Goal: Information Seeking & Learning: Learn about a topic

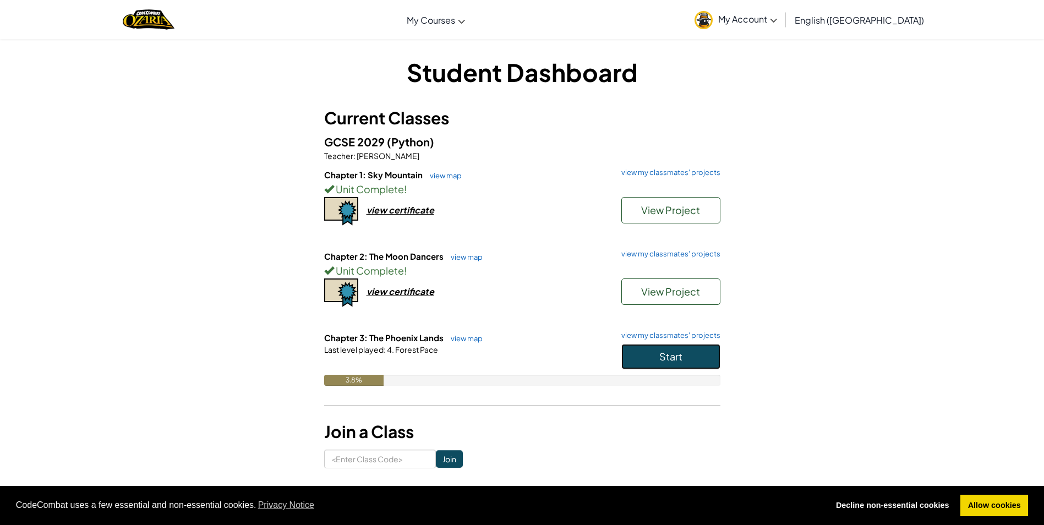
click at [686, 355] on button "Start" at bounding box center [670, 356] width 99 height 25
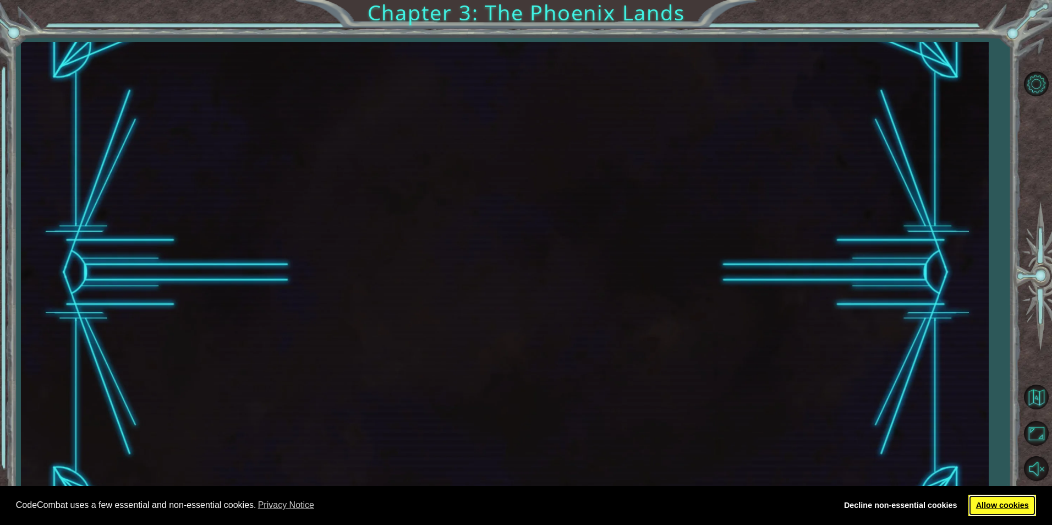
click at [990, 498] on link "Allow cookies" at bounding box center [1002, 506] width 68 height 22
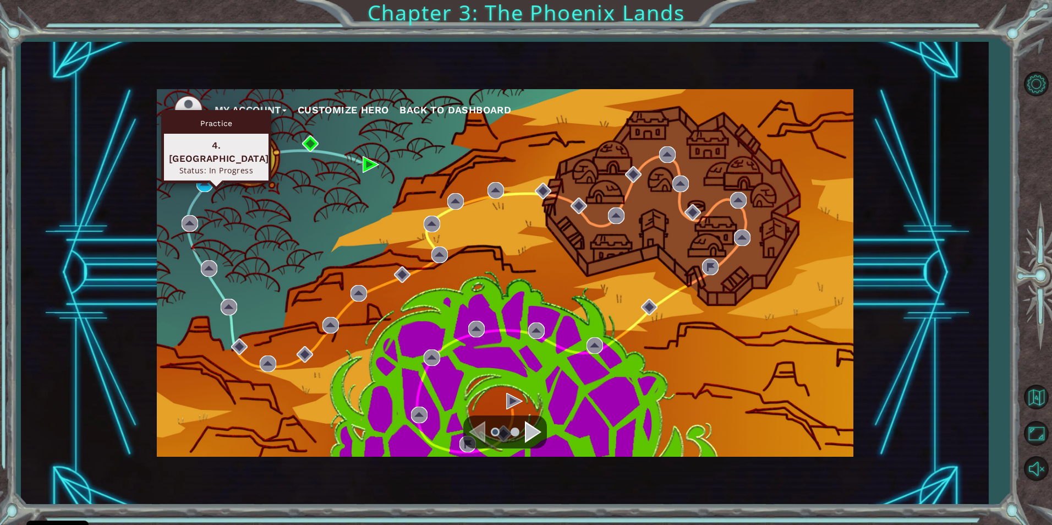
click at [206, 173] on div "Practice 4. [GEOGRAPHIC_DATA] Status: In Progress" at bounding box center [216, 146] width 110 height 73
click at [206, 187] on img at bounding box center [204, 184] width 17 height 17
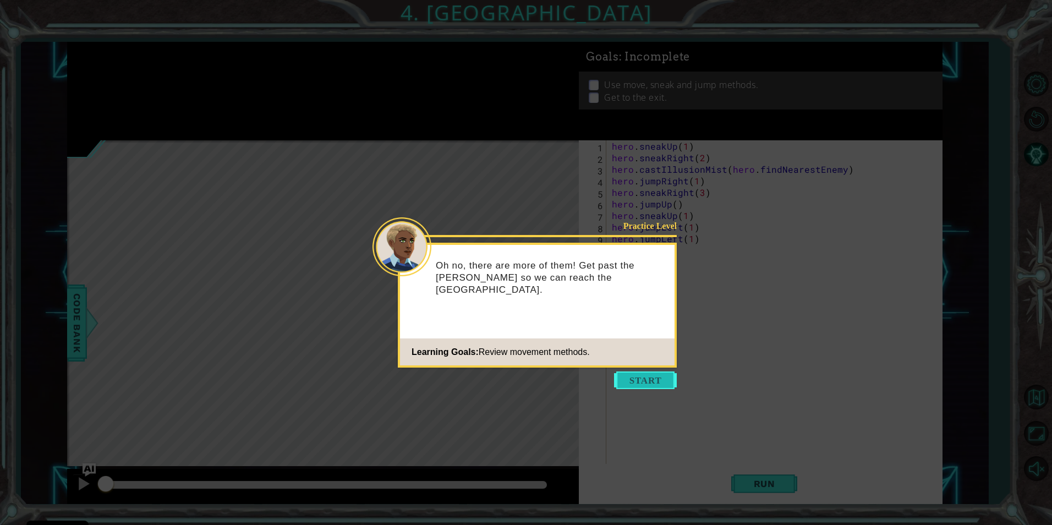
click at [652, 376] on button "Start" at bounding box center [645, 380] width 63 height 18
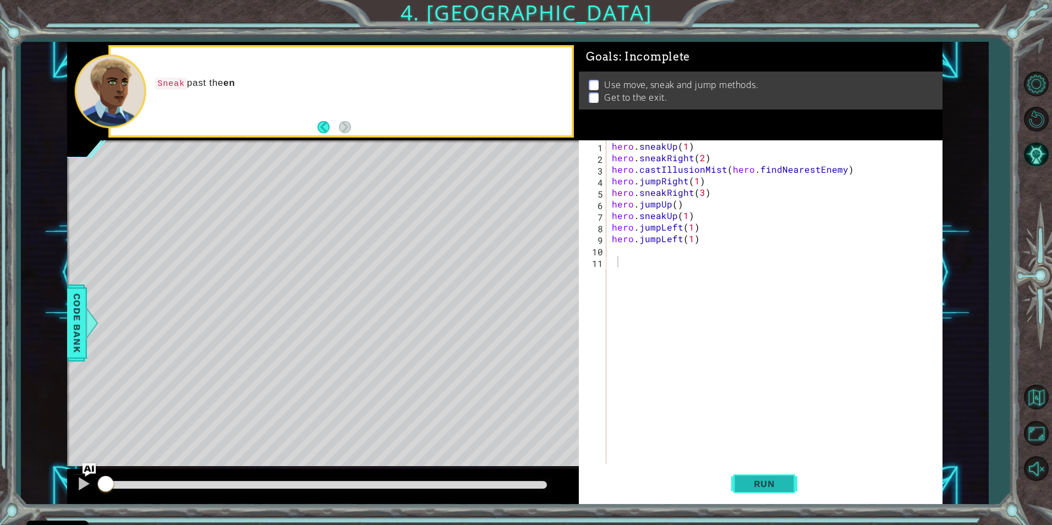
click at [765, 473] on button "Run" at bounding box center [764, 483] width 66 height 36
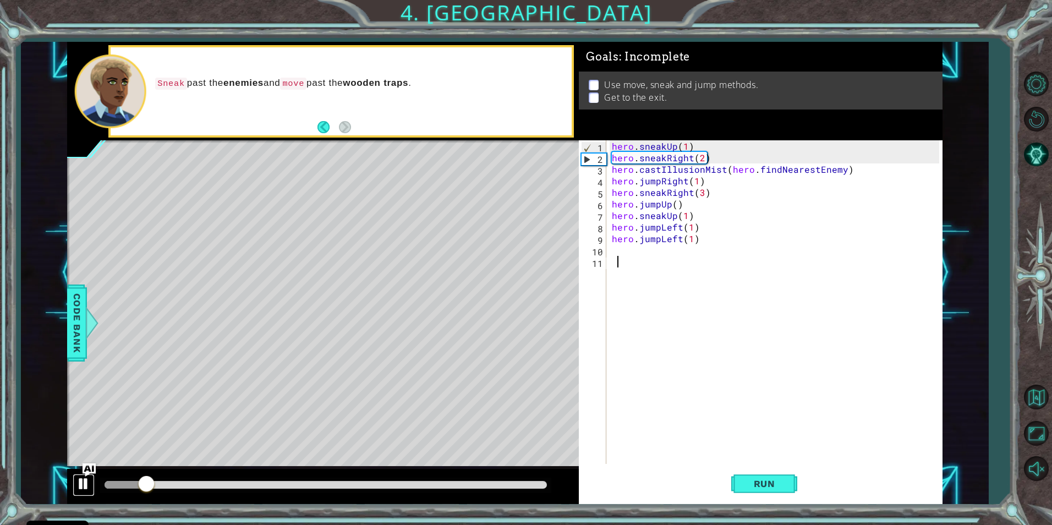
click at [89, 478] on div at bounding box center [83, 484] width 14 height 14
click at [633, 252] on div "hero . sneakUp ( 1 ) hero . sneakRight ( 2 ) hero . castIllusionMist ( hero . f…" at bounding box center [777, 313] width 335 height 347
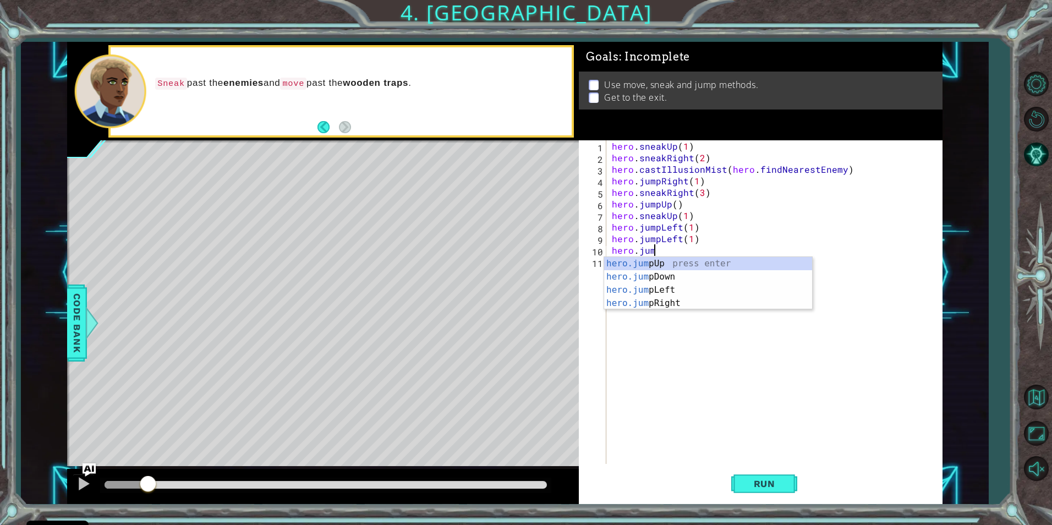
scroll to position [0, 3]
type textarea "hero.jump"
click at [642, 293] on div "hero.jump Up press enter hero.jump Down press enter hero.jump Left press enter …" at bounding box center [708, 296] width 208 height 79
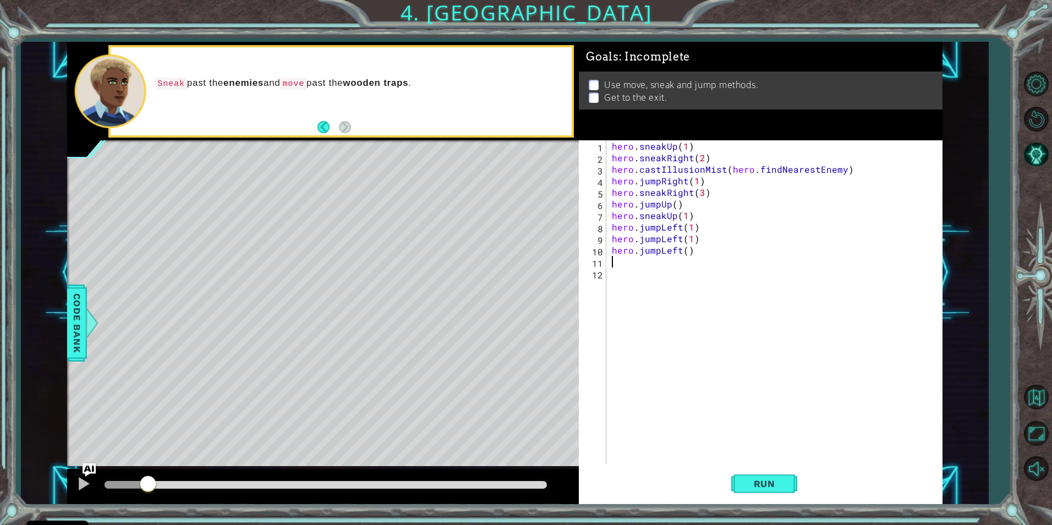
scroll to position [0, 0]
click at [686, 249] on div "hero . sneakUp ( 1 ) hero . sneakRight ( 2 ) hero . castIllusionMist ( hero . f…" at bounding box center [777, 313] width 335 height 347
type textarea "hero.jumpLeft(1)"
click at [618, 261] on div "hero . sneakUp ( 1 ) hero . sneakRight ( 2 ) hero . castIllusionMist ( hero . f…" at bounding box center [777, 313] width 335 height 347
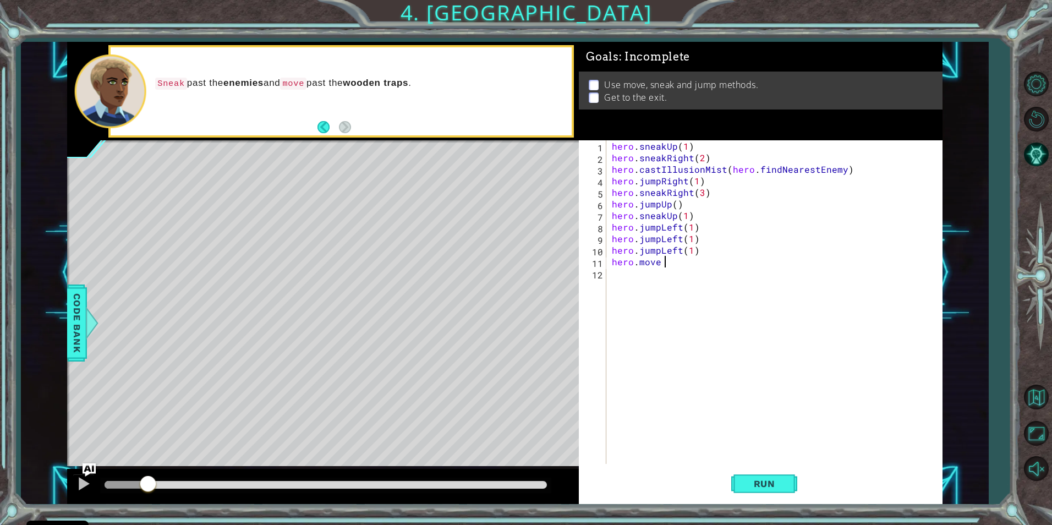
scroll to position [0, 3]
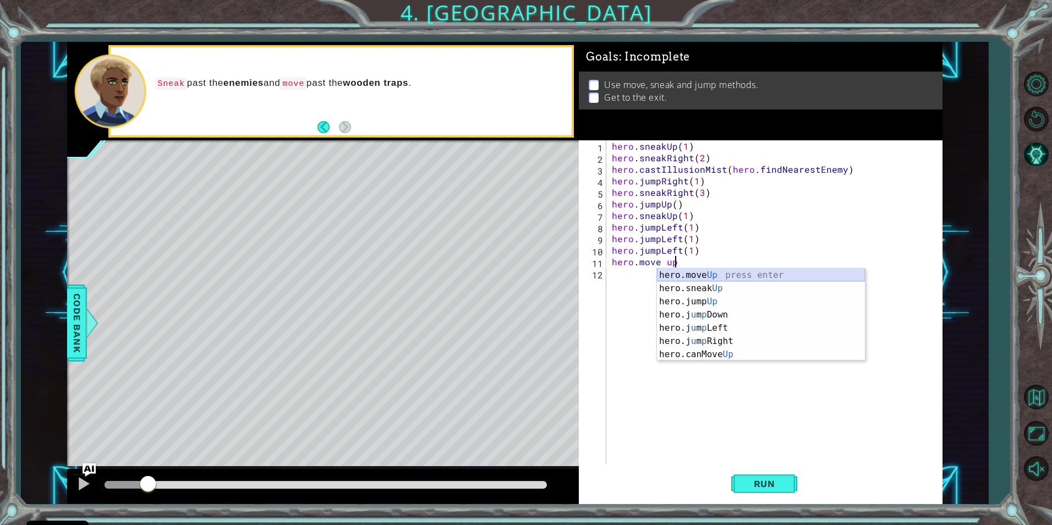
click at [721, 277] on div "hero.move Up press enter hero.sneak Up press enter hero.jump Up press enter her…" at bounding box center [761, 328] width 208 height 119
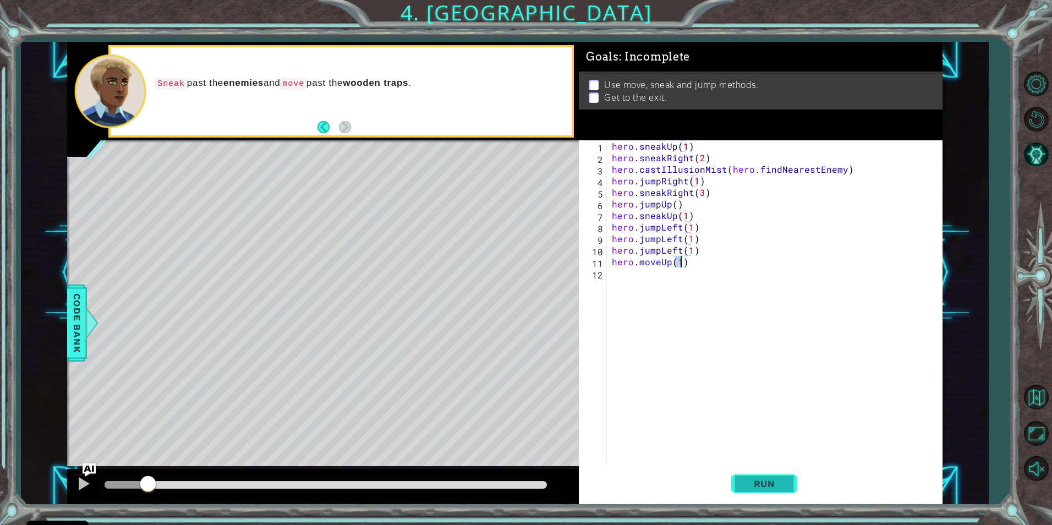
click at [791, 483] on button "Run" at bounding box center [764, 483] width 66 height 36
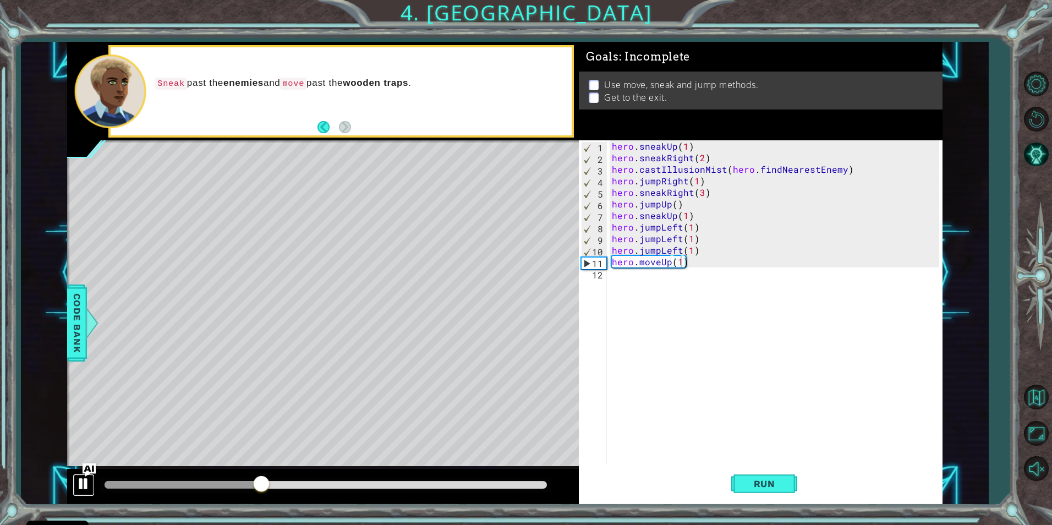
click at [81, 478] on div at bounding box center [83, 484] width 14 height 14
drag, startPoint x: 659, startPoint y: 250, endPoint x: 638, endPoint y: 250, distance: 20.4
click at [638, 250] on div "hero . sneakUp ( 1 ) hero . sneakRight ( 2 ) hero . castIllusionMist ( hero . f…" at bounding box center [777, 313] width 335 height 347
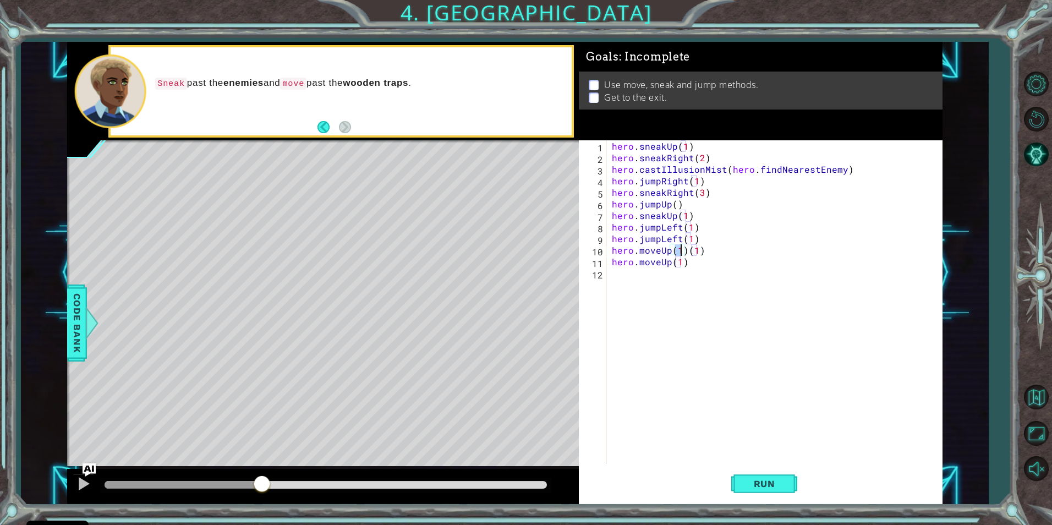
click at [705, 247] on div "hero . sneakUp ( 1 ) hero . sneakRight ( 2 ) hero . castIllusionMist ( hero . f…" at bounding box center [777, 313] width 335 height 347
click at [779, 484] on span "Run" at bounding box center [764, 483] width 43 height 11
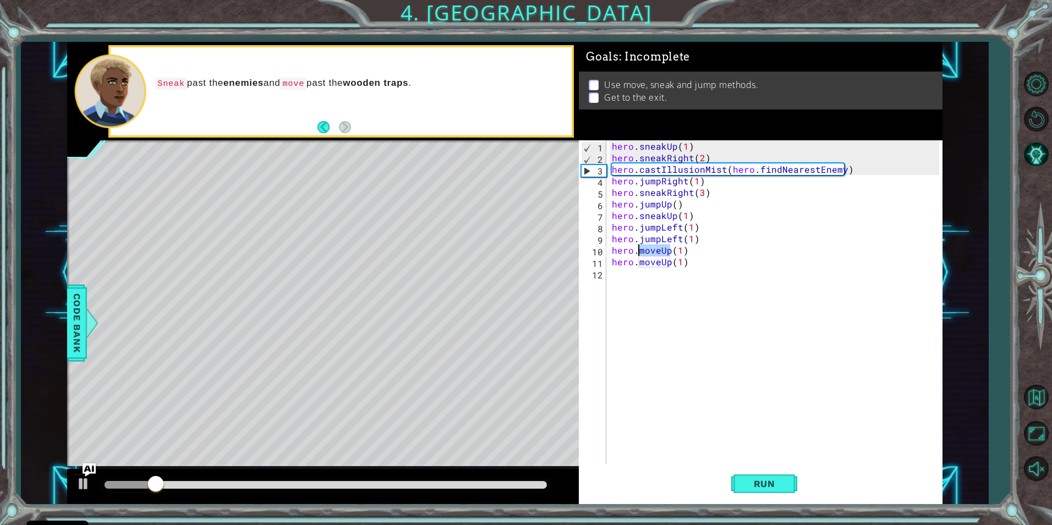
drag, startPoint x: 668, startPoint y: 251, endPoint x: 638, endPoint y: 250, distance: 30.3
click at [638, 250] on div "hero . sneakUp ( 1 ) hero . sneakRight ( 2 ) hero . castIllusionMist ( hero . f…" at bounding box center [777, 313] width 335 height 347
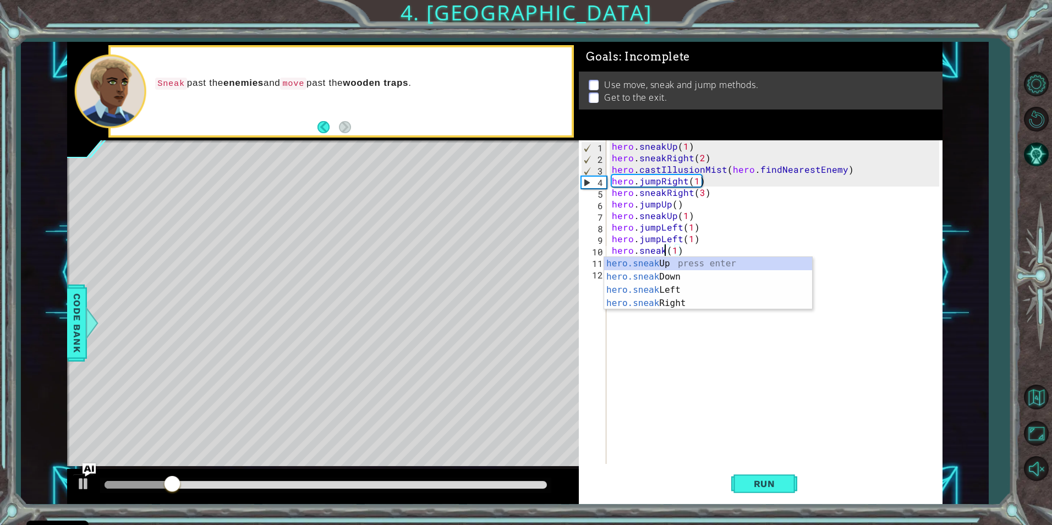
scroll to position [0, 4]
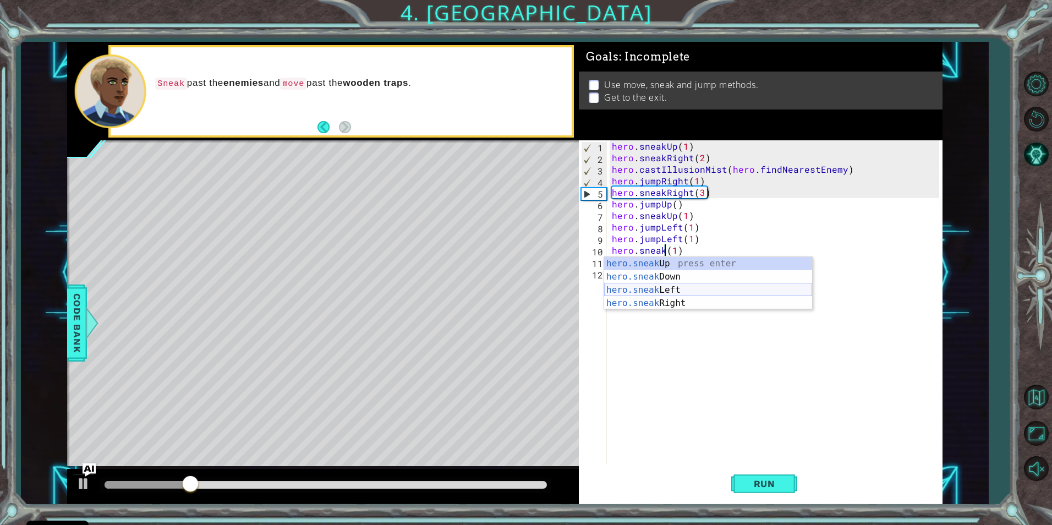
click at [697, 289] on div "hero.sneak Up press enter hero.sneak Down press enter hero.sneak Left press ent…" at bounding box center [708, 296] width 208 height 79
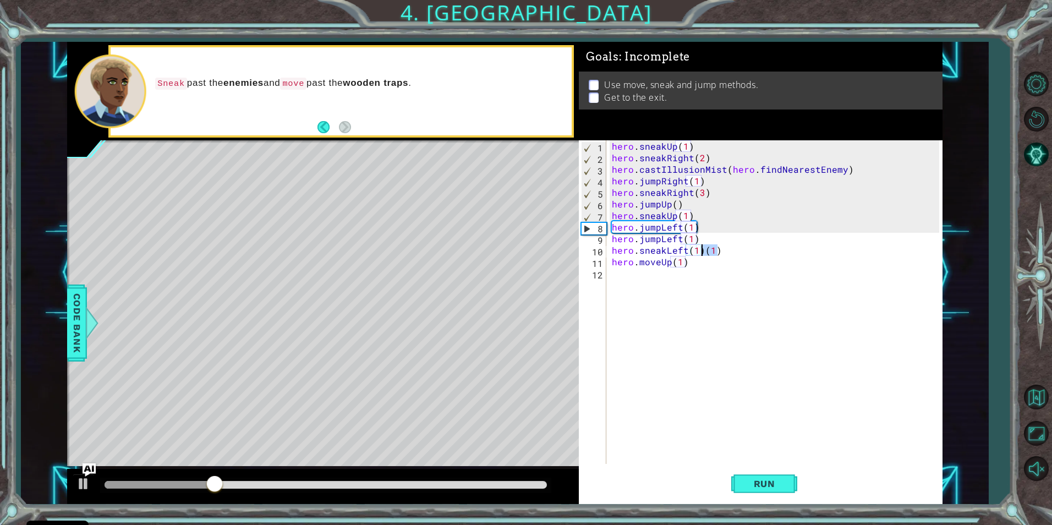
drag, startPoint x: 725, startPoint y: 250, endPoint x: 704, endPoint y: 254, distance: 21.4
click at [704, 254] on div "hero . sneakUp ( 1 ) hero . sneakRight ( 2 ) hero . castIllusionMist ( hero . f…" at bounding box center [777, 313] width 335 height 347
click at [762, 484] on span "Run" at bounding box center [764, 483] width 43 height 11
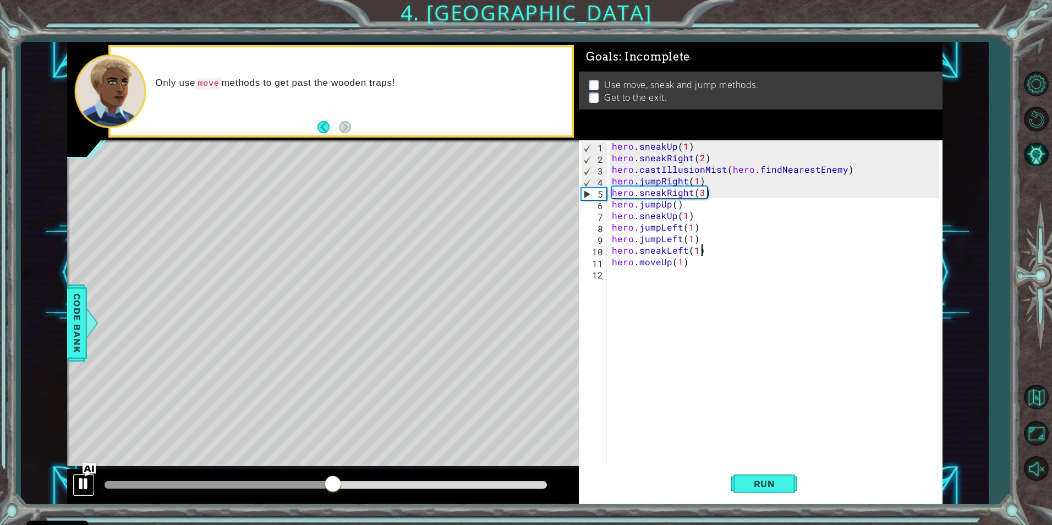
click at [85, 479] on div at bounding box center [83, 484] width 14 height 14
click at [88, 473] on img "Ask AI" at bounding box center [89, 470] width 14 height 14
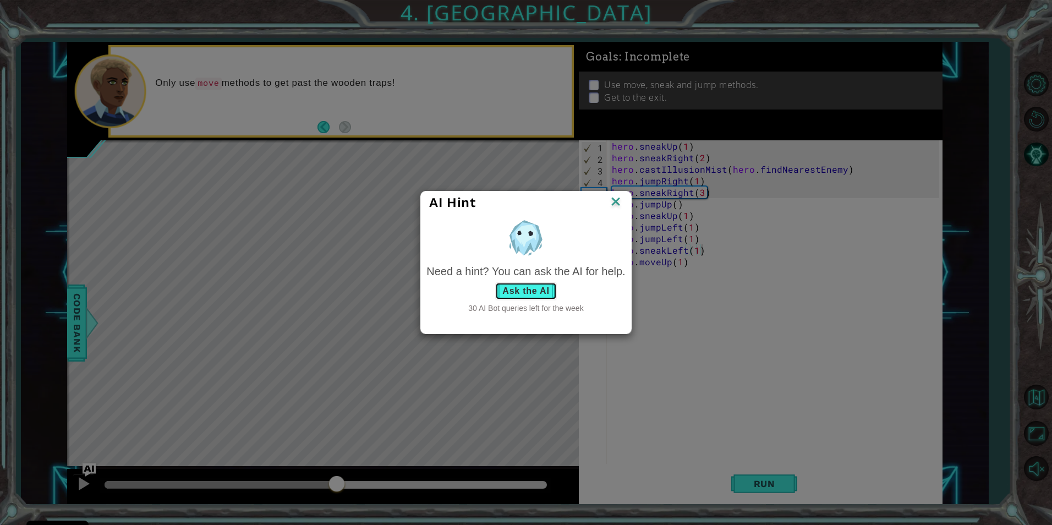
click at [534, 287] on button "Ask the AI" at bounding box center [525, 291] width 61 height 18
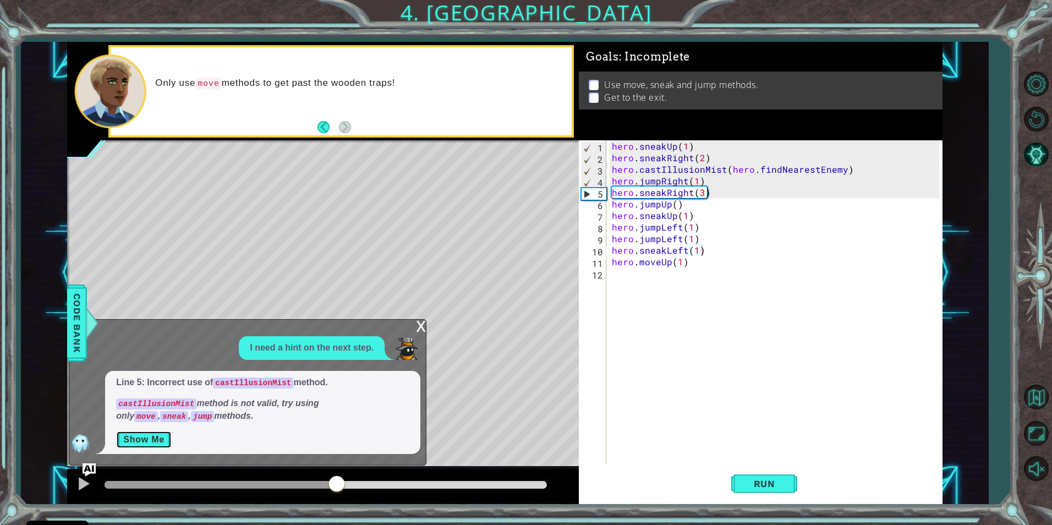
click at [150, 438] on button "Show Me" at bounding box center [144, 440] width 56 height 18
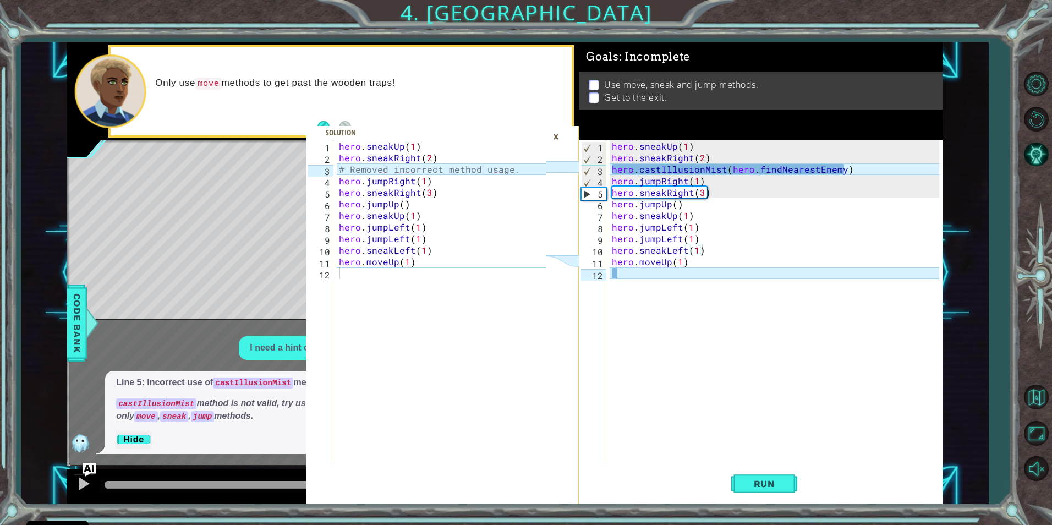
type textarea "hero.castIllusionMist(hero.findNearestEnemy)"
drag, startPoint x: 817, startPoint y: 163, endPoint x: 600, endPoint y: 167, distance: 217.4
click at [600, 167] on div "hero.castIllusionMist(hero.findNearestEnemy) 1 2 3 4 5 6 7 8 9 10 11 12 hero . …" at bounding box center [759, 302] width 360 height 324
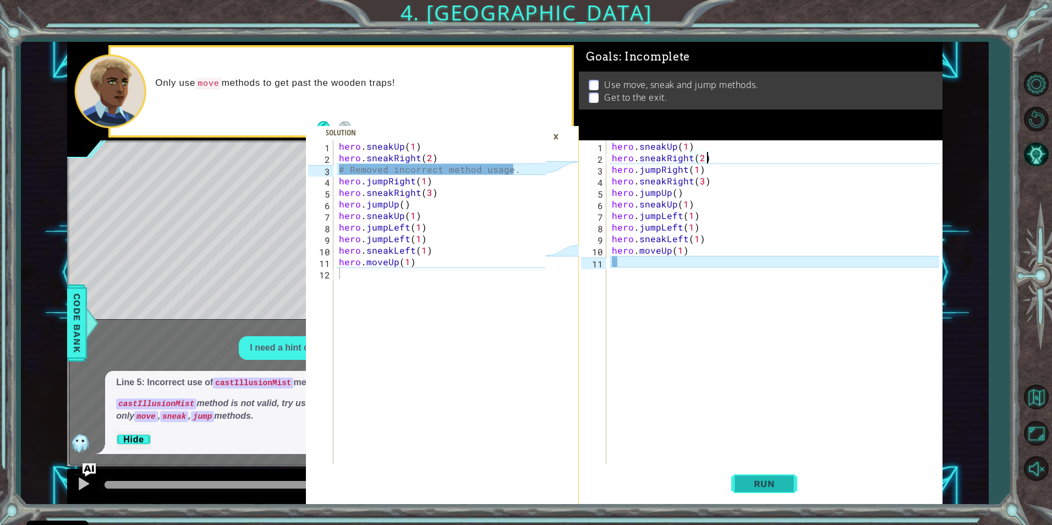
click at [762, 491] on button "Run" at bounding box center [764, 483] width 66 height 36
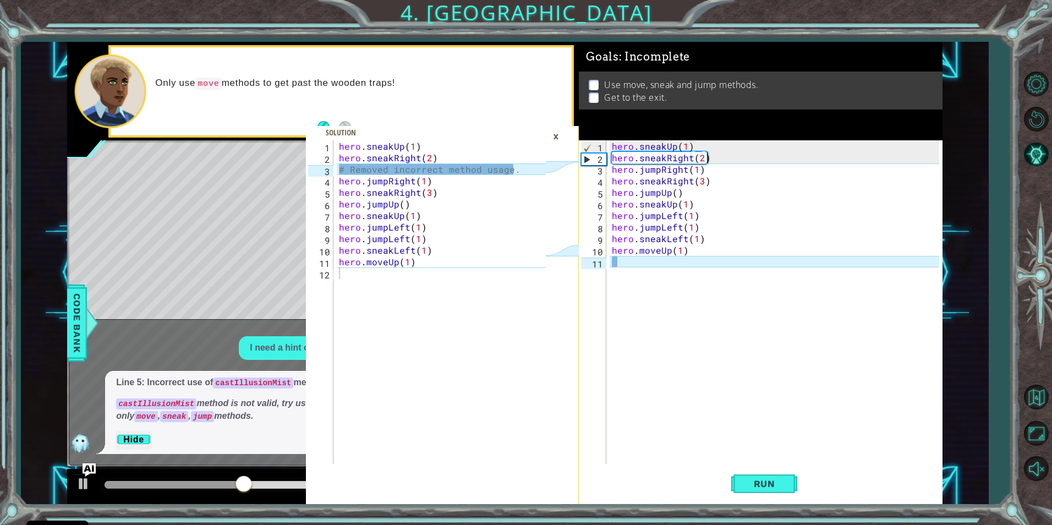
click at [552, 133] on div "×" at bounding box center [555, 136] width 17 height 19
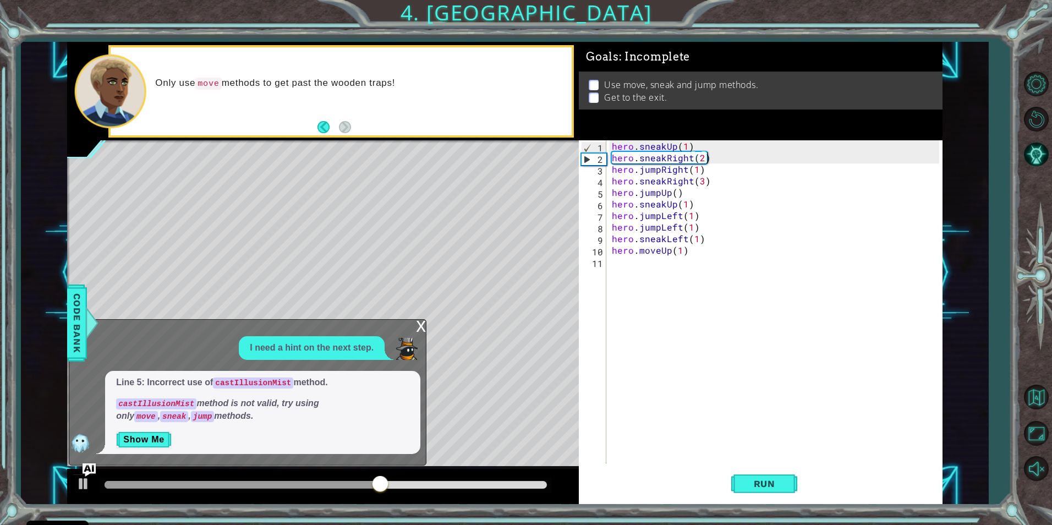
click at [421, 329] on div "x" at bounding box center [421, 325] width 10 height 11
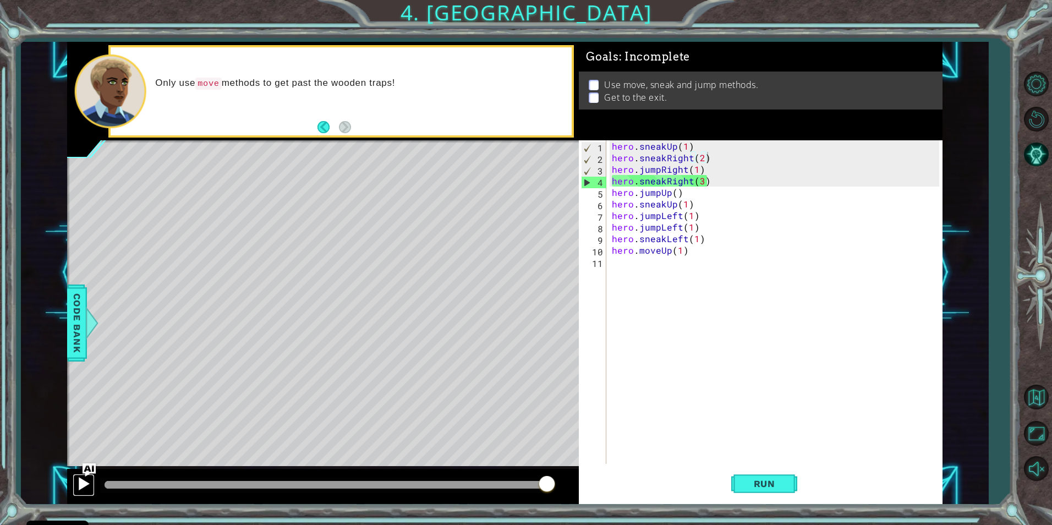
click at [81, 482] on div at bounding box center [83, 484] width 14 height 14
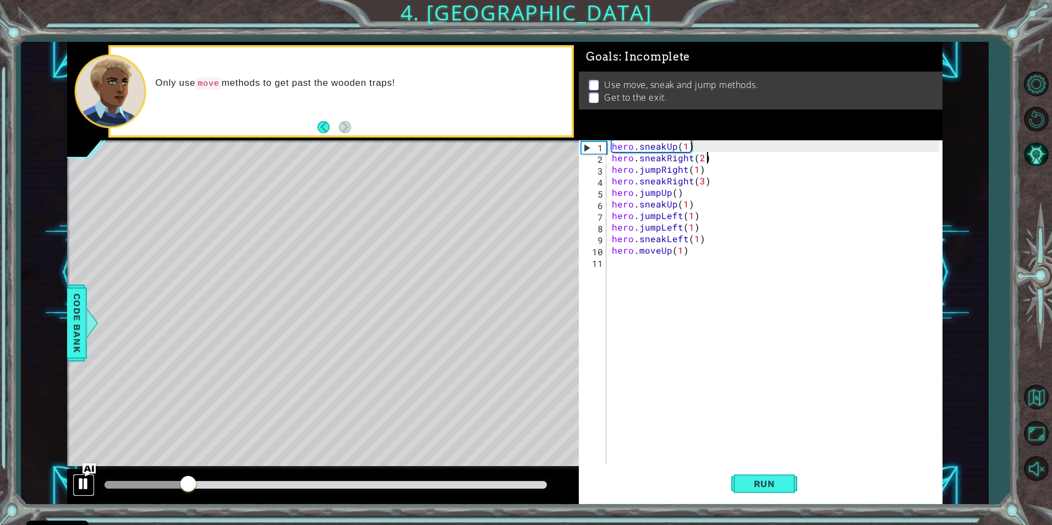
click at [78, 482] on div at bounding box center [83, 484] width 14 height 14
click at [82, 467] on img "Ask AI" at bounding box center [89, 470] width 14 height 14
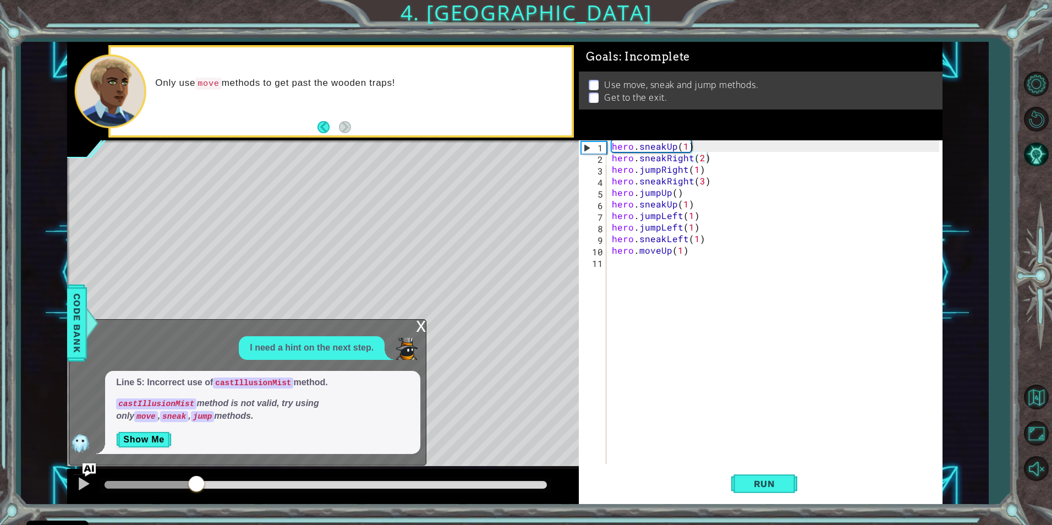
click at [80, 469] on div at bounding box center [323, 486] width 512 height 35
click at [97, 469] on div at bounding box center [323, 486] width 512 height 35
click at [90, 469] on img "Ask AI" at bounding box center [89, 470] width 14 height 14
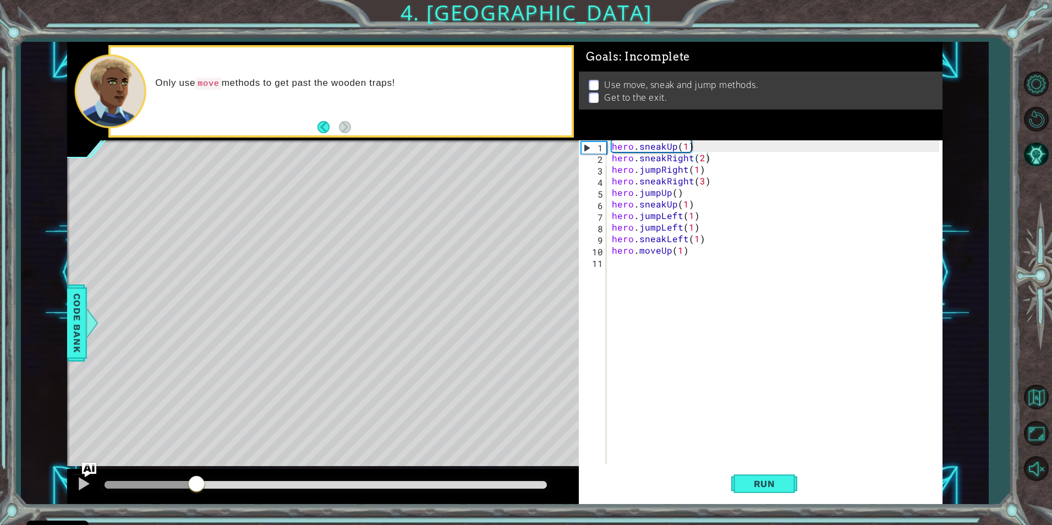
click at [90, 469] on img "Ask AI" at bounding box center [89, 470] width 14 height 14
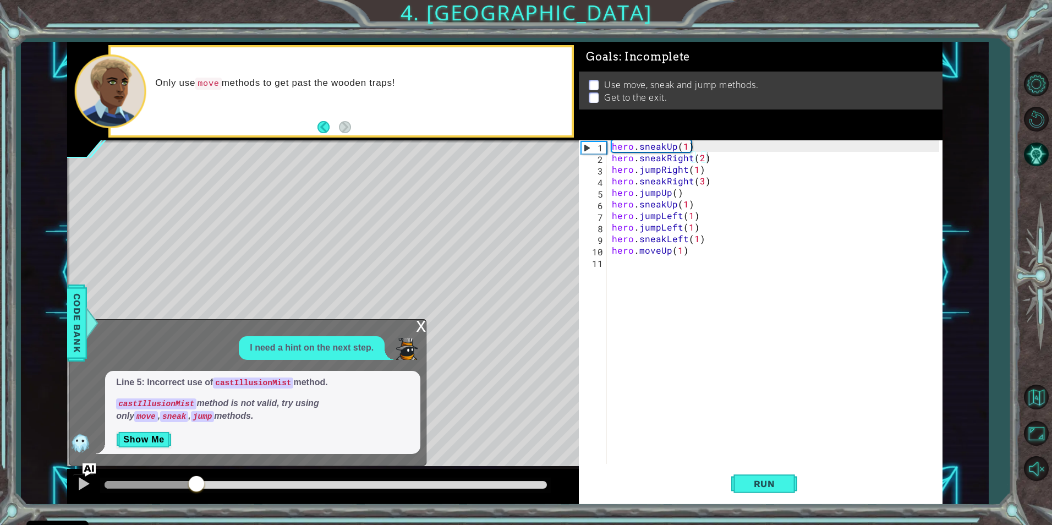
click at [417, 329] on div "x" at bounding box center [421, 325] width 10 height 11
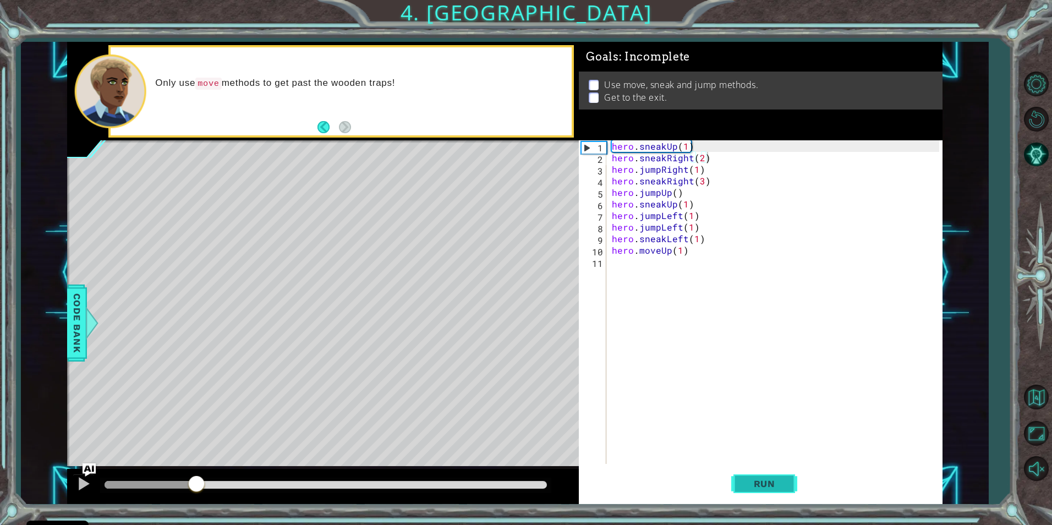
click at [754, 470] on button "Run" at bounding box center [764, 483] width 66 height 36
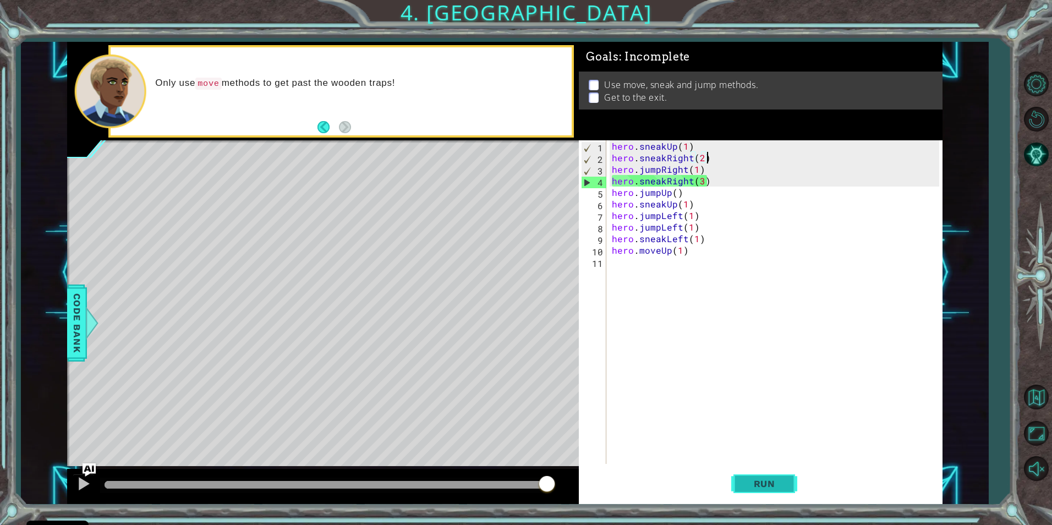
click at [749, 487] on span "Run" at bounding box center [764, 483] width 43 height 11
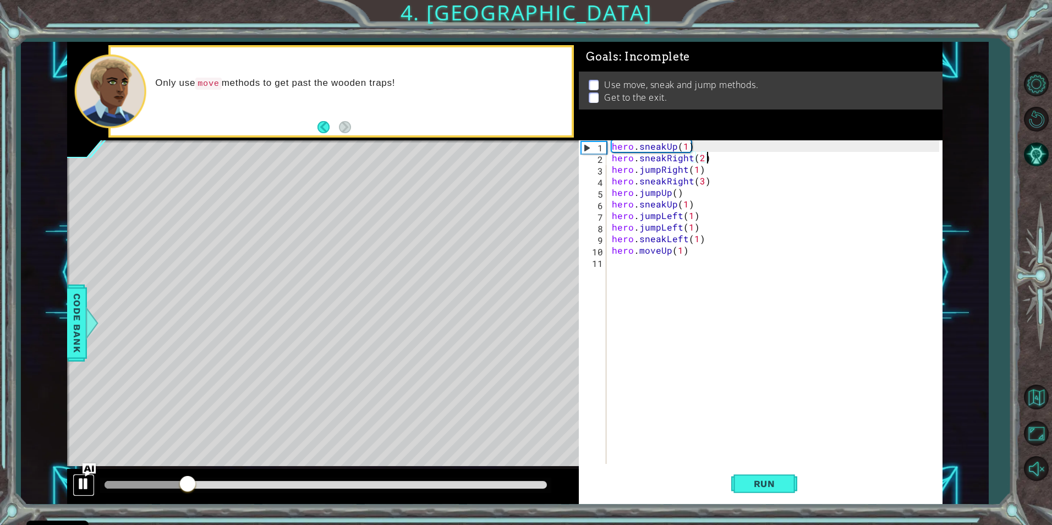
click at [87, 489] on div at bounding box center [83, 484] width 14 height 14
click at [87, 472] on img "Ask AI" at bounding box center [89, 470] width 14 height 14
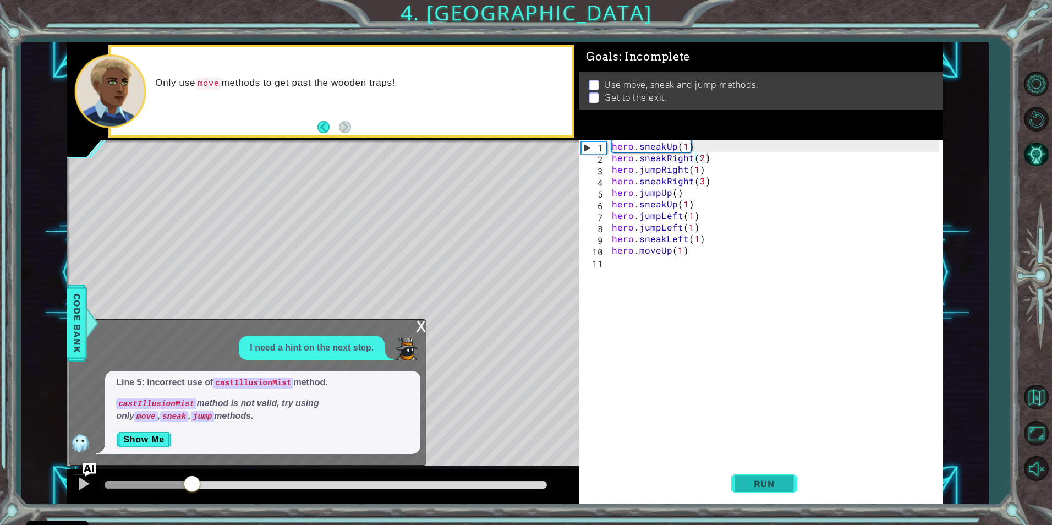
click at [776, 484] on span "Run" at bounding box center [764, 483] width 43 height 11
click at [776, 487] on span "Run" at bounding box center [764, 483] width 43 height 11
click at [774, 485] on span "Run" at bounding box center [764, 483] width 43 height 11
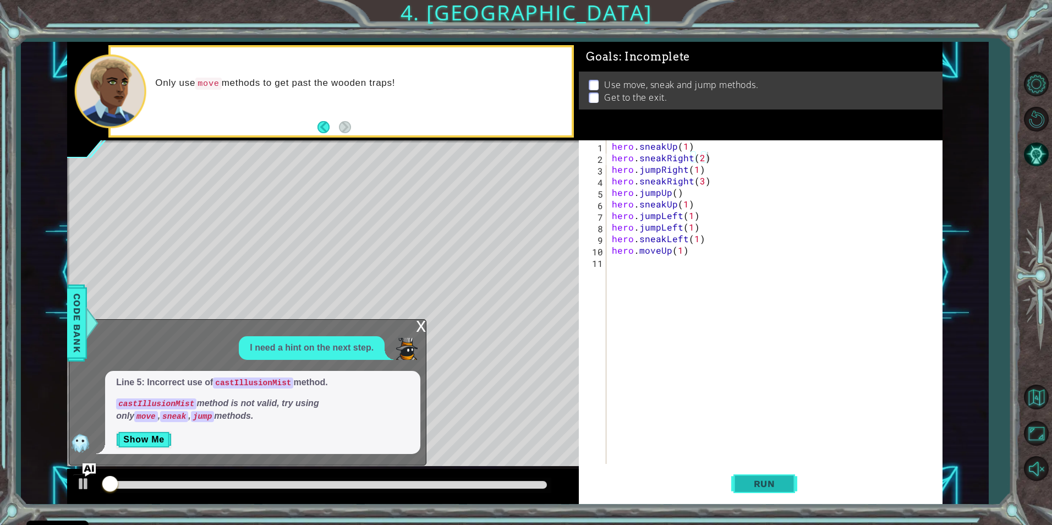
click at [770, 485] on span "Run" at bounding box center [764, 483] width 43 height 11
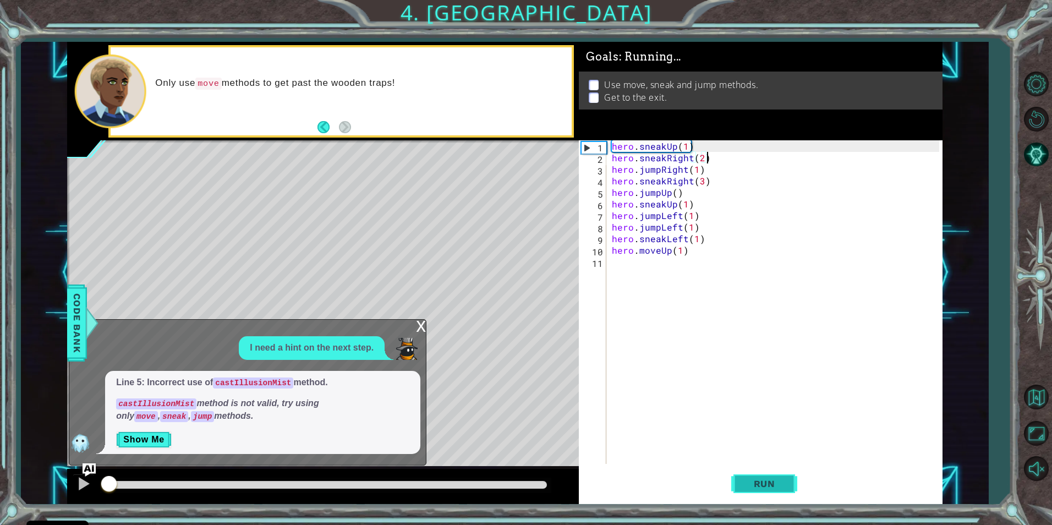
click at [770, 485] on span "Run" at bounding box center [764, 483] width 43 height 11
click at [420, 324] on div "x" at bounding box center [421, 325] width 10 height 11
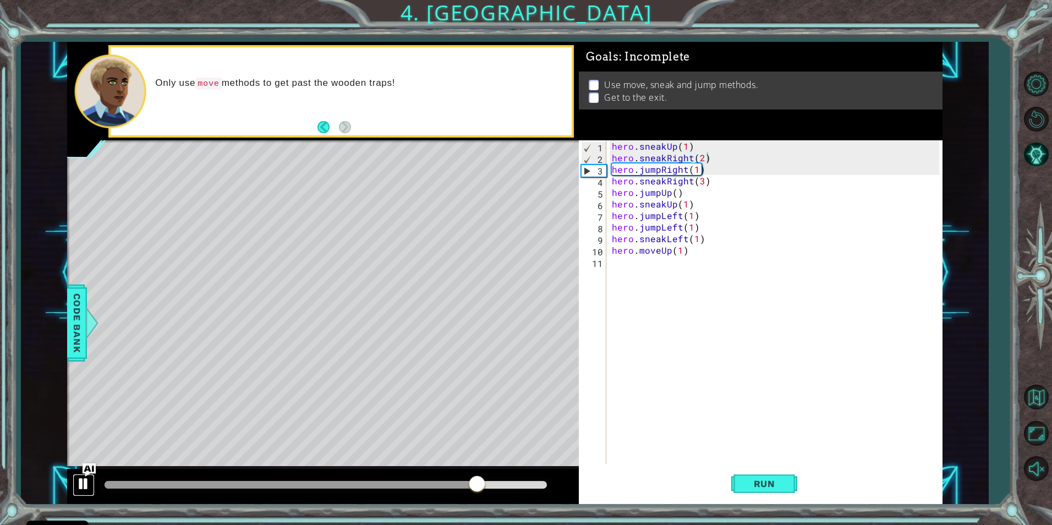
click at [87, 488] on div at bounding box center [83, 484] width 14 height 14
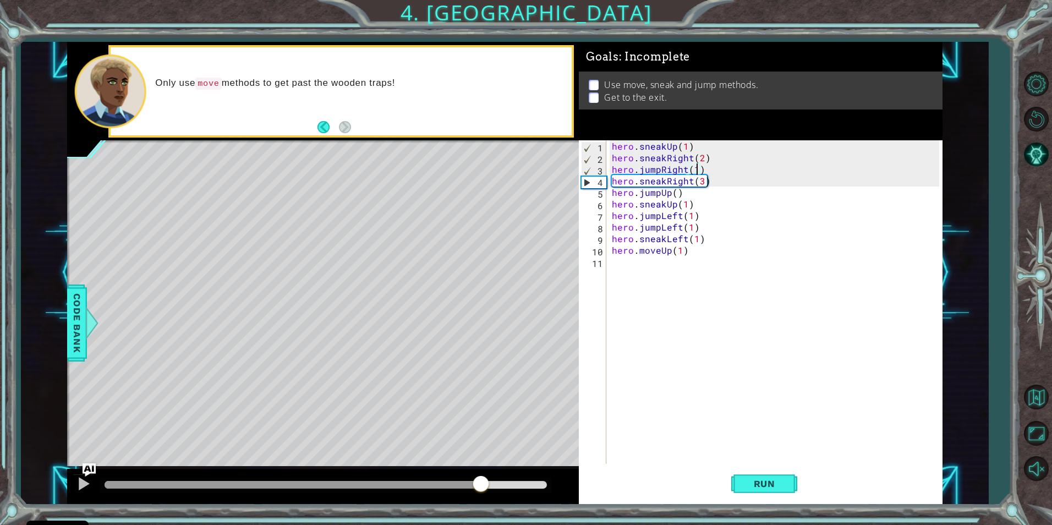
click at [694, 171] on div "hero . sneakUp ( 1 ) hero . sneakRight ( 2 ) hero . jumpRight ( 1 ) hero . snea…" at bounding box center [777, 313] width 335 height 347
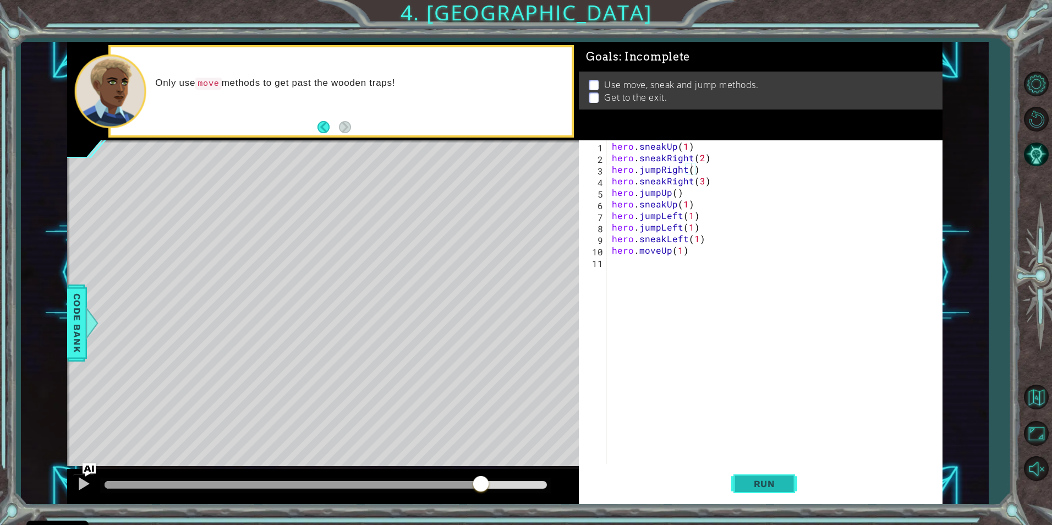
click at [775, 479] on span "Run" at bounding box center [764, 483] width 43 height 11
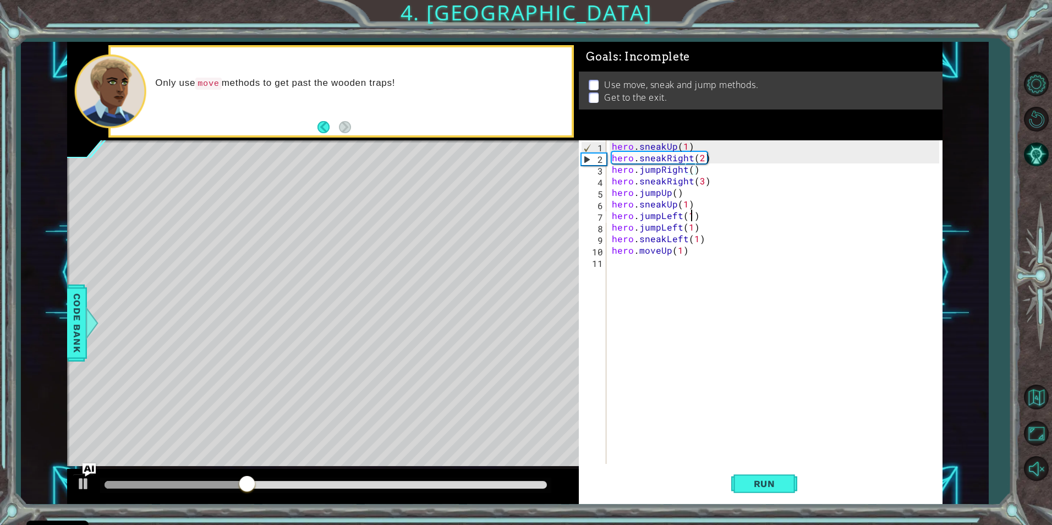
click at [691, 218] on div "hero . sneakUp ( 1 ) hero . sneakRight ( 2 ) hero . jumpRight ( ) hero . sneakR…" at bounding box center [777, 313] width 335 height 347
click at [693, 229] on div "hero . sneakUp ( 1 ) hero . sneakRight ( 2 ) hero . jumpRight ( ) hero . sneakR…" at bounding box center [777, 313] width 335 height 347
click at [686, 202] on div "hero . sneakUp ( 1 ) hero . sneakRight ( 2 ) hero . jumpRight ( ) hero . sneakR…" at bounding box center [777, 313] width 335 height 347
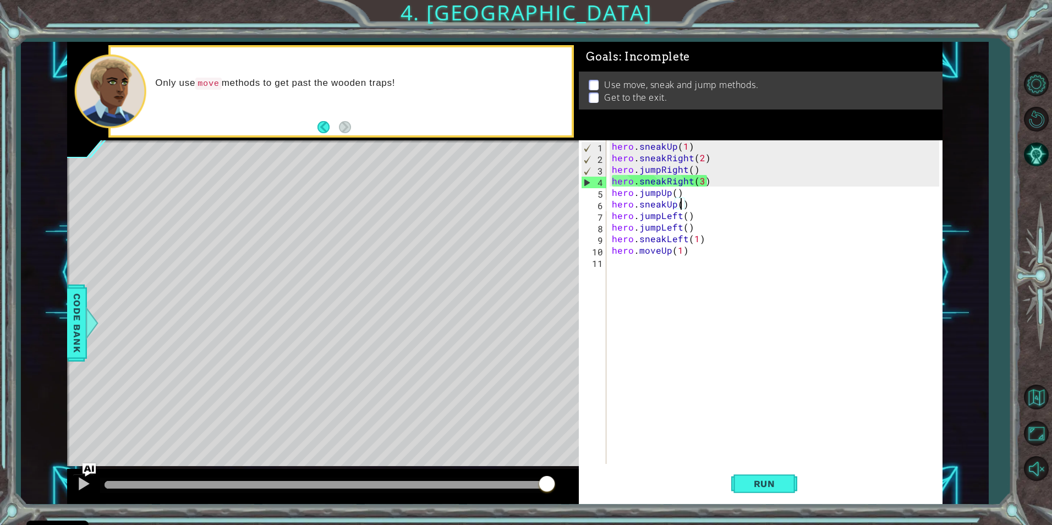
click at [665, 184] on div "hero . sneakUp ( 1 ) hero . sneakRight ( 2 ) hero . jumpRight ( ) hero . sneakR…" at bounding box center [777, 313] width 335 height 347
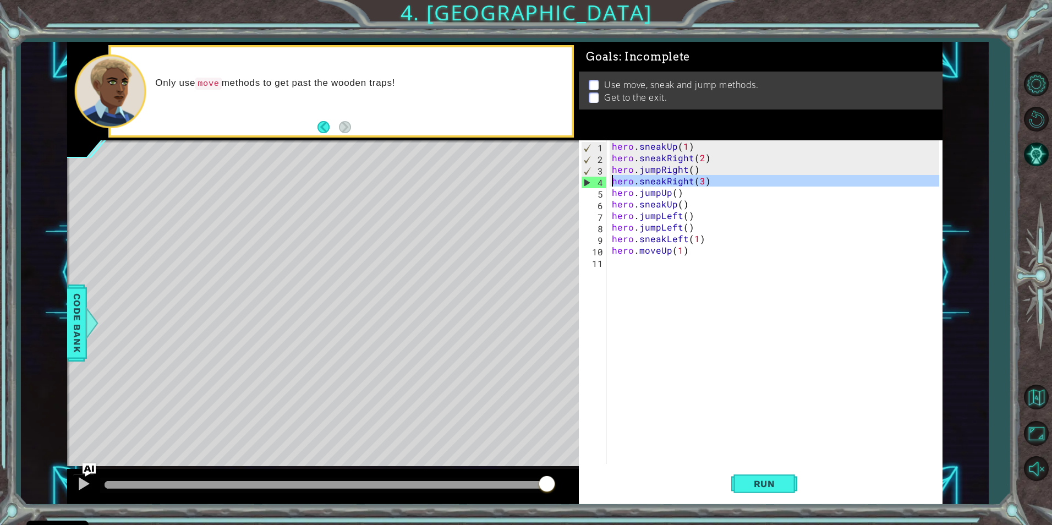
click at [589, 184] on div "4" at bounding box center [594, 183] width 25 height 12
type textarea "hero.moveUp(1)"
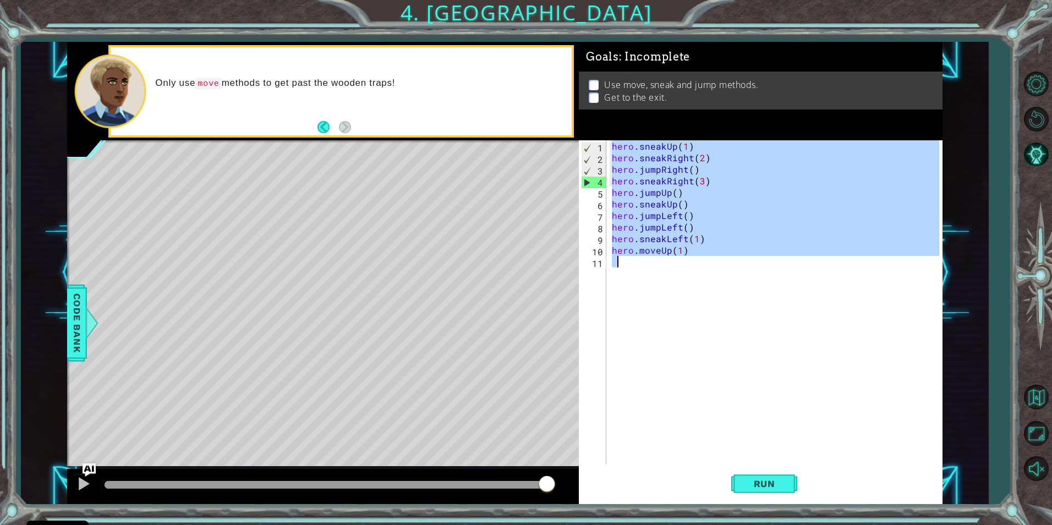
click at [589, 184] on div "4" at bounding box center [594, 183] width 25 height 12
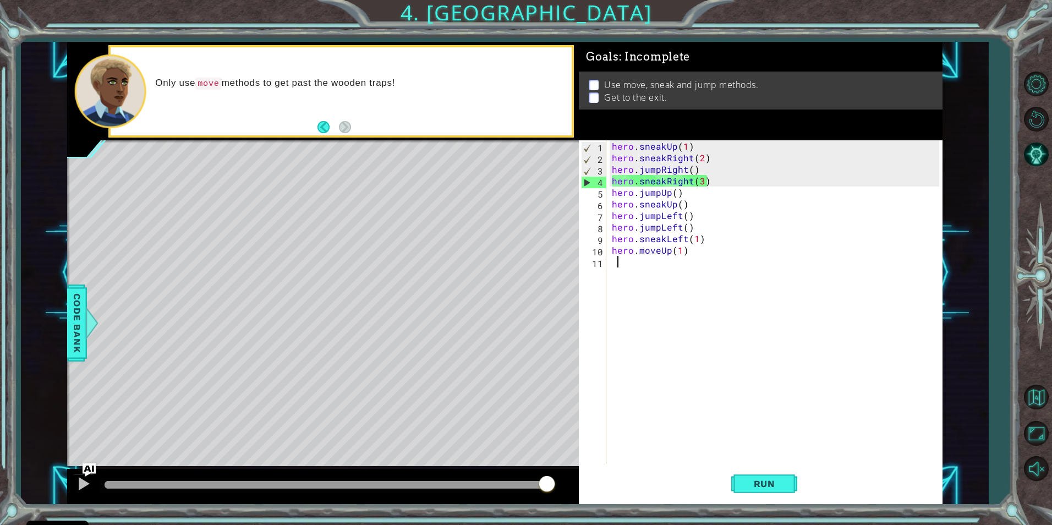
click at [589, 184] on div "4" at bounding box center [594, 183] width 25 height 12
click at [92, 463] on img "Ask AI" at bounding box center [89, 470] width 14 height 14
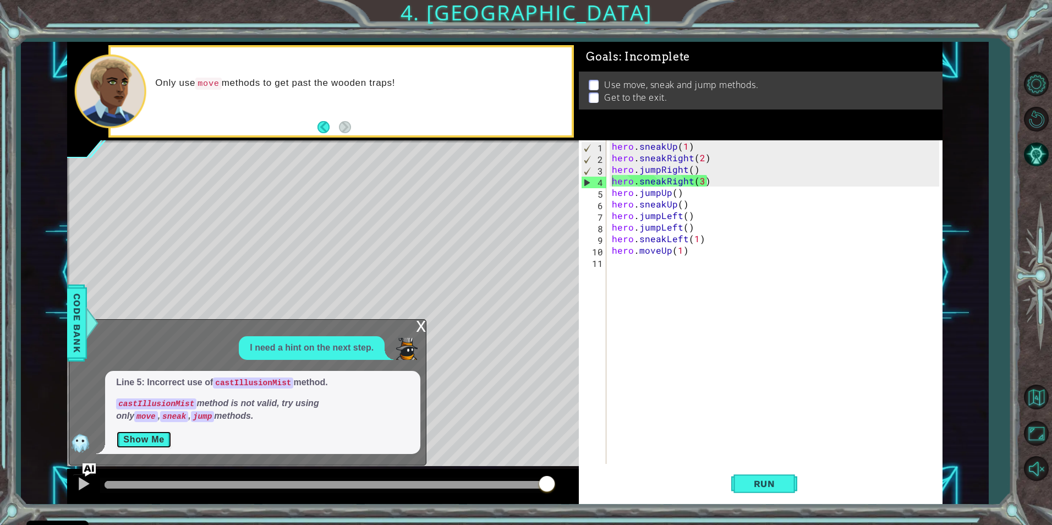
click at [158, 434] on button "Show Me" at bounding box center [144, 440] width 56 height 18
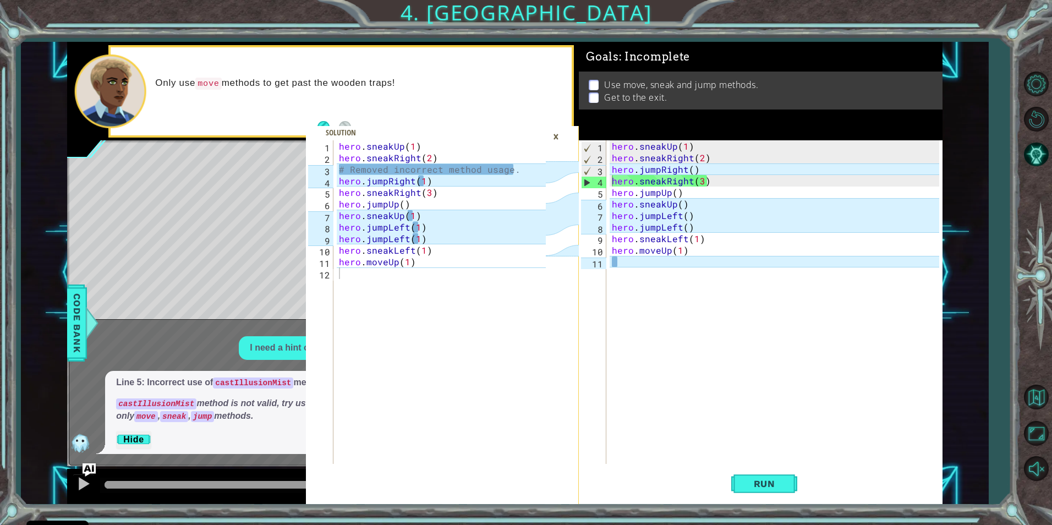
click at [689, 169] on div "hero . sneakUp ( 1 ) hero . sneakRight ( 2 ) hero . jumpRight ( ) hero . sneakR…" at bounding box center [777, 313] width 335 height 347
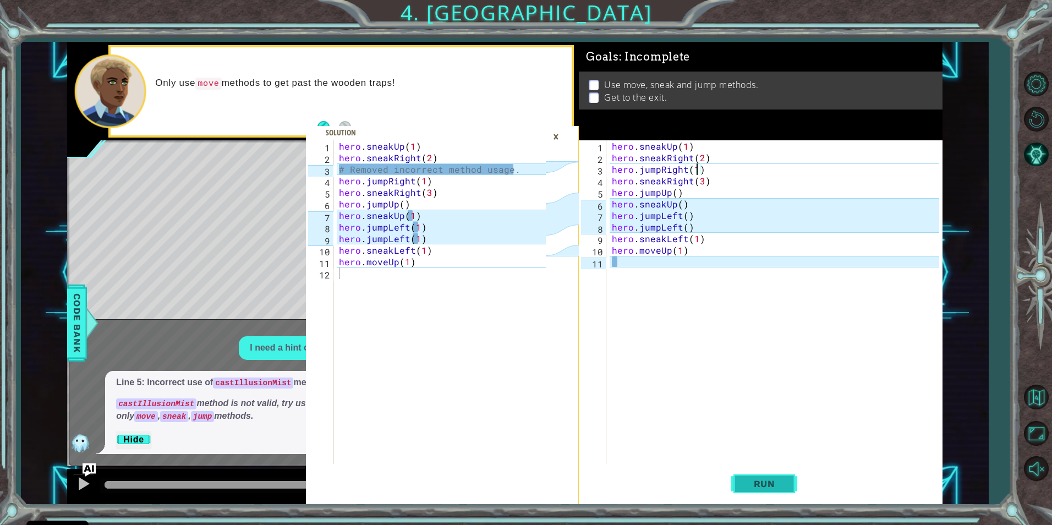
type textarea "hero.jumpRight(1)"
click at [767, 478] on span "Run" at bounding box center [764, 483] width 43 height 11
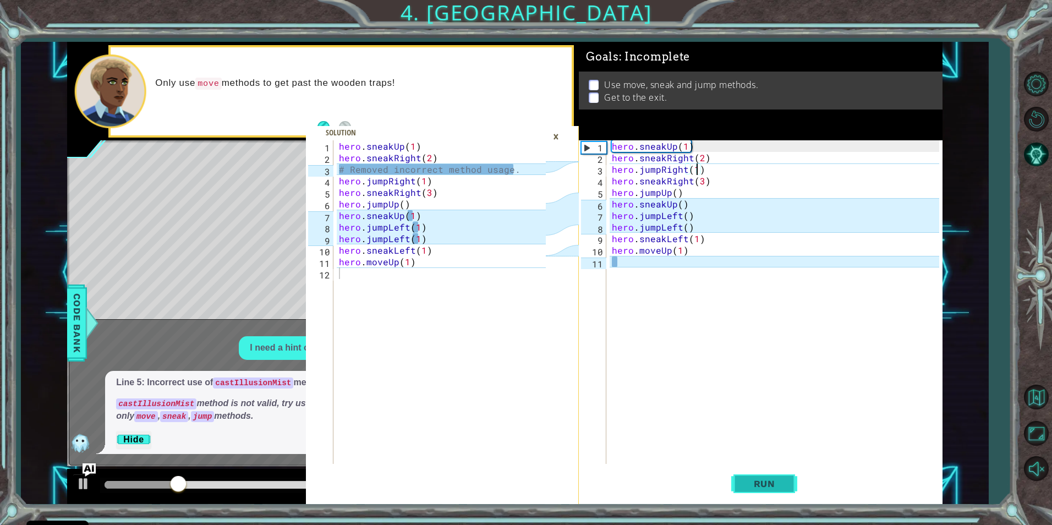
click at [753, 483] on span "Run" at bounding box center [764, 483] width 43 height 11
click at [556, 134] on div "×" at bounding box center [555, 136] width 17 height 19
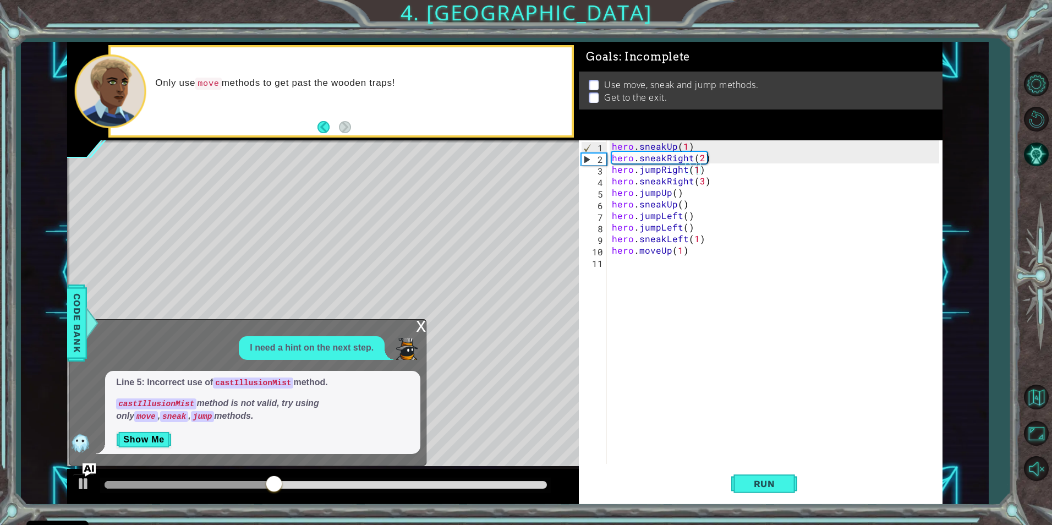
click at [423, 329] on div "x" at bounding box center [421, 325] width 10 height 11
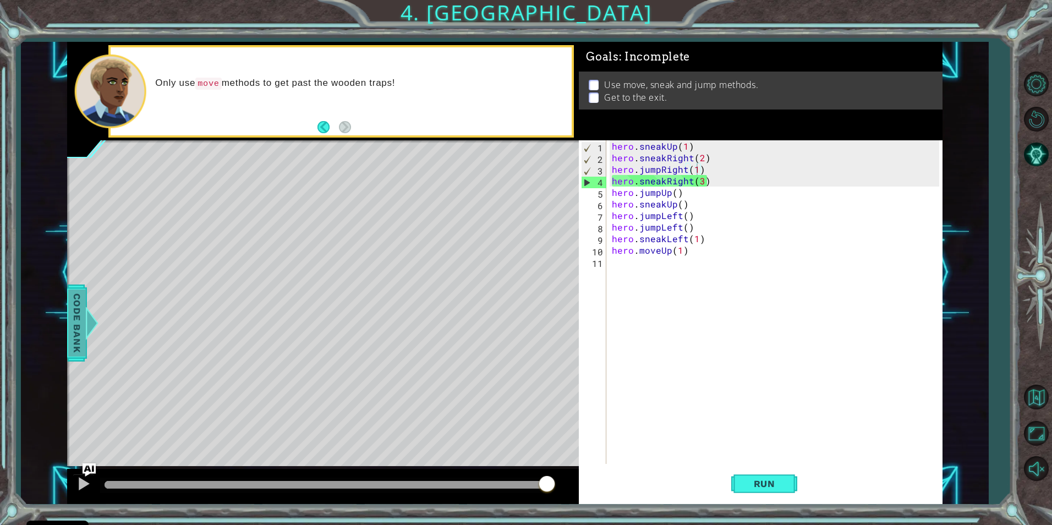
click at [72, 323] on span "Code Bank" at bounding box center [77, 322] width 18 height 67
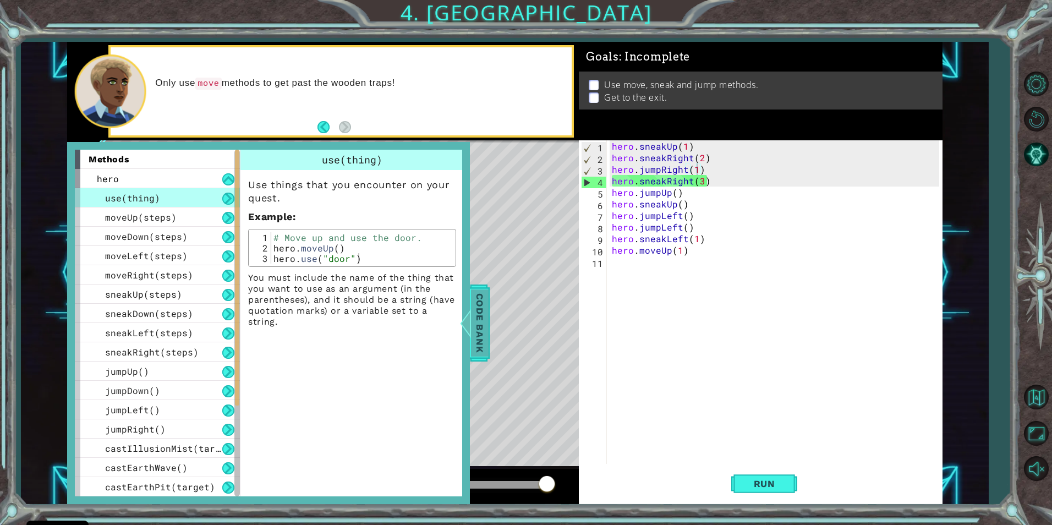
click at [471, 327] on div at bounding box center [466, 322] width 14 height 33
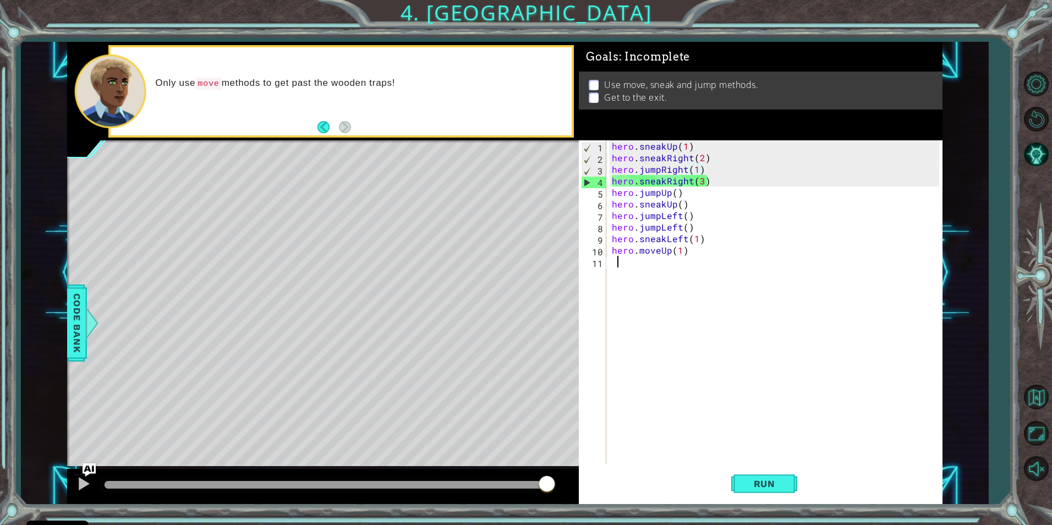
click at [697, 258] on div "hero . sneakUp ( 1 ) hero . sneakRight ( 2 ) hero . jumpRight ( 1 ) hero . snea…" at bounding box center [777, 313] width 335 height 347
click at [696, 254] on div "hero . sneakUp ( 1 ) hero . sneakRight ( 2 ) hero . jumpRight ( 1 ) hero . snea…" at bounding box center [777, 313] width 335 height 347
click at [775, 472] on button "Run" at bounding box center [764, 483] width 66 height 36
click at [703, 157] on div "hero . sneakUp ( 1 ) hero . sneakRight ( 2 ) hero . jumpRight ( 1 ) hero . snea…" at bounding box center [777, 313] width 335 height 347
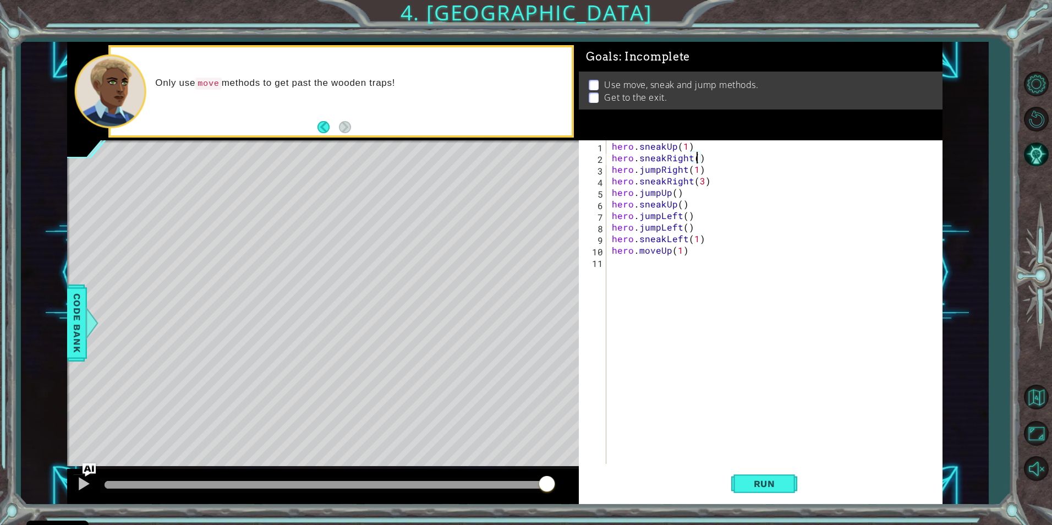
scroll to position [0, 6]
click at [769, 484] on span "Run" at bounding box center [764, 483] width 43 height 11
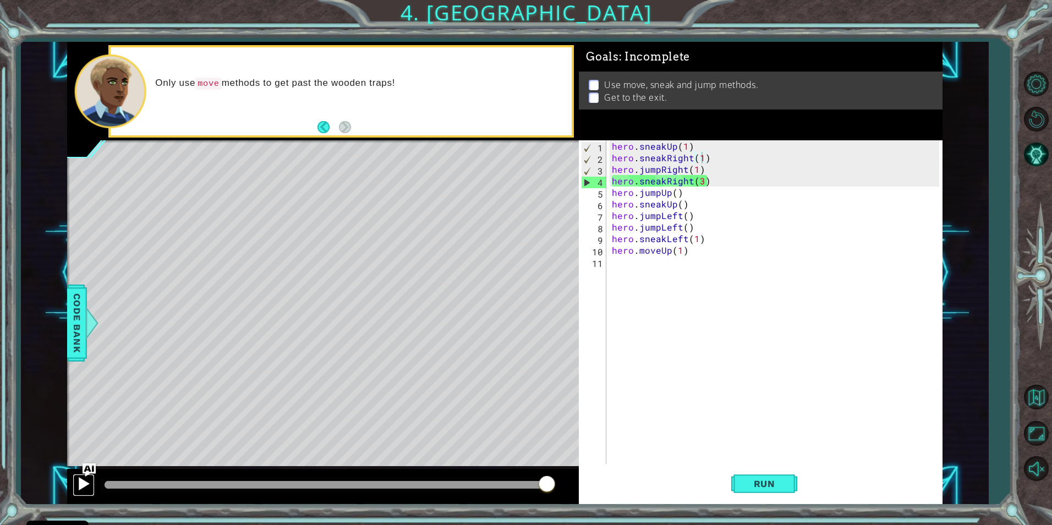
click at [91, 486] on button at bounding box center [84, 485] width 22 height 23
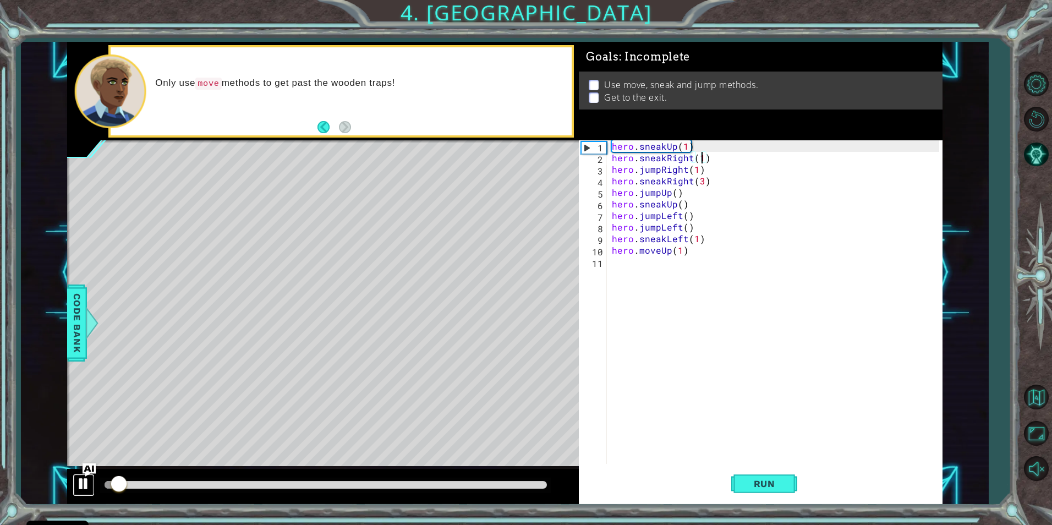
click at [90, 487] on div at bounding box center [83, 484] width 14 height 14
click at [759, 488] on span "Run" at bounding box center [764, 483] width 43 height 11
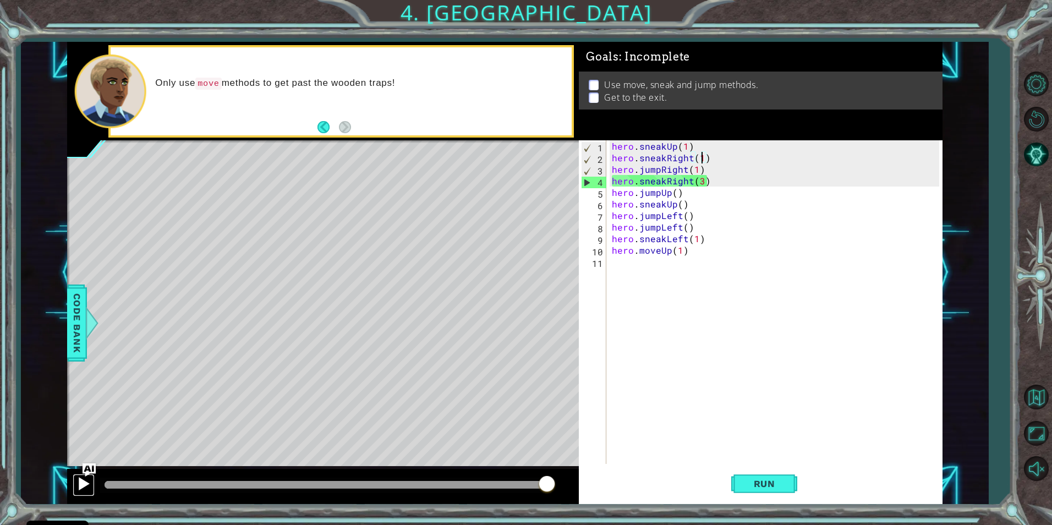
click at [74, 483] on button at bounding box center [84, 485] width 22 height 23
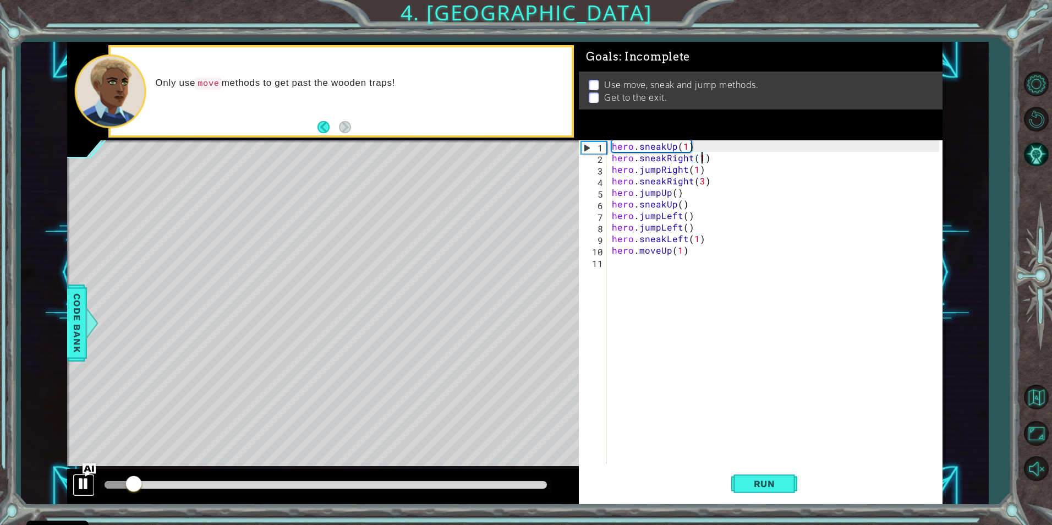
click at [87, 482] on div at bounding box center [83, 484] width 14 height 14
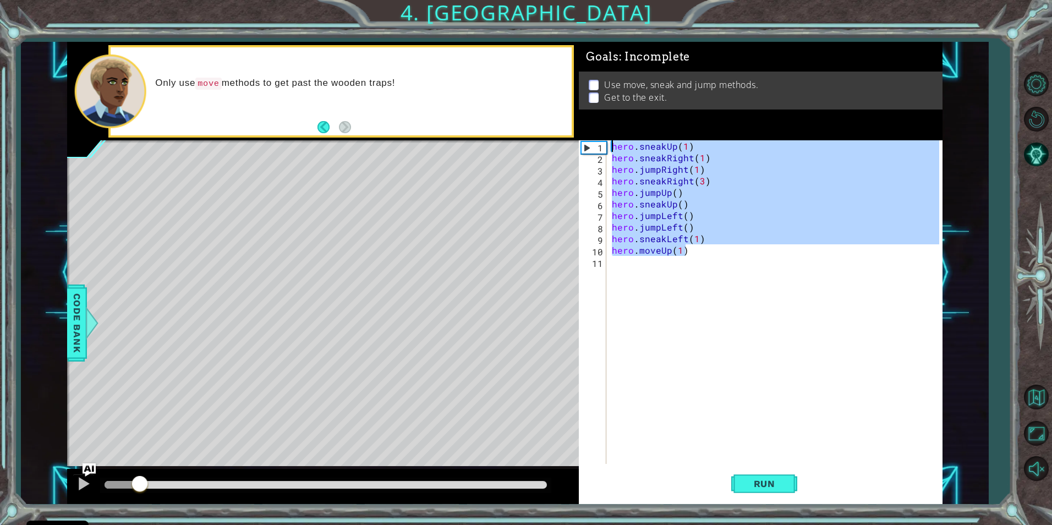
drag, startPoint x: 691, startPoint y: 253, endPoint x: 544, endPoint y: 65, distance: 239.1
click at [544, 65] on div "1 2 3 4 5 6 7 8 9 10 11 12 hero . sneakUp ( 1 ) hero . sneakRight ( 2 ) # Remov…" at bounding box center [504, 273] width 875 height 462
type textarea "hero.sneakUp(1) hero.sneakRight(1)"
click at [1043, 119] on html "Cookie Policy CodeCombat uses a few essential and non-essential cookies. Privac…" at bounding box center [526, 262] width 1052 height 525
click at [1043, 117] on button "Restart Level" at bounding box center [1036, 119] width 32 height 32
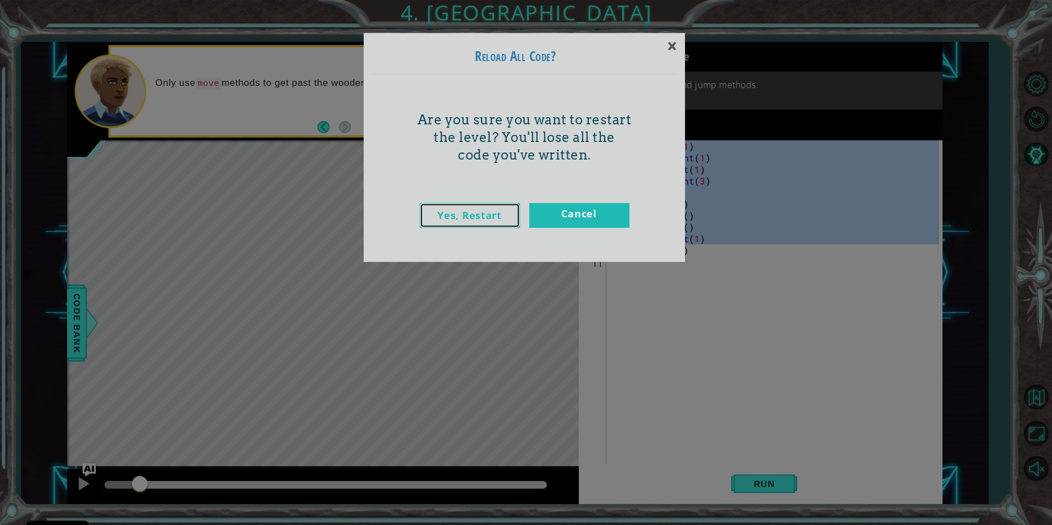
click at [506, 212] on link "Yes, Restart" at bounding box center [470, 215] width 100 height 25
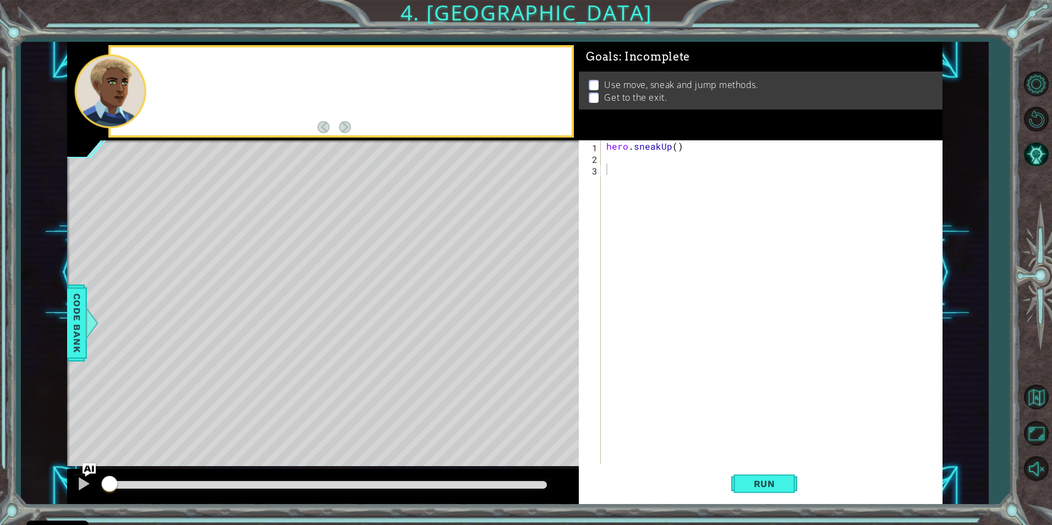
scroll to position [0, 0]
click at [619, 155] on div "hero . sneakUp ( )" at bounding box center [774, 313] width 340 height 347
paste textarea "hero.moveUp(1)"
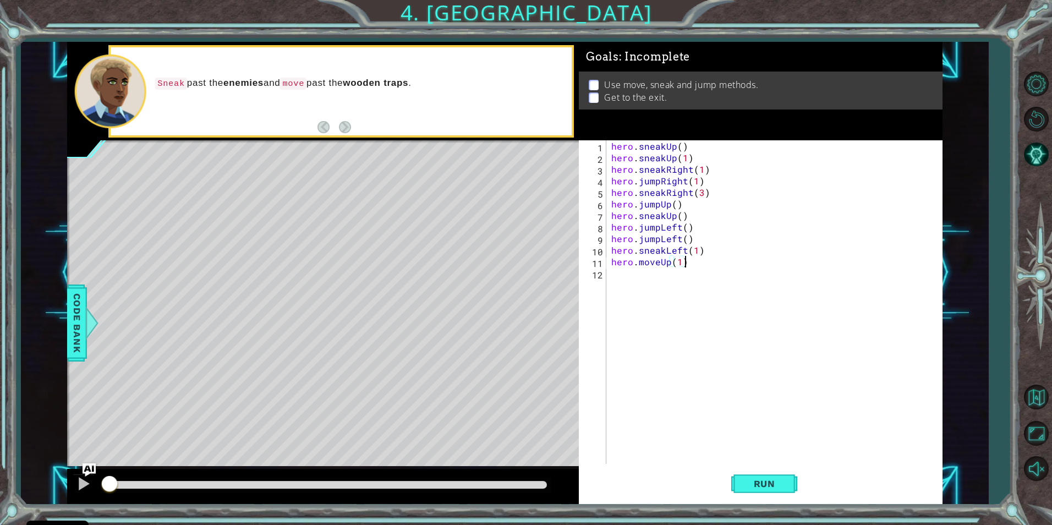
click at [686, 146] on div "hero . sneakUp ( ) hero . sneakUp ( 1 ) hero . sneakRight ( 1 ) hero . jumpRigh…" at bounding box center [776, 313] width 335 height 347
drag, startPoint x: 694, startPoint y: 162, endPoint x: 607, endPoint y: 162, distance: 86.9
click at [607, 162] on div "hero.sneakUp() 1 2 3 4 5 6 7 8 9 10 11 12 hero . sneakUp ( ) hero . sneakUp ( 1…" at bounding box center [759, 302] width 360 height 324
type textarea "hero.sneakUp(1)"
click at [758, 472] on button "Run" at bounding box center [764, 483] width 66 height 36
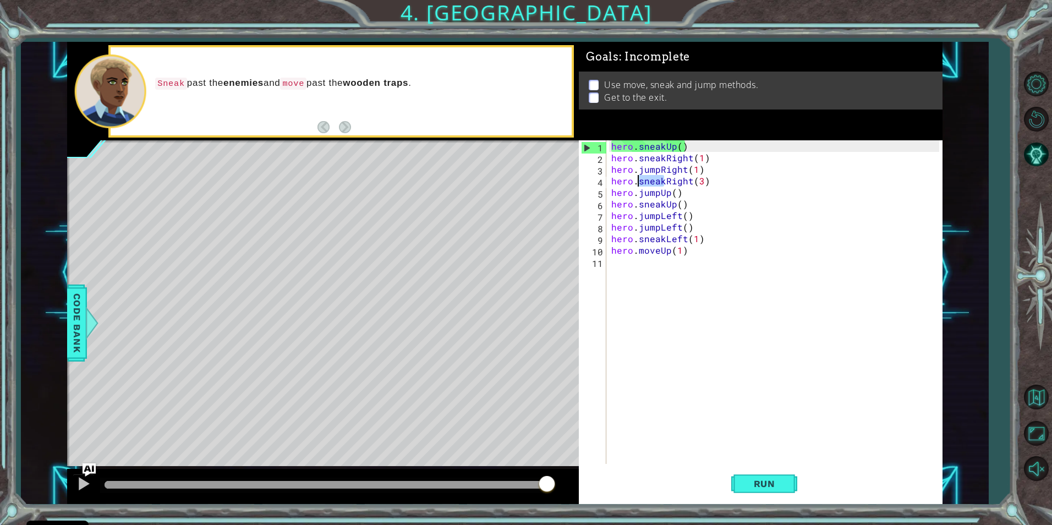
drag, startPoint x: 663, startPoint y: 180, endPoint x: 651, endPoint y: 133, distance: 49.4
click at [639, 177] on div "hero . sneakUp ( ) hero . sneakRight ( 1 ) hero . jumpRight ( 1 ) hero . sneakR…" at bounding box center [776, 313] width 335 height 347
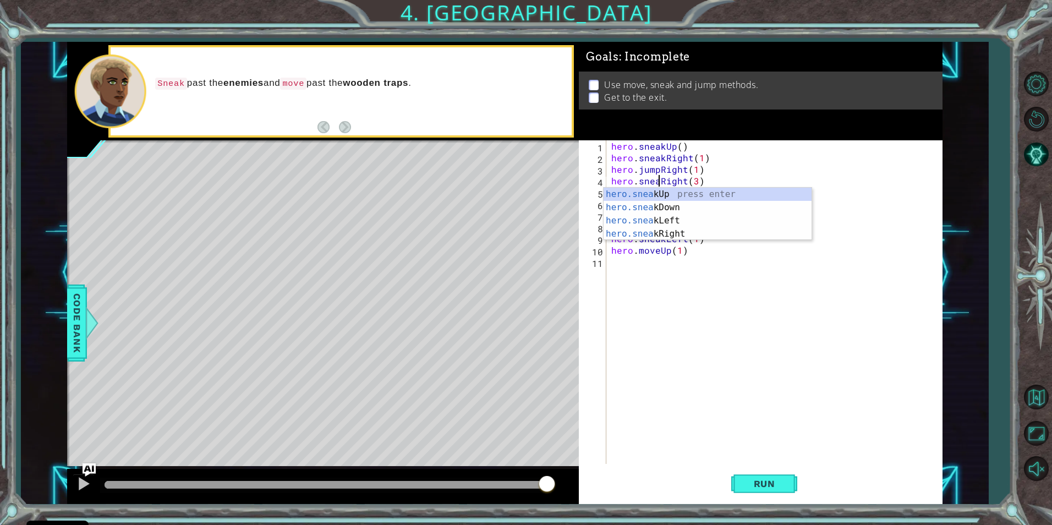
scroll to position [0, 4]
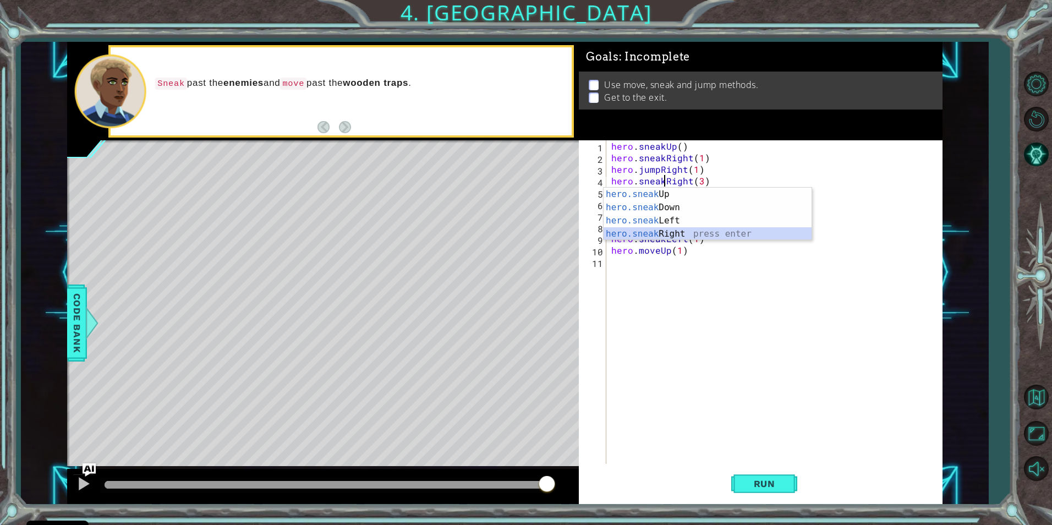
click at [664, 230] on div "hero.sneak Up press enter hero.sneak Down press enter hero.sneak Left press ent…" at bounding box center [708, 227] width 208 height 79
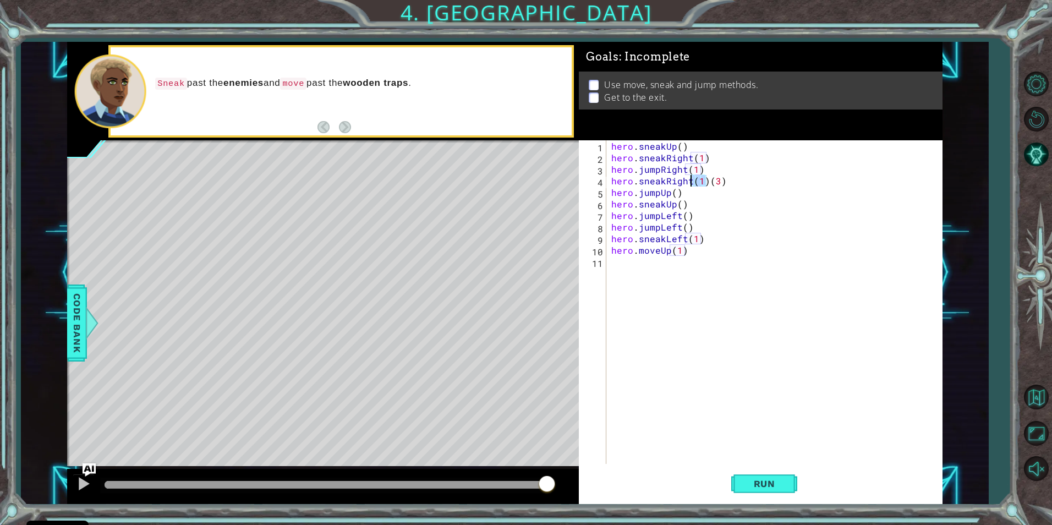
drag, startPoint x: 700, startPoint y: 180, endPoint x: 693, endPoint y: 180, distance: 7.2
click at [693, 180] on div "hero . sneakUp ( ) hero . sneakRight ( 1 ) hero . jumpRight ( 1 ) hero . sneakR…" at bounding box center [776, 313] width 335 height 347
type textarea "hero.sneakRight(3)"
click at [769, 485] on span "Run" at bounding box center [764, 483] width 43 height 11
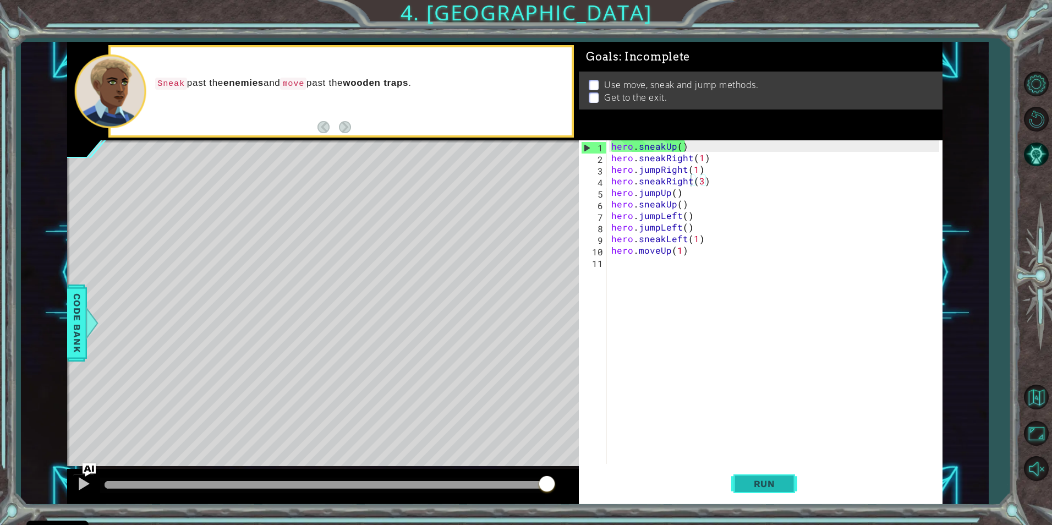
click at [773, 481] on span "Run" at bounding box center [764, 483] width 43 height 11
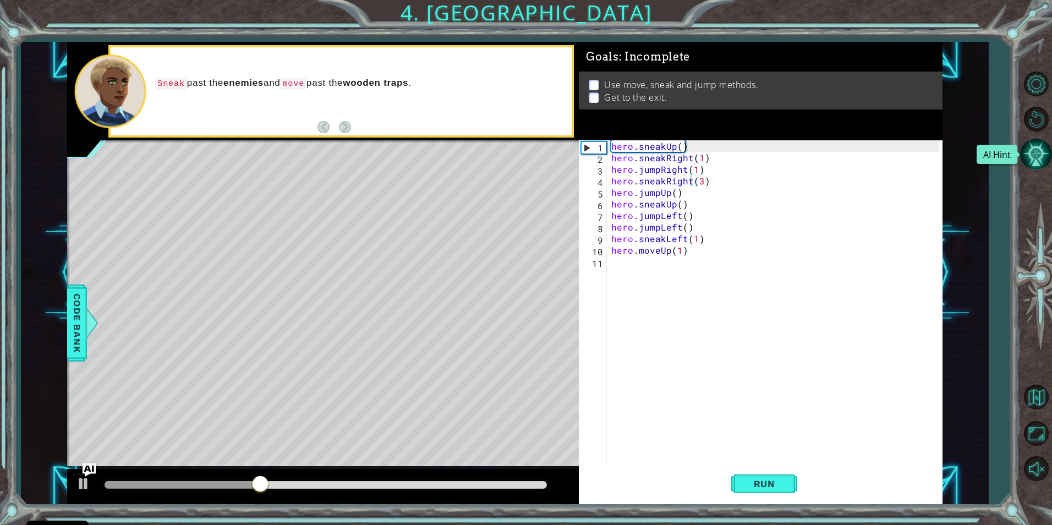
click at [1036, 155] on button "AI Hint" at bounding box center [1036, 154] width 32 height 32
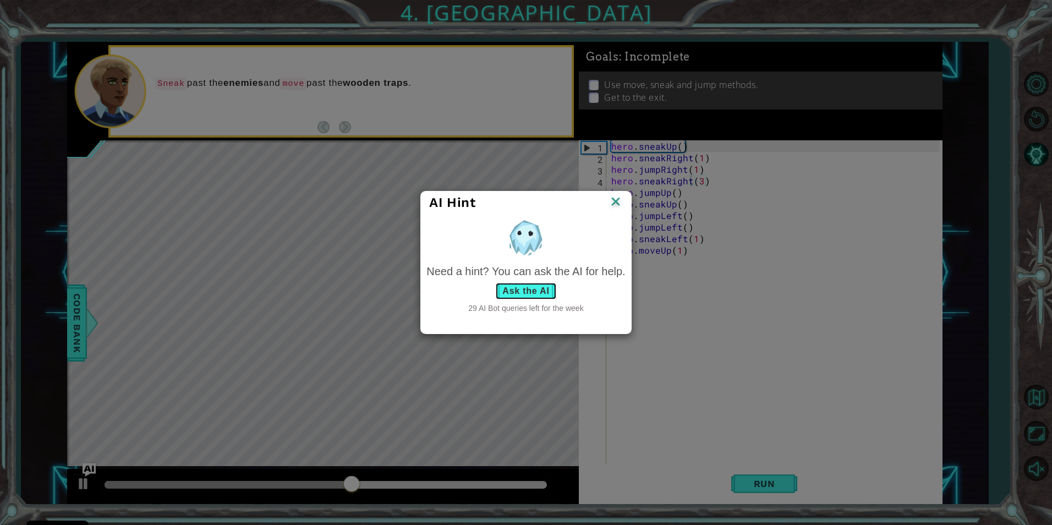
click at [529, 282] on button "Ask the AI" at bounding box center [525, 291] width 61 height 18
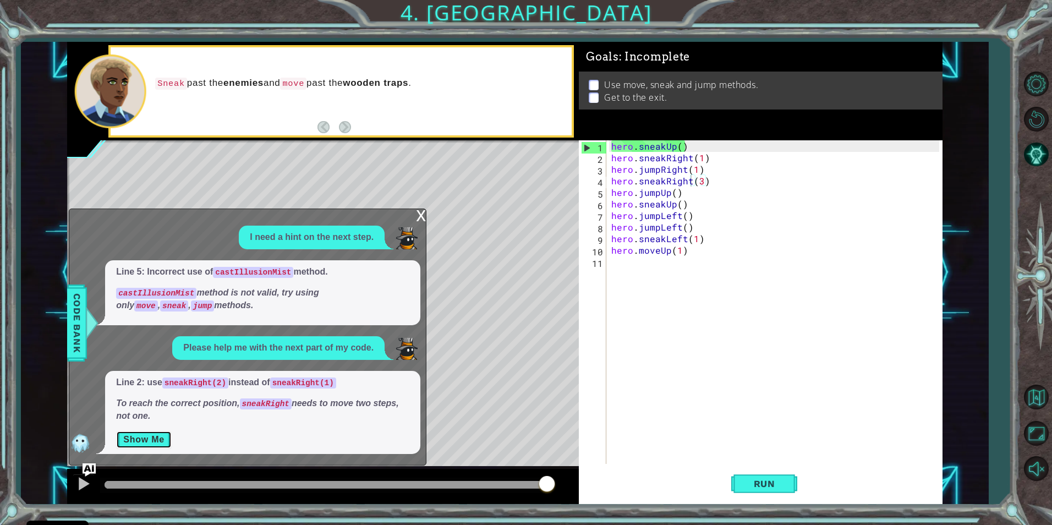
click at [133, 437] on button "Show Me" at bounding box center [144, 440] width 56 height 18
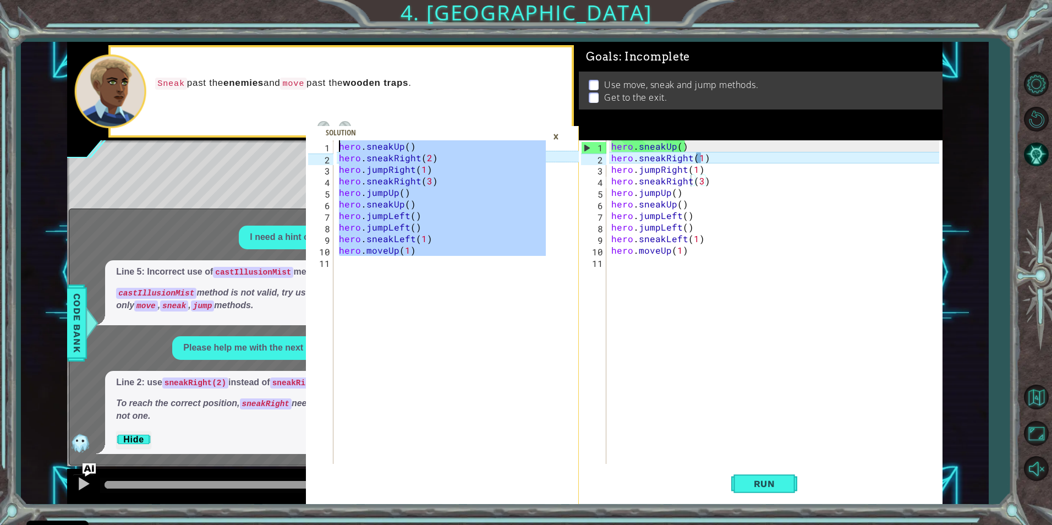
drag, startPoint x: 415, startPoint y: 262, endPoint x: 249, endPoint y: 114, distance: 222.9
click at [249, 114] on div "1 2 3 4 5 6 7 8 9 10 11 hero . sneakUp ( ) hero . sneakRight ( 2 ) hero . jumpR…" at bounding box center [504, 273] width 875 height 462
type textarea "hero.sneakUp() hero.sneakRight(2)"
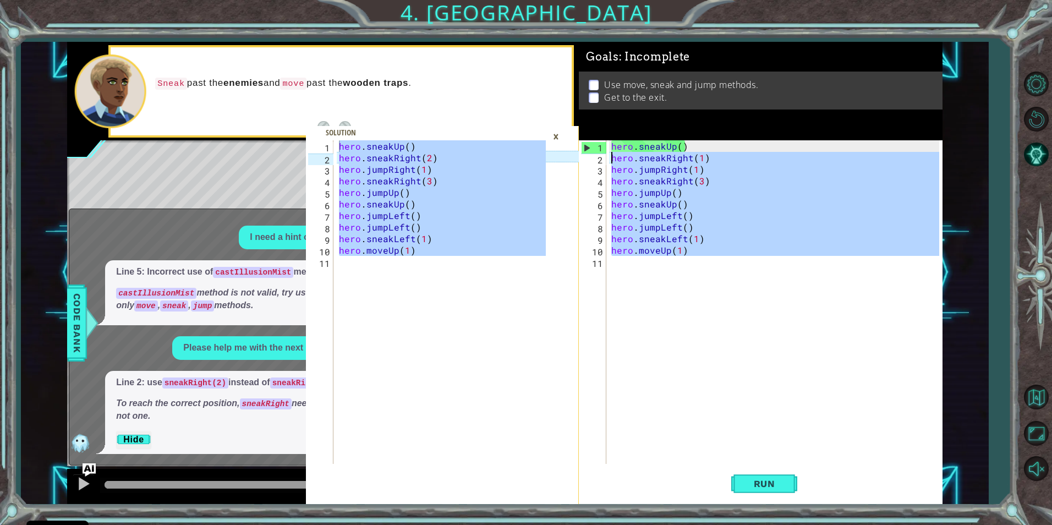
drag, startPoint x: 698, startPoint y: 249, endPoint x: 545, endPoint y: 69, distance: 236.5
click at [545, 69] on div "hero.sneakUp() hero.sneakRight(2) 1 2 3 4 5 6 7 8 9 10 11 hero . sneakUp ( ) he…" at bounding box center [504, 273] width 875 height 462
type textarea "hero.sneakUp() hero.sneakRight(1)"
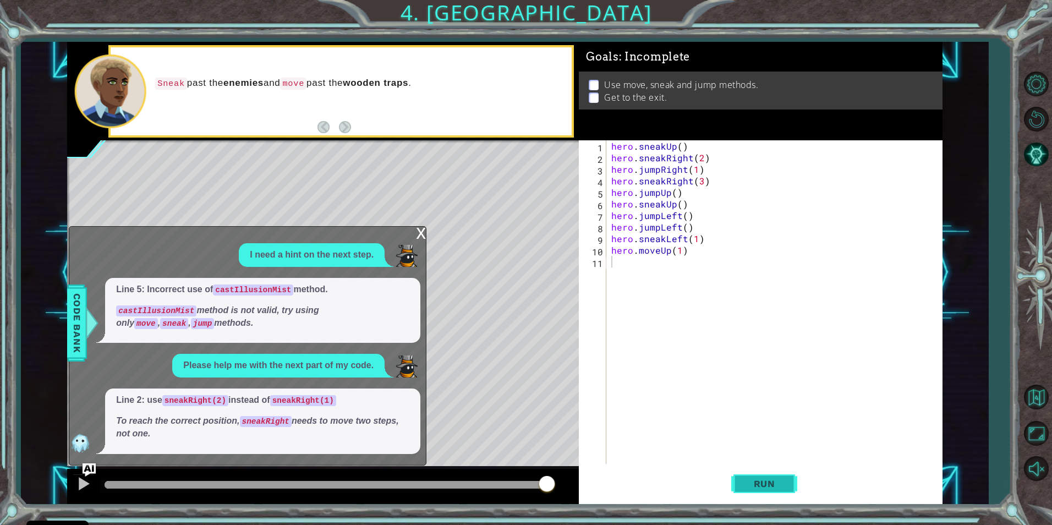
click at [749, 483] on span "Run" at bounding box center [764, 483] width 43 height 11
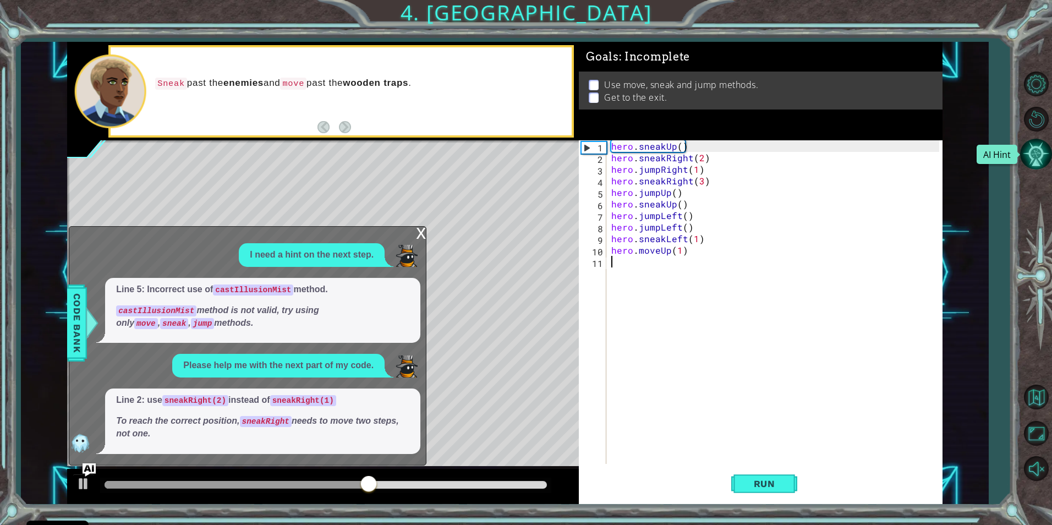
click at [1031, 153] on button "AI Hint" at bounding box center [1036, 154] width 32 height 32
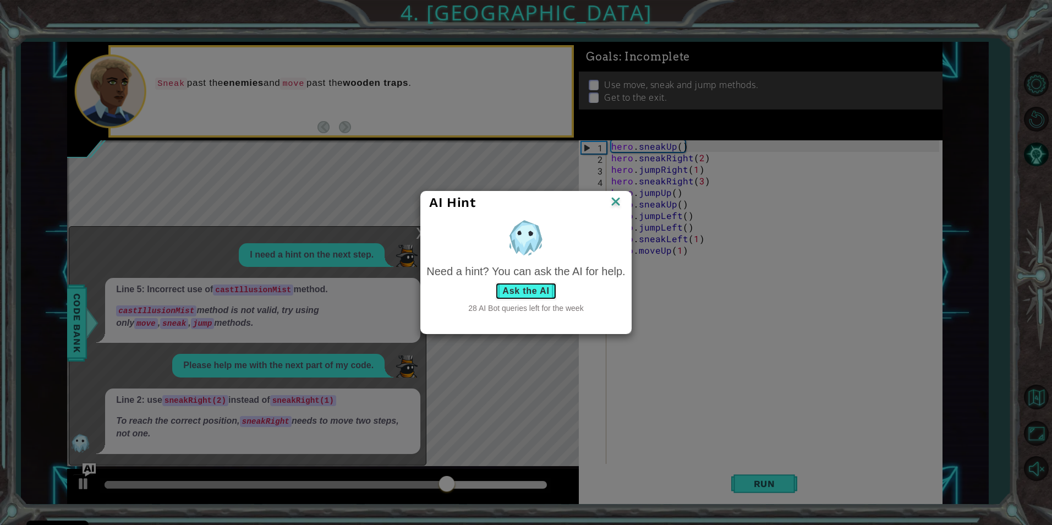
click at [521, 297] on button "Ask the AI" at bounding box center [525, 291] width 61 height 18
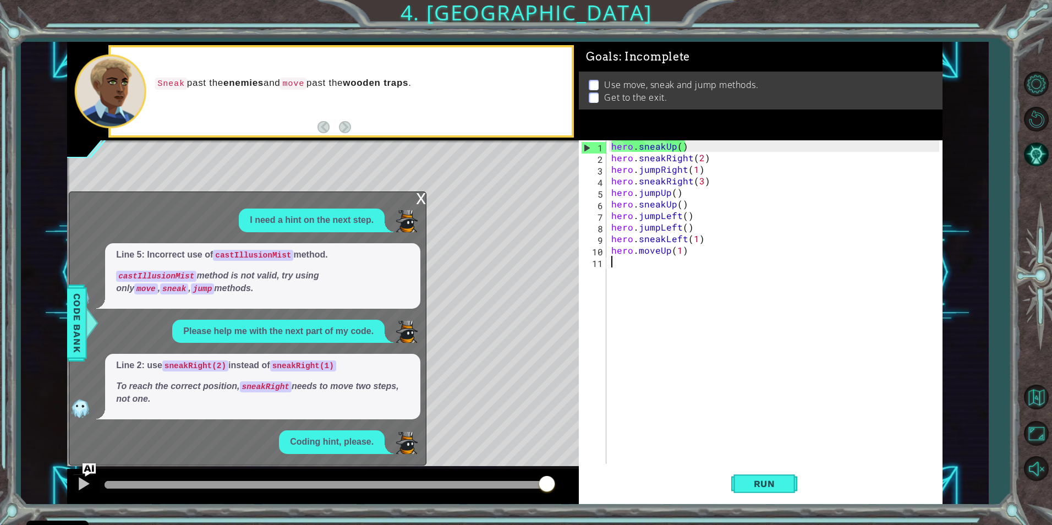
scroll to position [37, 0]
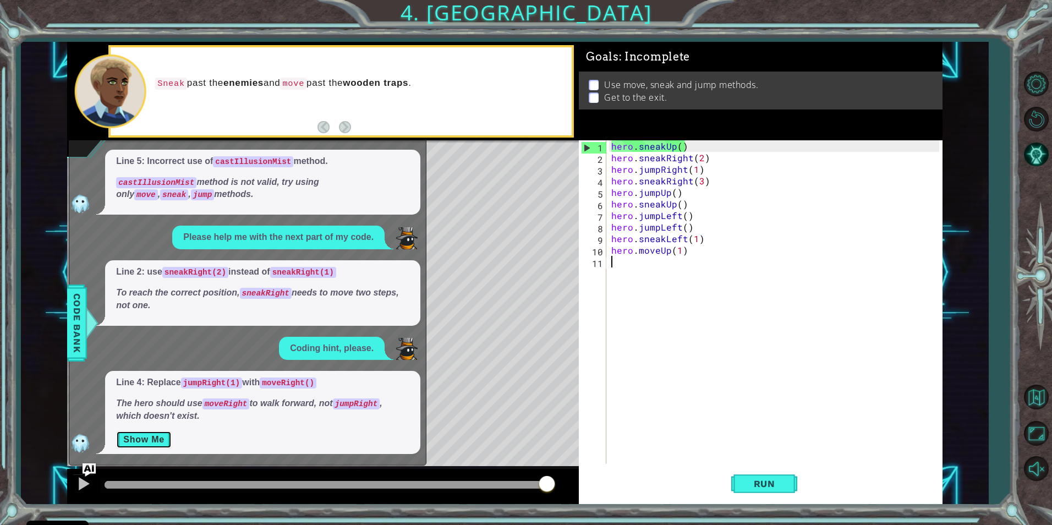
click at [141, 440] on button "Show Me" at bounding box center [144, 440] width 56 height 18
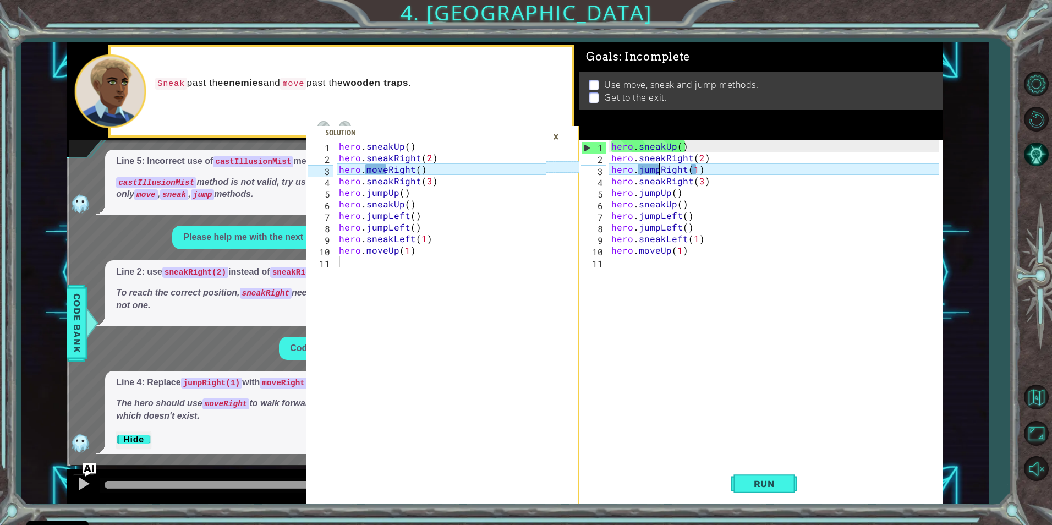
click at [657, 168] on div "hero . sneakUp ( ) hero . sneakRight ( 2 ) hero . jumpRight ( 1 ) hero . sneakR…" at bounding box center [776, 313] width 335 height 347
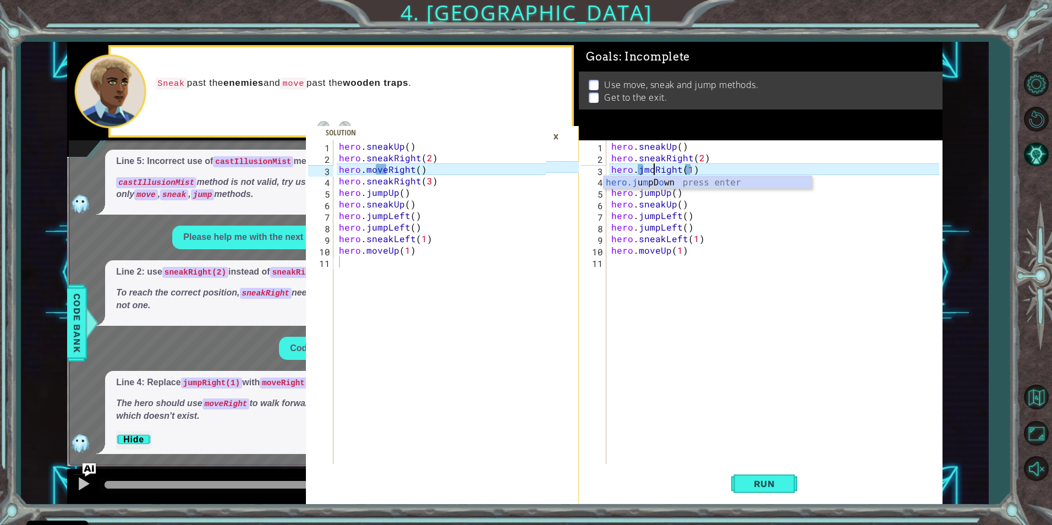
scroll to position [0, 4]
click at [643, 169] on div "hero . sneakUp ( ) hero . sneakRight ( 2 ) hero . jmoveRight ( 1 ) hero . sneak…" at bounding box center [776, 313] width 335 height 347
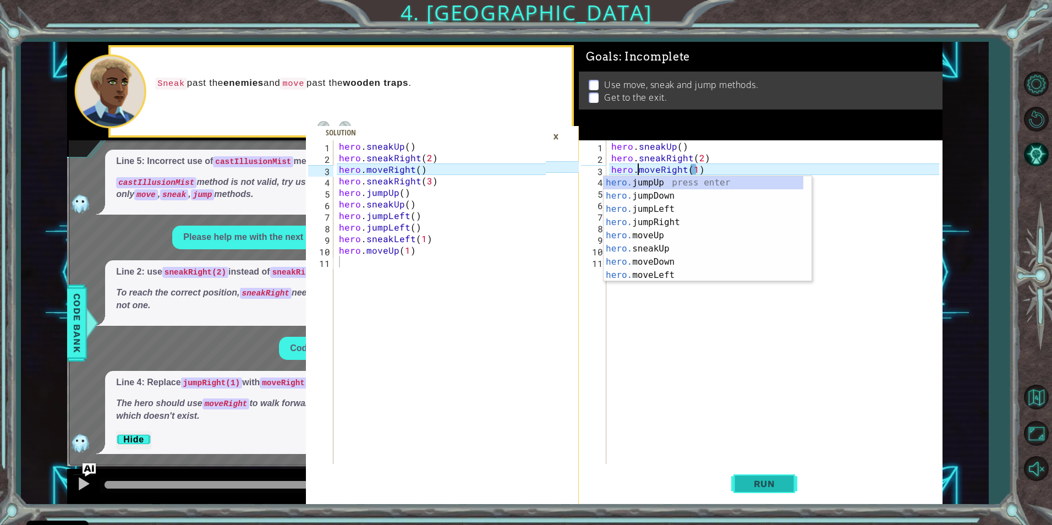
type textarea "hero.moveRight(1)"
click at [766, 479] on span "Run" at bounding box center [764, 483] width 43 height 11
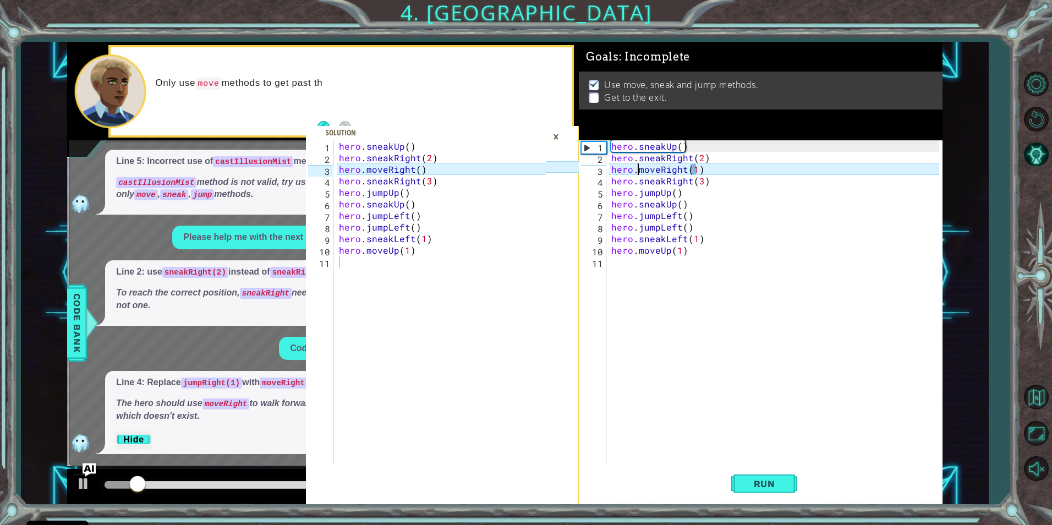
click at [556, 136] on div "×" at bounding box center [555, 136] width 17 height 19
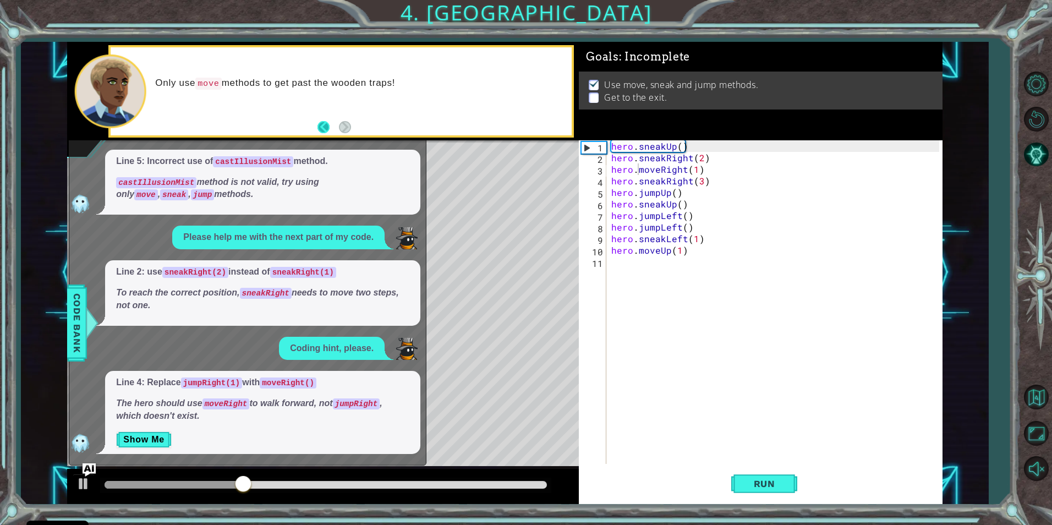
click at [324, 124] on button "Back" at bounding box center [327, 127] width 21 height 12
click at [342, 126] on button "Next" at bounding box center [345, 127] width 13 height 13
click at [72, 317] on span "Code Bank" at bounding box center [77, 322] width 18 height 67
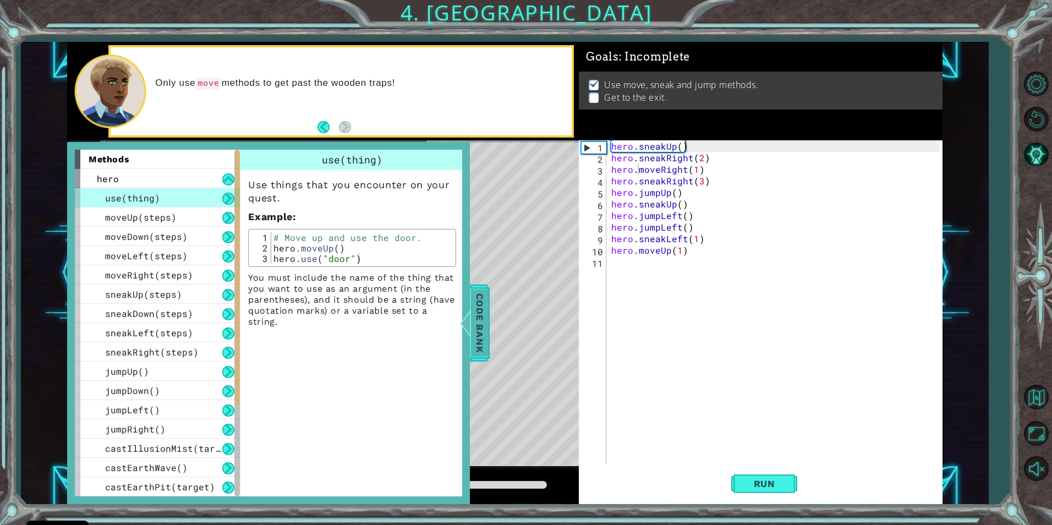
click at [472, 312] on div at bounding box center [466, 322] width 14 height 33
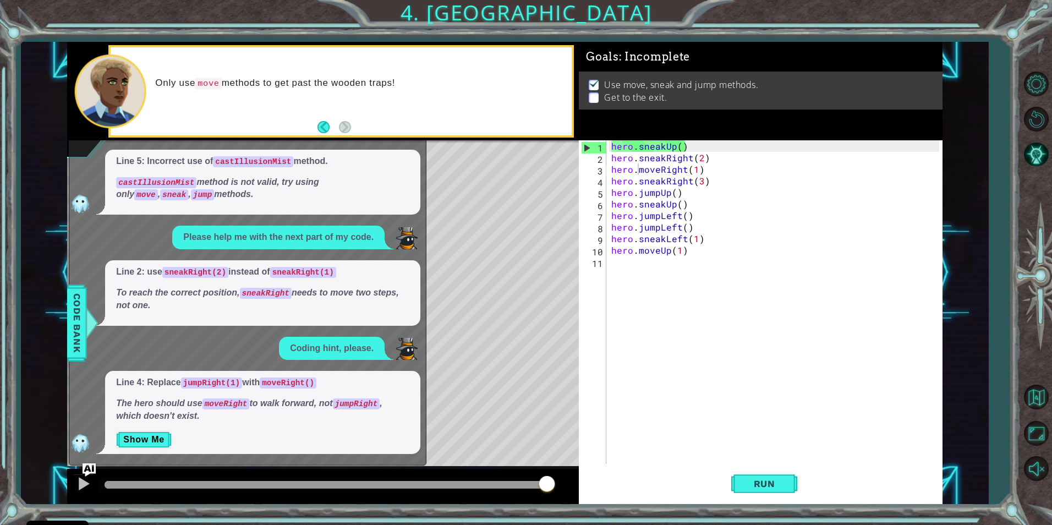
click at [556, 54] on div "Only use move methods to get past the wooden traps!" at bounding box center [341, 91] width 461 height 88
drag, startPoint x: 542, startPoint y: 484, endPoint x: 643, endPoint y: 477, distance: 100.9
click at [643, 477] on div "hero.sneakUp() hero.sneakRight(2) 1 2 3 4 5 6 7 8 9 10 11 hero . sneakUp ( ) he…" at bounding box center [504, 273] width 875 height 462
click at [424, 154] on div "x I need a hint on the next step. Line 5: Incorrect use of castIllusionMist met…" at bounding box center [248, 300] width 358 height 330
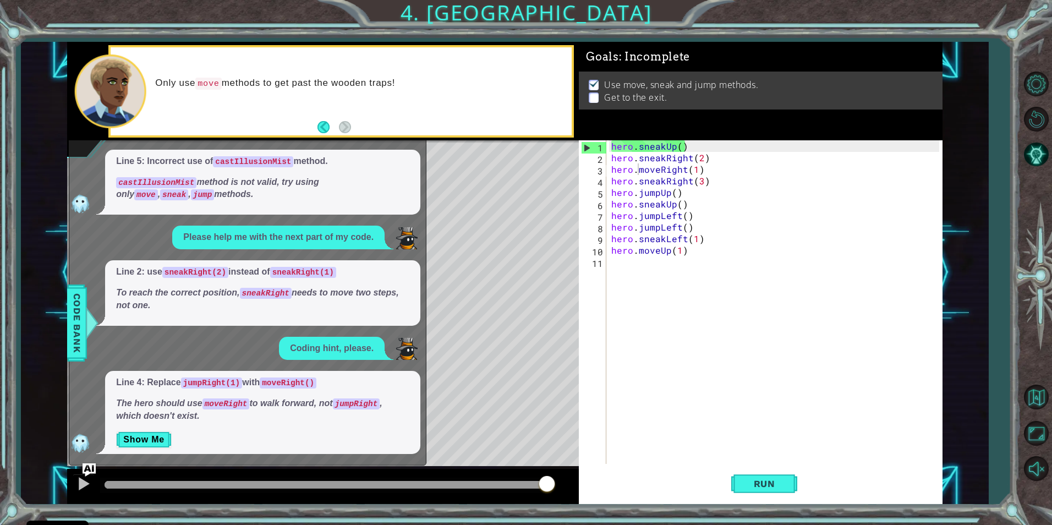
click at [425, 154] on div "x I need a hint on the next step. Line 5: Incorrect use of castIllusionMist met…" at bounding box center [248, 300] width 358 height 330
click at [90, 333] on div at bounding box center [92, 322] width 14 height 33
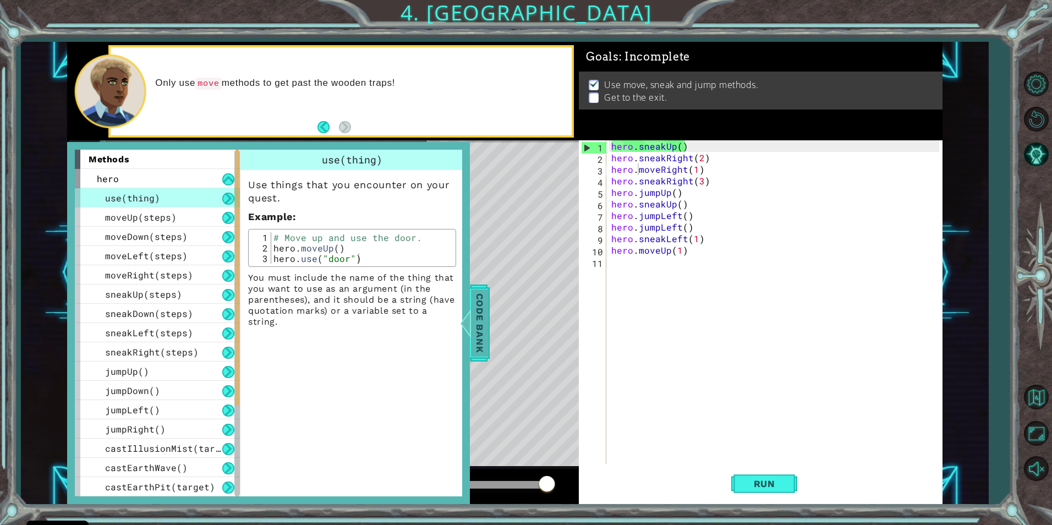
click at [479, 311] on span "Code Bank" at bounding box center [480, 322] width 18 height 67
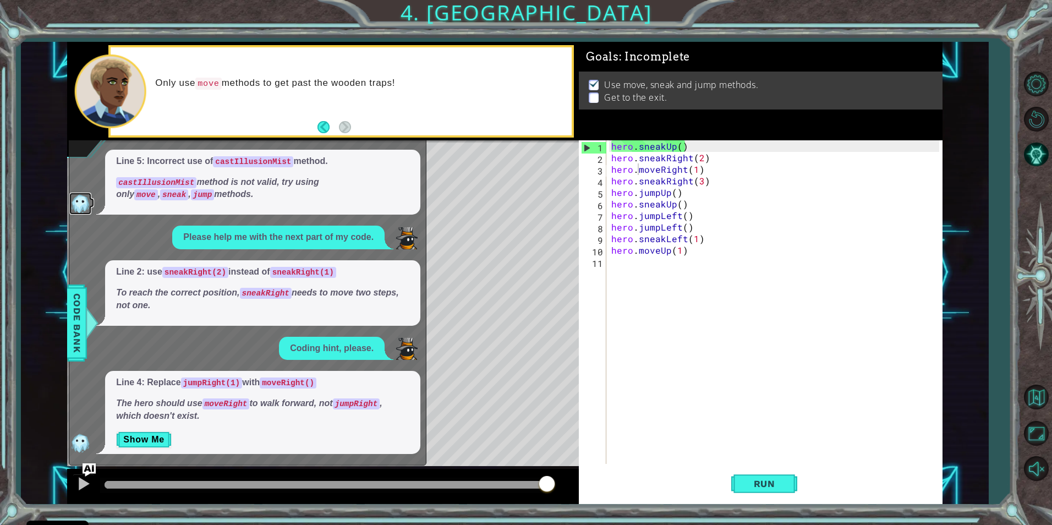
click at [87, 206] on img at bounding box center [80, 204] width 22 height 22
click at [321, 126] on button "Back" at bounding box center [327, 127] width 21 height 12
click at [348, 127] on button "Next" at bounding box center [345, 127] width 18 height 18
click at [692, 259] on div "hero . sneakUp ( ) hero . sneakRight ( 2 ) hero . moveRight ( 1 ) hero . sneakR…" at bounding box center [776, 313] width 335 height 347
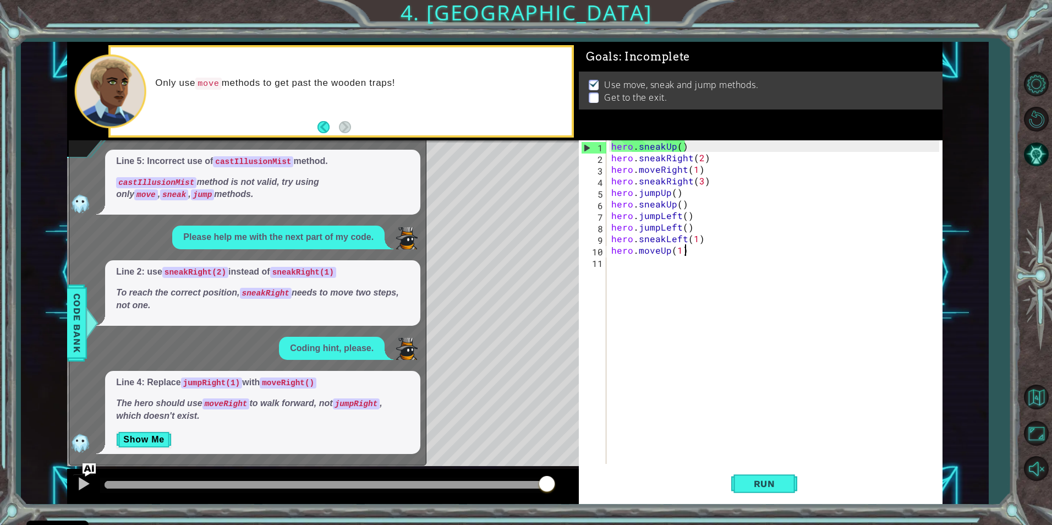
click at [689, 250] on div "hero . sneakUp ( ) hero . sneakRight ( 2 ) hero . moveRight ( 1 ) hero . sneakR…" at bounding box center [776, 313] width 335 height 347
click at [664, 236] on div "hero . sneakUp ( ) hero . sneakRight ( 2 ) hero . moveRight ( 1 ) hero . sneakR…" at bounding box center [776, 313] width 335 height 347
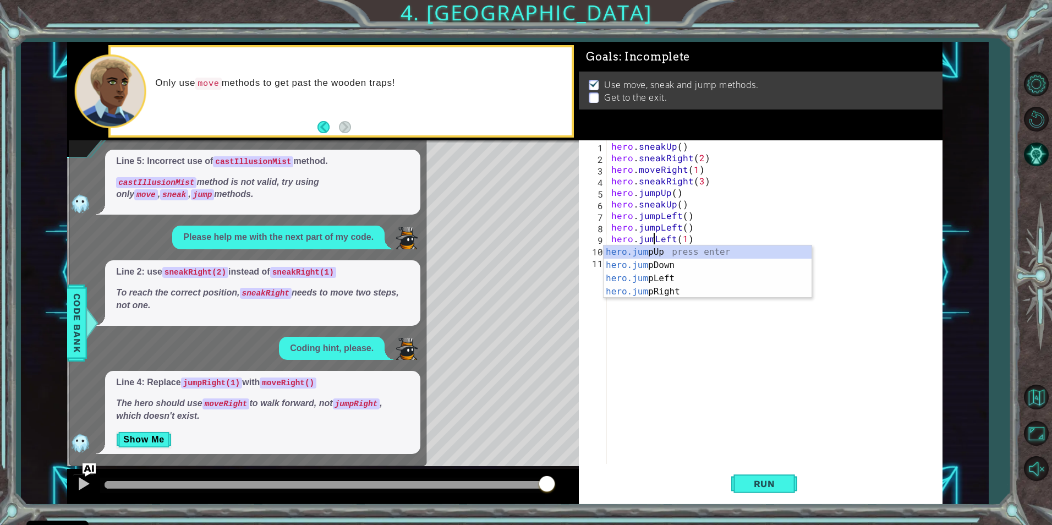
type textarea "hero.jumpLeft(1)"
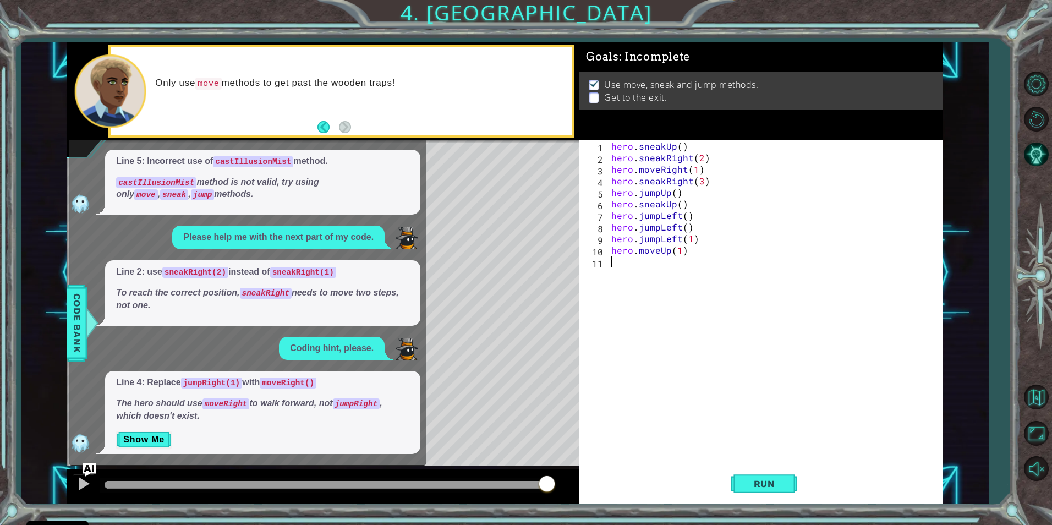
click at [741, 373] on div "hero . sneakUp ( ) hero . sneakRight ( 2 ) hero . moveRight ( 1 ) hero . sneakR…" at bounding box center [776, 313] width 335 height 347
click at [773, 483] on span "Run" at bounding box center [764, 483] width 43 height 11
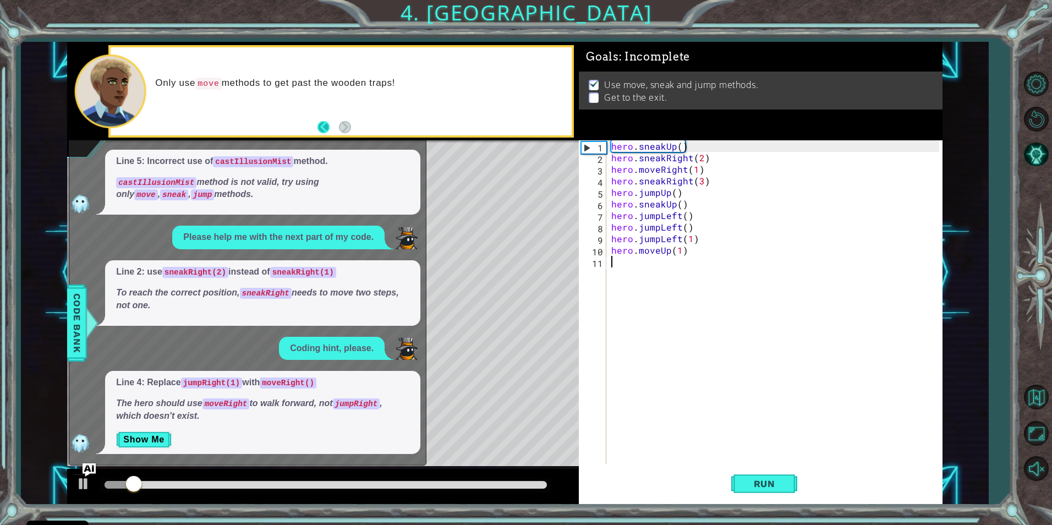
click at [328, 129] on button "Back" at bounding box center [327, 127] width 21 height 12
click at [341, 131] on button "Next" at bounding box center [345, 127] width 13 height 13
click at [1040, 139] on button "AI Hint" at bounding box center [1036, 154] width 32 height 32
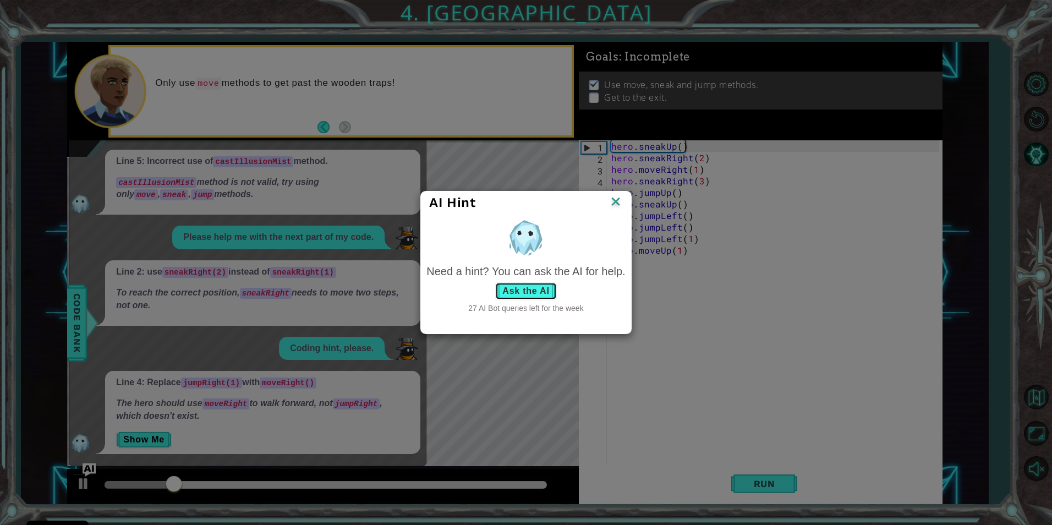
click at [515, 293] on button "Ask the AI" at bounding box center [525, 291] width 61 height 18
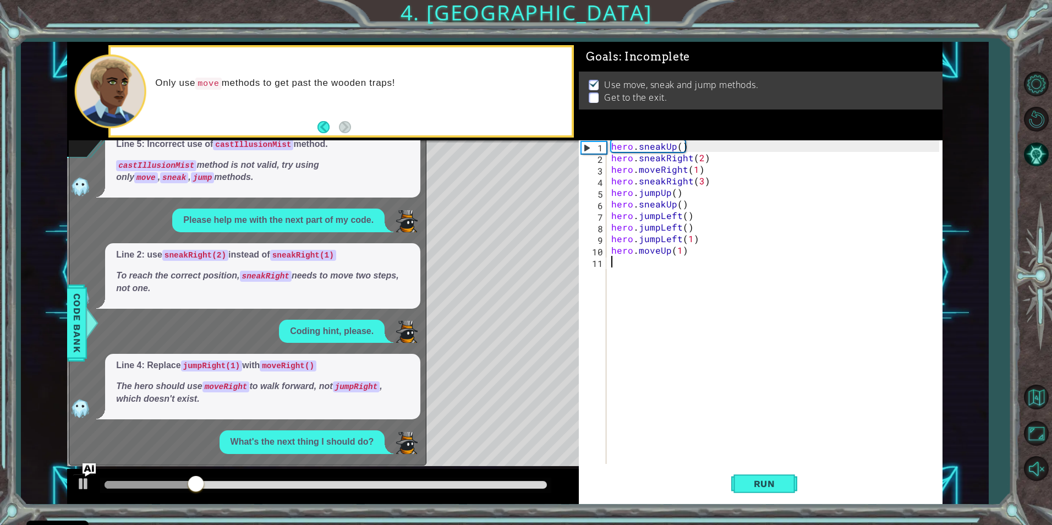
scroll to position [149, 0]
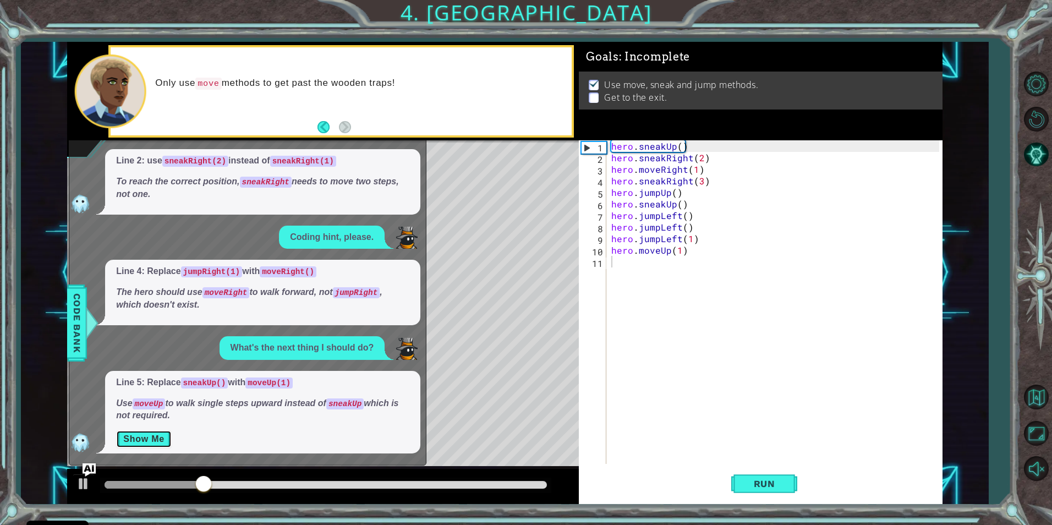
click at [166, 442] on button "Show Me" at bounding box center [144, 439] width 56 height 18
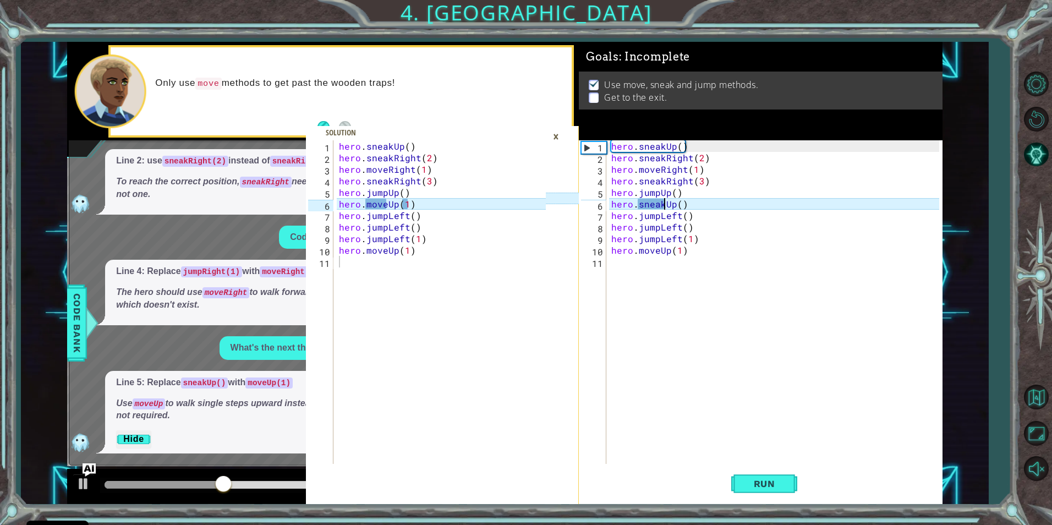
click at [662, 207] on div "hero . sneakUp ( ) hero . sneakRight ( 2 ) hero . moveRight ( 1 ) hero . sneakR…" at bounding box center [776, 313] width 335 height 347
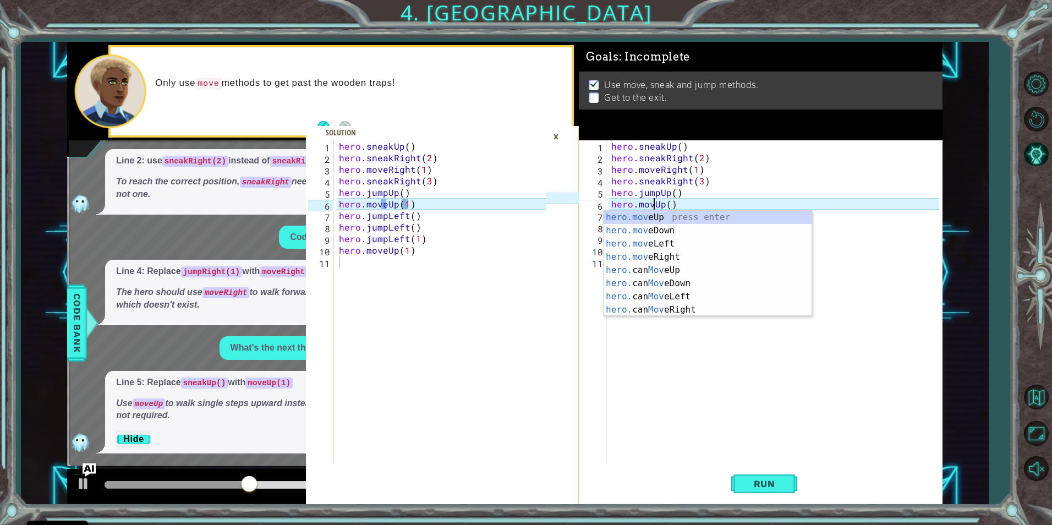
scroll to position [0, 3]
click at [675, 207] on div "hero . sneakUp ( ) hero . sneakRight ( 2 ) hero . moveRight ( 1 ) hero . sneakR…" at bounding box center [776, 313] width 335 height 347
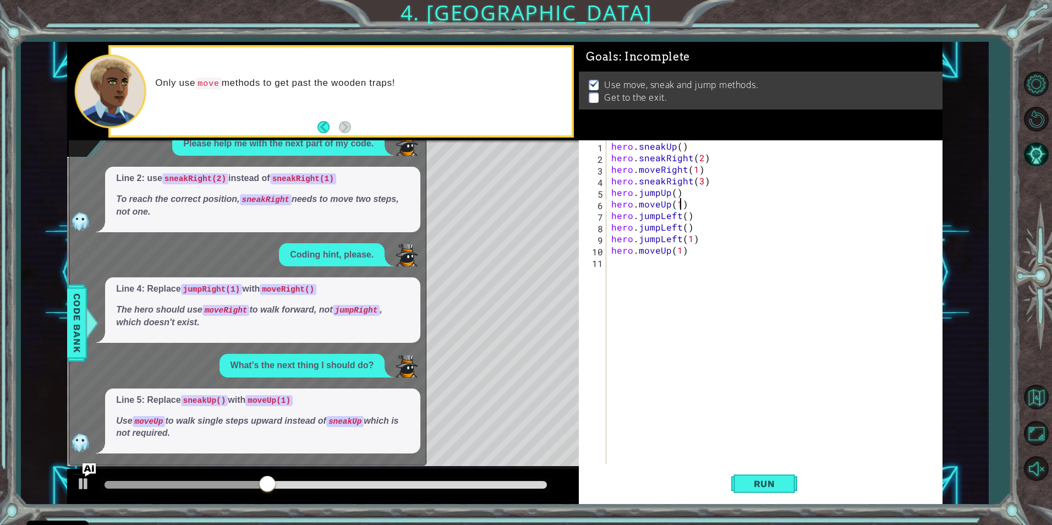
scroll to position [131, 0]
click at [781, 483] on span "Run" at bounding box center [764, 483] width 43 height 11
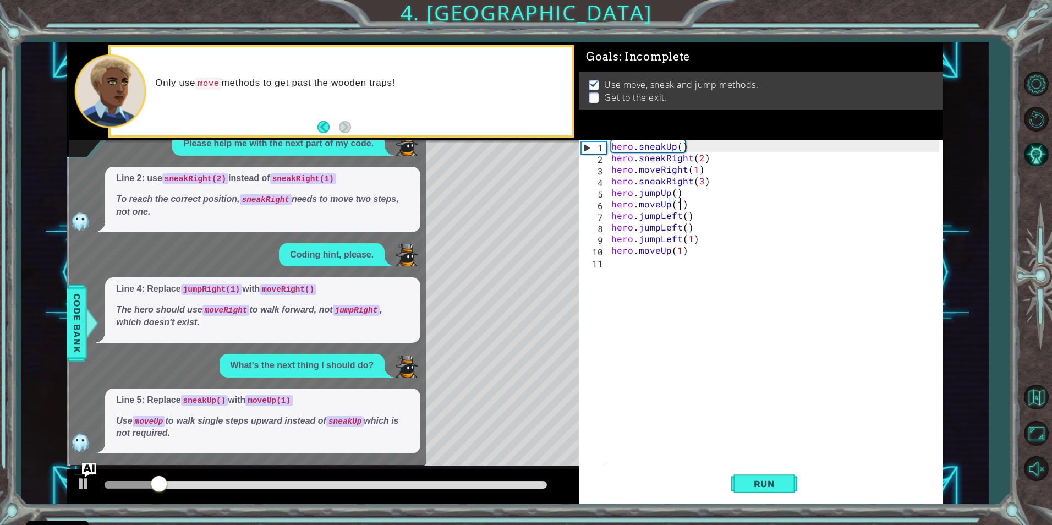
click at [93, 467] on img "Ask AI" at bounding box center [89, 470] width 14 height 14
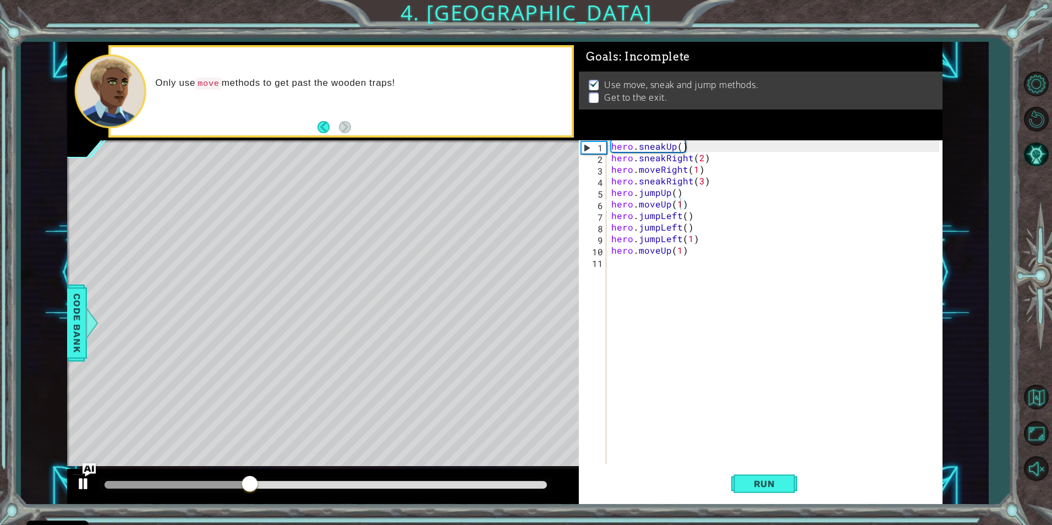
click at [72, 489] on div at bounding box center [323, 486] width 512 height 35
drag, startPoint x: 692, startPoint y: 216, endPoint x: 613, endPoint y: 211, distance: 79.4
click at [613, 211] on div "hero . sneakUp ( ) hero . sneakRight ( 2 ) hero . moveRight ( 1 ) hero . sneakR…" at bounding box center [776, 313] width 335 height 347
type textarea "hero.jumpLeft()"
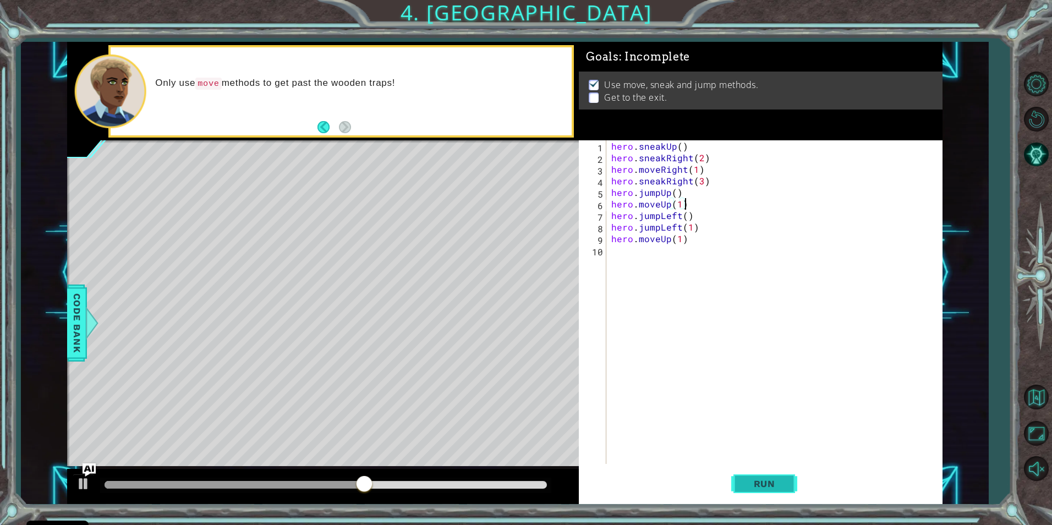
click at [756, 490] on button "Run" at bounding box center [764, 483] width 66 height 36
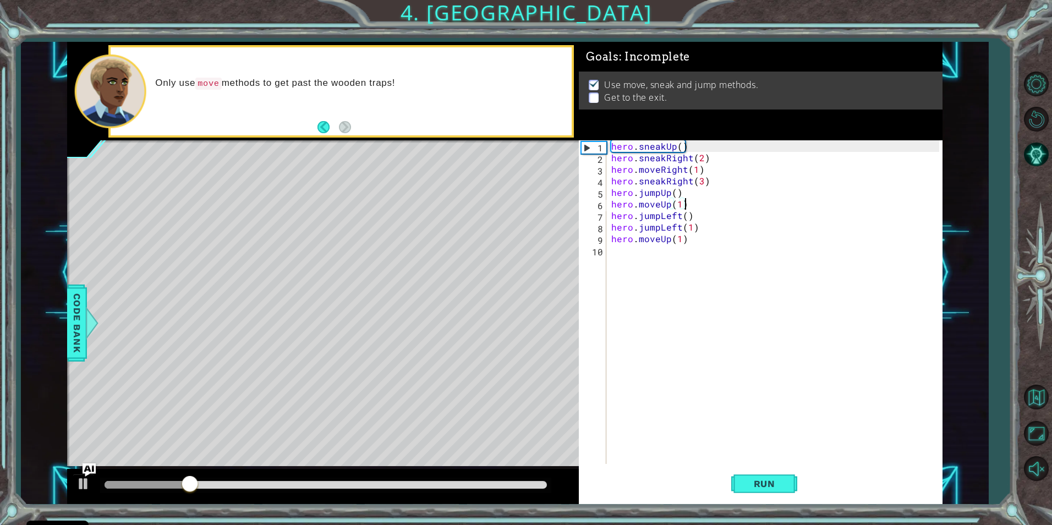
click at [267, 480] on div at bounding box center [323, 486] width 512 height 35
click at [267, 481] on div at bounding box center [326, 485] width 442 height 8
drag, startPoint x: 273, startPoint y: 479, endPoint x: 243, endPoint y: 495, distance: 34.5
click at [243, 495] on div at bounding box center [323, 486] width 512 height 35
drag, startPoint x: 686, startPoint y: 215, endPoint x: 640, endPoint y: 217, distance: 45.7
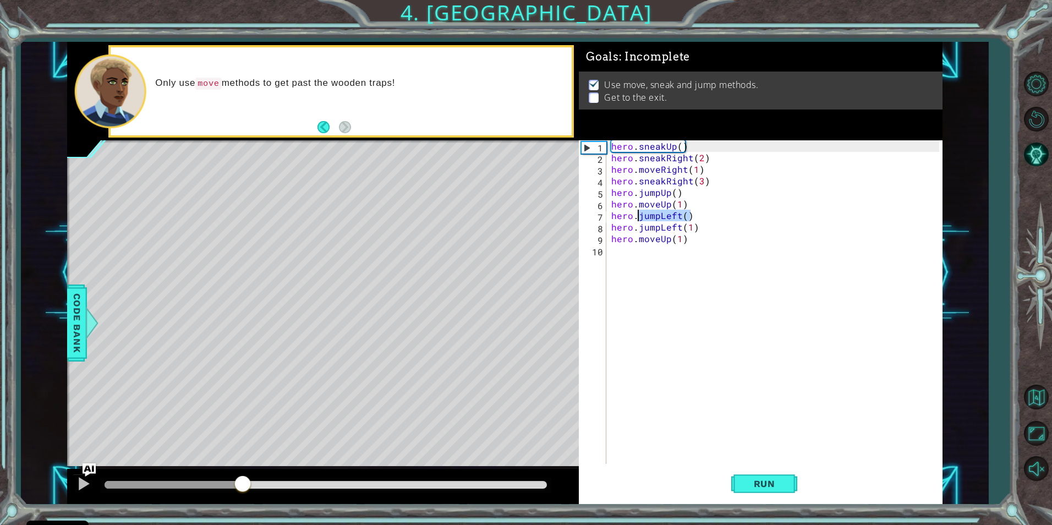
click at [640, 217] on div "hero . sneakUp ( ) hero . sneakRight ( 2 ) hero . moveRight ( 1 ) hero . sneakR…" at bounding box center [776, 313] width 335 height 347
click at [656, 212] on div "hero . sneakUp ( ) hero . sneakRight ( 2 ) hero . moveRight ( 1 ) hero . sneakR…" at bounding box center [774, 302] width 330 height 324
click at [658, 217] on div "hero . sneakUp ( ) hero . sneakRight ( 2 ) hero . moveRight ( 1 ) hero . sneakR…" at bounding box center [776, 313] width 335 height 347
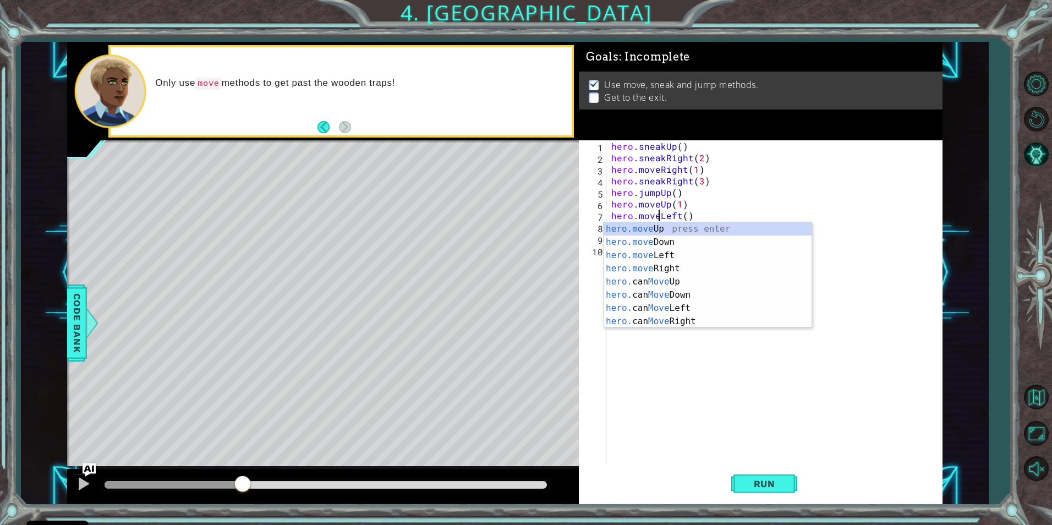
scroll to position [0, 3]
type textarea "hero.moveLeft()"
click at [760, 492] on button "Run" at bounding box center [764, 483] width 66 height 36
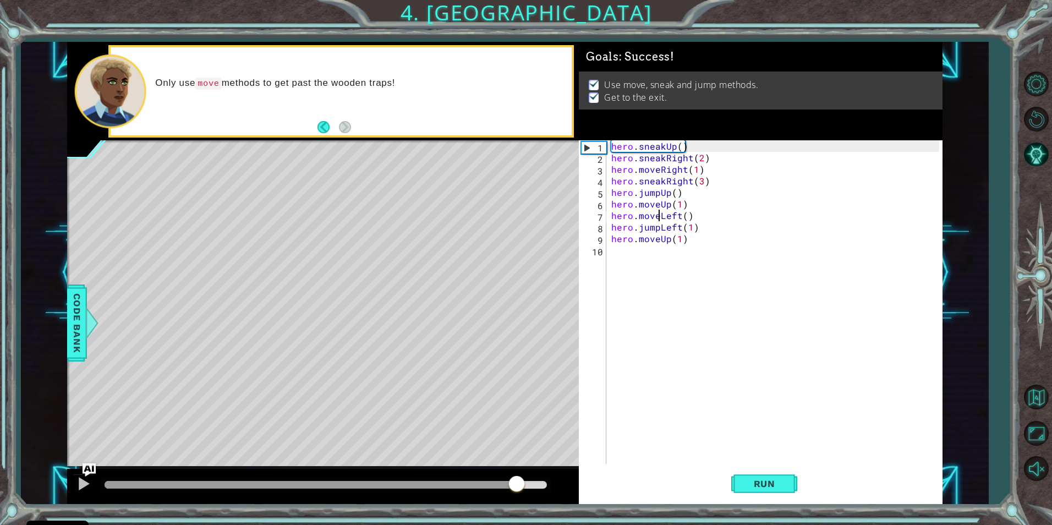
drag, startPoint x: 461, startPoint y: 486, endPoint x: 630, endPoint y: 494, distance: 169.1
click at [630, 494] on div "hero.sneakUp() hero.sneakRight(2) 1 2 3 4 5 6 7 8 9 10 11 hero . sneakUp ( ) he…" at bounding box center [504, 273] width 875 height 462
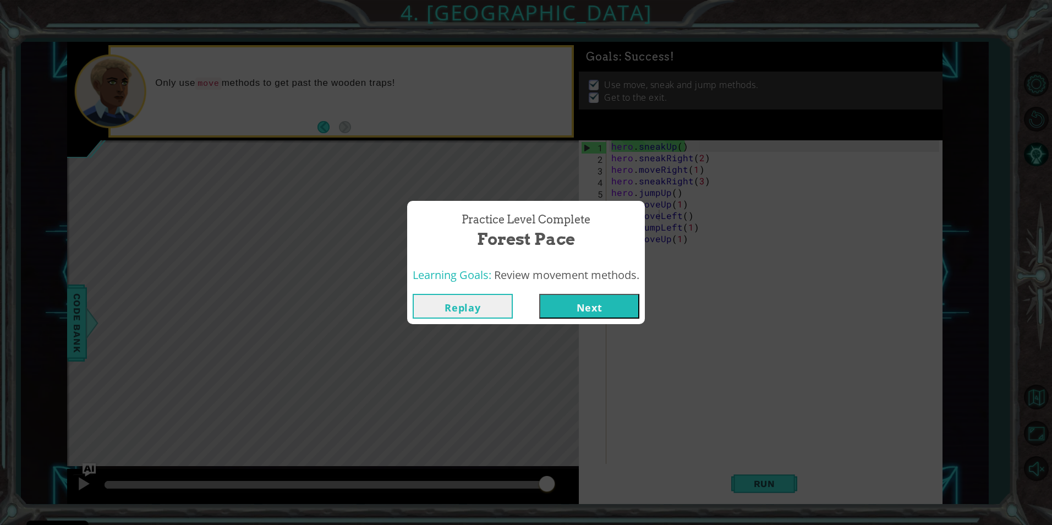
click at [543, 299] on button "Next" at bounding box center [589, 306] width 100 height 25
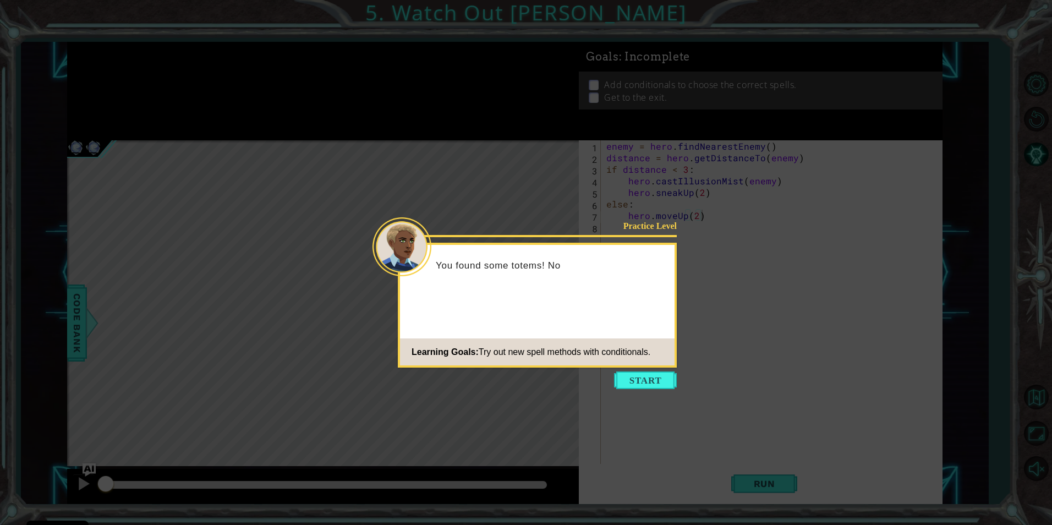
drag, startPoint x: 661, startPoint y: 375, endPoint x: 675, endPoint y: 382, distance: 15.3
click at [669, 382] on button "Start" at bounding box center [645, 380] width 63 height 18
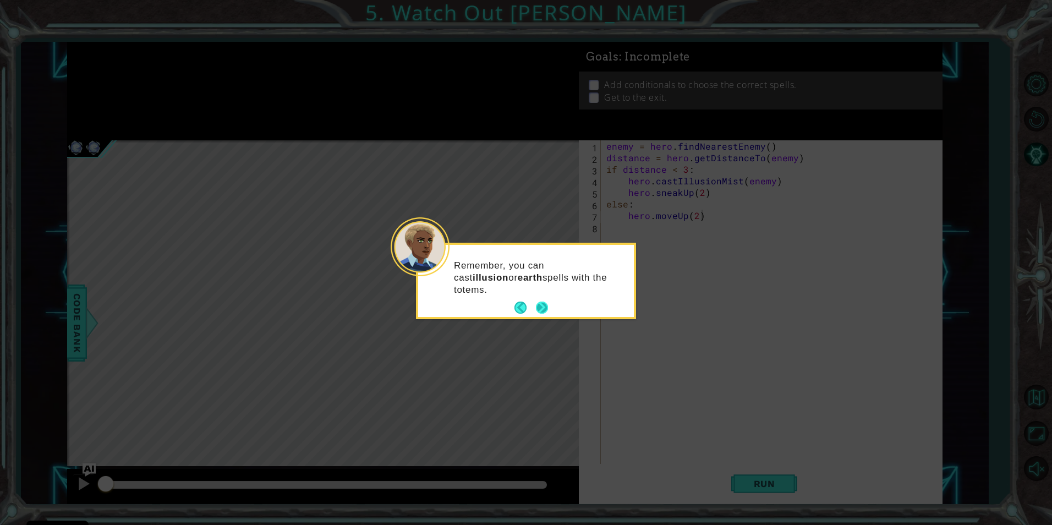
click at [541, 306] on button "Next" at bounding box center [542, 308] width 12 height 12
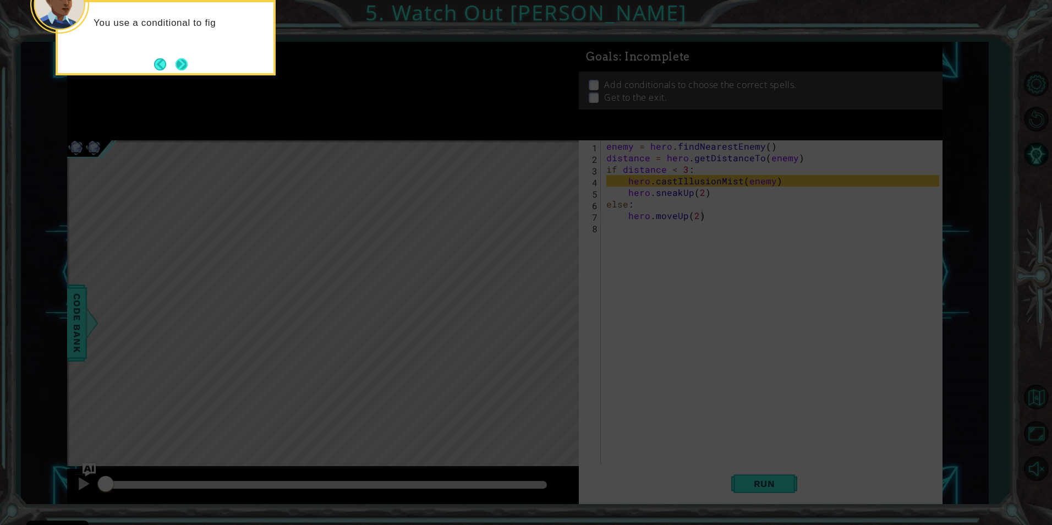
click at [184, 61] on button "Next" at bounding box center [182, 64] width 12 height 12
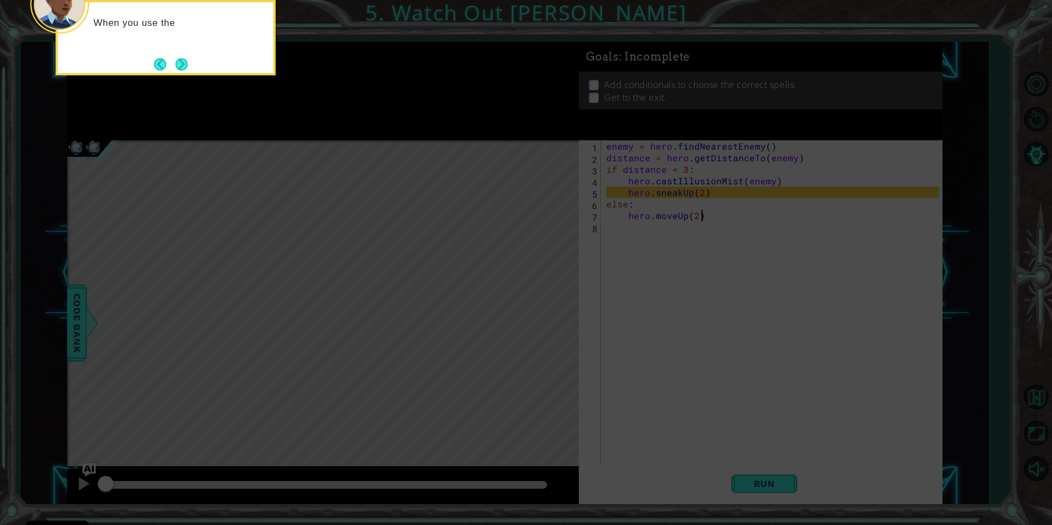
click at [182, 70] on button "Next" at bounding box center [182, 64] width 13 height 13
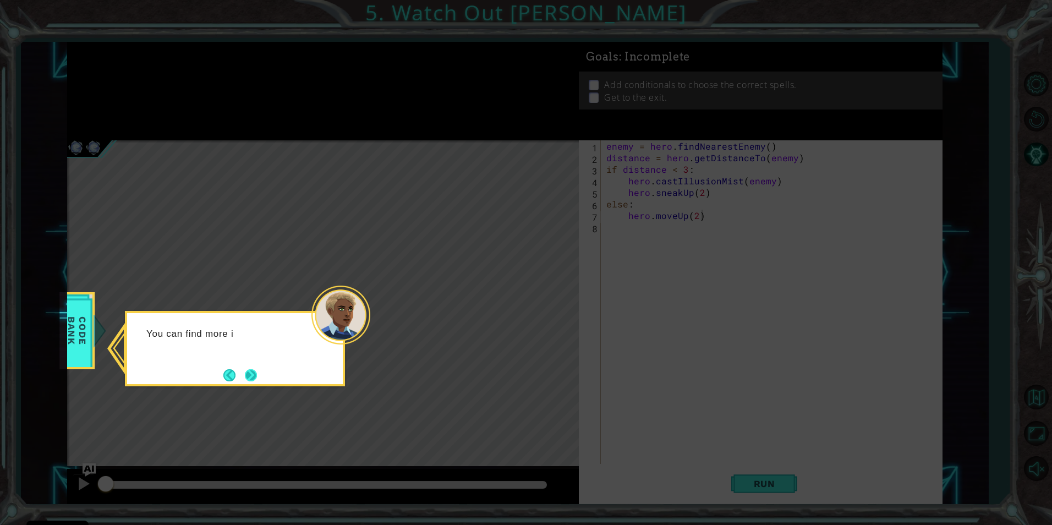
click at [253, 381] on button "Next" at bounding box center [251, 375] width 12 height 12
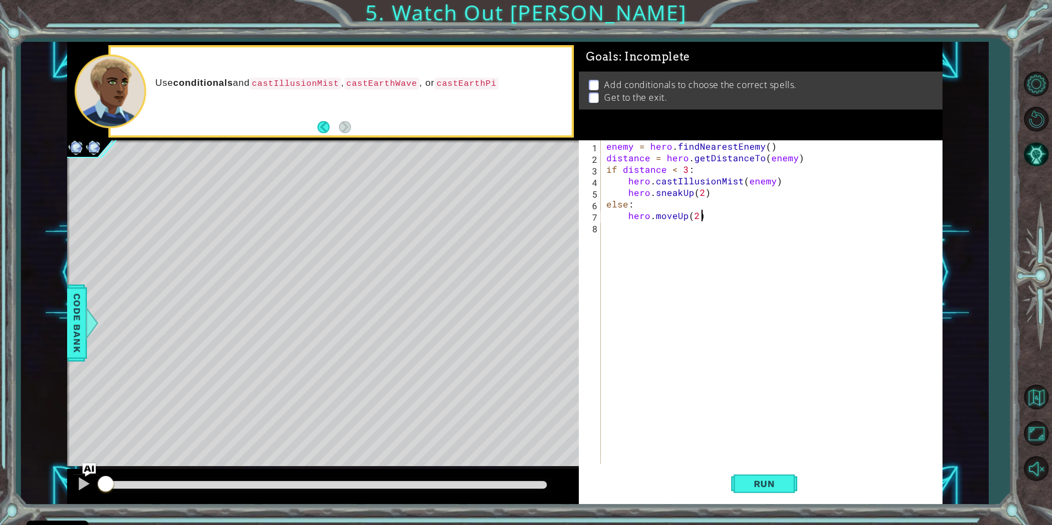
click at [768, 464] on div "hero.moveUp(2) 1 2 3 4 5 6 7 8 enemy = hero . findNearestEnemy ( ) distance = h…" at bounding box center [761, 322] width 364 height 364
click at [781, 495] on button "Run" at bounding box center [764, 483] width 66 height 36
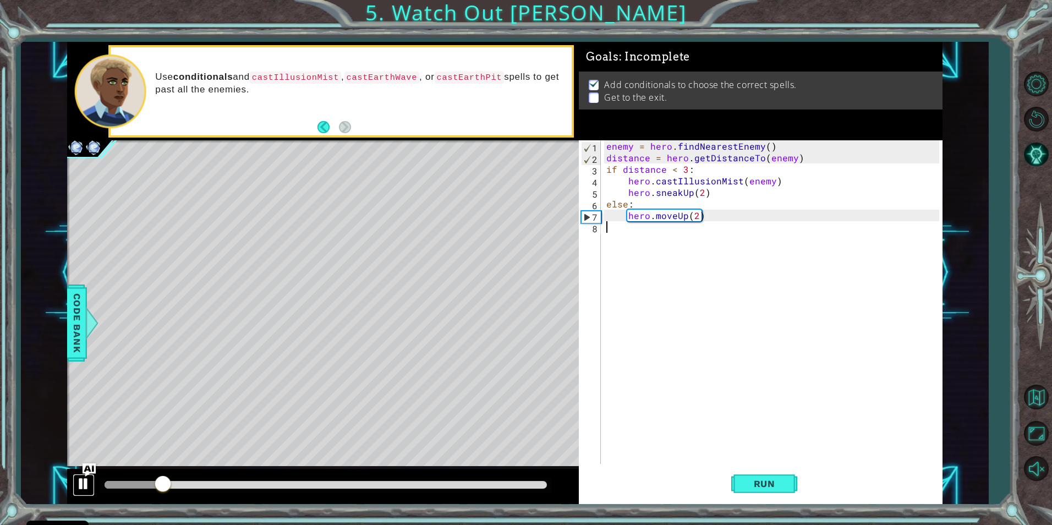
click at [85, 492] on button at bounding box center [84, 485] width 22 height 23
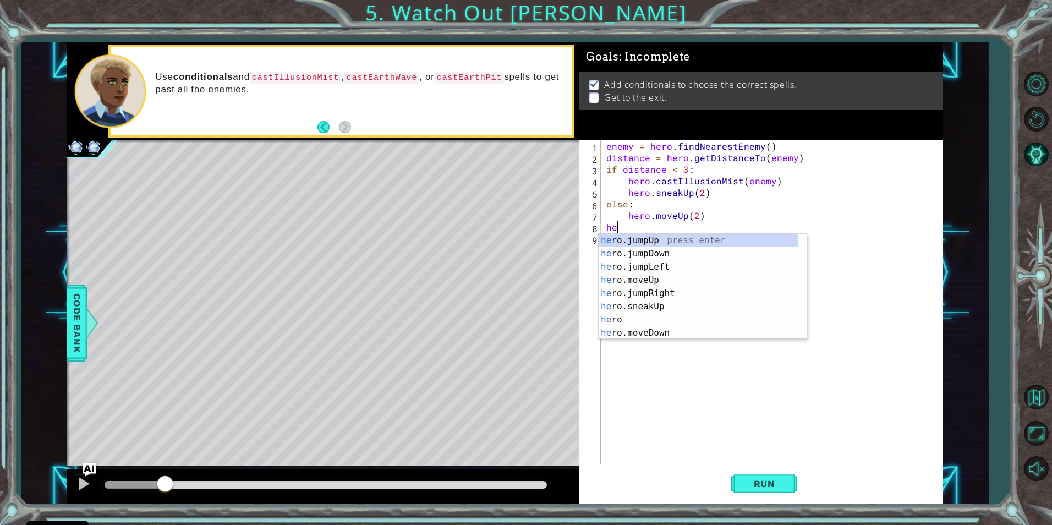
type textarea "h"
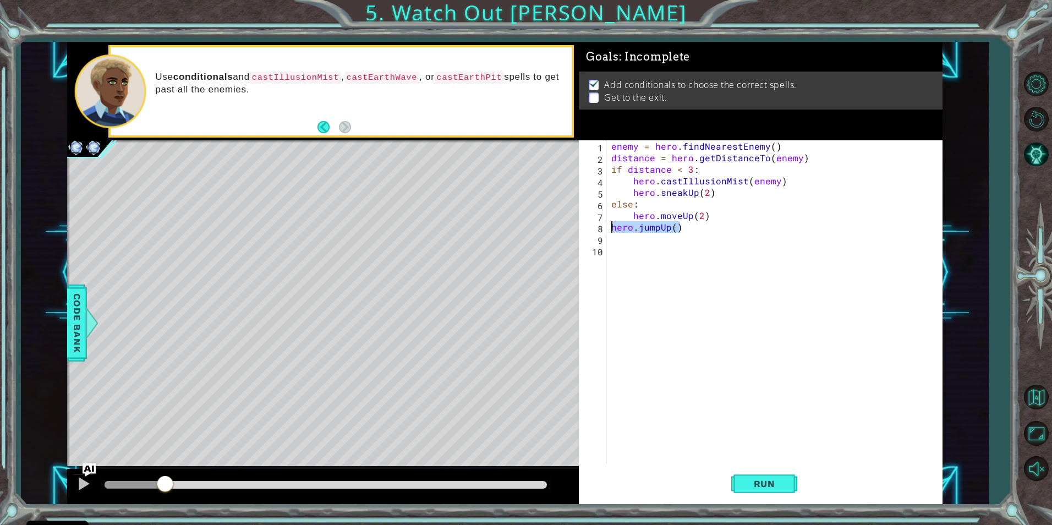
drag, startPoint x: 683, startPoint y: 227, endPoint x: 611, endPoint y: 232, distance: 72.8
click at [611, 232] on div "enemy = hero . findNearestEnemy ( ) distance = hero . getDistanceTo ( enemy ) i…" at bounding box center [776, 313] width 335 height 347
type textarea "hero.jumpUp()"
click at [613, 243] on div "enemy = hero . findNearestEnemy ( ) distance = hero . getDistanceTo ( enemy ) i…" at bounding box center [776, 313] width 335 height 347
type textarea "e"
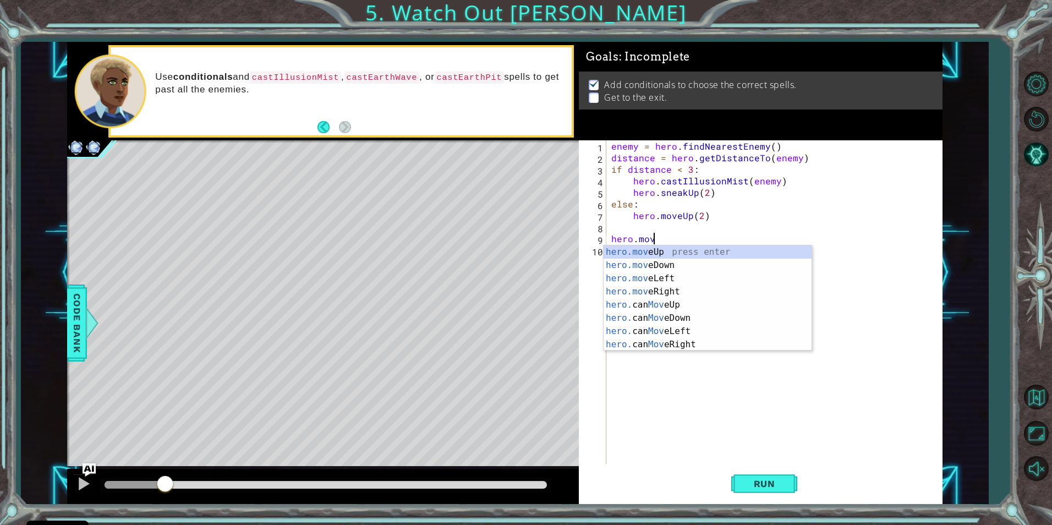
scroll to position [0, 2]
click at [682, 252] on div "hero.move Up press enter hero.move Down press enter hero.move Left press enter …" at bounding box center [708, 311] width 208 height 132
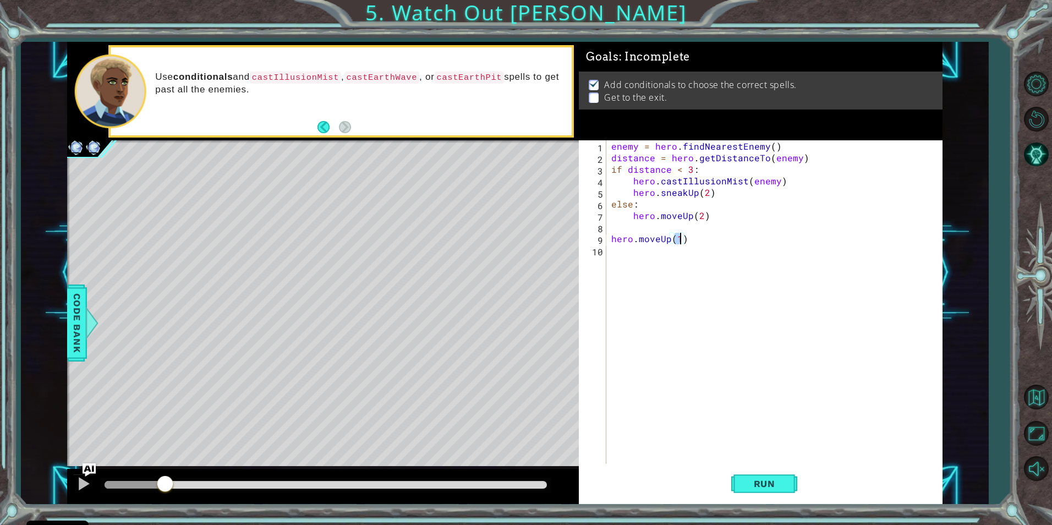
type textarea "hero.moveUp(2)"
click at [616, 256] on div "enemy = hero . findNearestEnemy ( ) distance = hero . getDistanceTo ( enemy ) i…" at bounding box center [776, 313] width 335 height 347
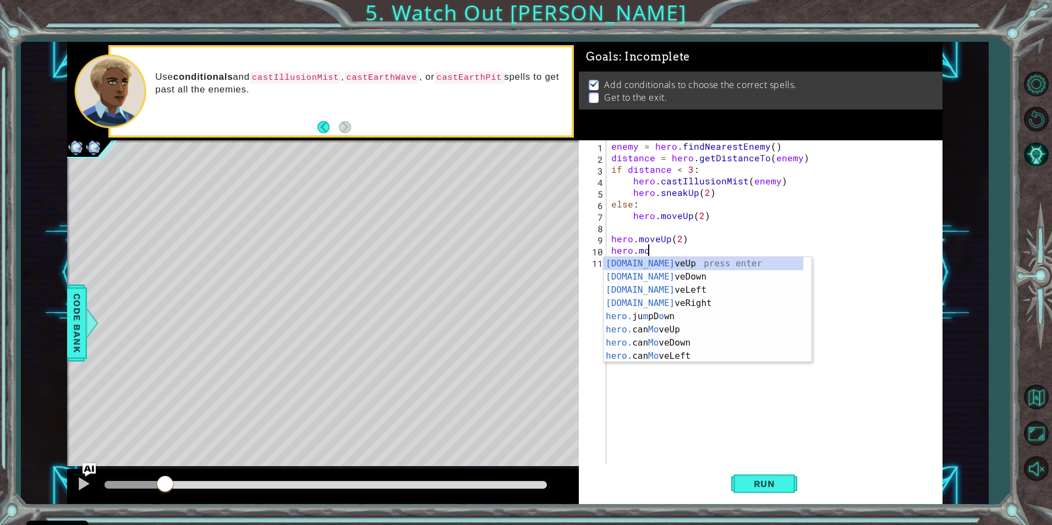
scroll to position [0, 2]
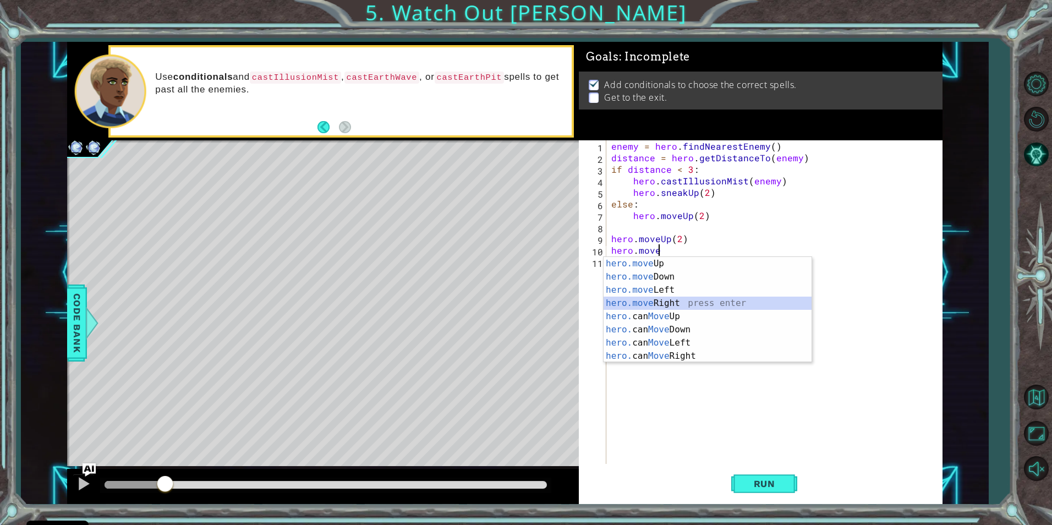
click at [672, 300] on div "hero.move Up press enter hero.move Down press enter hero.move Left press enter …" at bounding box center [708, 323] width 208 height 132
type textarea "hero.moveRight(1)"
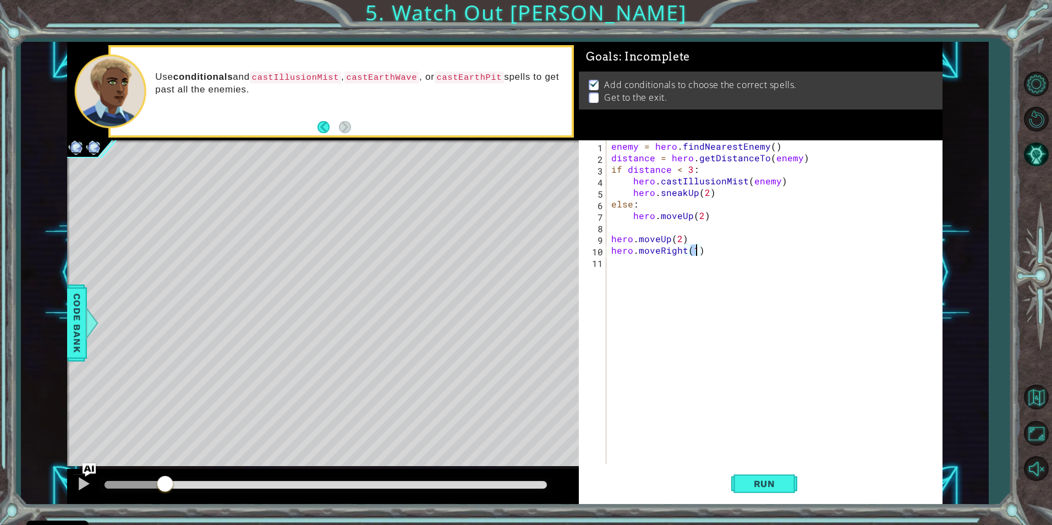
scroll to position [0, 5]
click at [616, 269] on div "enemy = hero . findNearestEnemy ( ) distance = hero . getDistanceTo ( enemy ) i…" at bounding box center [776, 313] width 335 height 347
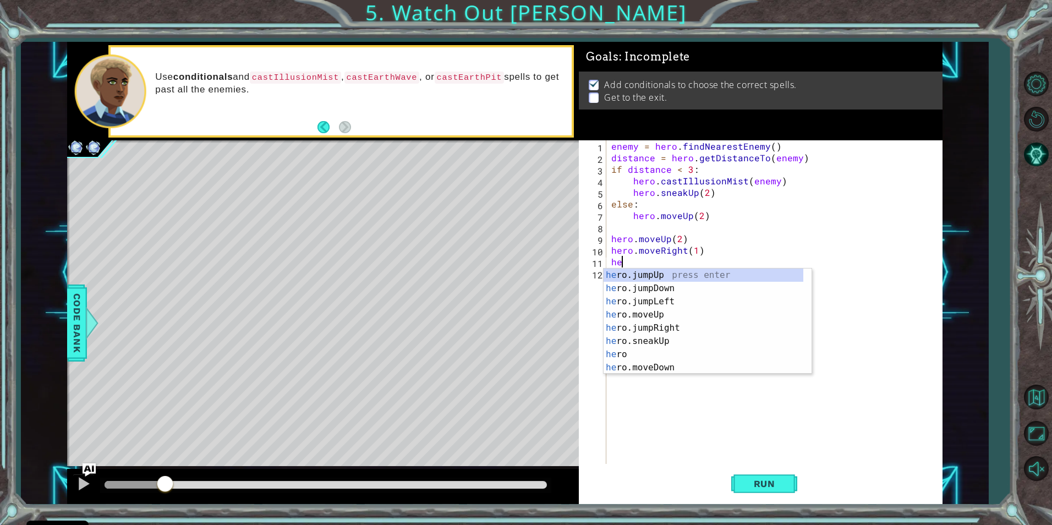
scroll to position [0, 0]
type textarea "h"
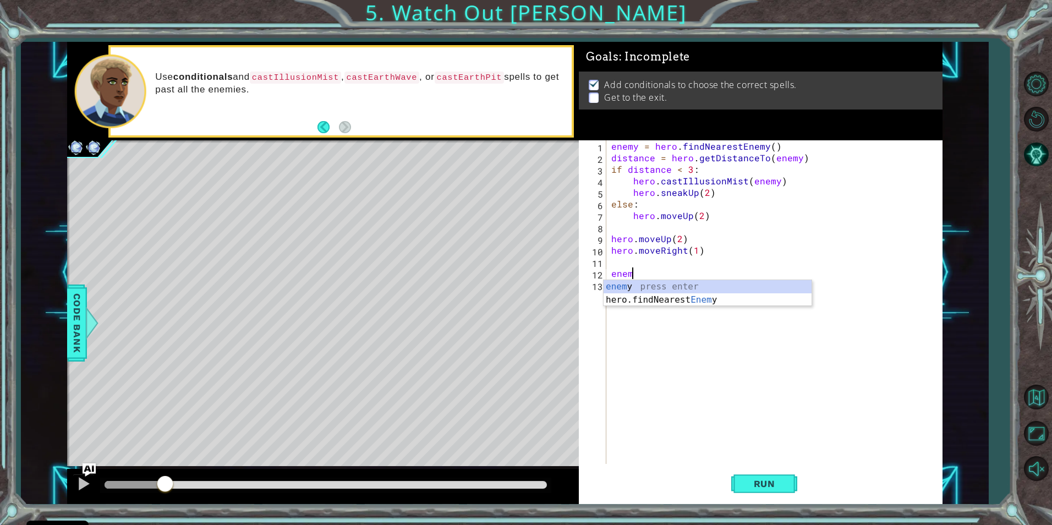
scroll to position [0, 1]
click at [692, 288] on div "enemy press enter hero.findNearest Enemy press enter" at bounding box center [708, 306] width 208 height 53
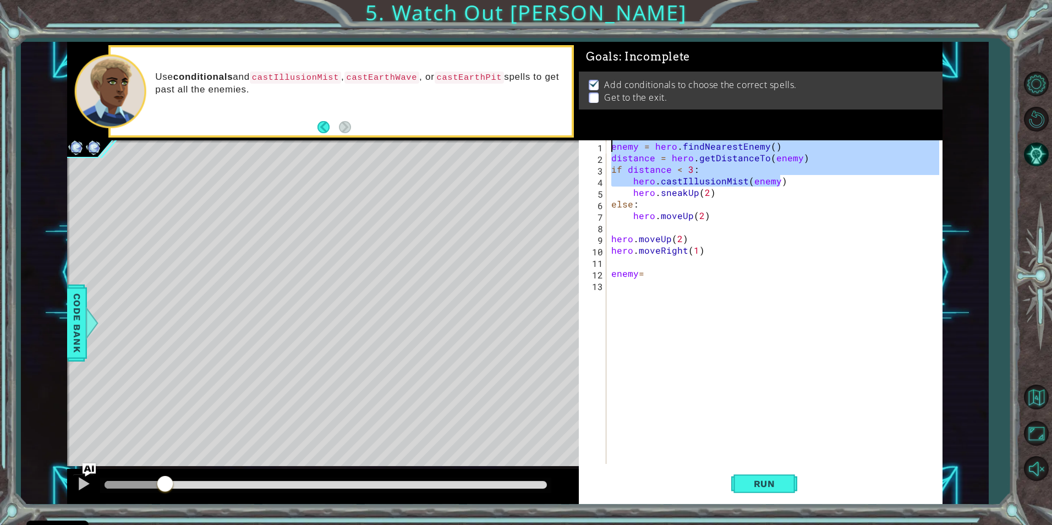
drag, startPoint x: 781, startPoint y: 180, endPoint x: 614, endPoint y: 146, distance: 170.8
click at [614, 146] on div "enemy = hero . findNearestEnemy ( ) distance = hero . getDistanceTo ( enemy ) i…" at bounding box center [776, 313] width 335 height 347
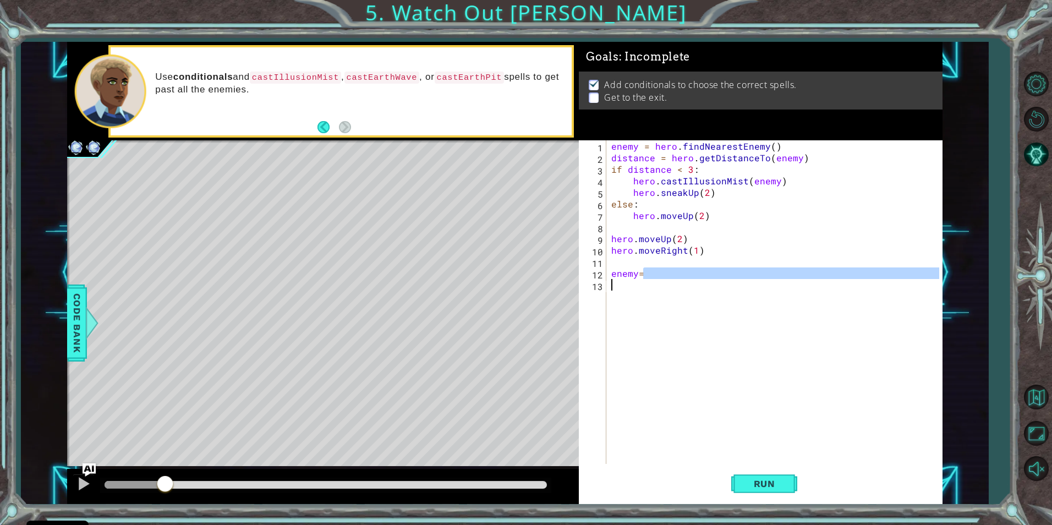
click at [556, 278] on div "1 ההההההההההההההההההההההההההההההההההההההההההההההההההההההההההההההההההההההההההההה…" at bounding box center [504, 273] width 875 height 462
type textarea "enemy="
paste textarea "hero.castIllusionMist(enemy)"
type textarea "hero.castIllusionMist(enemy)"
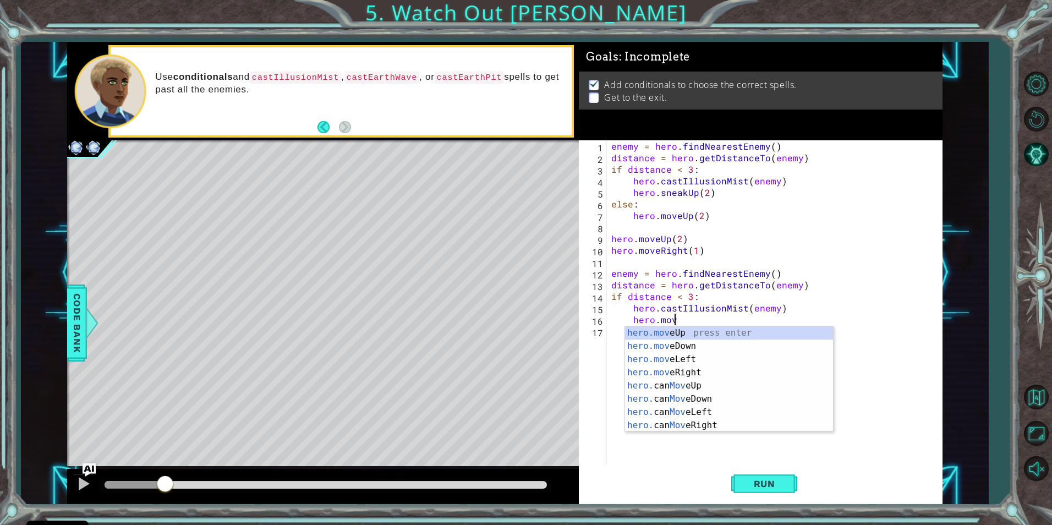
scroll to position [0, 4]
click at [754, 366] on div "hero.move Up press enter hero.move Down press enter hero.move Left press enter …" at bounding box center [729, 392] width 208 height 132
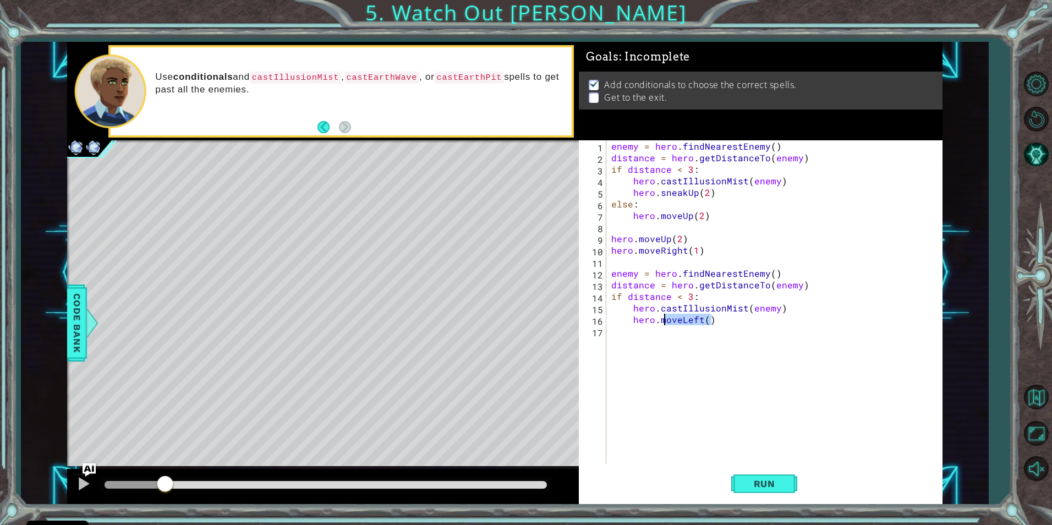
drag, startPoint x: 699, startPoint y: 322, endPoint x: 661, endPoint y: 325, distance: 38.1
click at [662, 325] on div "enemy = hero . findNearestEnemy ( ) distance = hero . getDistanceTo ( enemy ) i…" at bounding box center [776, 313] width 335 height 347
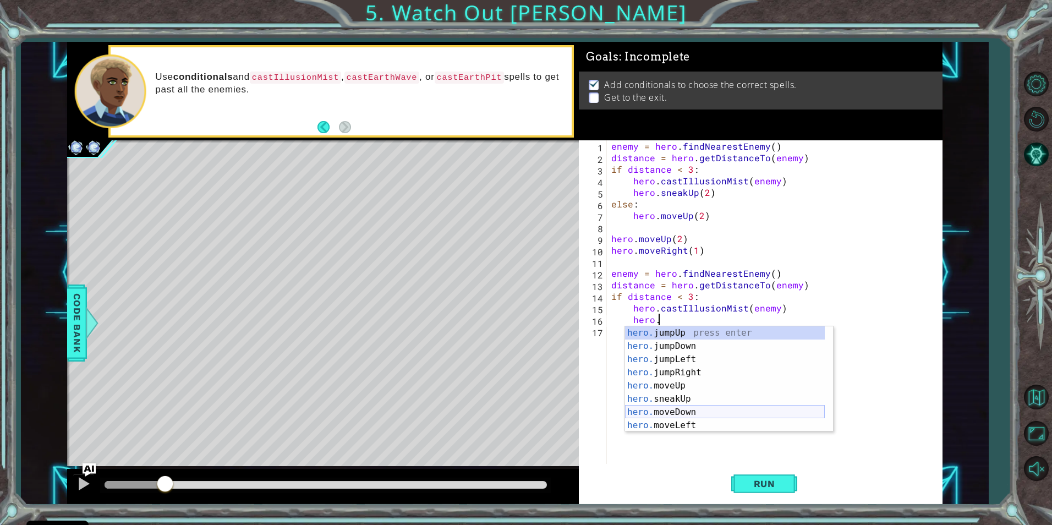
scroll to position [33, 0]
click at [682, 406] on div "hero. jumpLeft press enter hero. jumpRight press enter hero. moveUp press enter…" at bounding box center [725, 386] width 200 height 132
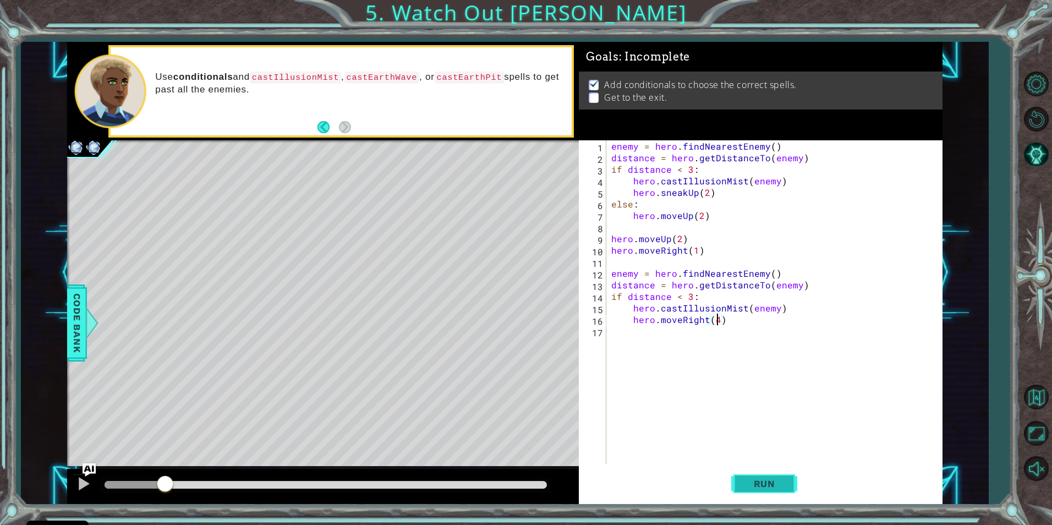
scroll to position [0, 7]
type textarea "hero.moveRight(4)"
click at [753, 481] on span "Run" at bounding box center [764, 483] width 43 height 11
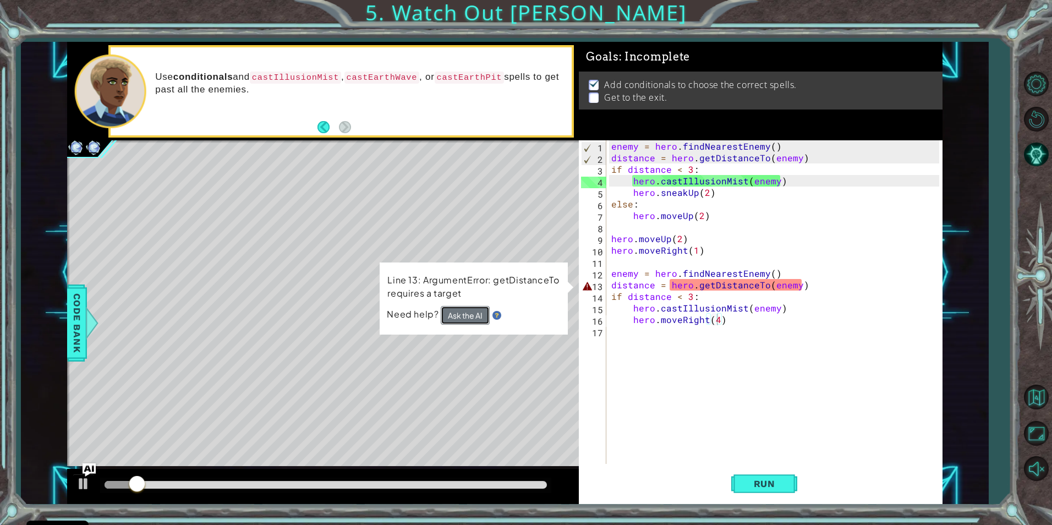
click at [477, 314] on button "Ask the AI" at bounding box center [465, 315] width 49 height 19
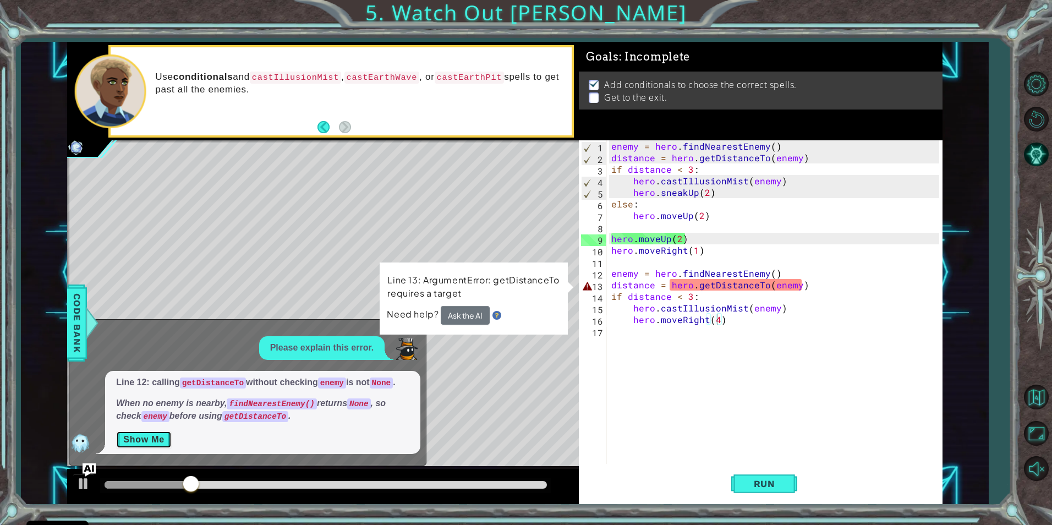
click at [147, 440] on button "Show Me" at bounding box center [144, 440] width 56 height 18
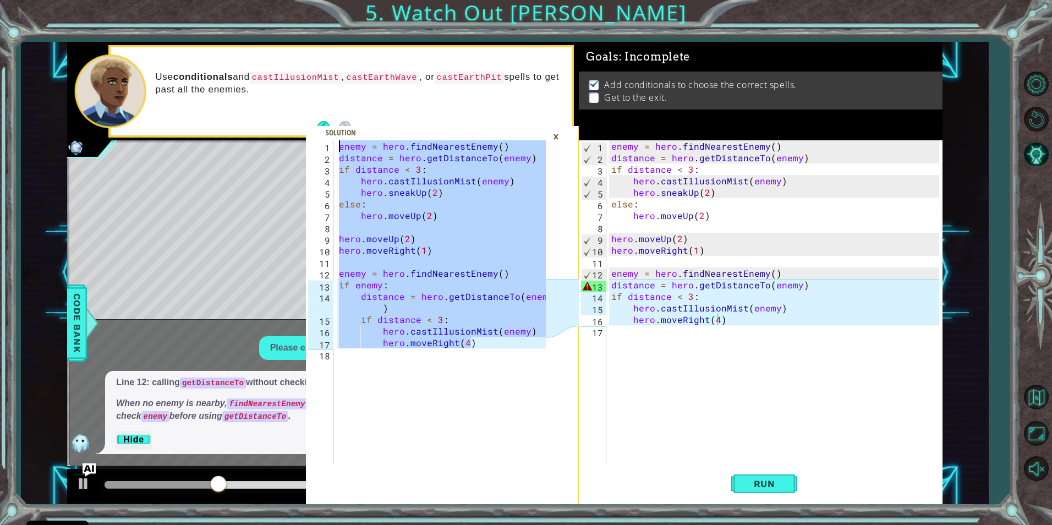
drag, startPoint x: 478, startPoint y: 346, endPoint x: 235, endPoint y: -41, distance: 456.2
click at [235, 0] on html "Cookie Policy CodeCombat uses a few essential and non-essential cookies. Privac…" at bounding box center [526, 262] width 1052 height 525
type textarea "enemy = hero.findNearestEnemy() distance = hero.getDistanceTo(enemy)"
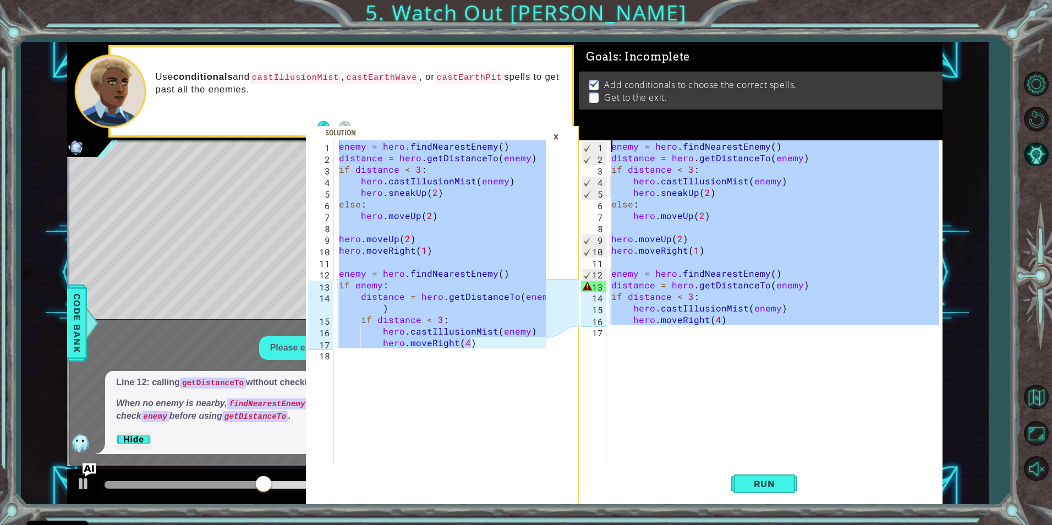
drag, startPoint x: 736, startPoint y: 329, endPoint x: 612, endPoint y: 139, distance: 227.1
click at [610, 140] on div "Goals : Incomplete Add conditionals to choose the correct spells. Get to the ex…" at bounding box center [761, 273] width 364 height 462
type textarea "enemy = hero.findNearestEnemy() distance = hero.getDistanceTo(enemy)"
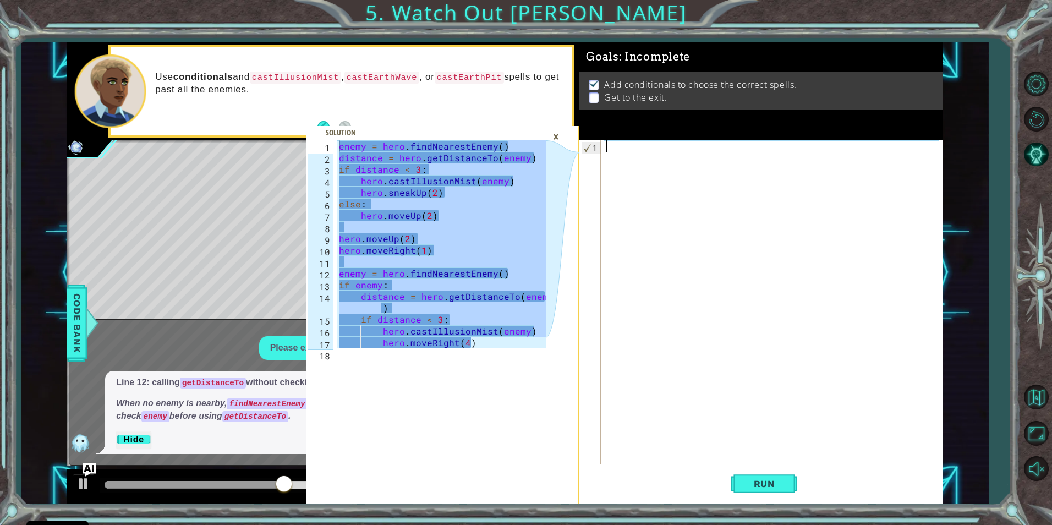
paste textarea "hero.moveRight(4)"
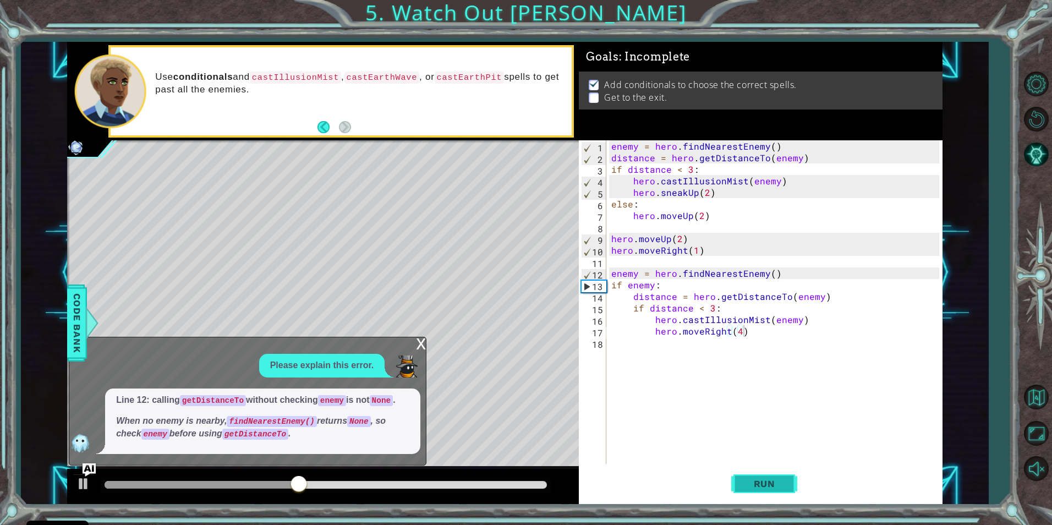
click at [758, 479] on span "Run" at bounding box center [764, 483] width 43 height 11
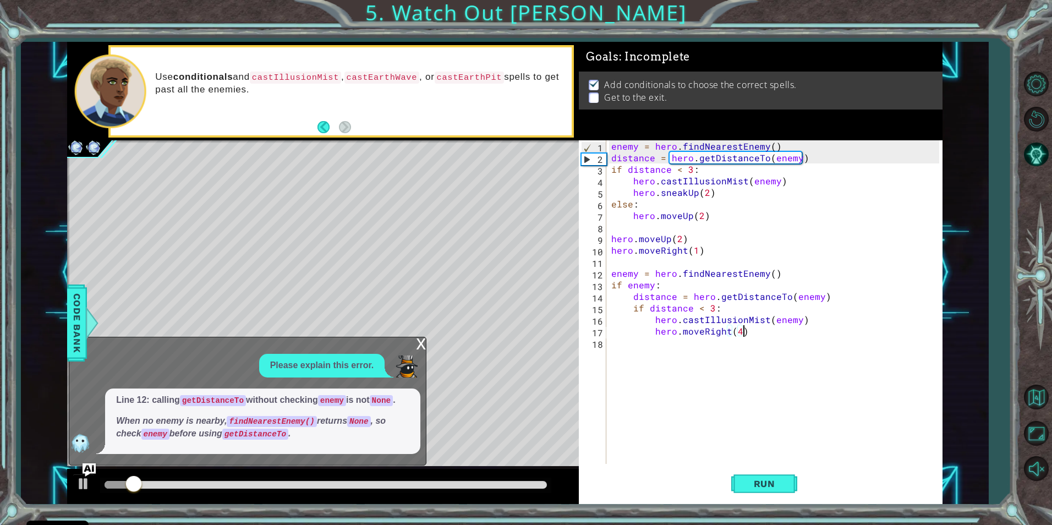
click at [417, 348] on div "x" at bounding box center [421, 342] width 10 height 11
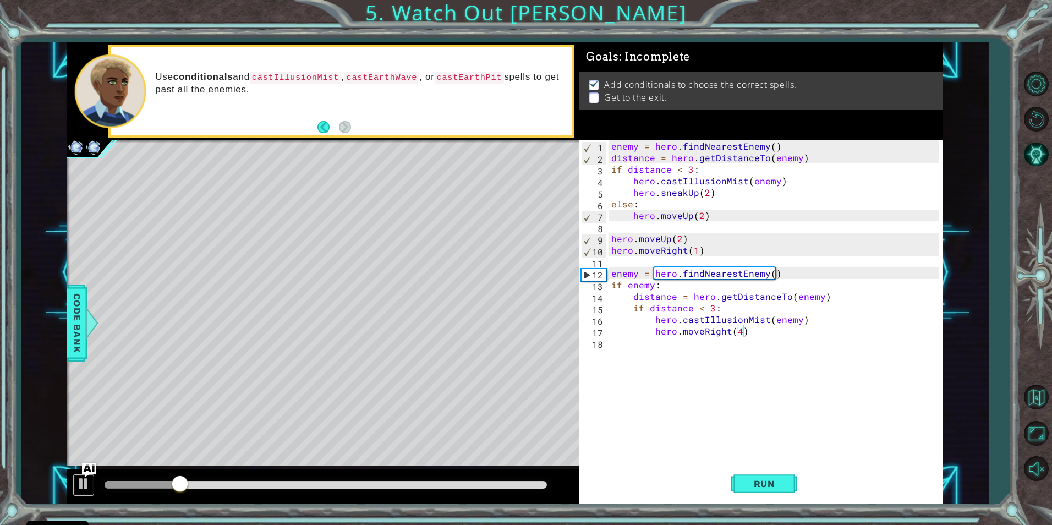
click at [89, 476] on div "enemy = hero.findNearestEnemy() distance = hero.getDistanceTo(enemy) 1 2 3 4 5 …" at bounding box center [504, 273] width 875 height 462
type textarea "hero.moveRight(1)"
drag, startPoint x: 703, startPoint y: 248, endPoint x: 601, endPoint y: 250, distance: 101.3
click at [601, 250] on div "hero.moveRight(1) 1 2 3 4 5 6 7 8 9 10 11 12 13 14 15 16 17 18 enemy = hero . f…" at bounding box center [759, 302] width 360 height 324
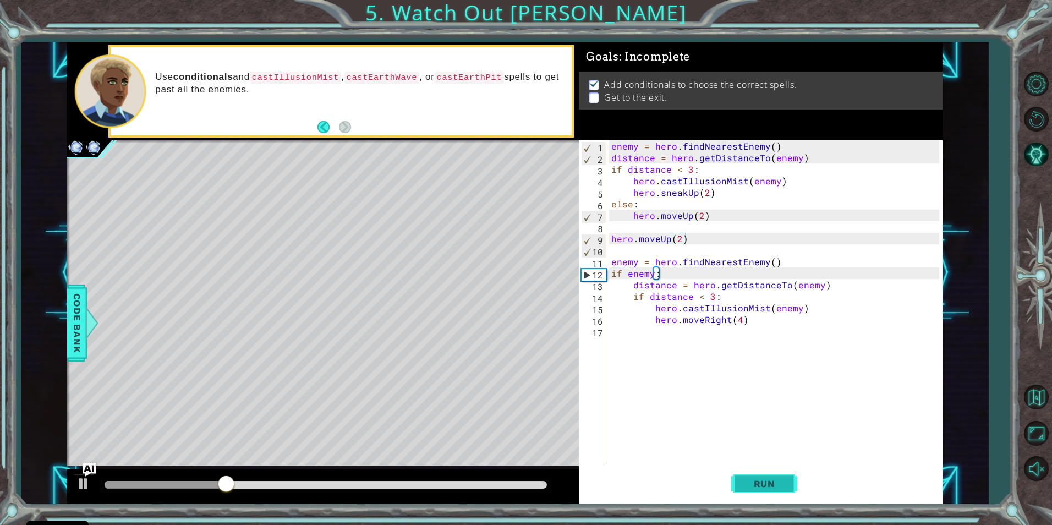
click at [763, 478] on span "Run" at bounding box center [764, 483] width 43 height 11
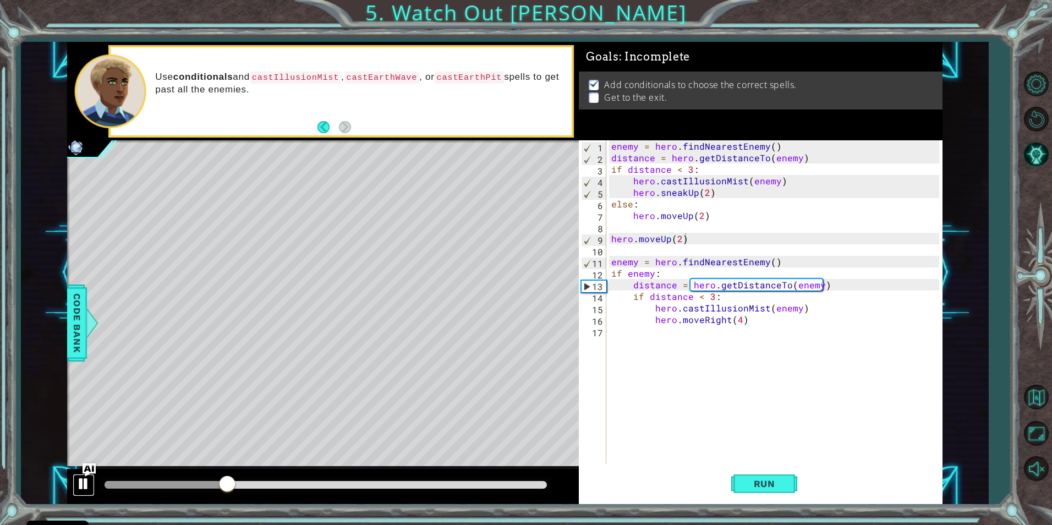
click at [84, 483] on div at bounding box center [83, 484] width 14 height 14
click at [679, 239] on div "enemy = hero . findNearestEnemy ( ) distance = hero . getDistanceTo ( enemy ) i…" at bounding box center [776, 313] width 335 height 347
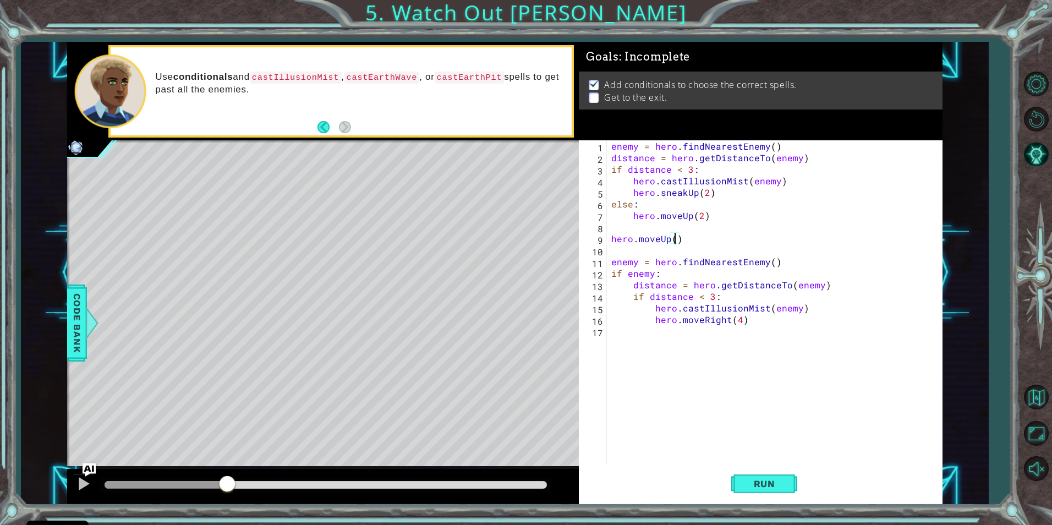
type textarea "hero.moveUp(3)"
click at [615, 256] on div "enemy = hero . findNearestEnemy ( ) distance = hero . getDistanceTo ( enemy ) i…" at bounding box center [776, 313] width 335 height 347
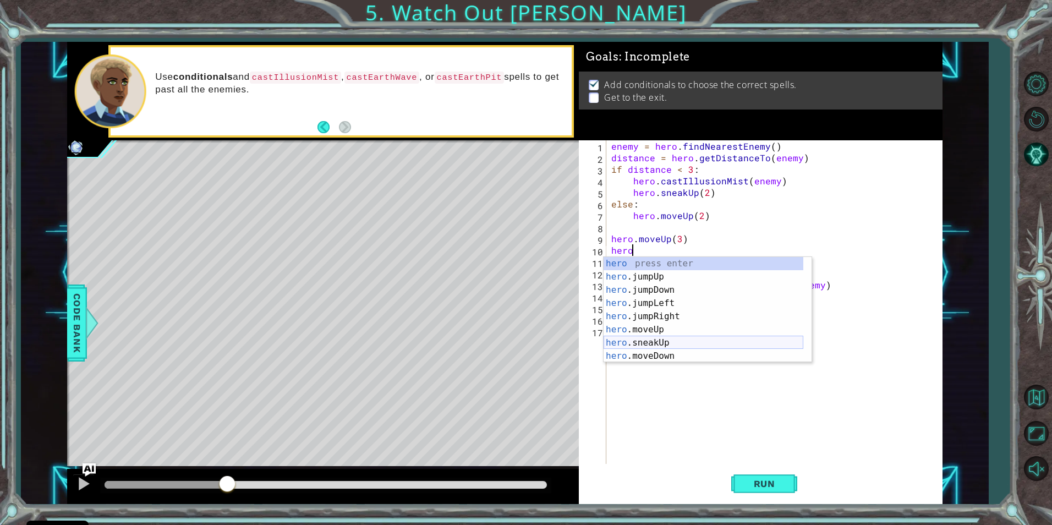
scroll to position [33, 0]
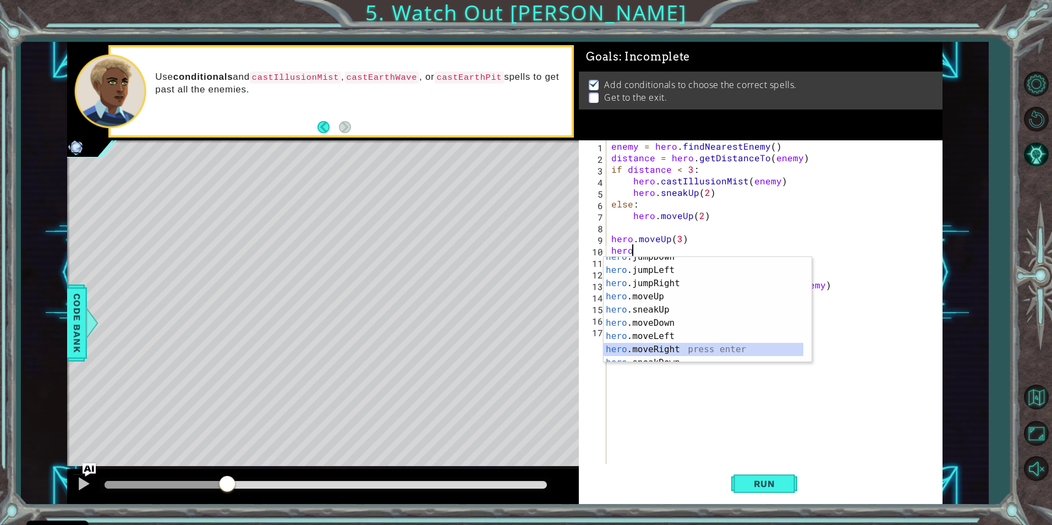
click at [683, 343] on div "hero .jumpDown press enter hero .jumpLeft press enter hero .jumpRight press ent…" at bounding box center [704, 316] width 200 height 132
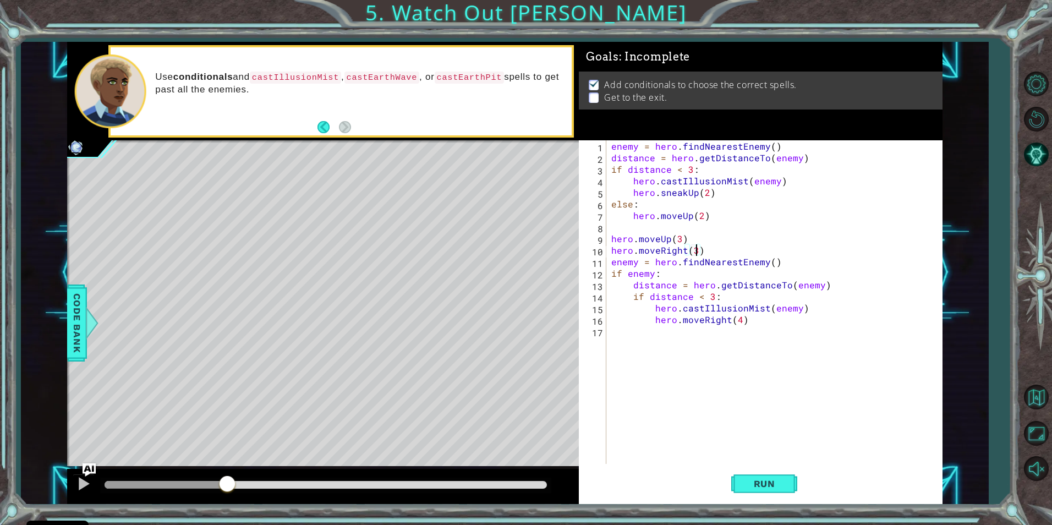
scroll to position [0, 5]
type textarea "hero.moveRight(3)"
click at [777, 479] on span "Run" at bounding box center [764, 483] width 43 height 11
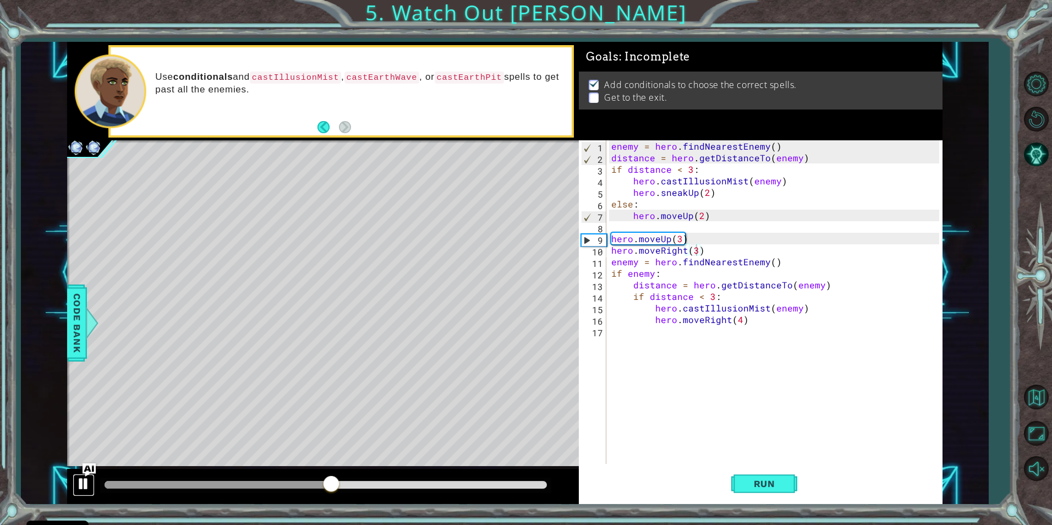
click at [83, 481] on div at bounding box center [83, 484] width 14 height 14
click at [746, 327] on div "enemy = hero . findNearestEnemy ( ) distance = hero . getDistanceTo ( enemy ) i…" at bounding box center [776, 313] width 335 height 347
click at [1043, 154] on button "AI Hint" at bounding box center [1036, 154] width 32 height 32
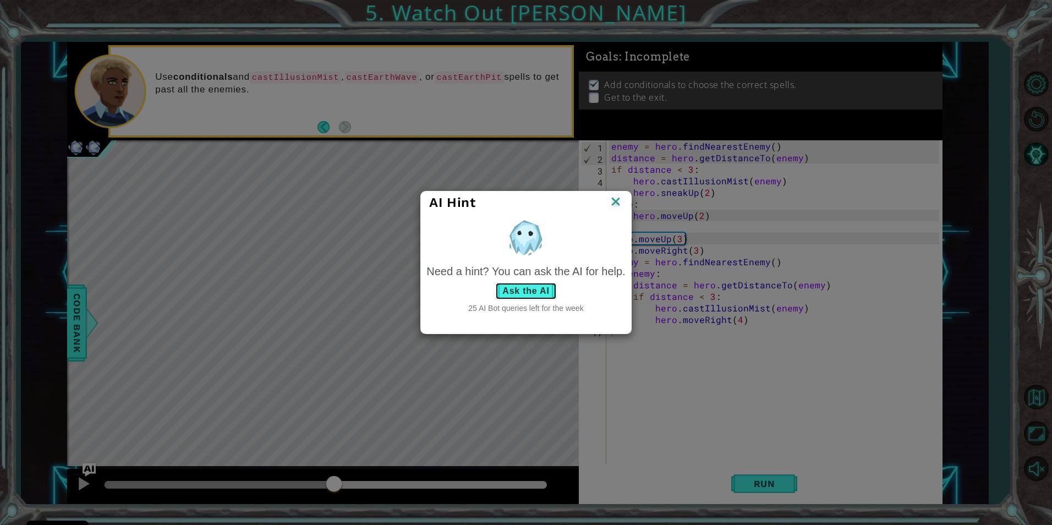
click at [518, 293] on button "Ask the AI" at bounding box center [525, 291] width 61 height 18
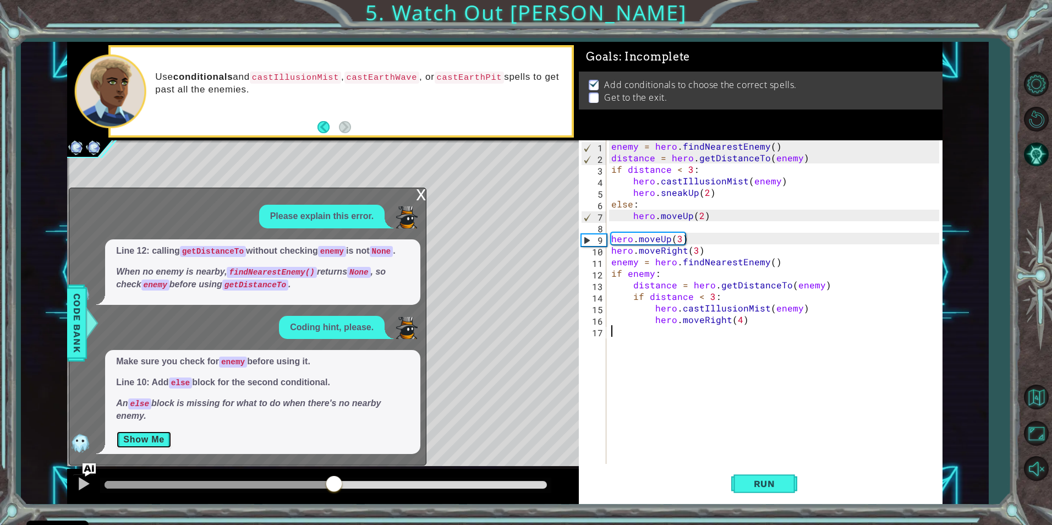
click at [164, 437] on button "Show Me" at bounding box center [144, 440] width 56 height 18
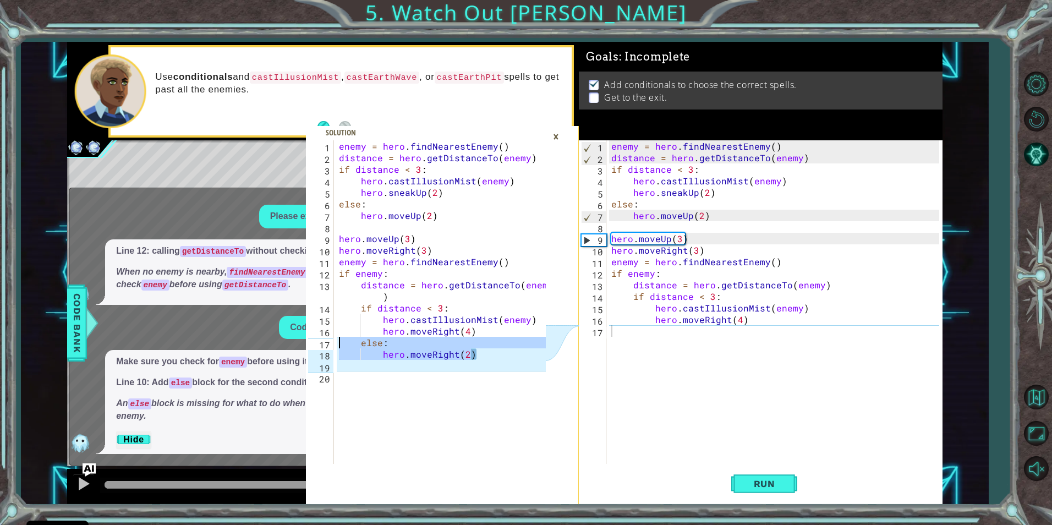
drag, startPoint x: 469, startPoint y: 353, endPoint x: 326, endPoint y: 338, distance: 143.2
click at [326, 338] on div "hero.moveRight(2) 1 2 3 4 5 6 7 8 9 10 11 12 13 14 15 16 17 18 19 20 enemy = he…" at bounding box center [426, 302] width 240 height 324
type textarea "else: hero.moveRight(2)"
click at [617, 338] on div "enemy = hero . findNearestEnemy ( ) distance = hero . getDistanceTo ( enemy ) i…" at bounding box center [776, 313] width 335 height 347
paste textarea "hero.moveRight(2)"
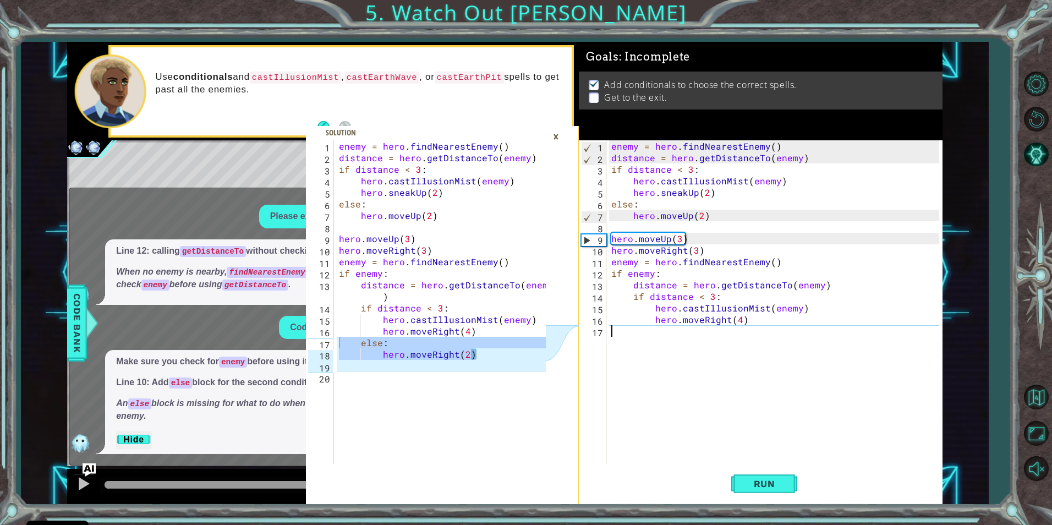
type textarea "hero.moveRight(2)"
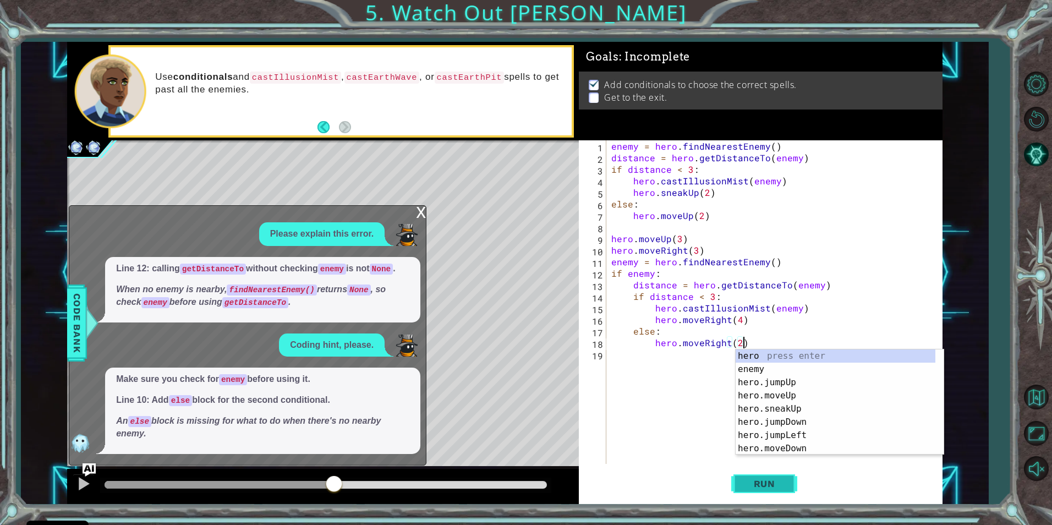
click at [778, 472] on button "Run" at bounding box center [764, 483] width 66 height 36
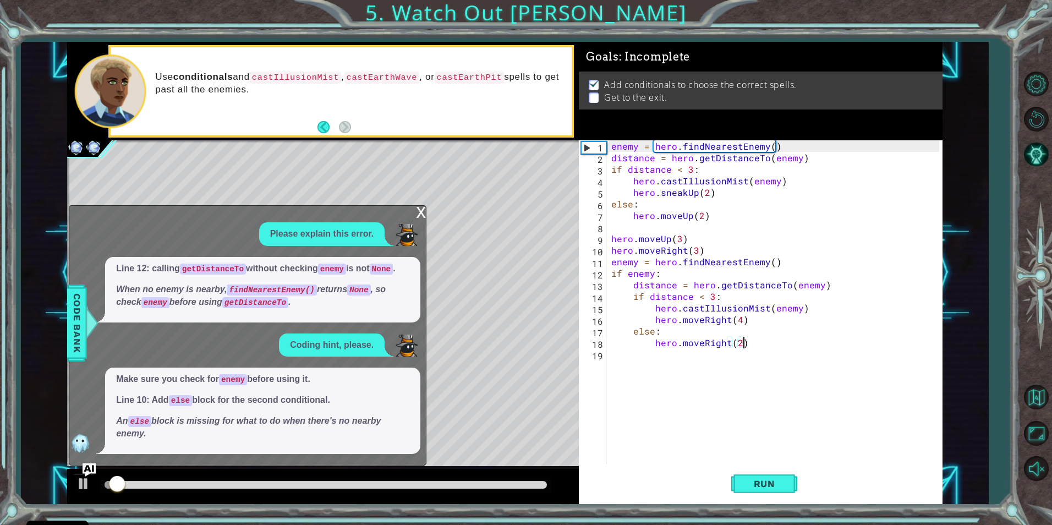
click at [421, 209] on div "x" at bounding box center [421, 211] width 10 height 11
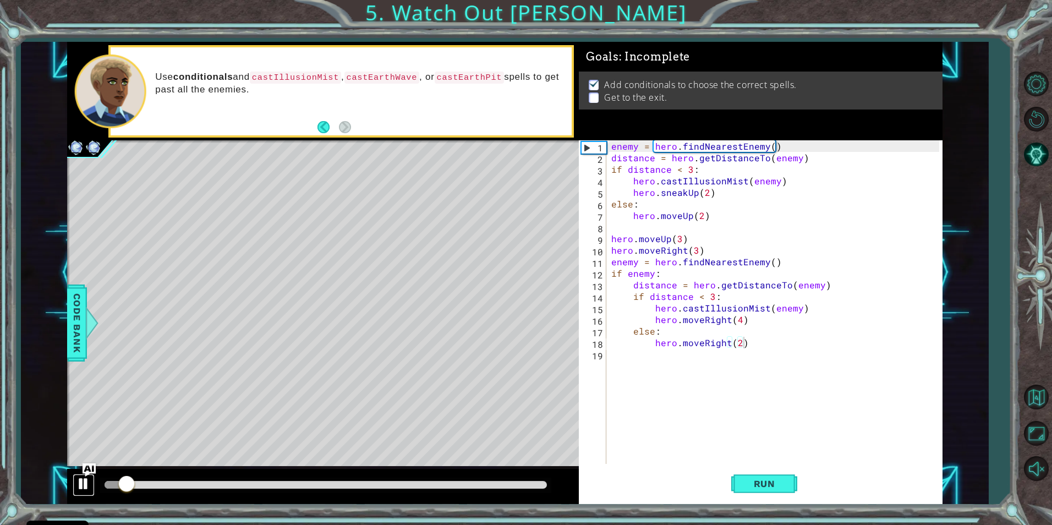
click at [86, 484] on div at bounding box center [83, 484] width 14 height 14
click at [622, 354] on div "enemy = hero . findNearestEnemy ( ) distance = hero . getDistanceTo ( enemy ) i…" at bounding box center [776, 313] width 335 height 347
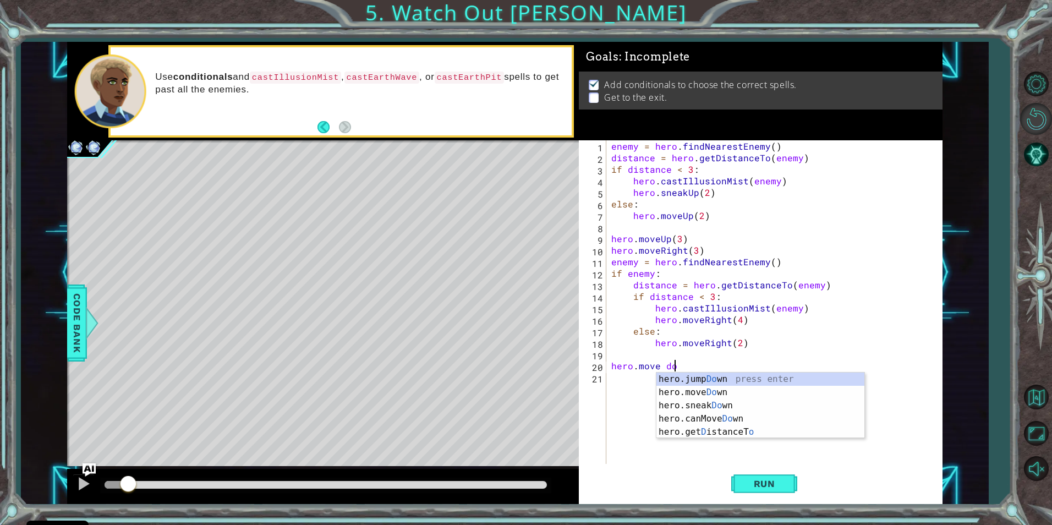
scroll to position [0, 4]
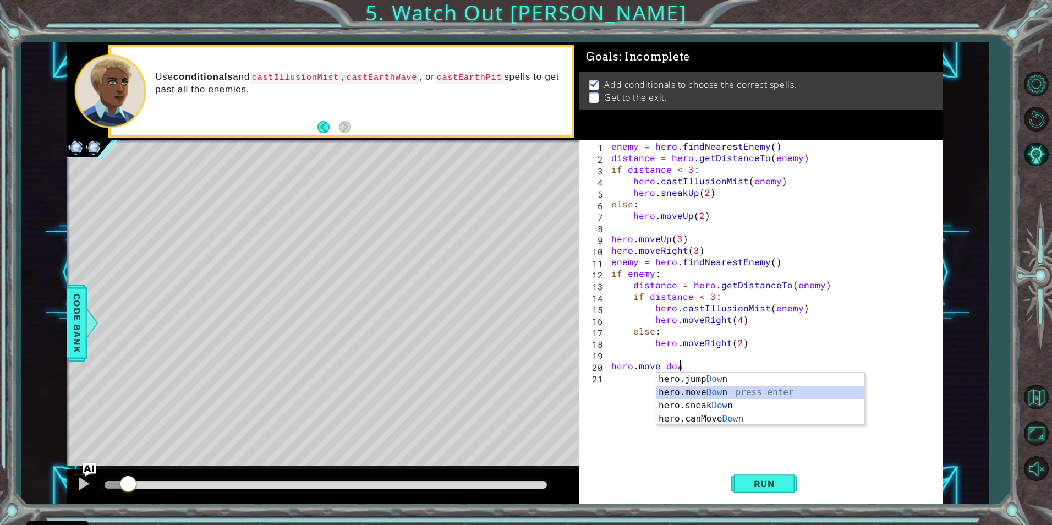
click at [730, 391] on div "hero.jump Dow n press enter hero.move Dow n press enter hero.sneak Dow n press …" at bounding box center [760, 412] width 208 height 79
type textarea "hero.moveDown(2)"
click at [620, 386] on div "enemy = hero . findNearestEnemy ( ) distance = hero . getDistanceTo ( enemy ) i…" at bounding box center [776, 313] width 335 height 347
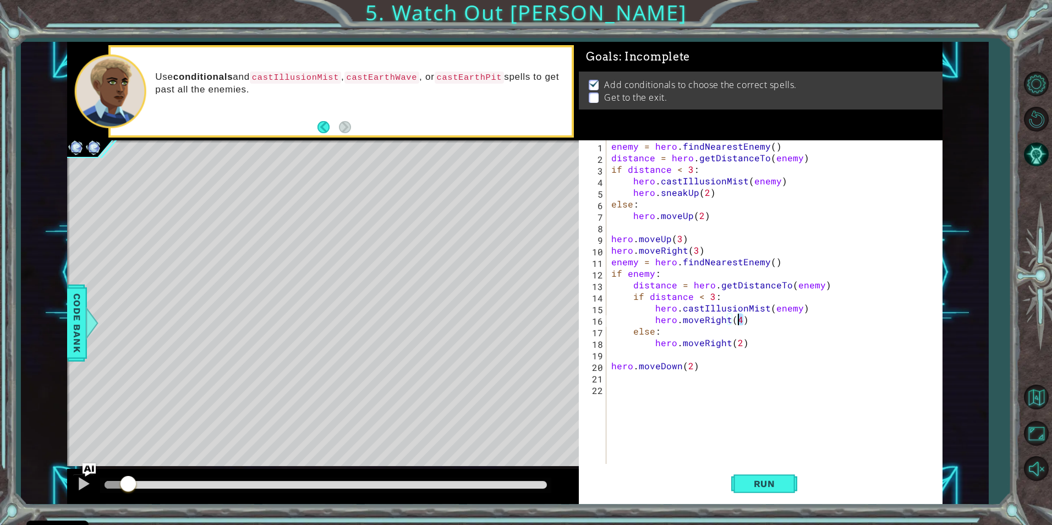
drag, startPoint x: 809, startPoint y: 314, endPoint x: 757, endPoint y: 325, distance: 53.4
click at [757, 325] on div "enemy = hero . findNearestEnemy ( ) distance = hero . getDistanceTo ( enemy ) i…" at bounding box center [776, 313] width 335 height 347
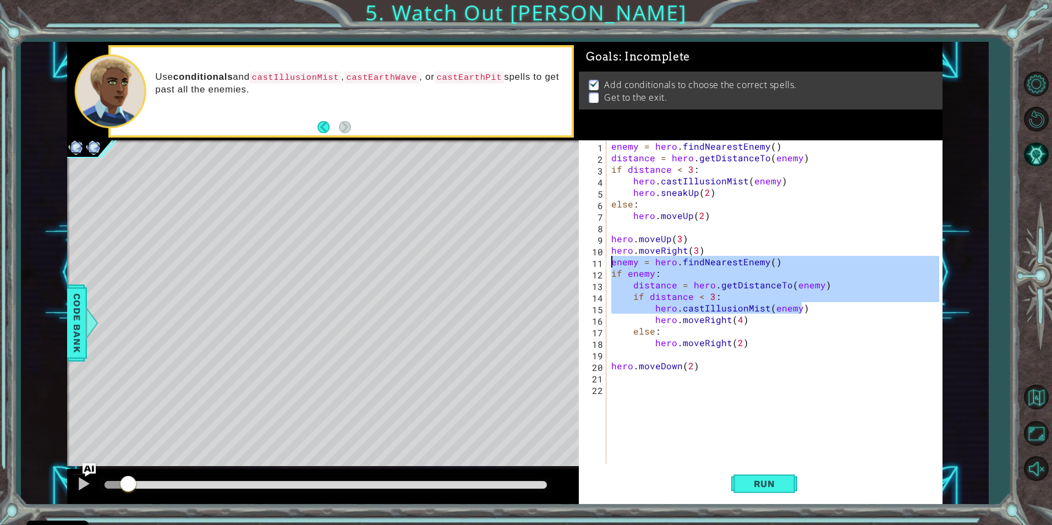
drag, startPoint x: 807, startPoint y: 312, endPoint x: 606, endPoint y: 259, distance: 207.1
click at [606, 259] on div "hero.moveRight(4) 1 2 3 4 5 6 7 8 9 10 11 12 13 14 15 16 17 18 19 20 21 22 enem…" at bounding box center [759, 302] width 360 height 324
type textarea "enemy = hero.findNearestEnemy() if enemy:"
click at [622, 382] on div "enemy = hero . findNearestEnemy ( ) distance = hero . getDistanceTo ( enemy ) i…" at bounding box center [776, 313] width 335 height 347
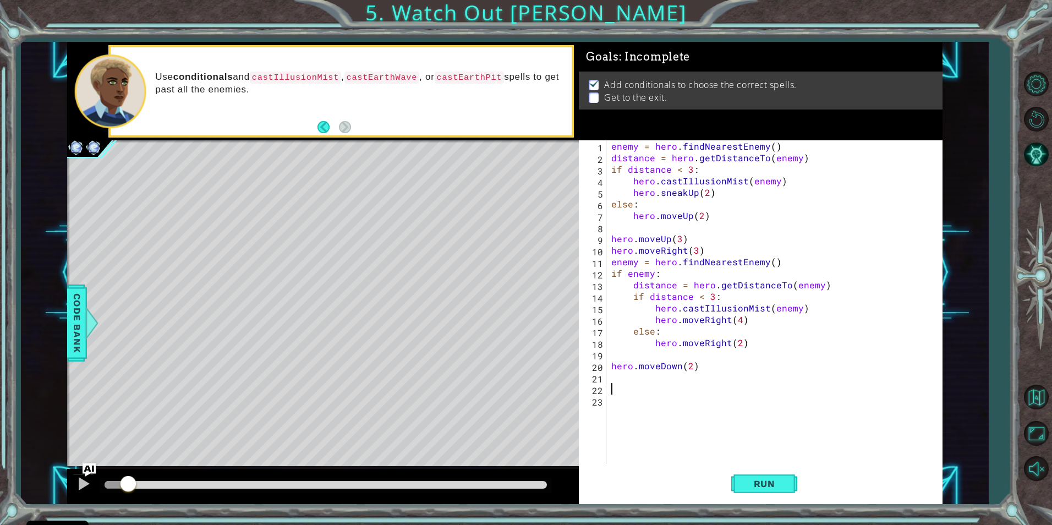
paste textarea "hero.castIllusionMist(enemy)"
type textarea "hero.castIllusionMist(enemy)"
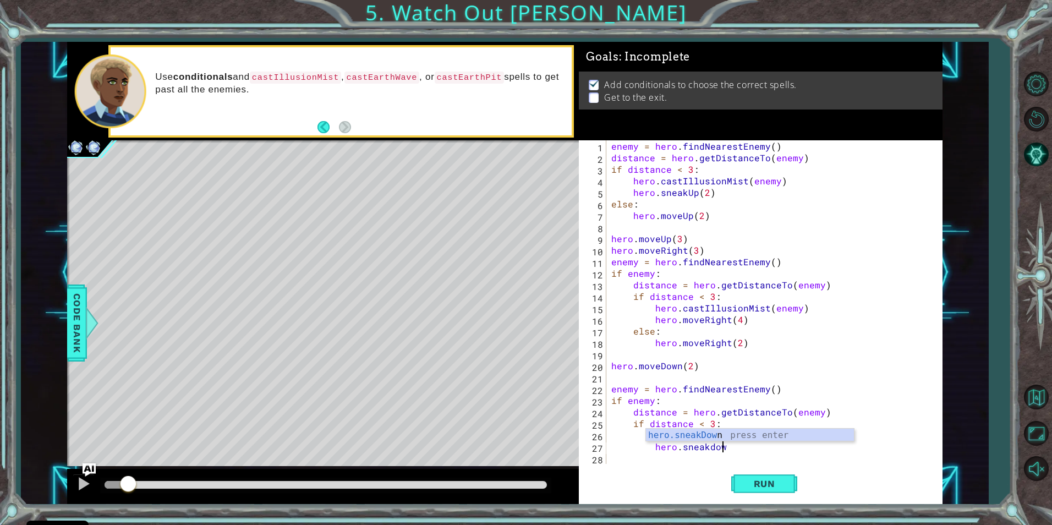
scroll to position [0, 7]
click at [757, 439] on div "hero.sneakDown press enter" at bounding box center [750, 449] width 208 height 40
type textarea "hero.sneakDown(3)"
click at [620, 460] on div "enemy = hero . findNearestEnemy ( ) distance = hero . getDistanceTo ( enemy ) i…" at bounding box center [776, 313] width 335 height 347
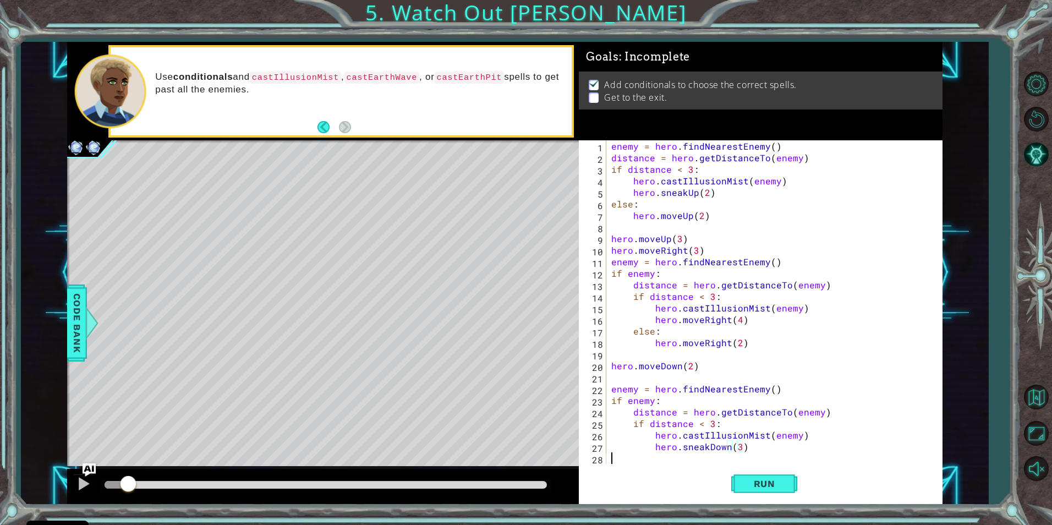
scroll to position [0, 0]
click at [1043, 153] on button "AI Hint" at bounding box center [1036, 154] width 32 height 32
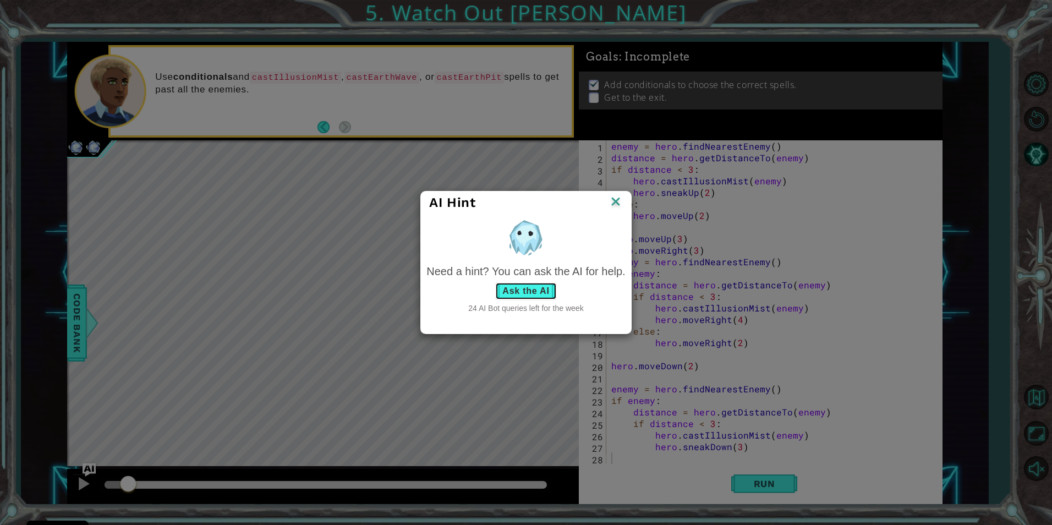
click at [546, 283] on button "Ask the AI" at bounding box center [525, 291] width 61 height 18
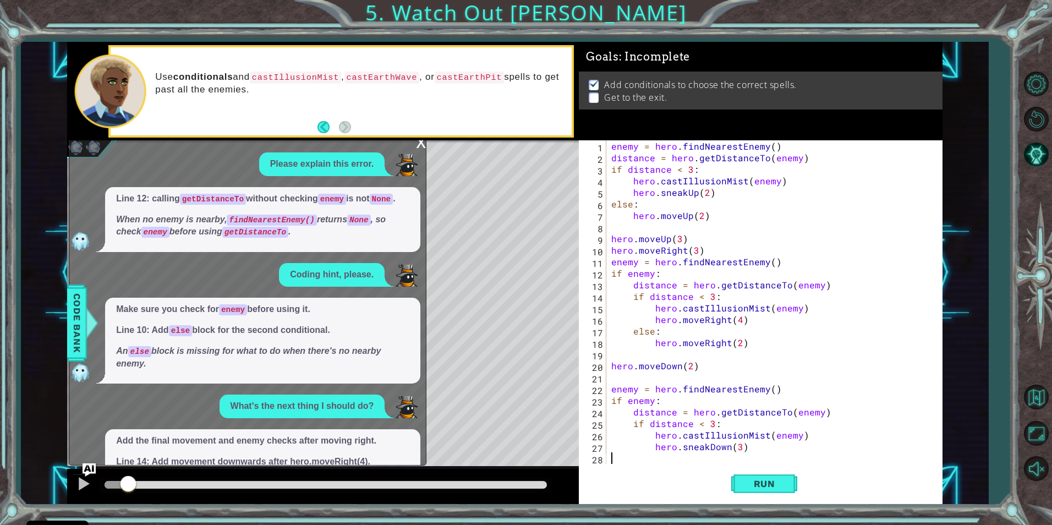
scroll to position [79, 0]
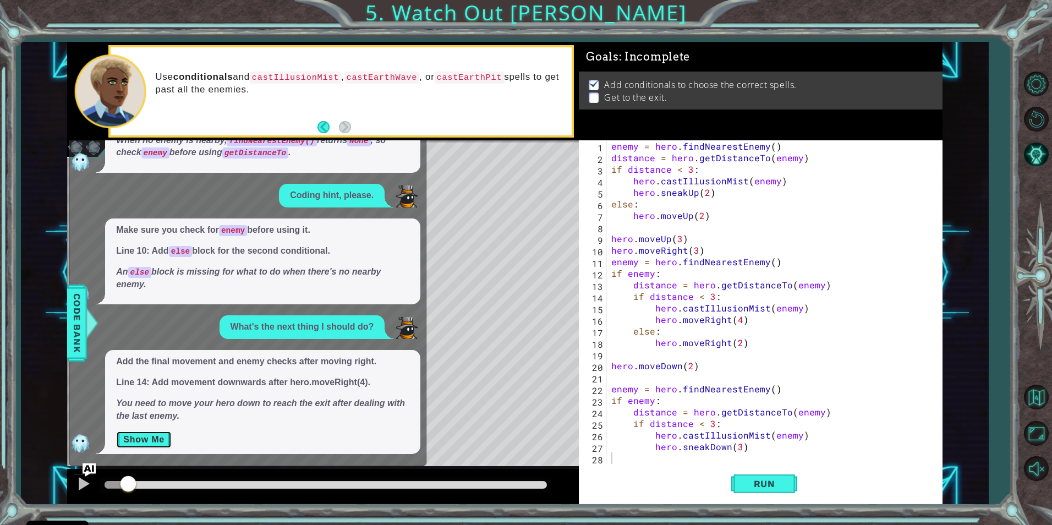
click at [162, 437] on button "Show Me" at bounding box center [144, 440] width 56 height 18
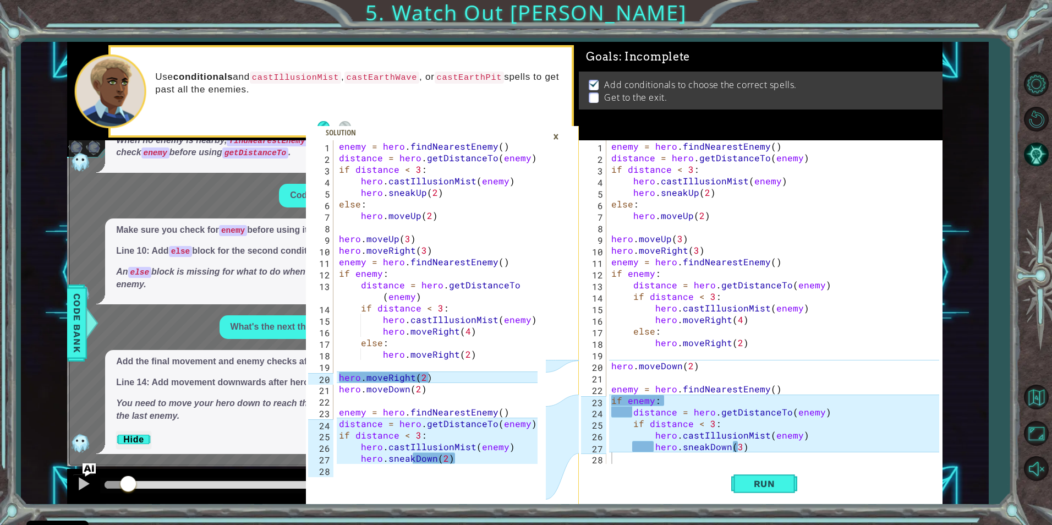
click at [615, 355] on div "enemy = hero . findNearestEnemy ( ) distance = hero . getDistanceTo ( enemy ) i…" at bounding box center [776, 313] width 335 height 347
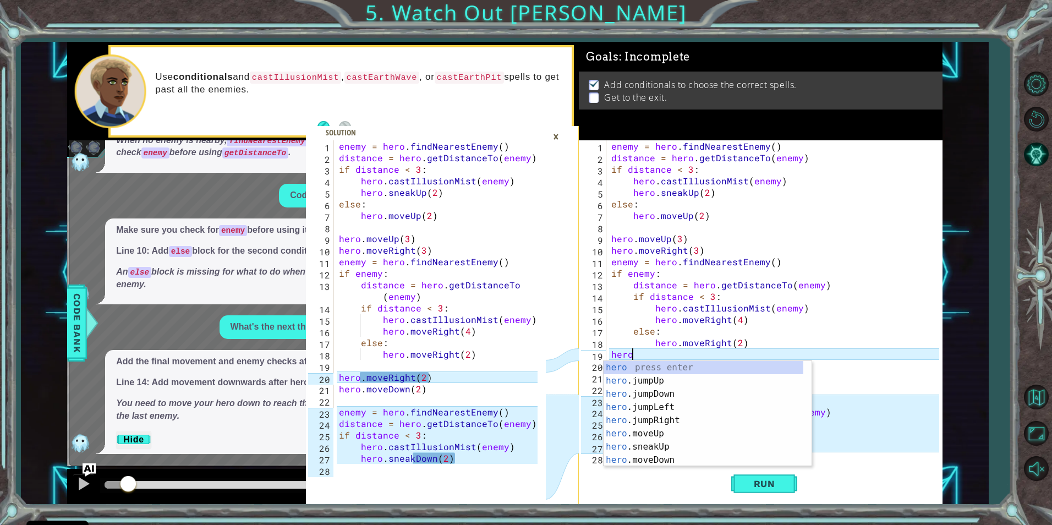
scroll to position [0, 1]
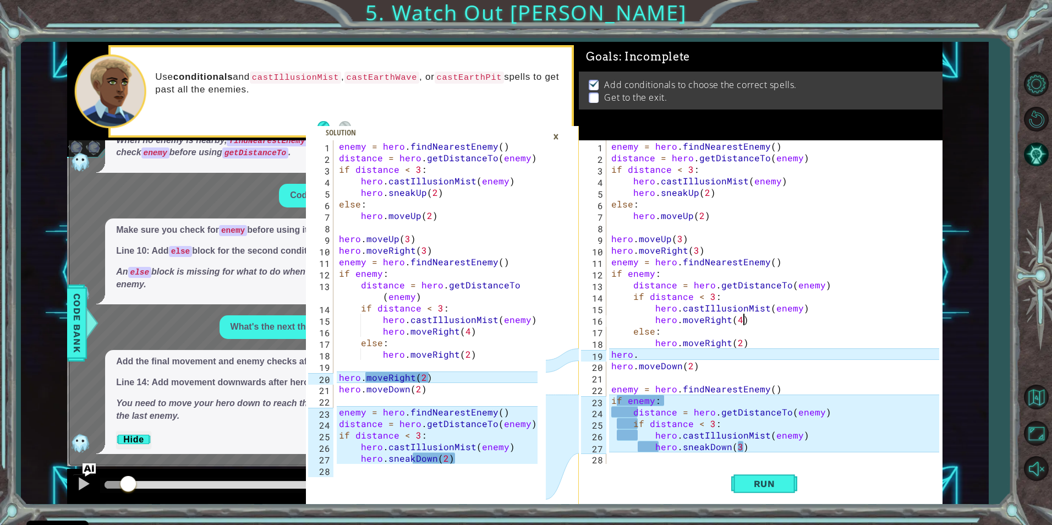
click at [851, 321] on div "enemy = hero . findNearestEnemy ( ) distance = hero . getDistanceTo ( enemy ) i…" at bounding box center [776, 313] width 335 height 347
type textarea "hero.moveRight(4)"
drag, startPoint x: 468, startPoint y: 465, endPoint x: 439, endPoint y: 451, distance: 32.5
click at [421, 451] on div "else: hero.moveRight(2) 1 2 3 4 5 6 7 8 9 10 11 12 13 14 15 16 17 18 19 20 21 2…" at bounding box center [442, 322] width 273 height 364
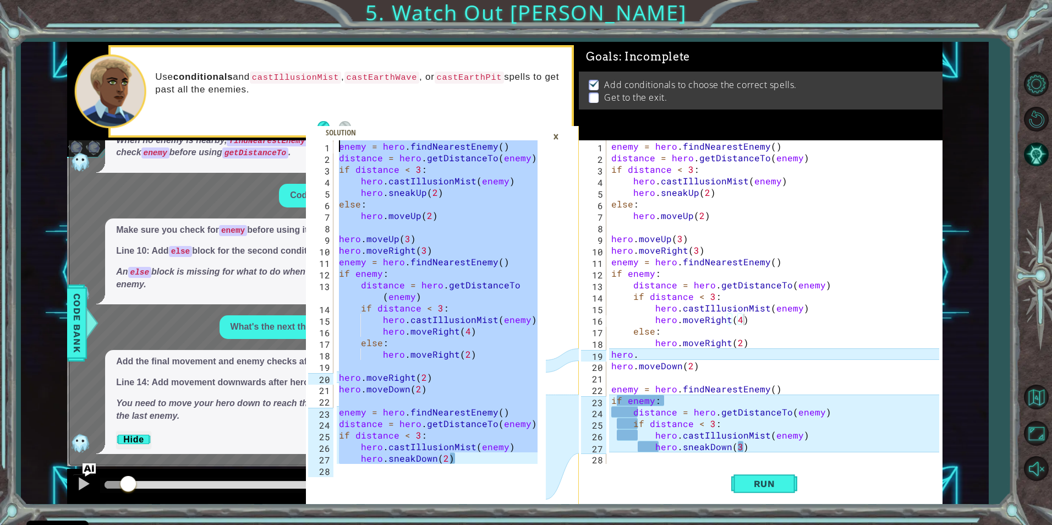
drag, startPoint x: 456, startPoint y: 457, endPoint x: 245, endPoint y: -41, distance: 540.7
click at [245, 0] on html "Cookie Policy CodeCombat uses a few essential and non-essential cookies. Privac…" at bounding box center [526, 262] width 1052 height 525
type textarea "enemy = hero.findNearestEnemy() distance = hero.getDistanceTo(enemy)"
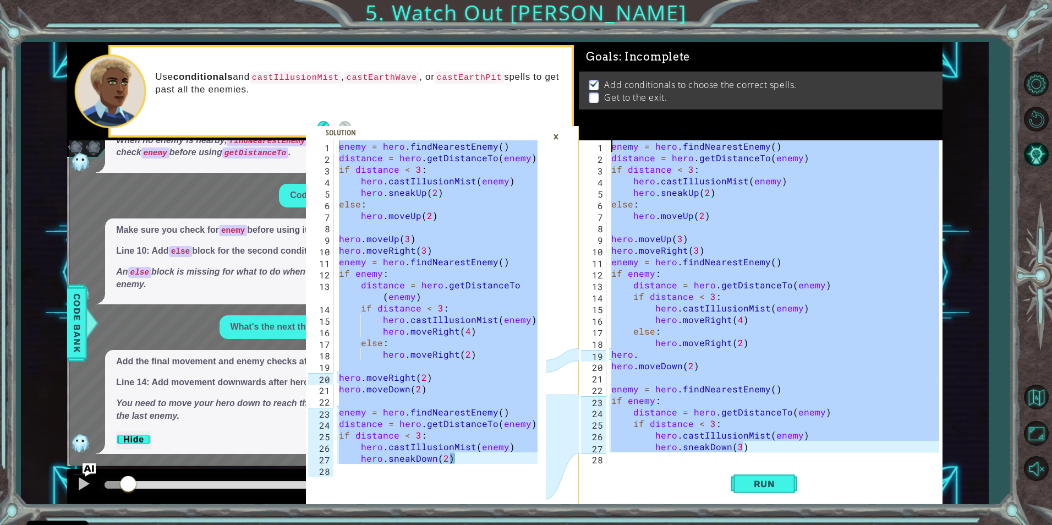
drag, startPoint x: 752, startPoint y: 444, endPoint x: 438, endPoint y: -41, distance: 577.7
click at [438, 0] on html "Cookie Policy CodeCombat uses a few essential and non-essential cookies. Privac…" at bounding box center [526, 262] width 1052 height 525
type textarea "enemy = hero.findNearestEnemy() distance = hero.getDistanceTo(enemy)"
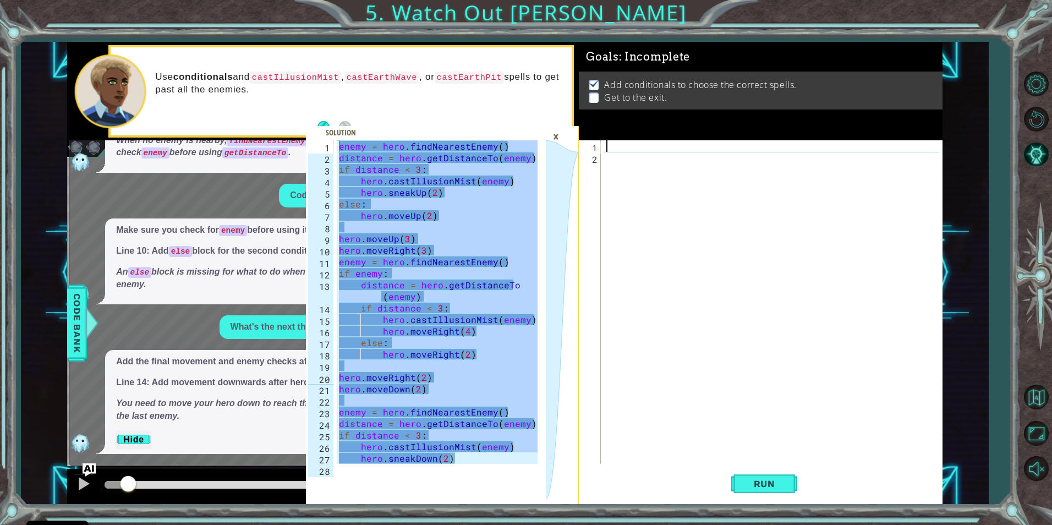
paste textarea "hero.sneakDown(2)"
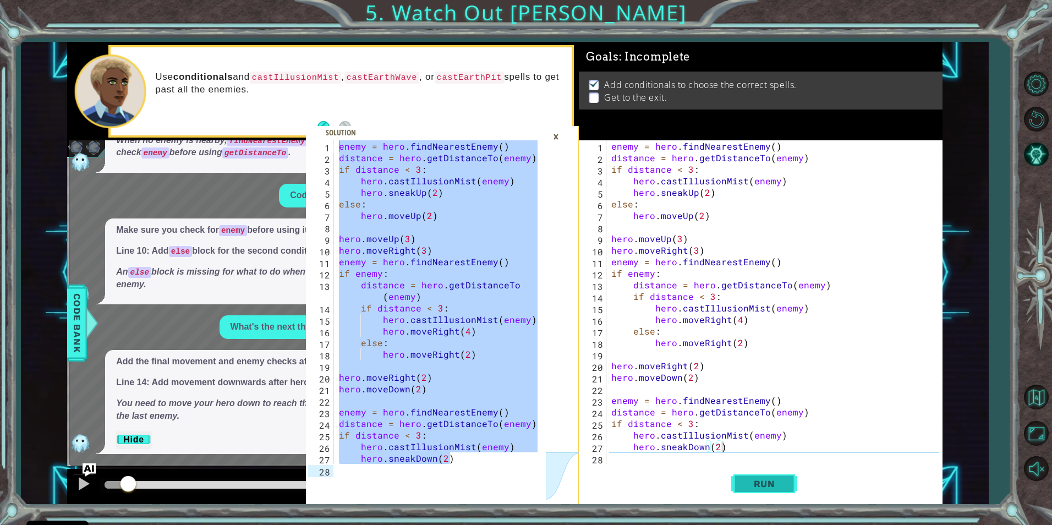
click at [762, 489] on span "Run" at bounding box center [764, 483] width 43 height 11
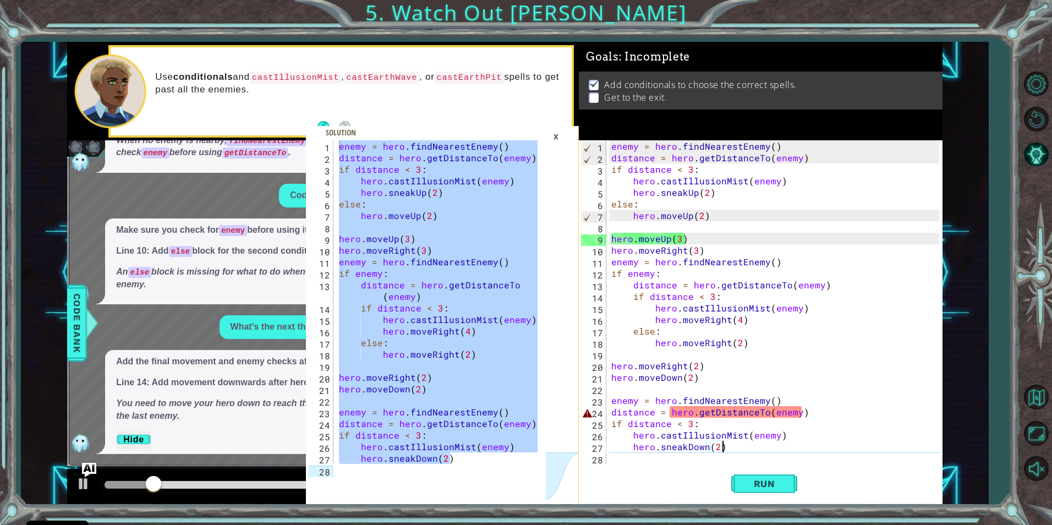
click at [85, 476] on img "Ask AI" at bounding box center [89, 470] width 14 height 14
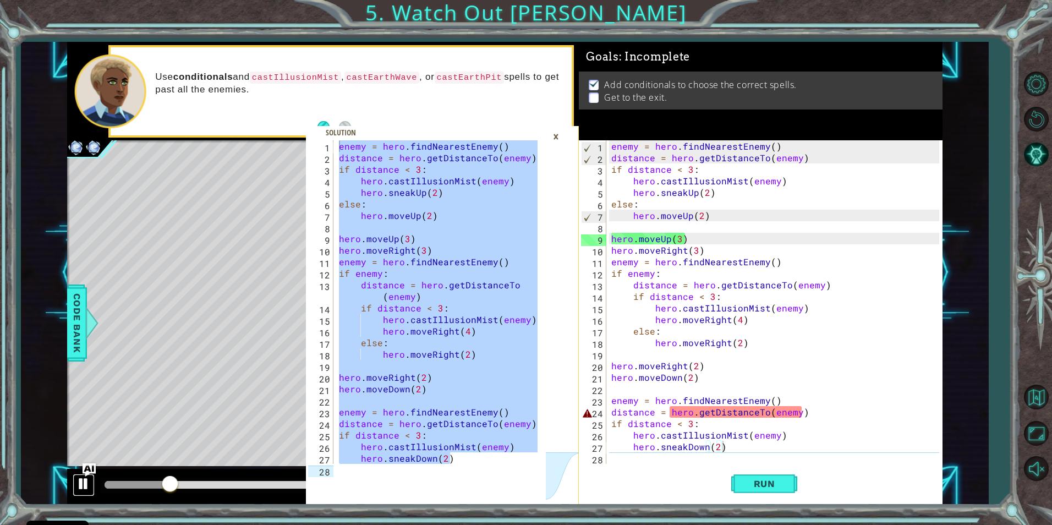
click at [87, 482] on div at bounding box center [83, 484] width 14 height 14
click at [588, 413] on div "24" at bounding box center [593, 414] width 25 height 12
type textarea "distance = hero.getDistanceTo(enemy)"
click at [554, 135] on div "×" at bounding box center [555, 136] width 17 height 19
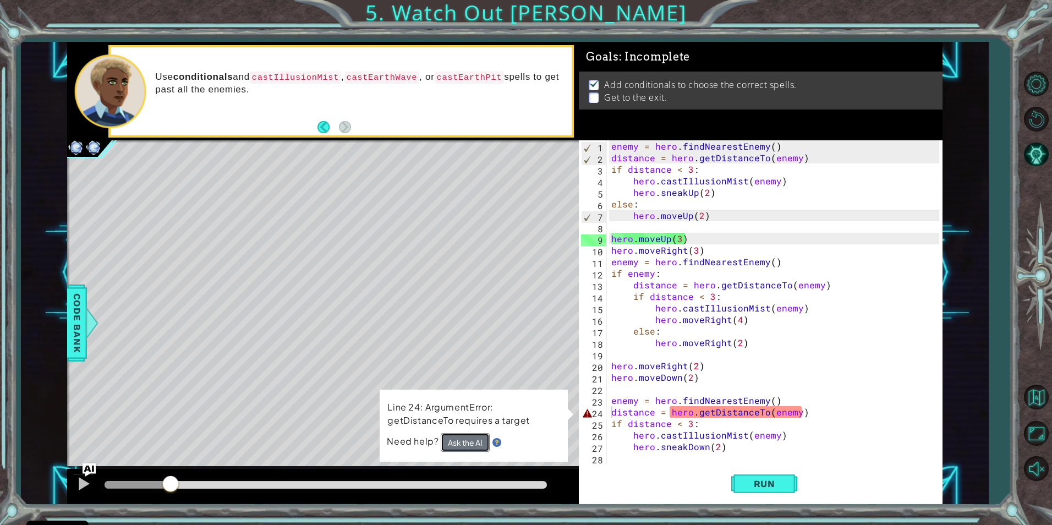
click at [465, 440] on button "Ask the AI" at bounding box center [466, 441] width 50 height 19
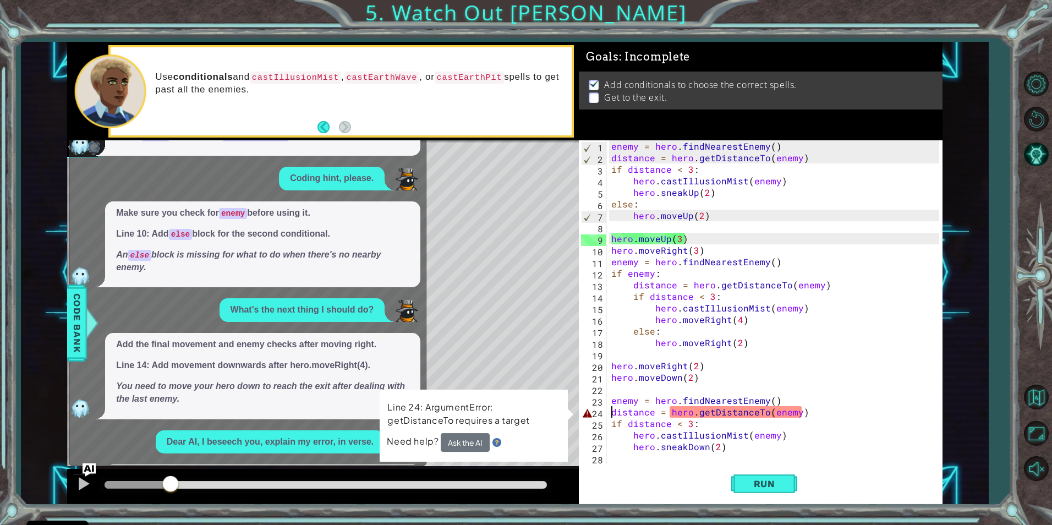
scroll to position [211, 0]
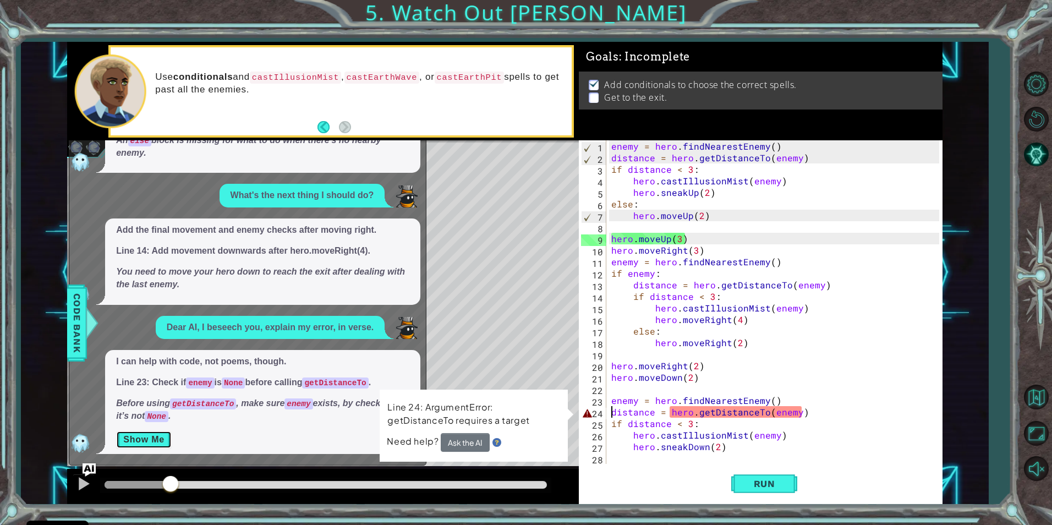
click at [139, 441] on button "Show Me" at bounding box center [144, 440] width 56 height 18
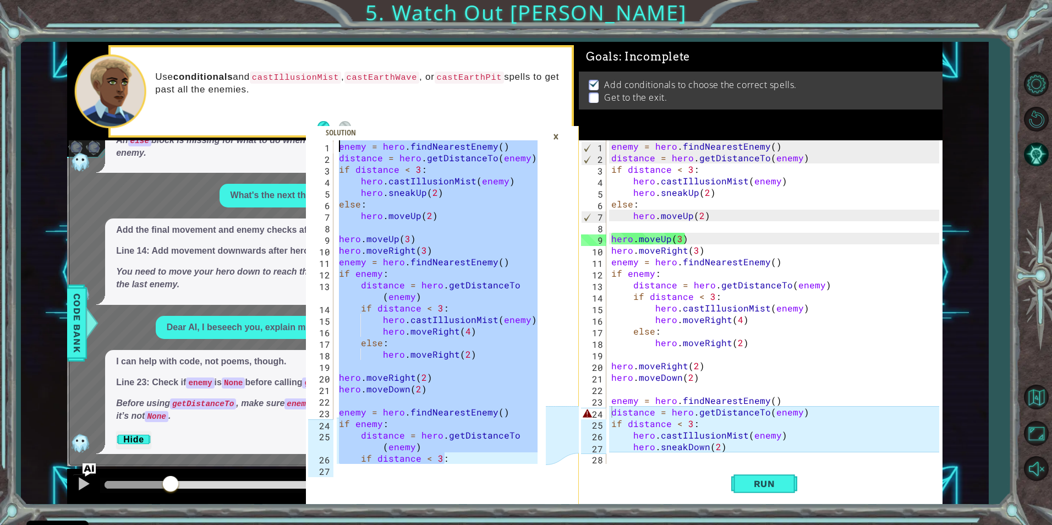
drag, startPoint x: 445, startPoint y: 457, endPoint x: 321, endPoint y: 83, distance: 394.6
click at [321, 83] on div "if distance < 3: 1 2 3 4 5 6 7 8 9 10 11 12 13 14 15 16 17 18 19 20 21 22 23 24…" at bounding box center [442, 273] width 273 height 462
type textarea "enemy = hero.findNearestEnemy() distance = hero.getDistanceTo(enemy)"
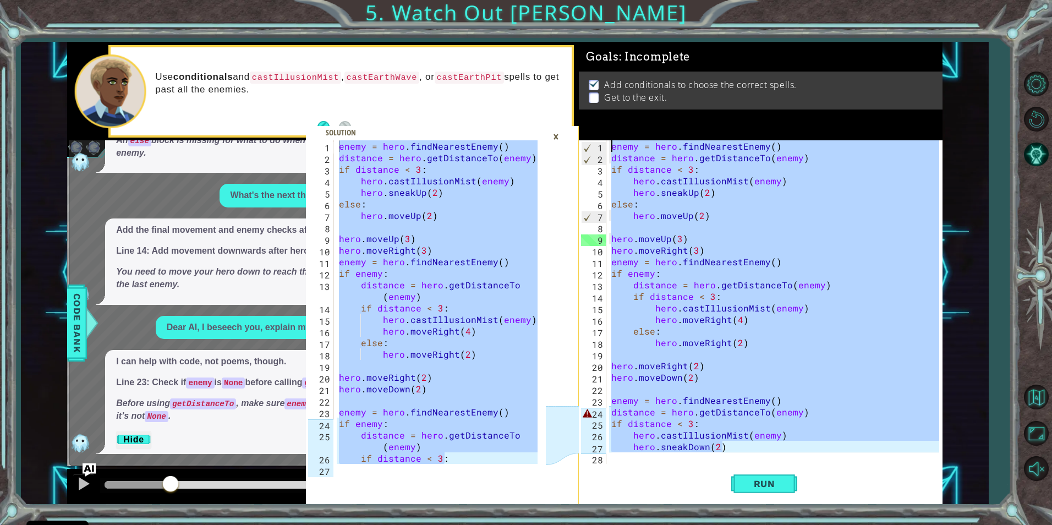
drag, startPoint x: 733, startPoint y: 447, endPoint x: 633, endPoint y: -41, distance: 497.7
click at [633, 0] on html "Cookie Policy CodeCombat uses a few essential and non-essential cookies. Privac…" at bounding box center [526, 262] width 1052 height 525
type textarea "enemy = hero.findNearestEnemy() distance = hero.getDistanceTo(enemy)"
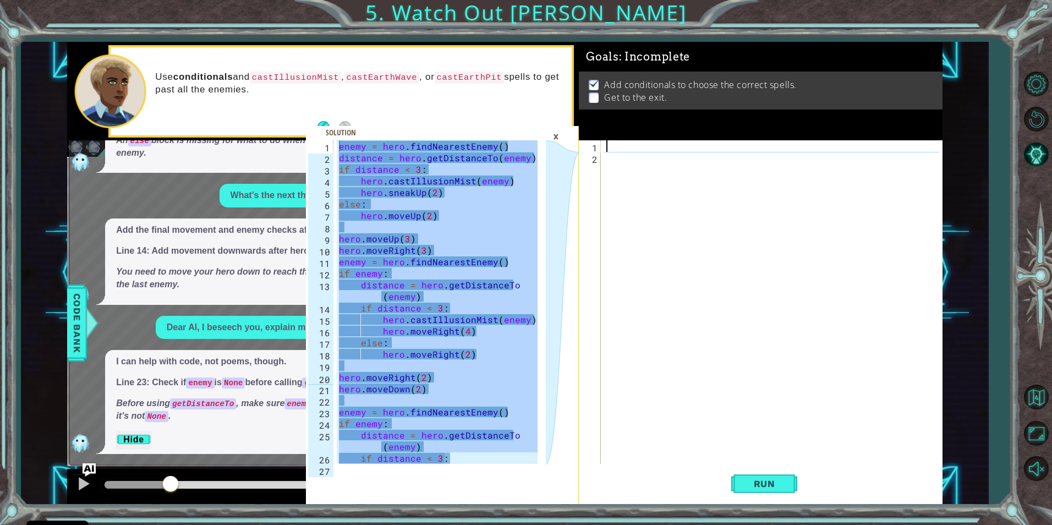
paste textarea "if distance < 3:"
type textarea "if distance < 3:"
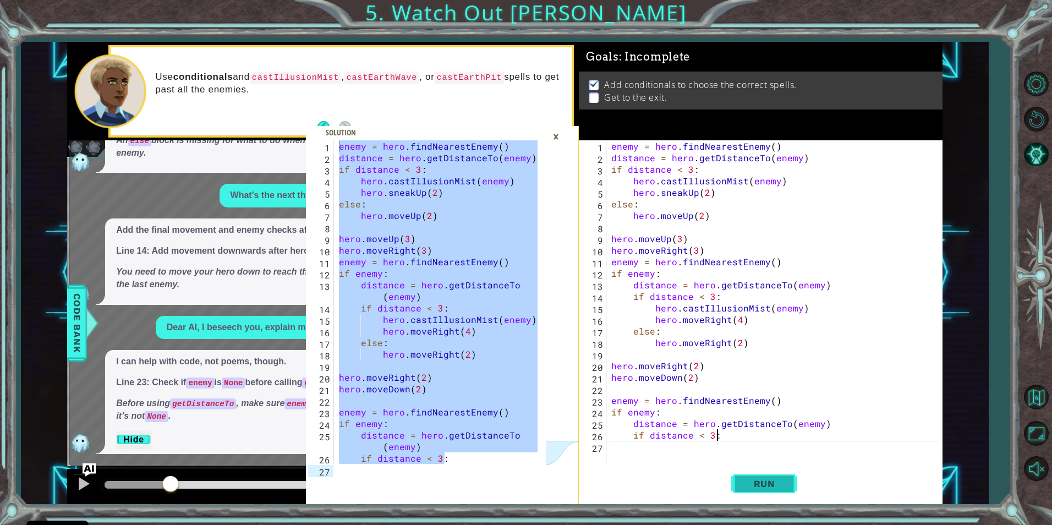
click at [780, 484] on span "Run" at bounding box center [764, 483] width 43 height 11
click at [552, 133] on div "×" at bounding box center [555, 136] width 17 height 19
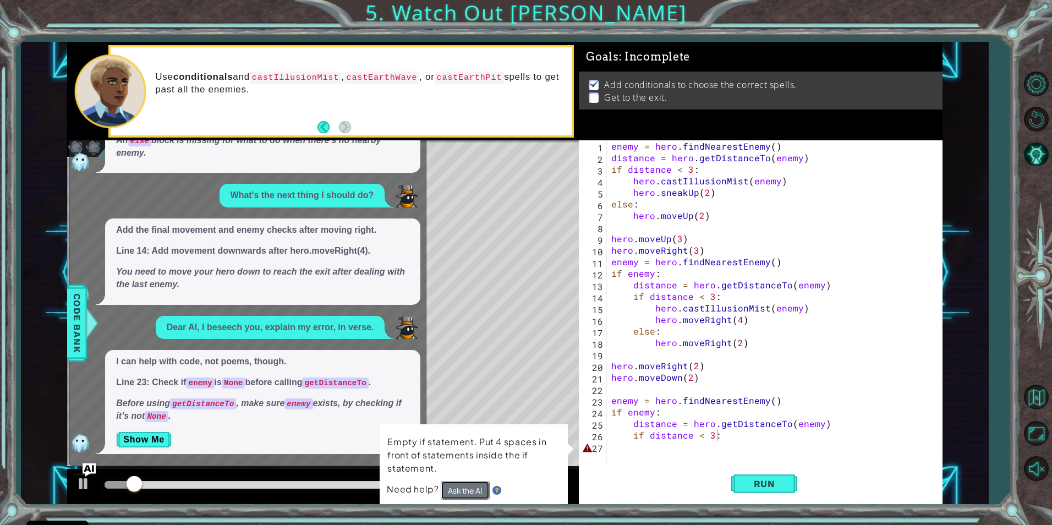
click at [462, 490] on button "Ask the AI" at bounding box center [465, 490] width 49 height 19
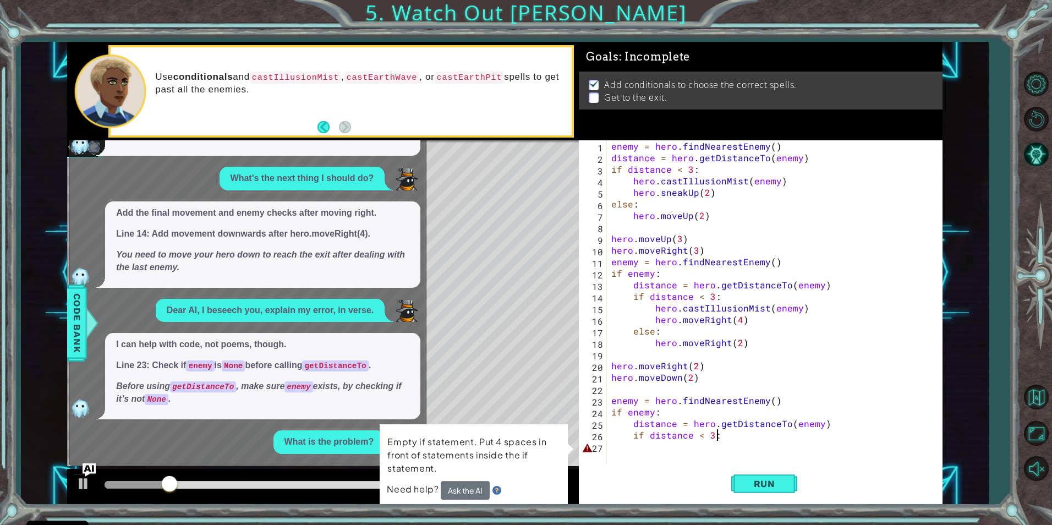
scroll to position [321, 0]
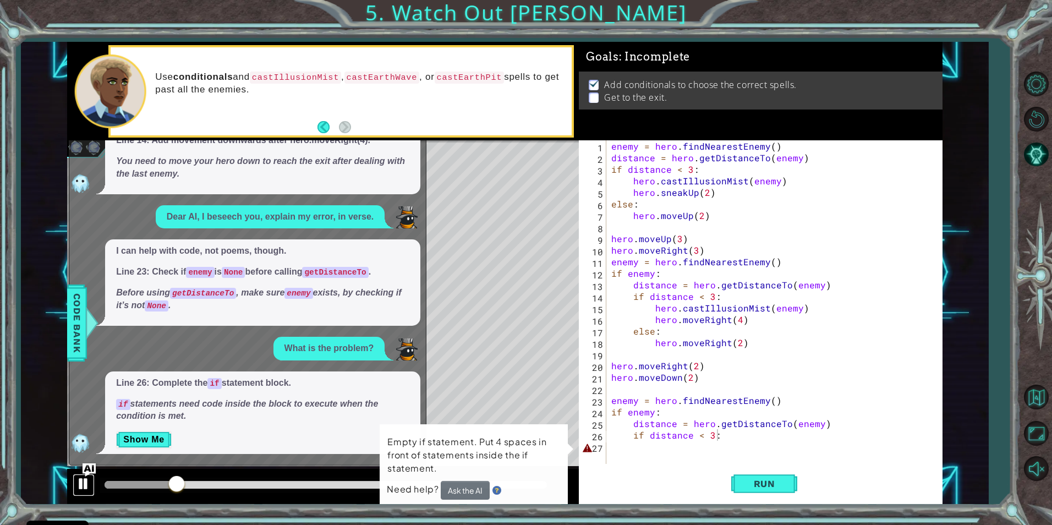
click at [91, 478] on button at bounding box center [84, 485] width 22 height 23
click at [153, 442] on button "Show Me" at bounding box center [144, 440] width 56 height 18
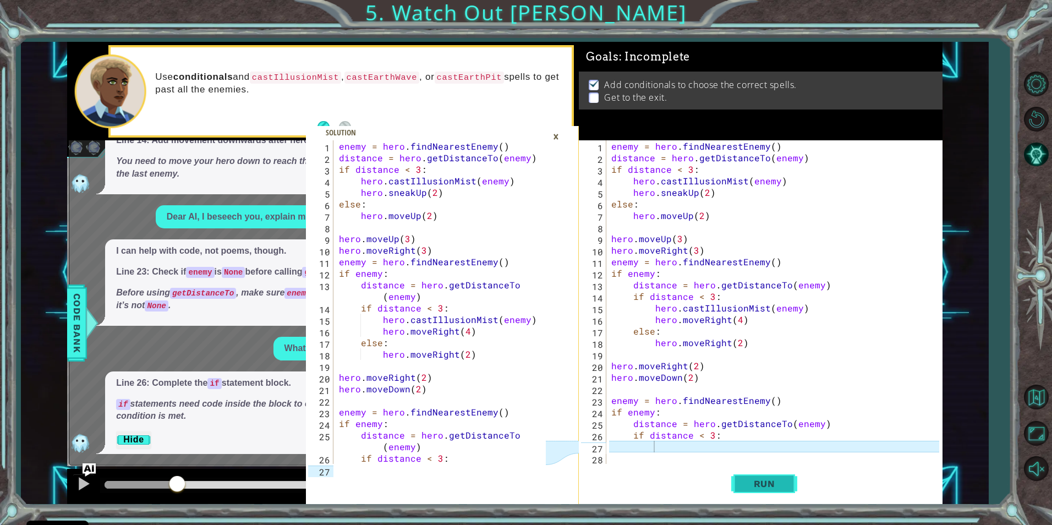
click at [773, 486] on span "Run" at bounding box center [764, 483] width 43 height 11
click at [640, 459] on div "enemy = hero . findNearestEnemy ( ) distance = hero . getDistanceTo ( enemy ) i…" at bounding box center [776, 313] width 335 height 347
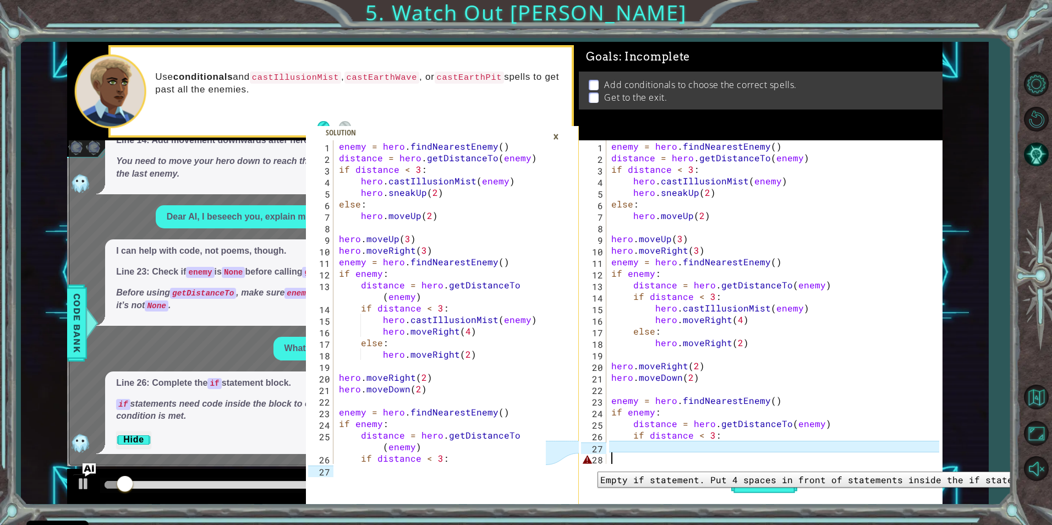
click at [589, 463] on div "28" at bounding box center [593, 460] width 25 height 12
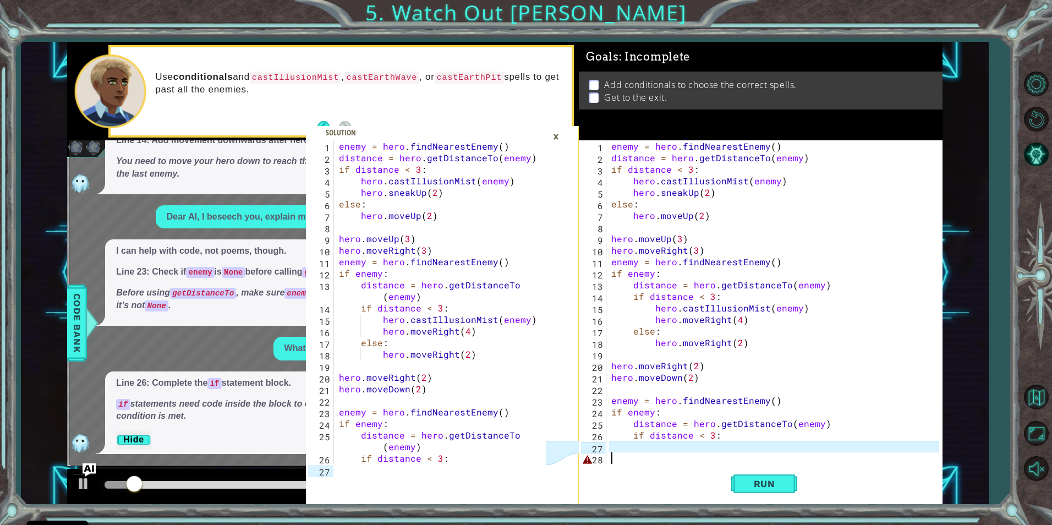
click at [554, 132] on div "×" at bounding box center [555, 136] width 17 height 19
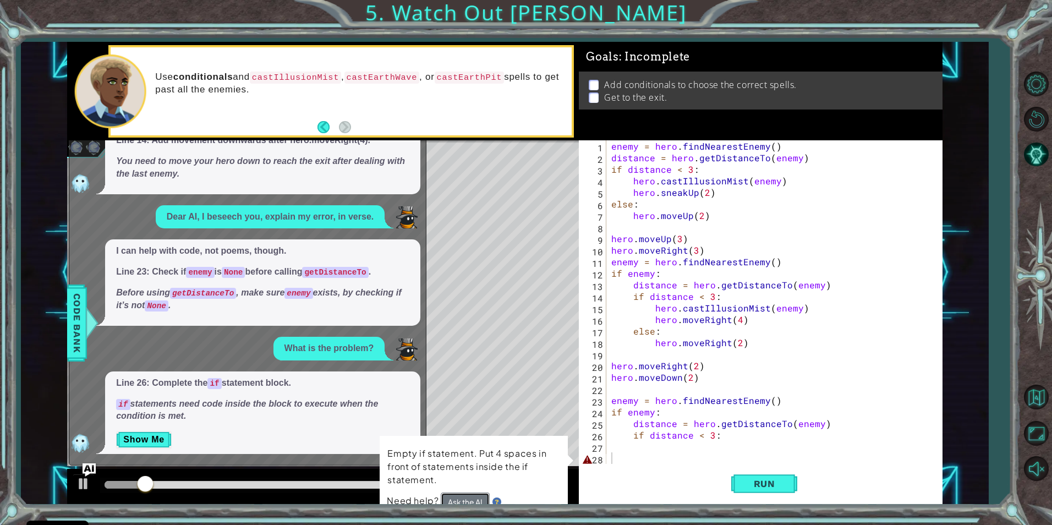
click at [455, 501] on button "Ask the AI" at bounding box center [465, 501] width 50 height 19
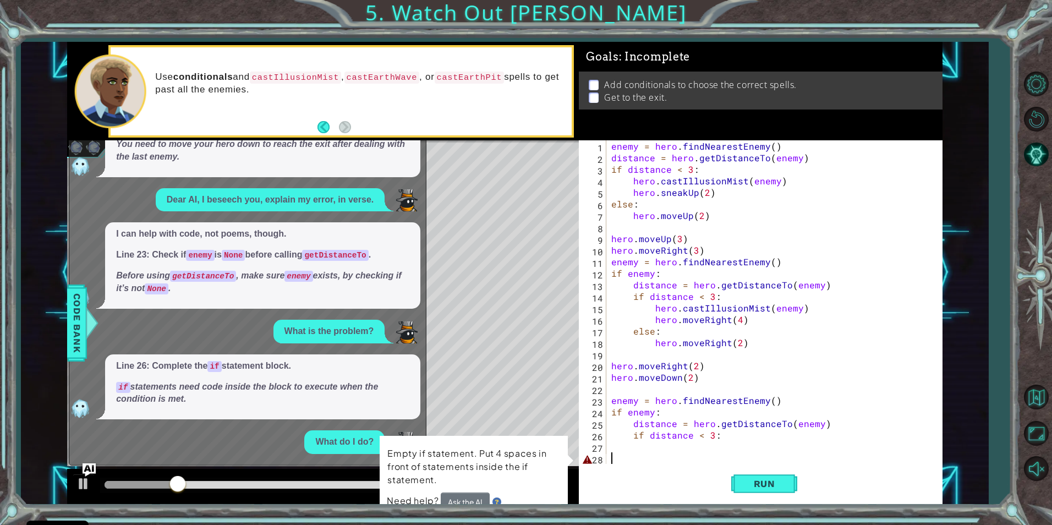
scroll to position [432, 0]
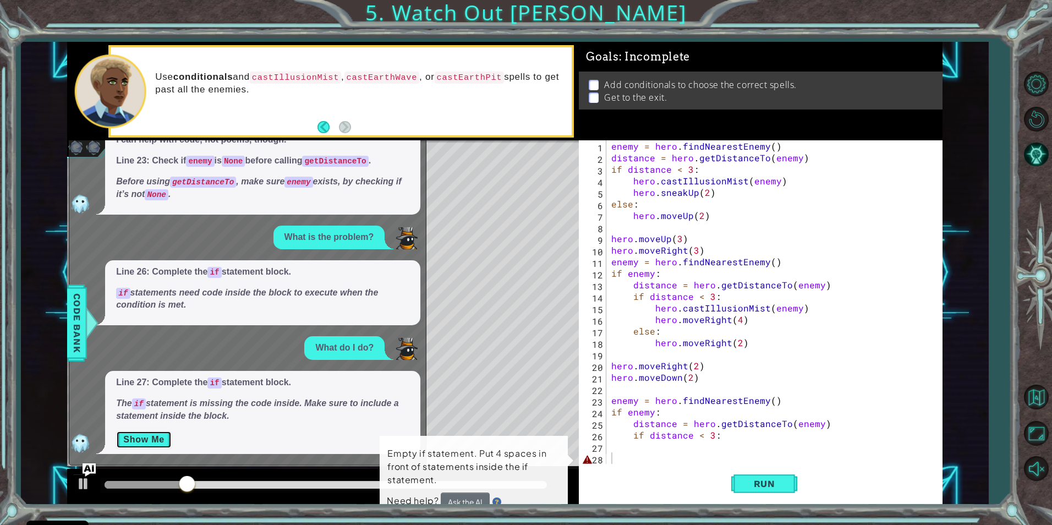
click at [154, 439] on button "Show Me" at bounding box center [144, 440] width 56 height 18
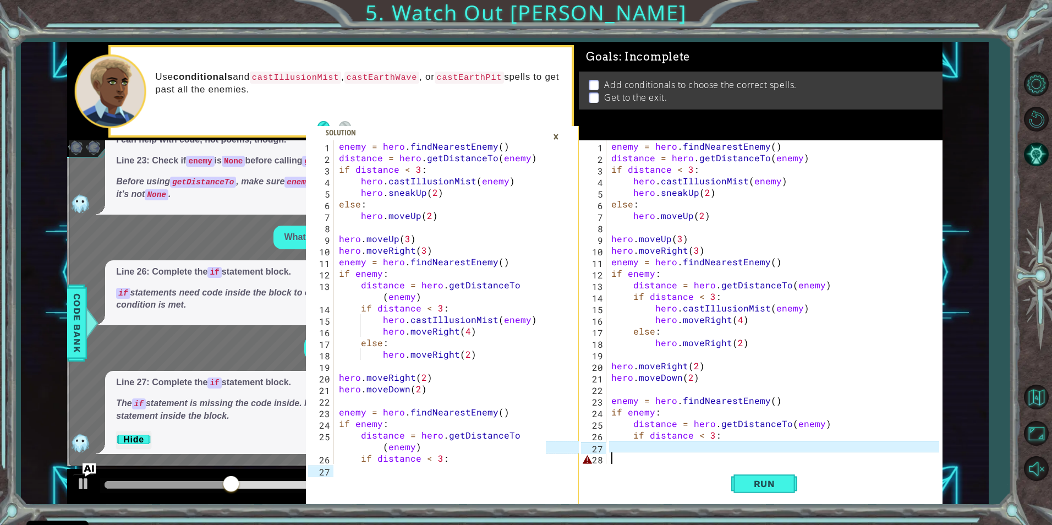
click at [835, 423] on div "enemy = hero . findNearestEnemy ( ) distance = hero . getDistanceTo ( enemy ) i…" at bounding box center [776, 313] width 335 height 347
type textarea "distance = hero.getDistanceTo(enemy)"
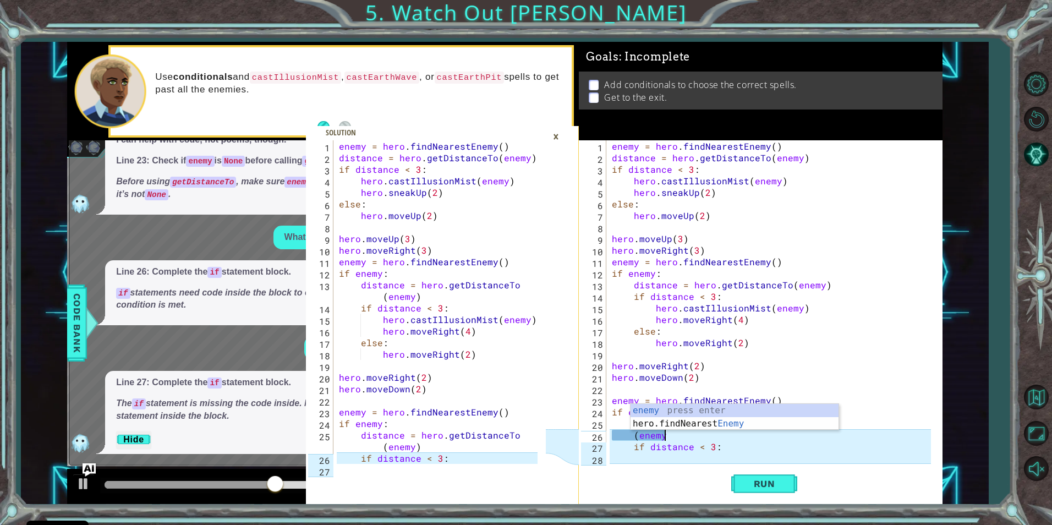
scroll to position [0, 3]
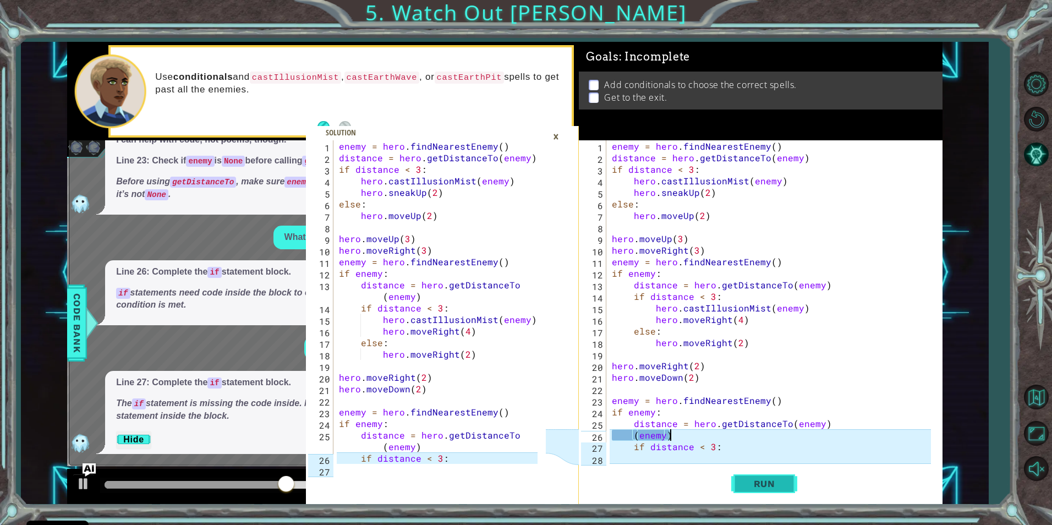
click at [768, 488] on span "Run" at bounding box center [764, 483] width 43 height 11
click at [552, 130] on div "×" at bounding box center [555, 136] width 17 height 19
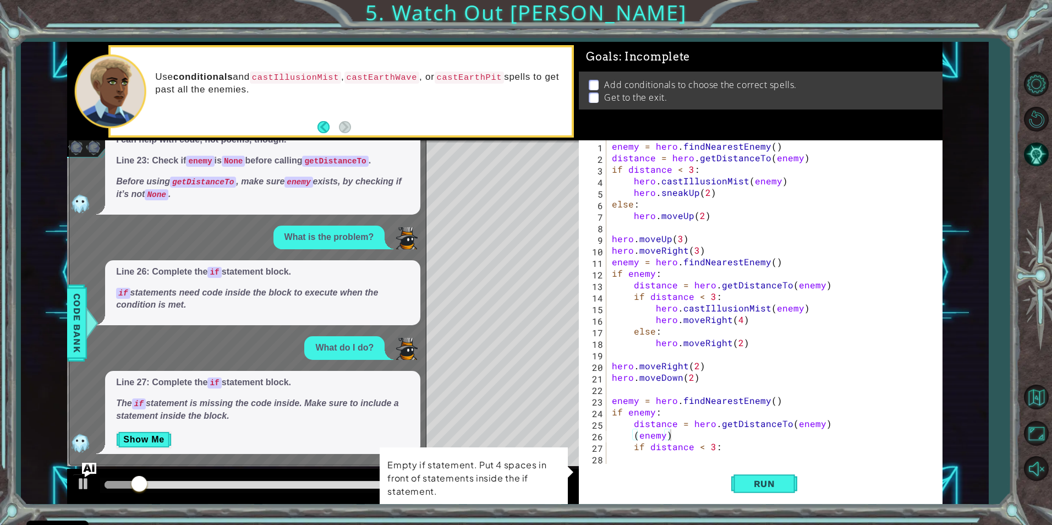
click at [95, 467] on img "Ask AI" at bounding box center [89, 470] width 14 height 14
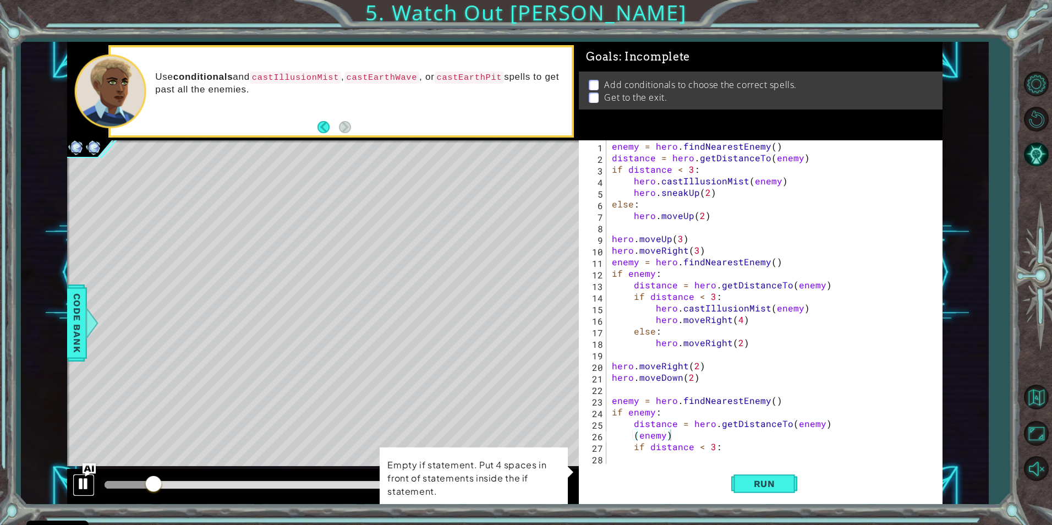
click at [83, 481] on div at bounding box center [83, 484] width 14 height 14
drag, startPoint x: 150, startPoint y: 483, endPoint x: 94, endPoint y: 478, distance: 56.3
click at [94, 478] on div at bounding box center [323, 486] width 512 height 35
click at [90, 479] on button at bounding box center [84, 485] width 22 height 23
click at [747, 481] on span "Run" at bounding box center [764, 483] width 43 height 11
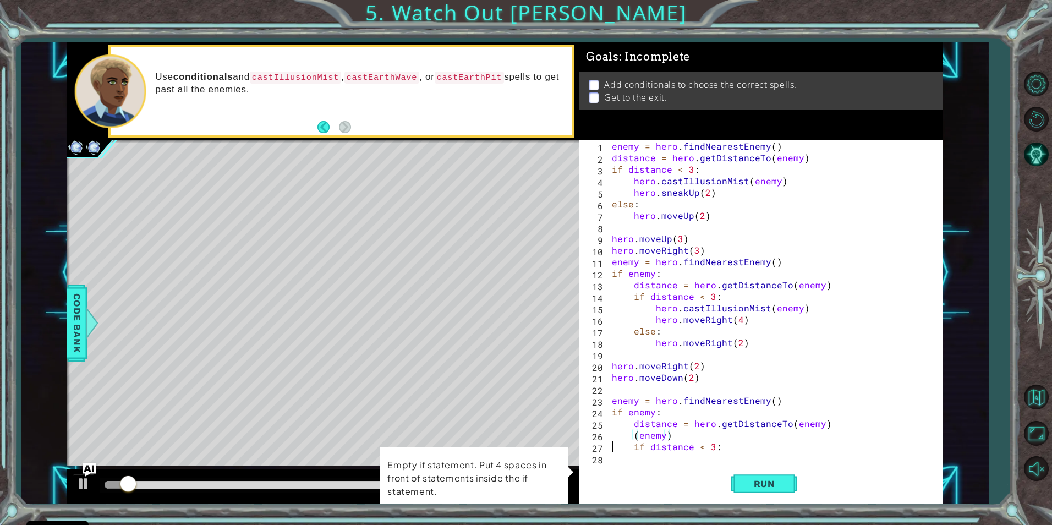
click at [611, 447] on div "enemy = hero . findNearestEnemy ( ) distance = hero . getDistanceTo ( enemy ) i…" at bounding box center [773, 313] width 326 height 347
click at [573, 450] on div "enemy = hero.findNearestEnemy() distance = hero.getDistanceTo(enemy) 1 2 3 4 5 …" at bounding box center [504, 273] width 875 height 462
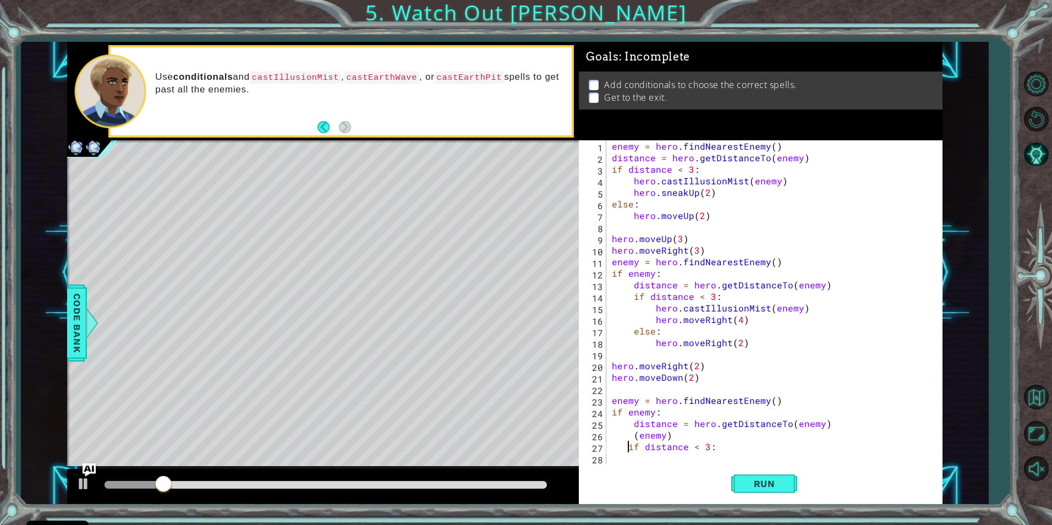
type textarea "if distance < 3:"
click at [762, 482] on span "Run" at bounding box center [764, 483] width 43 height 11
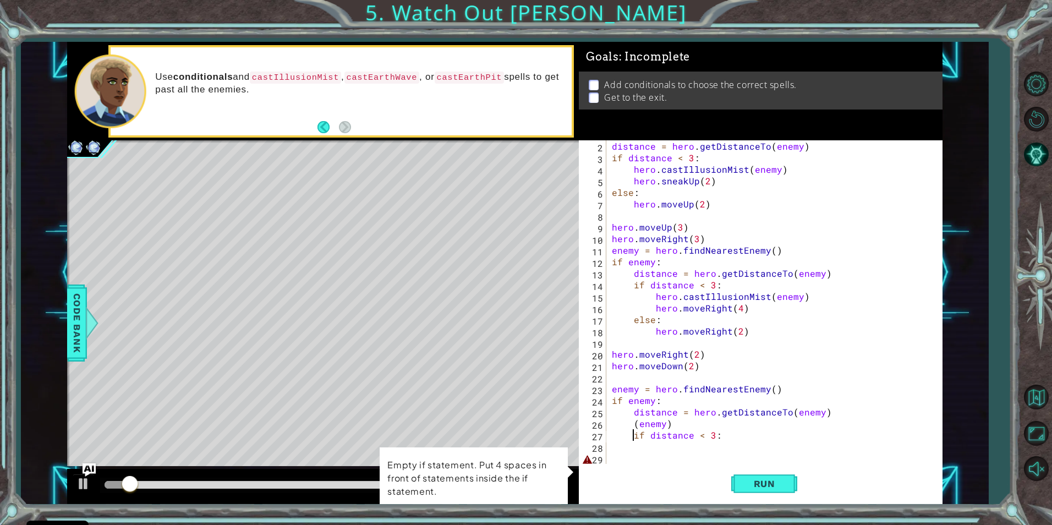
scroll to position [12, 0]
click at [612, 459] on div "distance = hero . getDistanceTo ( enemy ) if distance < 3 : hero . castIllusion…" at bounding box center [773, 313] width 326 height 347
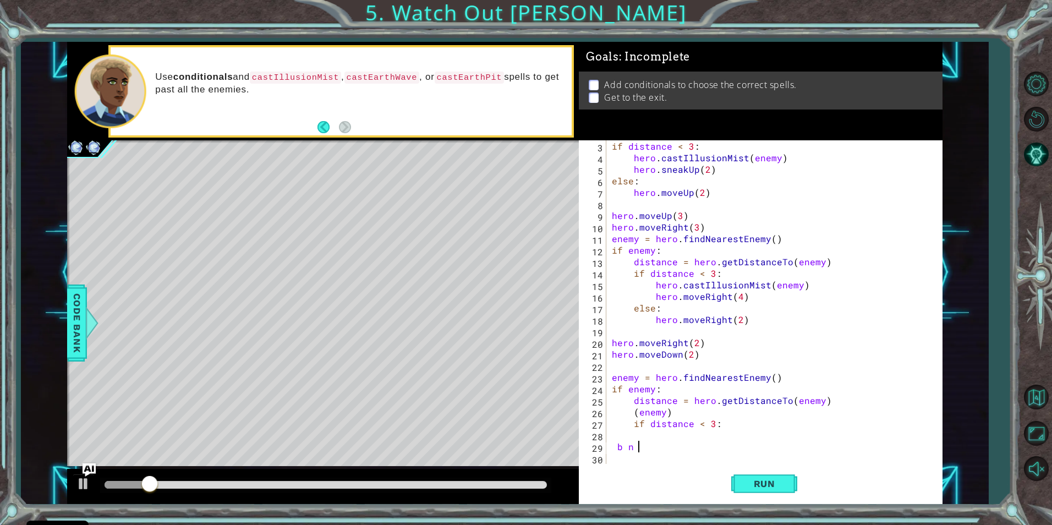
scroll to position [23, 0]
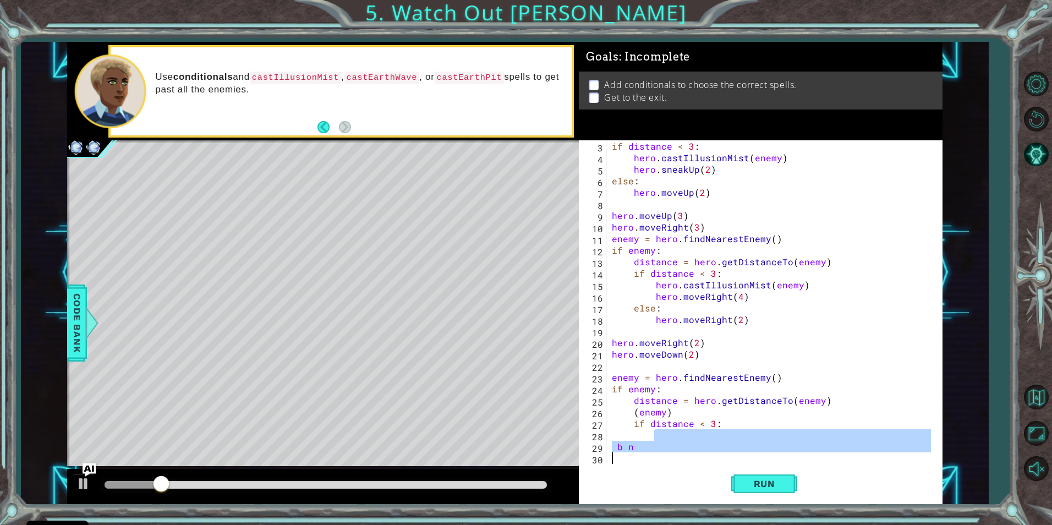
drag, startPoint x: 654, startPoint y: 440, endPoint x: 625, endPoint y: 462, distance: 36.2
click at [625, 462] on div "if distance < 3 : hero . castIllusionMist ( enemy ) hero . sneakUp ( 2 ) else :…" at bounding box center [773, 313] width 326 height 347
type textarea "b n"
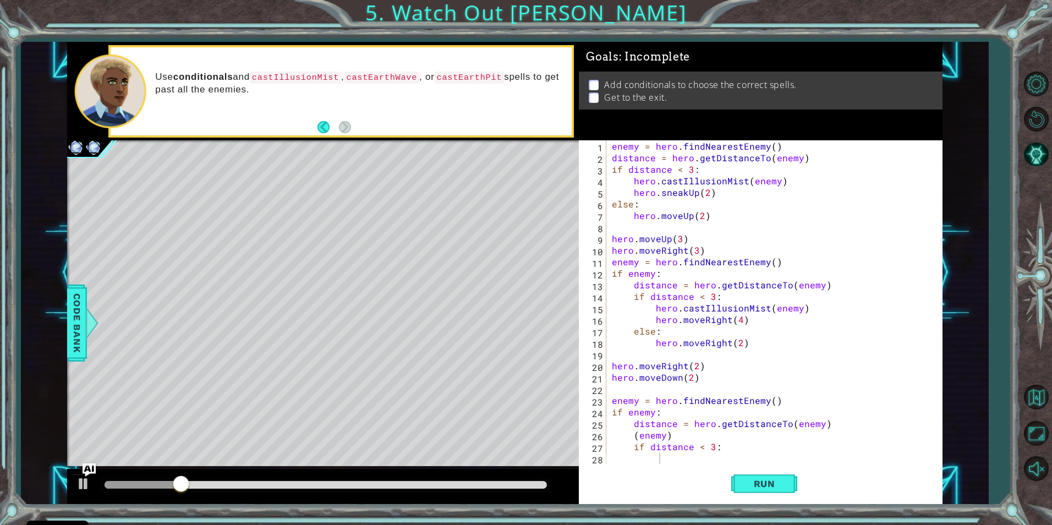
click at [609, 459] on div "1 2 3 4 5 6 7 8 9 10 11 12 13 14 15 16 17 18 19 20 21 22 23 24 25 26 27 28 enem…" at bounding box center [759, 302] width 360 height 324
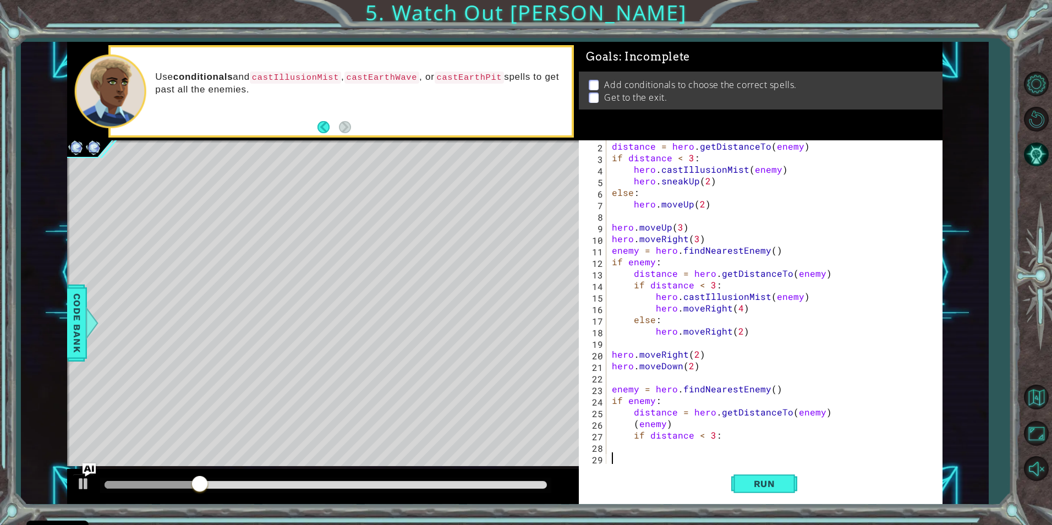
click at [614, 459] on div "distance = hero . getDistanceTo ( enemy ) if distance < 3 : hero . castIllusion…" at bounding box center [773, 313] width 326 height 347
click at [756, 485] on span "Run" at bounding box center [764, 483] width 43 height 11
click at [1043, 157] on button "AI Hint" at bounding box center [1036, 154] width 32 height 32
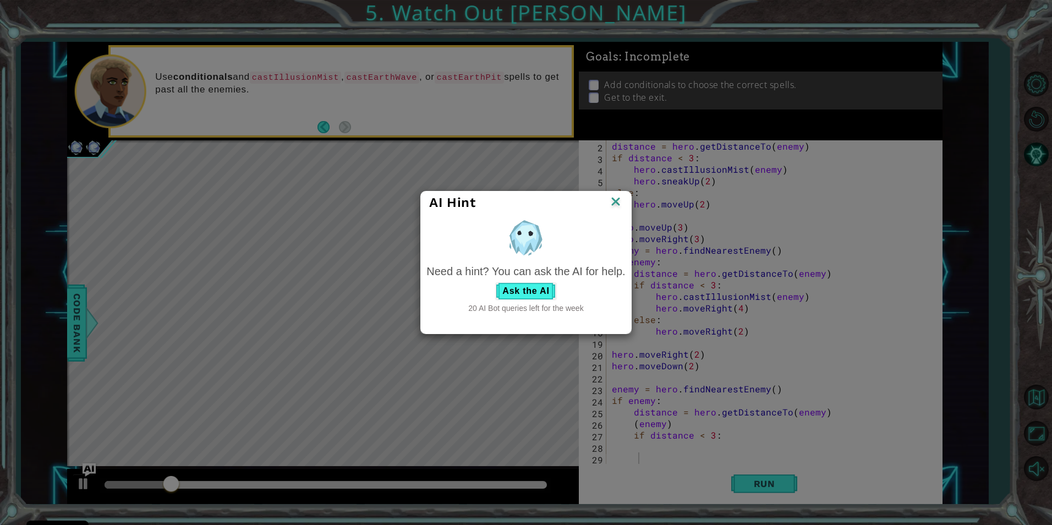
click at [541, 281] on div "Need a hint? You can ask the AI for help. Ask the AI 20 AI Bot queries left for…" at bounding box center [525, 289] width 199 height 50
click at [539, 286] on button "Ask the AI" at bounding box center [525, 291] width 61 height 18
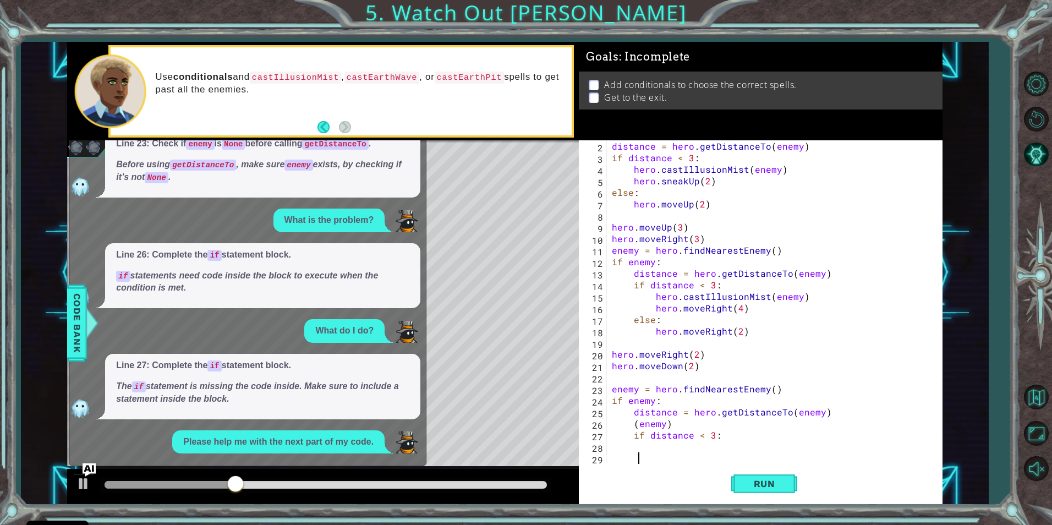
scroll to position [530, 0]
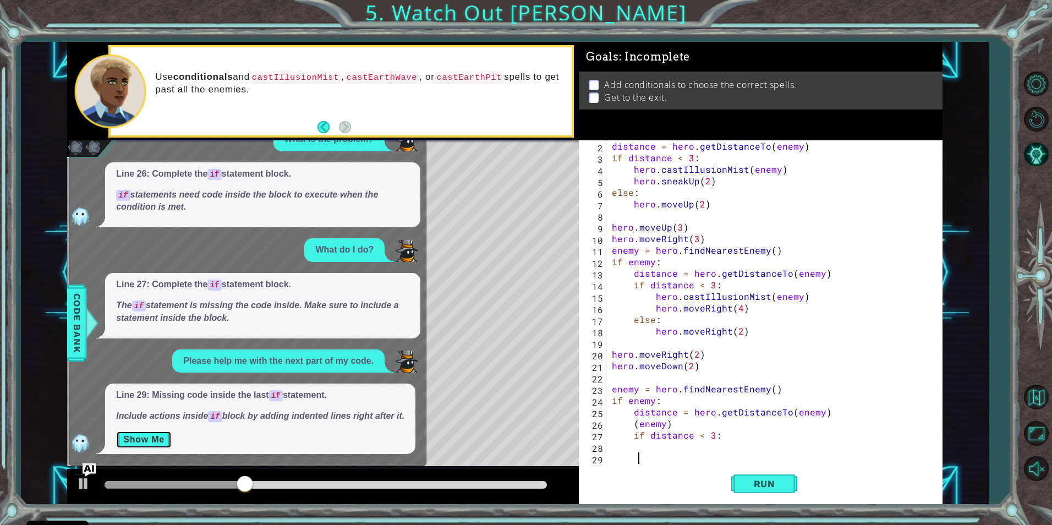
click at [133, 436] on button "Show Me" at bounding box center [144, 440] width 56 height 18
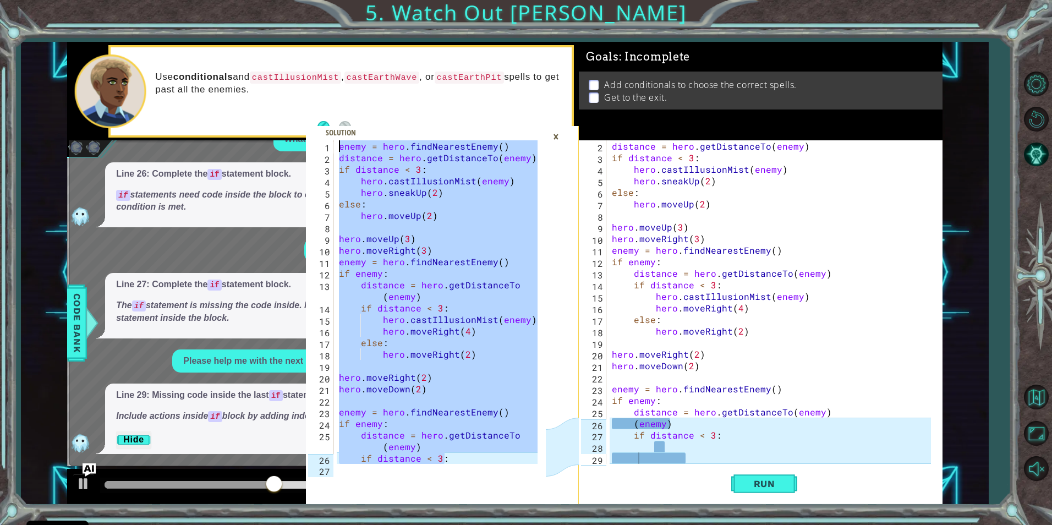
drag, startPoint x: 452, startPoint y: 462, endPoint x: 311, endPoint y: 63, distance: 423.6
click at [311, 63] on div "if distance < 3: 1 2 3 4 5 6 7 8 9 10 11 12 13 14 15 16 17 18 19 20 21 22 23 24…" at bounding box center [442, 273] width 273 height 462
type textarea "enemy = hero.findNearestEnemy() distance = hero.getDistanceTo(enemy)"
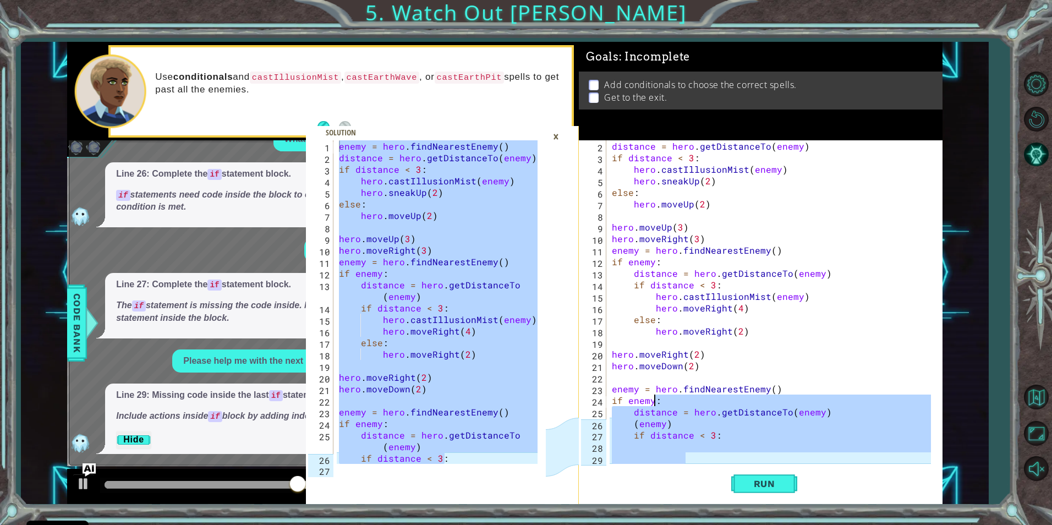
scroll to position [0, 0]
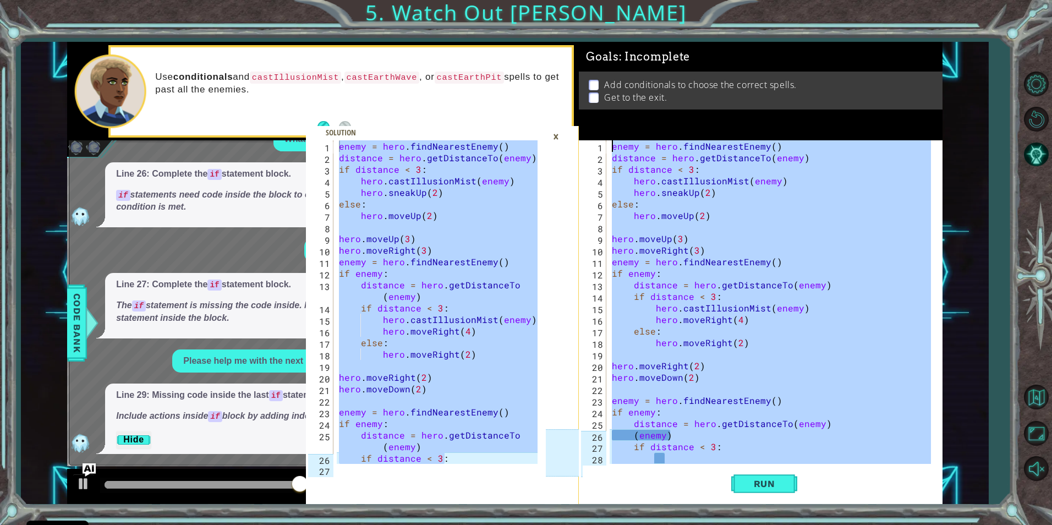
drag, startPoint x: 693, startPoint y: 459, endPoint x: 557, endPoint y: -41, distance: 517.6
click at [557, 0] on html "Cookie Policy CodeCombat uses a few essential and non-essential cookies. Privac…" at bounding box center [526, 262] width 1052 height 525
type textarea "enemy = hero.findNearestEnemy() distance = hero.getDistanceTo(enemy)"
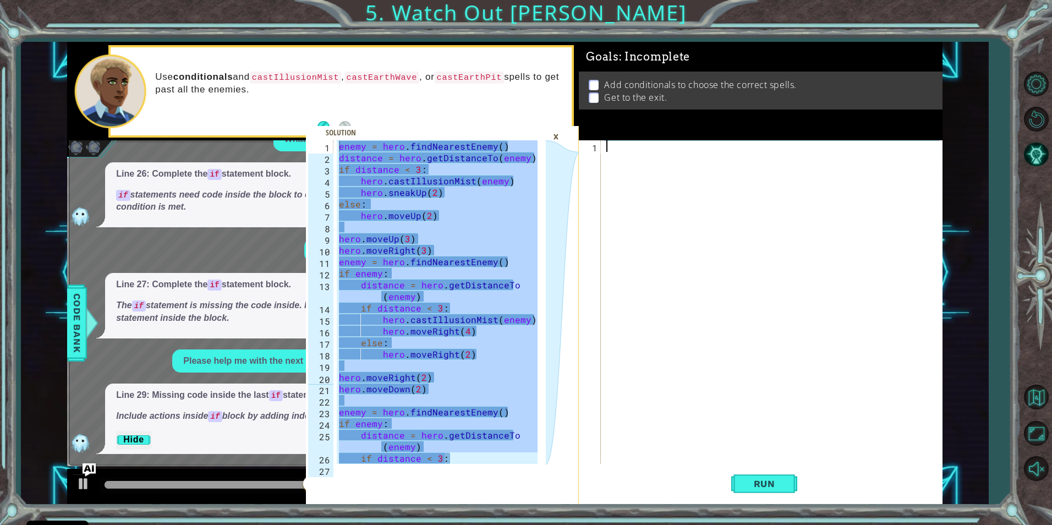
paste textarea "if distance < 3:"
type textarea "if distance < 3:"
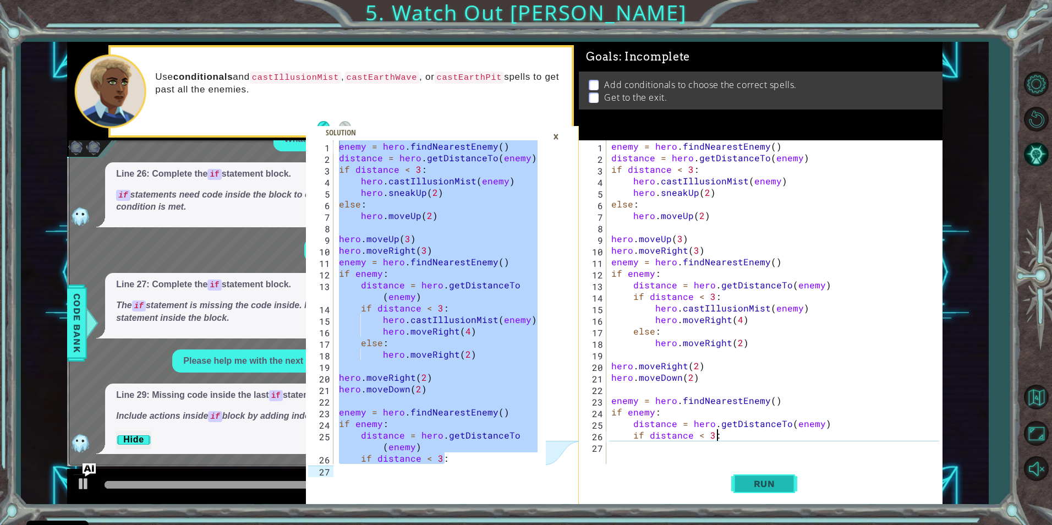
click at [760, 490] on button "Run" at bounding box center [764, 483] width 66 height 36
click at [557, 138] on div "×" at bounding box center [555, 136] width 17 height 19
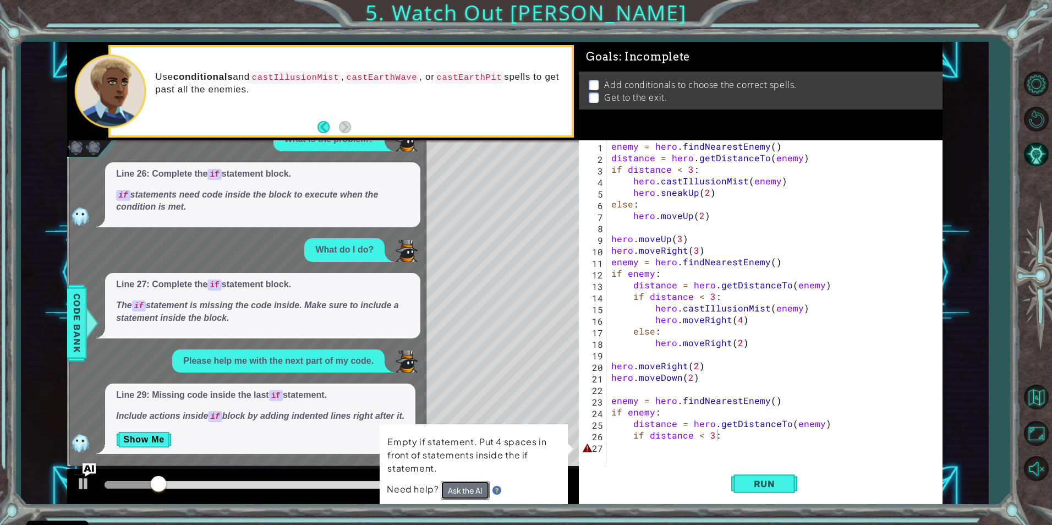
click at [462, 494] on button "Ask the AI" at bounding box center [465, 490] width 49 height 19
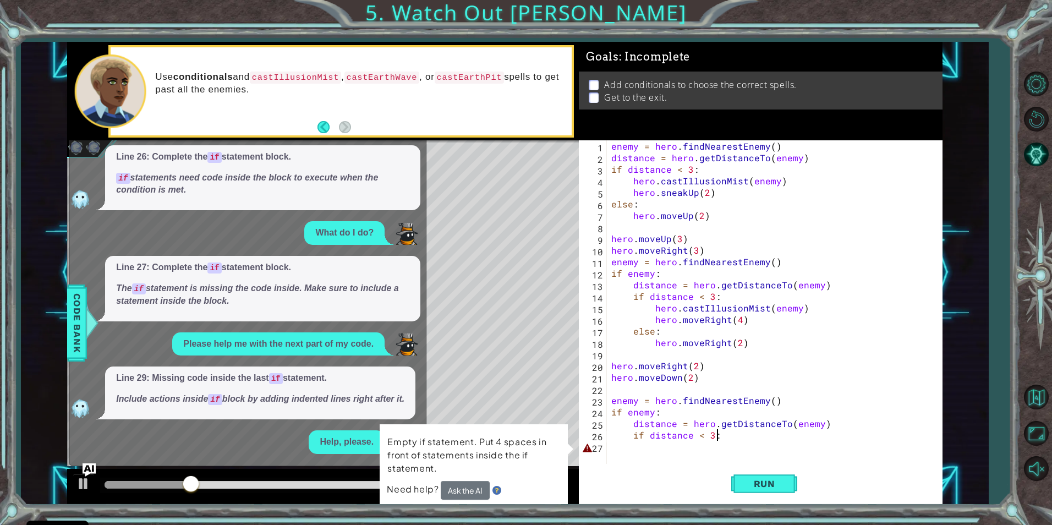
scroll to position [654, 0]
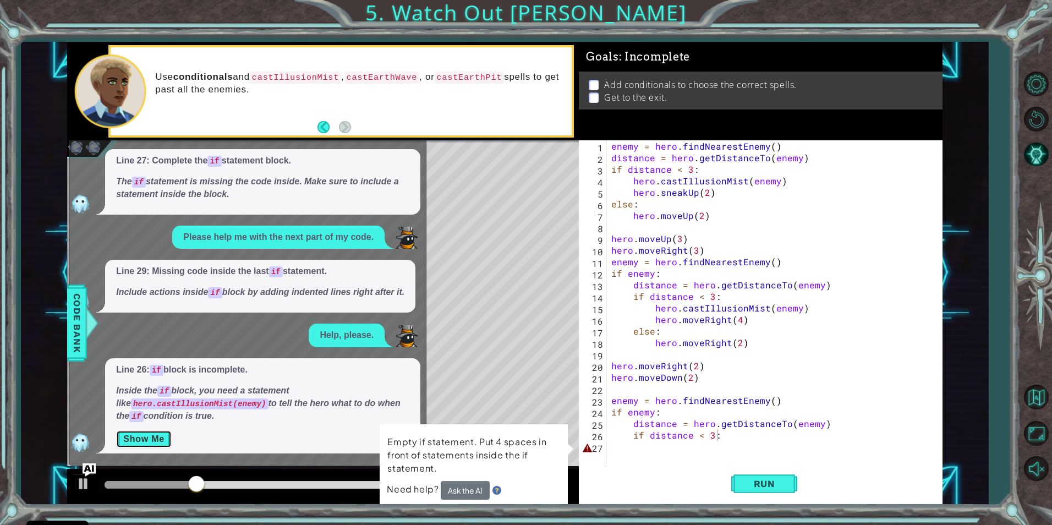
click at [163, 436] on button "Show Me" at bounding box center [144, 439] width 56 height 18
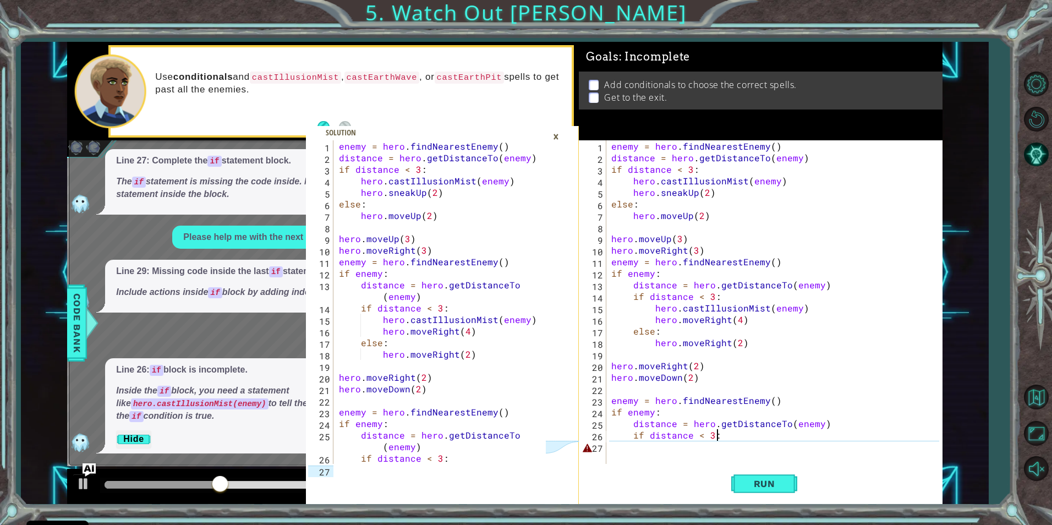
scroll to position [23, 0]
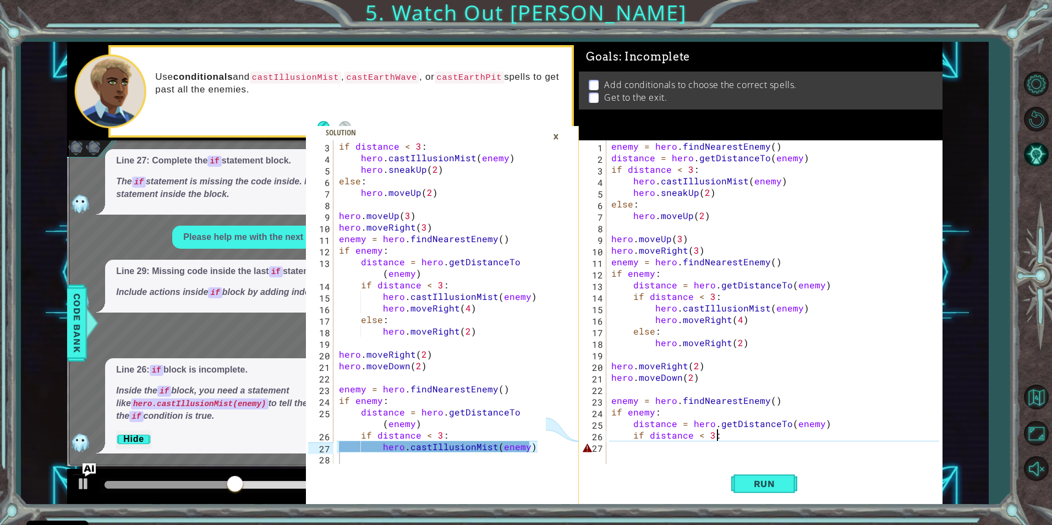
type textarea "hero.castIllusionMist(enemy)"
drag, startPoint x: 528, startPoint y: 446, endPoint x: 320, endPoint y: 446, distance: 208.0
click at [320, 446] on div "hero.castIllusionMist(enemy) 3 4 5 6 7 8 9 10 11 12 13 14 15 16 17 18 19 20 21 …" at bounding box center [426, 302] width 240 height 324
click at [627, 444] on div "enemy = hero . findNearestEnemy ( ) distance = hero . getDistanceTo ( enemy ) i…" at bounding box center [776, 313] width 335 height 347
paste textarea "hero.castIllusionMist(enemy)"
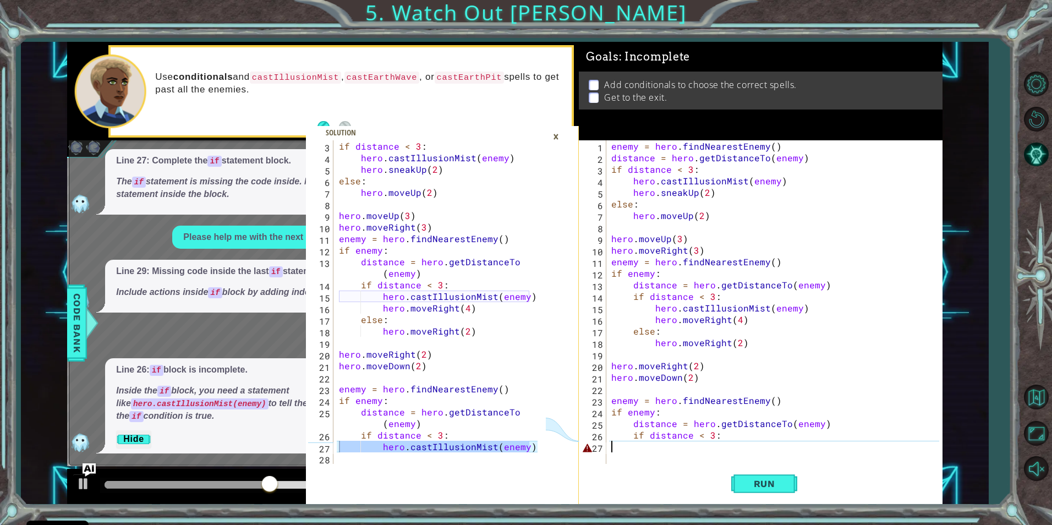
scroll to position [637, 0]
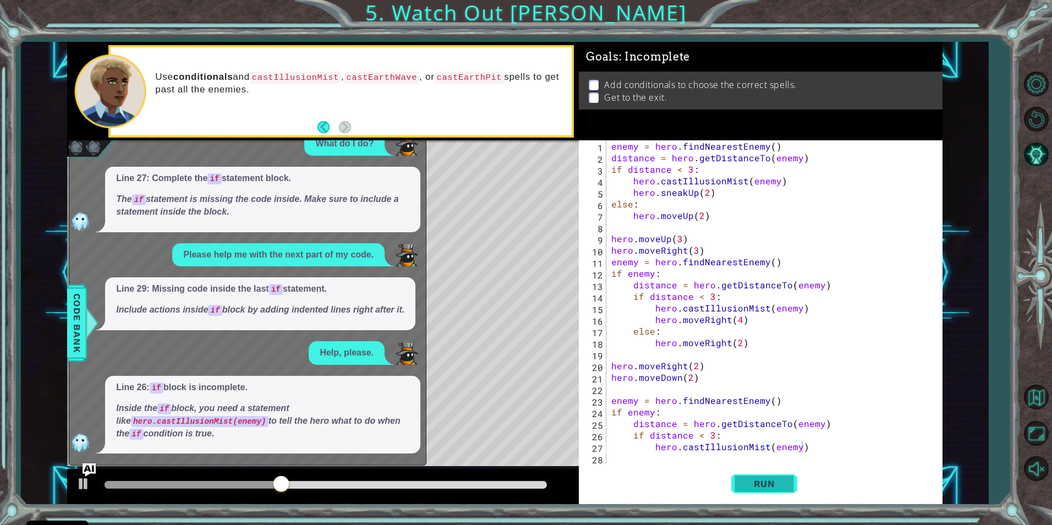
click at [750, 483] on span "Run" at bounding box center [764, 483] width 43 height 11
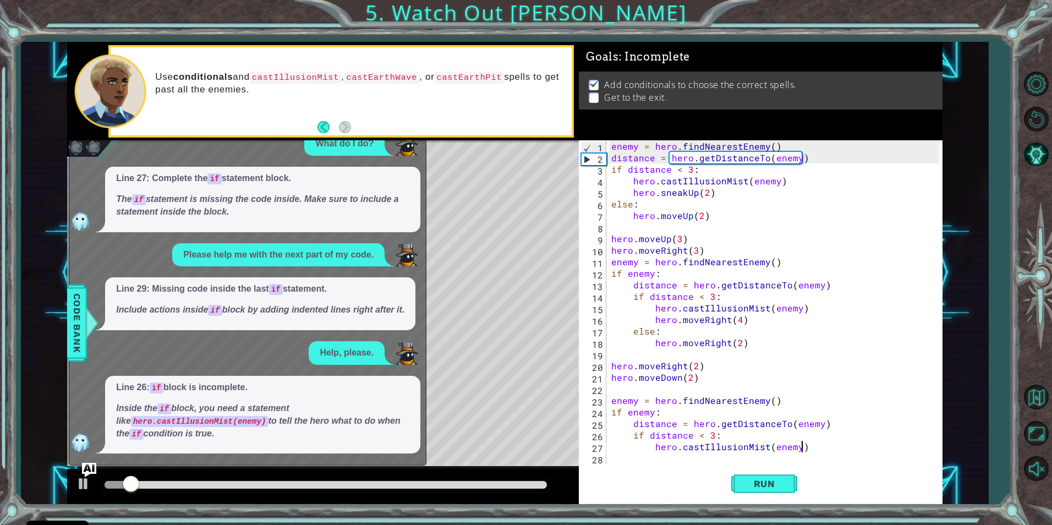
click at [87, 465] on img "Ask AI" at bounding box center [89, 470] width 14 height 14
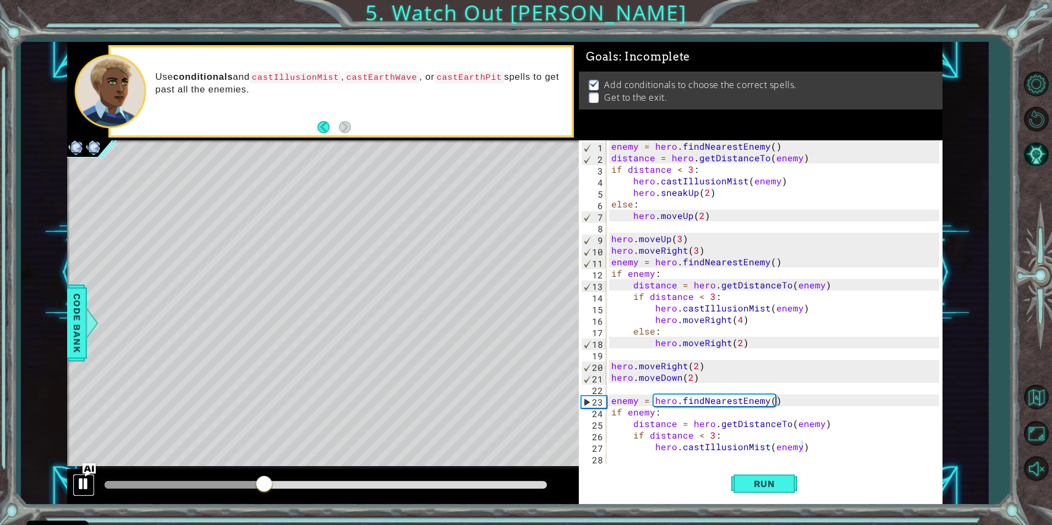
click at [83, 483] on div at bounding box center [83, 484] width 14 height 14
click at [557, 375] on div "hero.castIllusionMist(enemy) 3 4 5 6 7 8 9 10 11 12 13 14 15 16 17 18 19 20 21 …" at bounding box center [504, 273] width 875 height 462
drag, startPoint x: 698, startPoint y: 363, endPoint x: 591, endPoint y: 367, distance: 106.8
click at [591, 367] on div "hero.moveRight(2) hero.moveDown(2) 1 2 3 4 5 6 7 8 9 10 11 12 13 14 15 16 17 18…" at bounding box center [759, 302] width 360 height 324
type textarea ")"
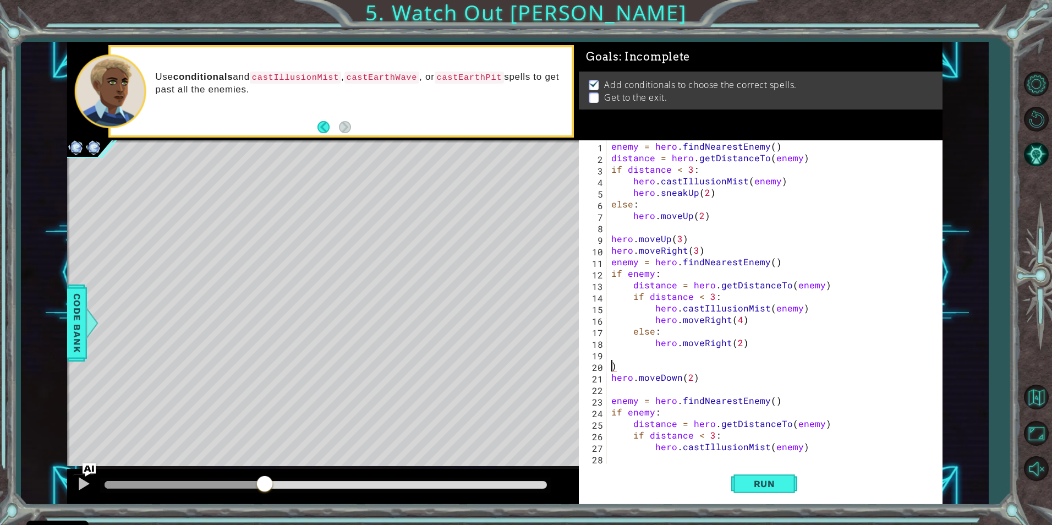
click at [623, 366] on div "enemy = hero . findNearestEnemy ( ) distance = hero . getDistanceTo ( enemy ) i…" at bounding box center [776, 313] width 335 height 347
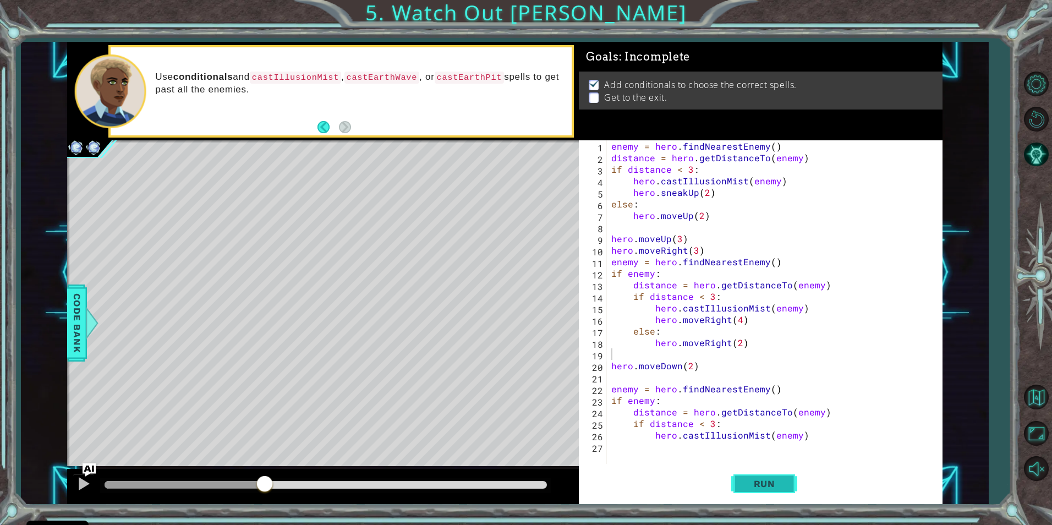
click at [748, 475] on button "Run" at bounding box center [764, 483] width 66 height 36
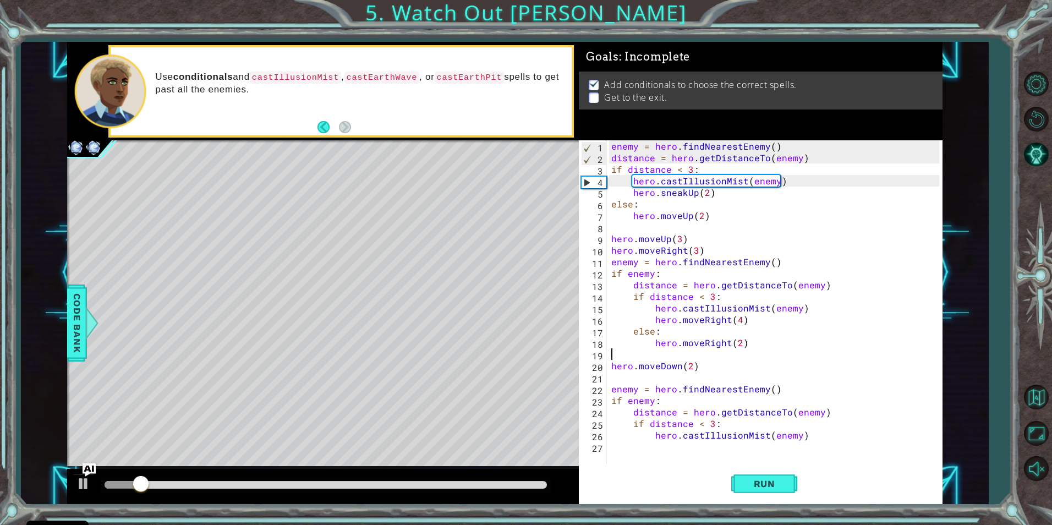
click at [799, 441] on div "enemy = hero . findNearestEnemy ( ) distance = hero . getDistanceTo ( enemy ) i…" at bounding box center [776, 313] width 335 height 347
type textarea "hero.castIllusionMist(enemy)"
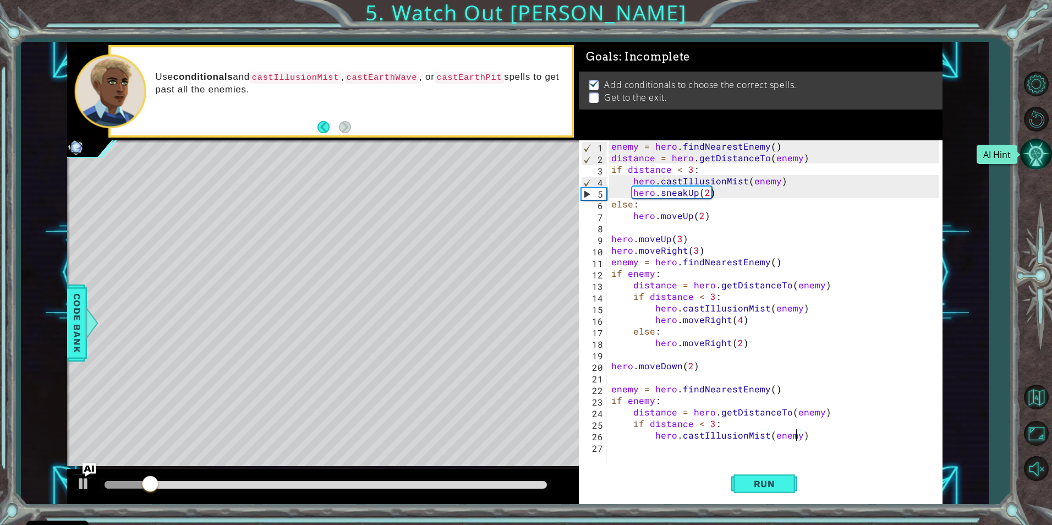
click at [1040, 157] on button "AI Hint" at bounding box center [1036, 154] width 32 height 32
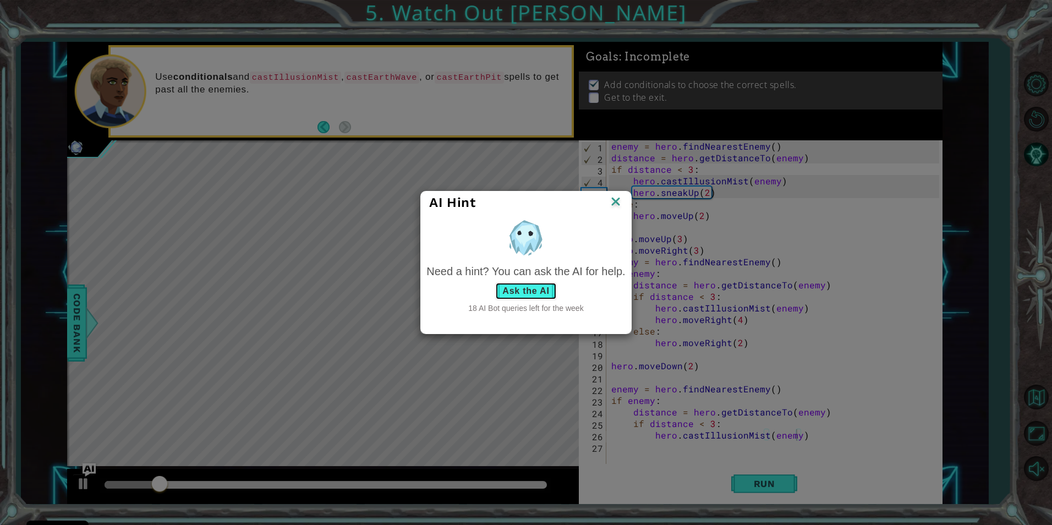
click at [530, 297] on button "Ask the AI" at bounding box center [525, 291] width 61 height 18
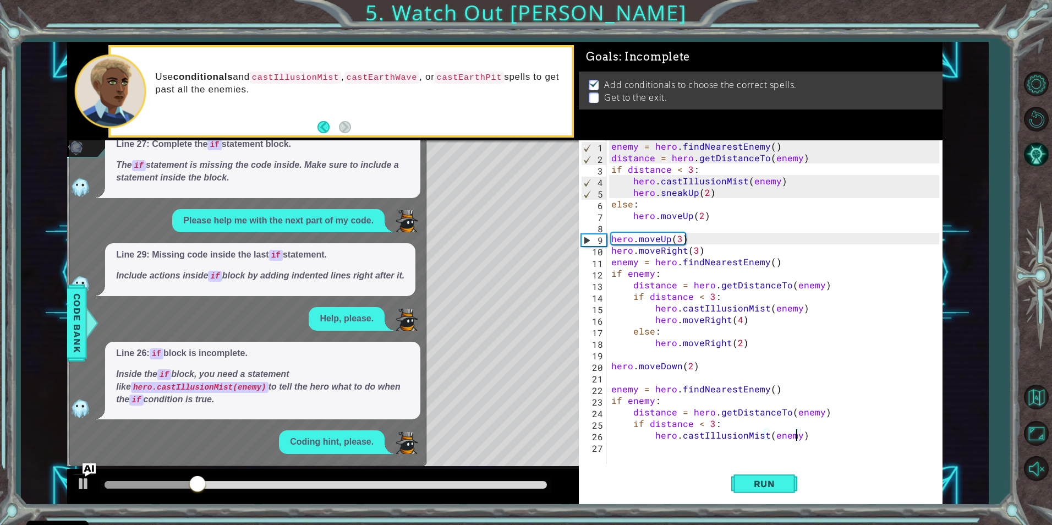
scroll to position [786, 0]
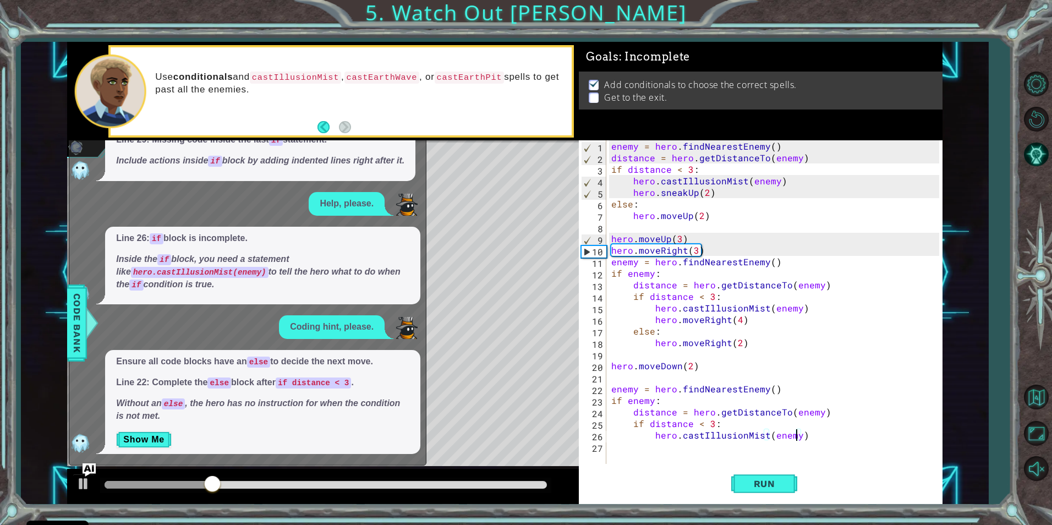
click at [152, 423] on div "Ensure all code blocks have an else to decide the next move. Line 22: Complete …" at bounding box center [262, 401] width 315 height 103
click at [150, 430] on div "Ensure all code blocks have an else to decide the next move. Line 22: Complete …" at bounding box center [262, 401] width 315 height 103
click at [145, 445] on button "Show Me" at bounding box center [144, 440] width 56 height 18
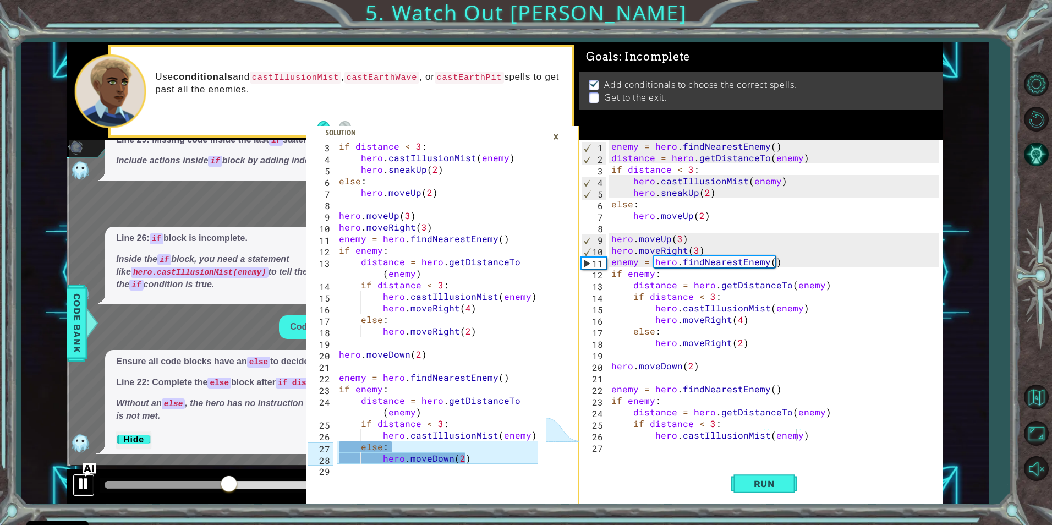
click at [73, 483] on button at bounding box center [84, 485] width 22 height 23
click at [82, 482] on div at bounding box center [83, 484] width 14 height 14
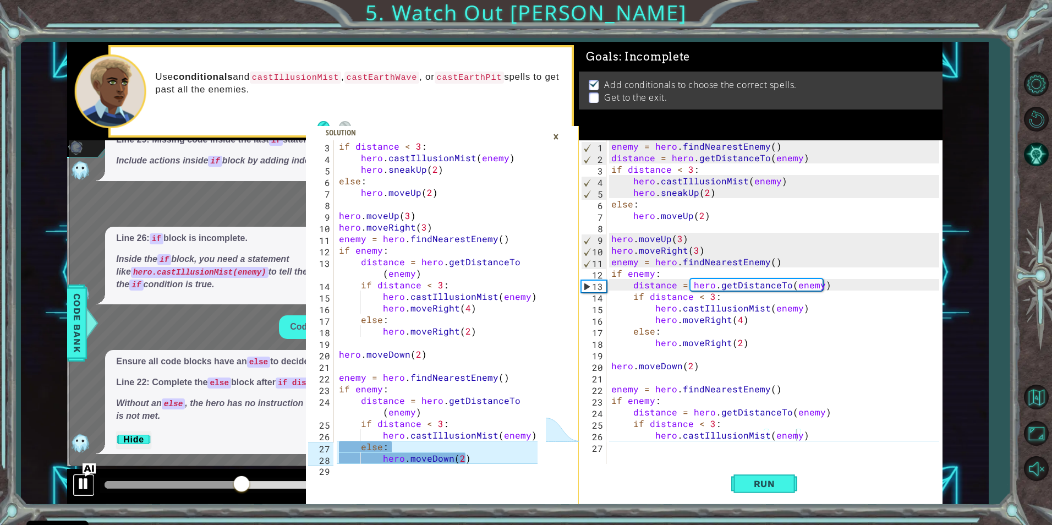
click at [87, 486] on div at bounding box center [83, 484] width 14 height 14
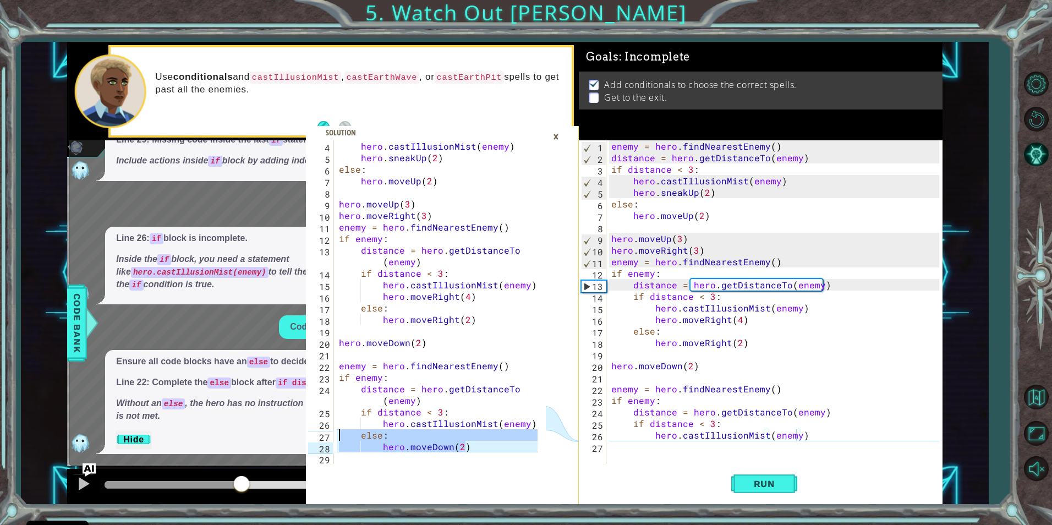
drag, startPoint x: 470, startPoint y: 457, endPoint x: 337, endPoint y: 434, distance: 135.7
click at [337, 434] on div "hero . castIllusionMist ( enemy ) hero . sneakUp ( 2 ) else : hero . moveUp ( 2…" at bounding box center [440, 313] width 206 height 347
type textarea "else: hero.moveDown(2)"
click at [620, 451] on div "enemy = hero . findNearestEnemy ( ) distance = hero . getDistanceTo ( enemy ) i…" at bounding box center [776, 313] width 335 height 347
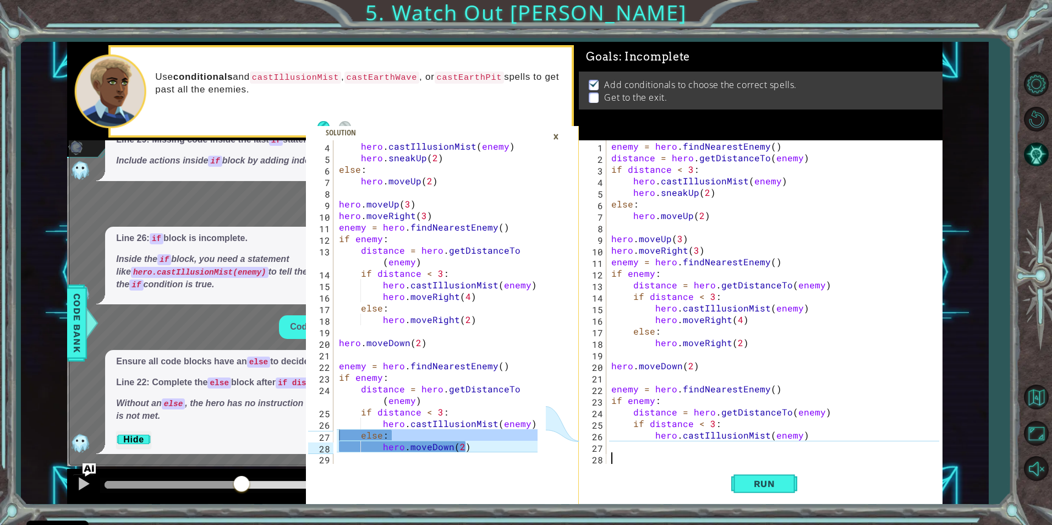
paste textarea "hero.moveDown(2)"
type textarea "hero.moveDown(2)"
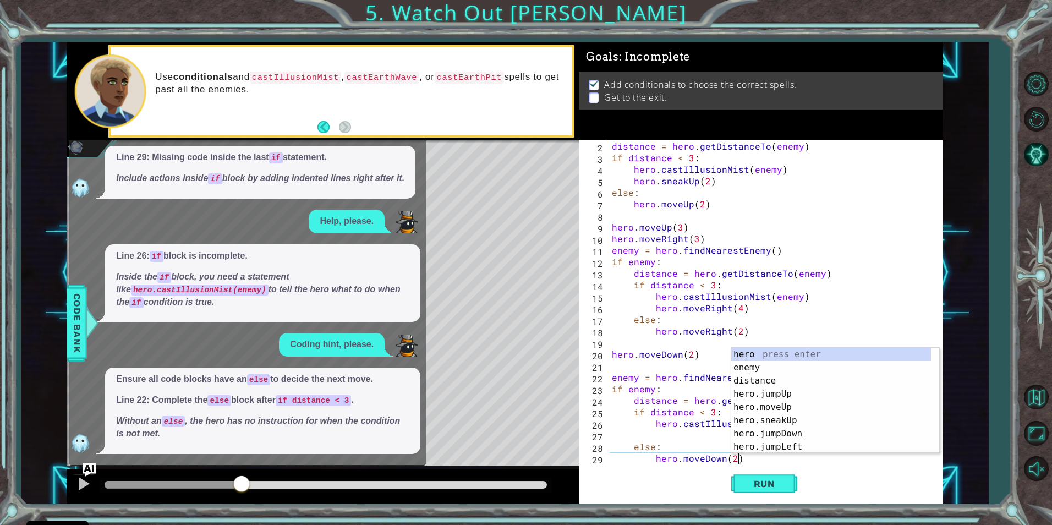
scroll to position [768, 0]
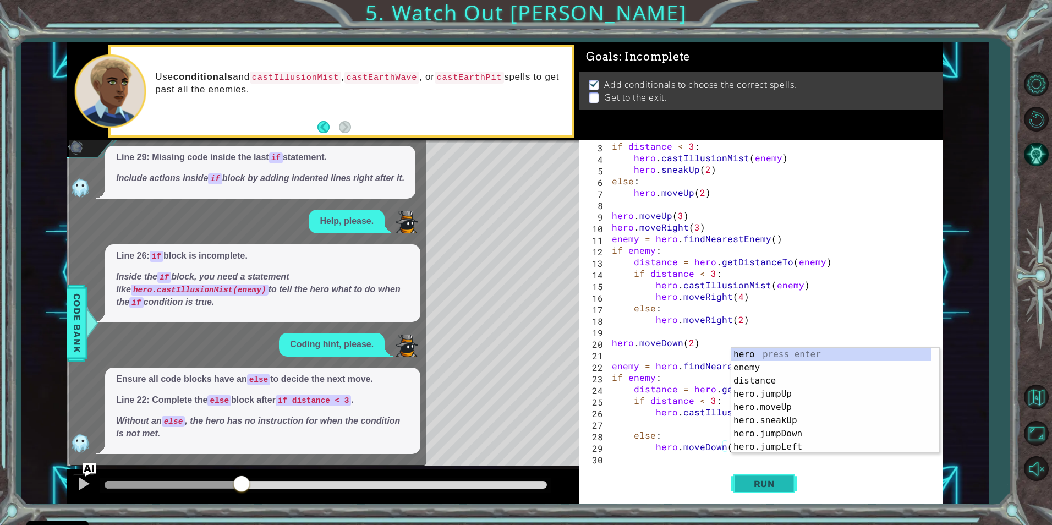
click at [763, 475] on button "Run" at bounding box center [764, 483] width 66 height 36
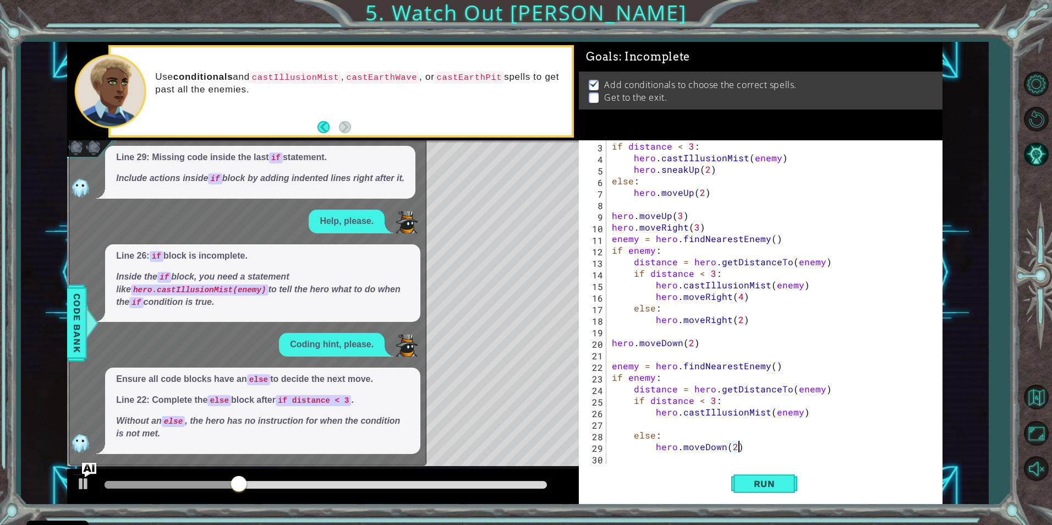
click at [89, 464] on img "Ask AI" at bounding box center [89, 470] width 14 height 14
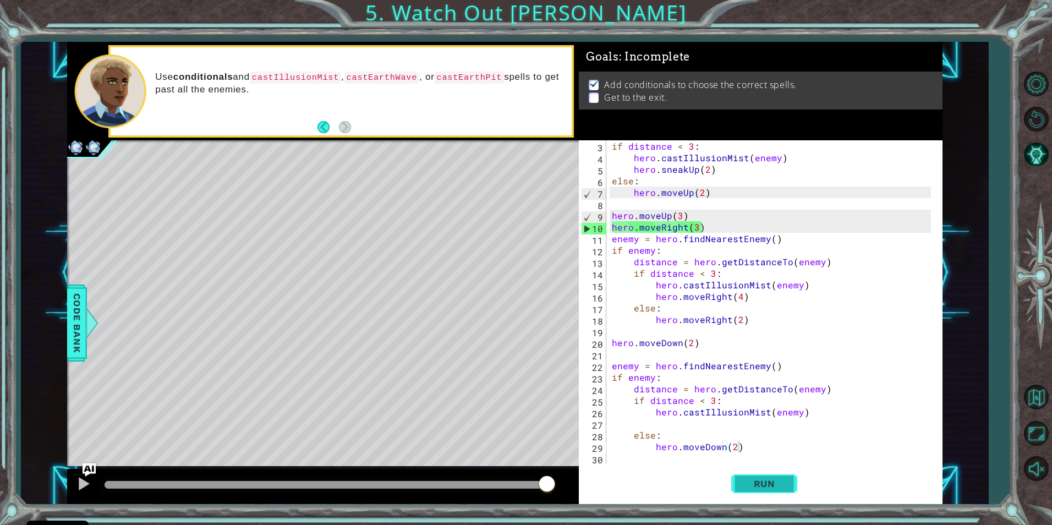
click at [749, 490] on button "Run" at bounding box center [764, 483] width 66 height 36
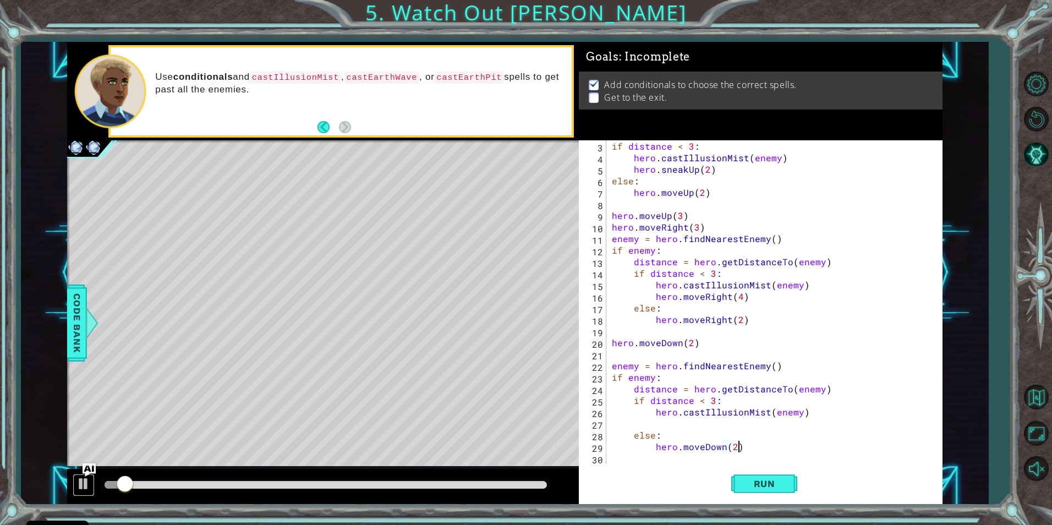
drag, startPoint x: 74, startPoint y: 481, endPoint x: 99, endPoint y: 476, distance: 25.4
click at [74, 481] on button at bounding box center [84, 485] width 22 height 23
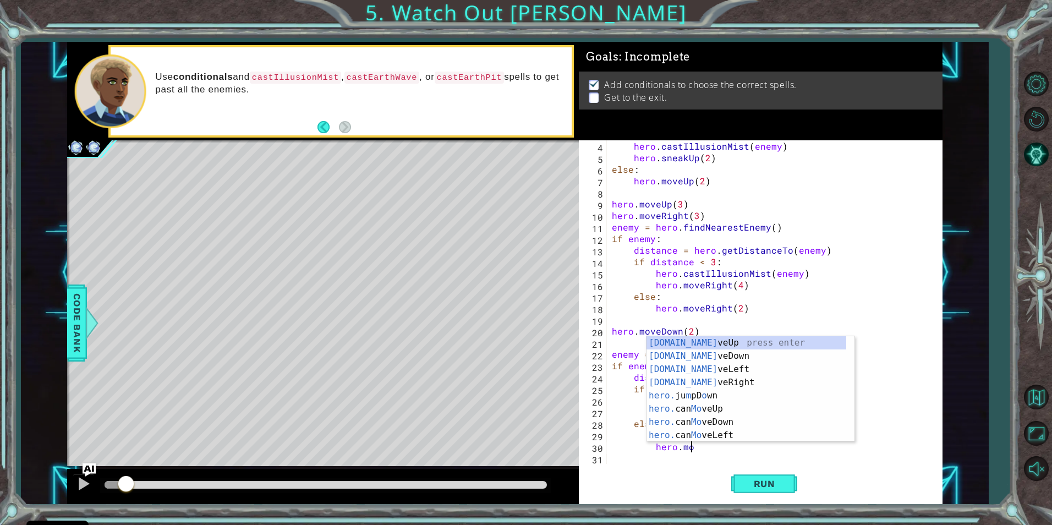
scroll to position [0, 5]
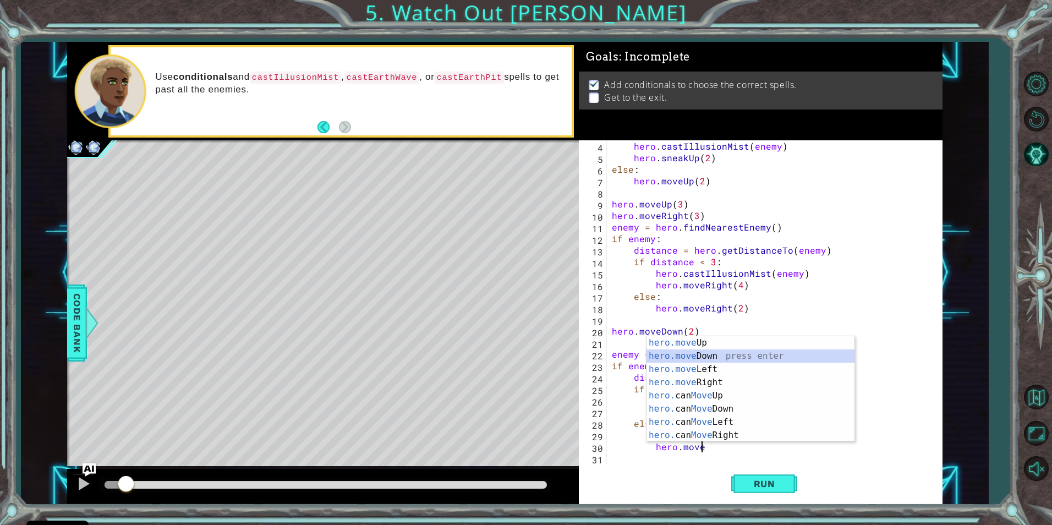
click at [740, 353] on div "hero.move Up press enter hero.move Down press enter hero.move Left press enter …" at bounding box center [751, 402] width 208 height 132
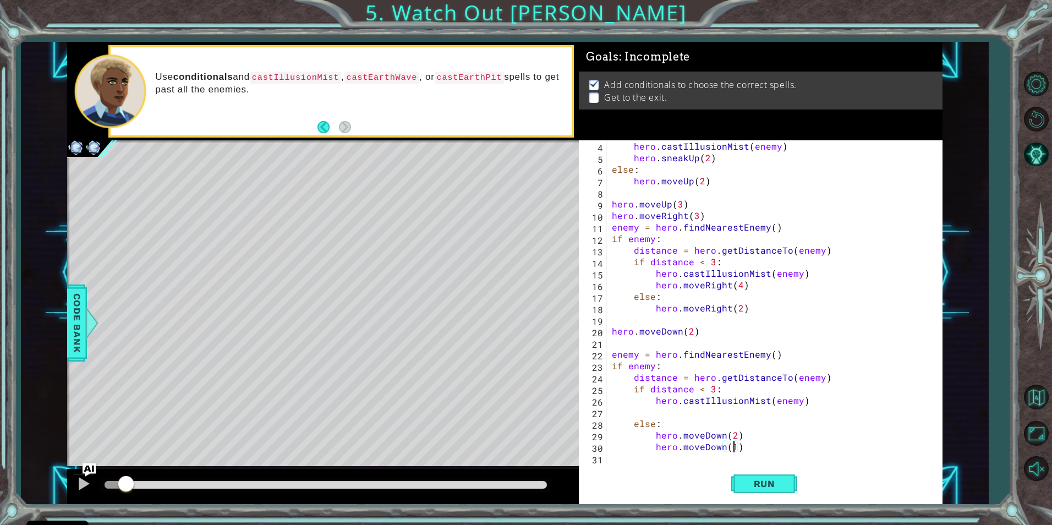
scroll to position [0, 7]
type textarea "hero.moveDown(1)"
click at [771, 479] on span "Run" at bounding box center [764, 483] width 43 height 11
click at [764, 482] on span "Run" at bounding box center [764, 483] width 43 height 11
click at [763, 482] on span "Run" at bounding box center [764, 483] width 43 height 11
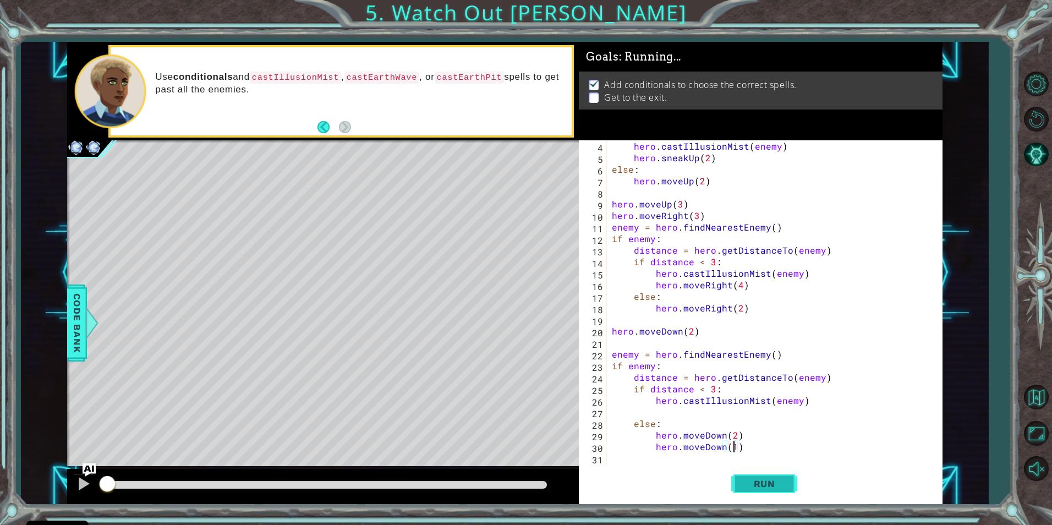
click at [763, 482] on span "Run" at bounding box center [764, 483] width 43 height 11
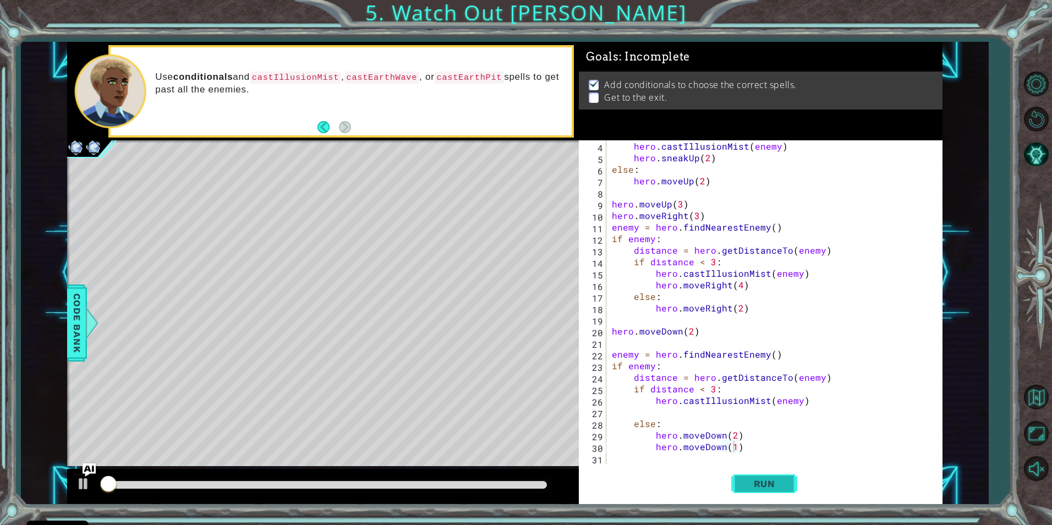
click at [763, 482] on span "Run" at bounding box center [764, 483] width 43 height 11
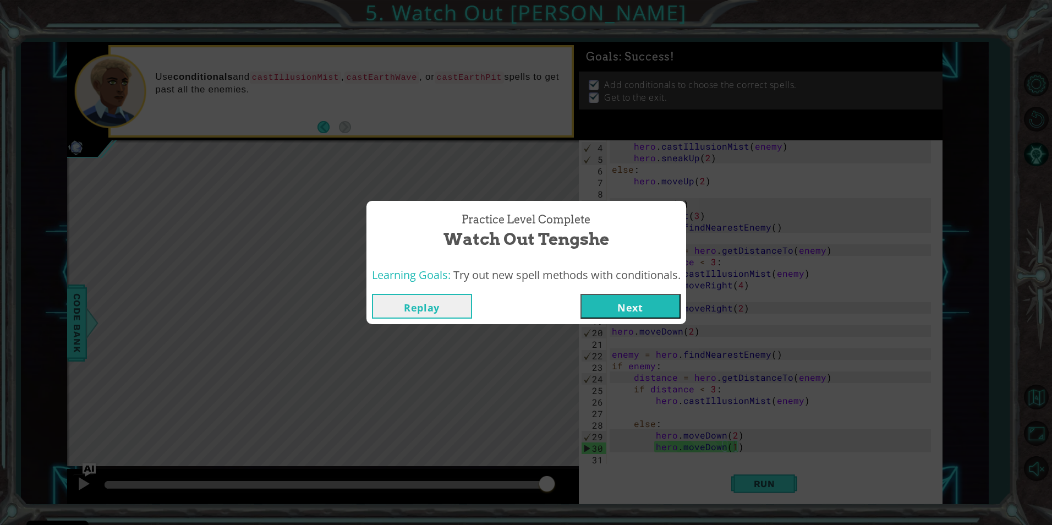
click at [645, 300] on button "Next" at bounding box center [630, 306] width 100 height 25
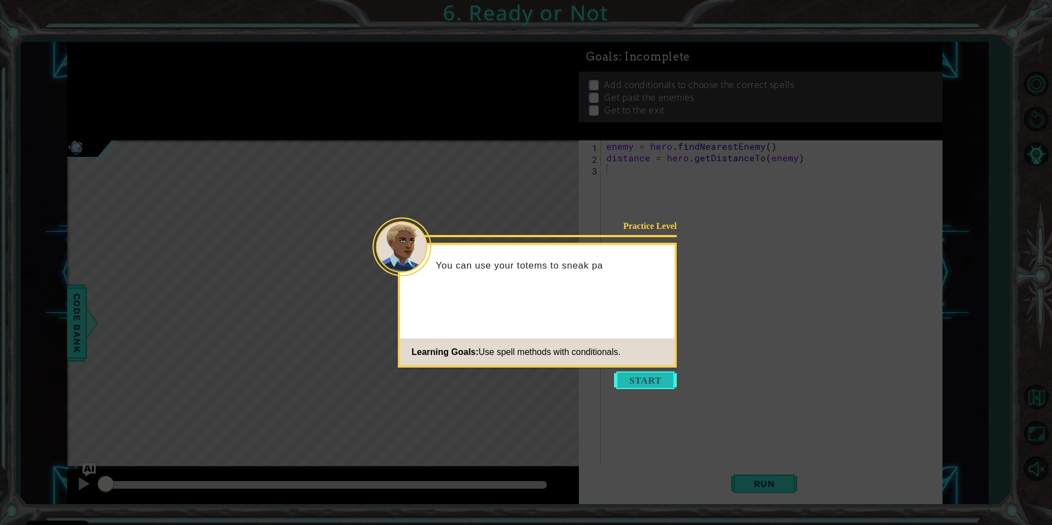
click at [649, 379] on button "Start" at bounding box center [645, 380] width 63 height 18
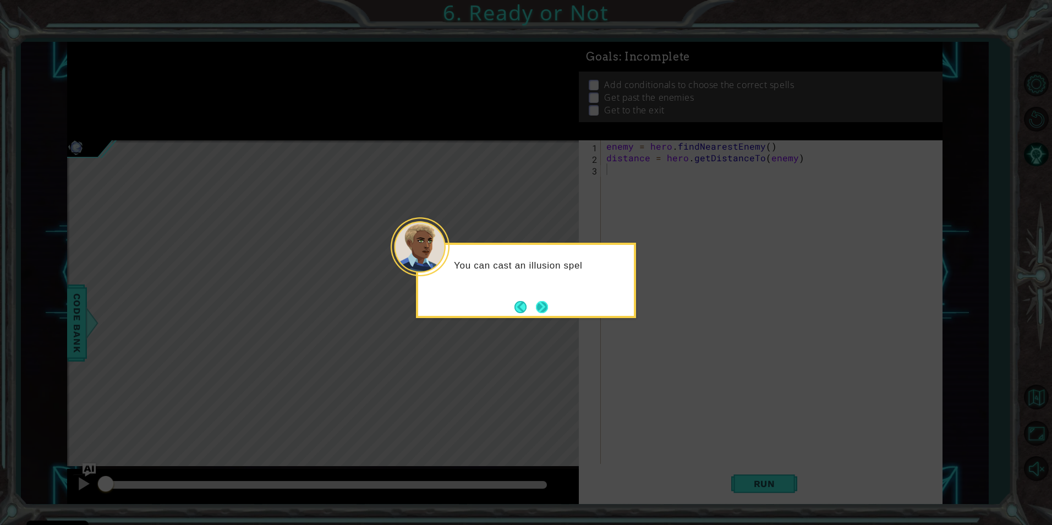
click at [538, 304] on button "Next" at bounding box center [542, 307] width 12 height 12
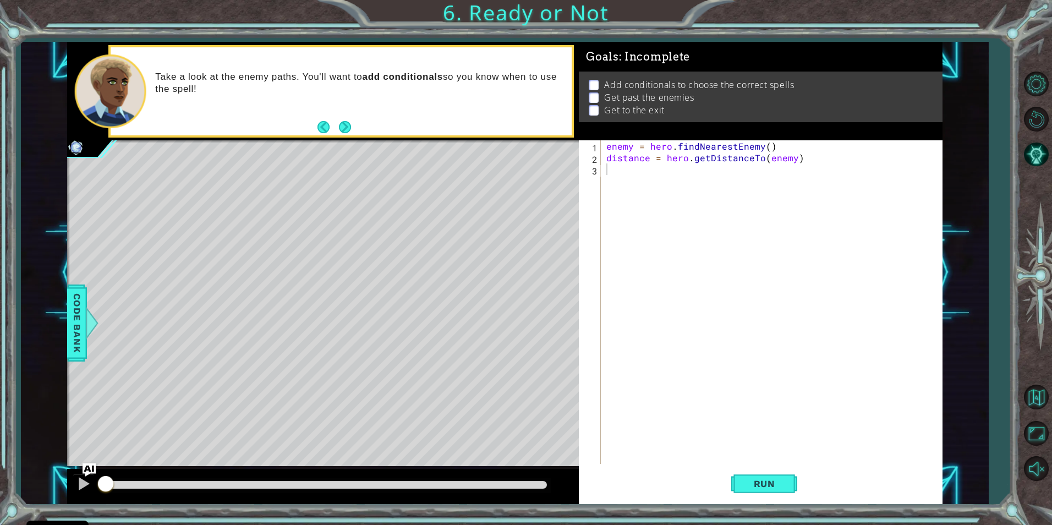
click at [347, 123] on button "Next" at bounding box center [345, 127] width 12 height 12
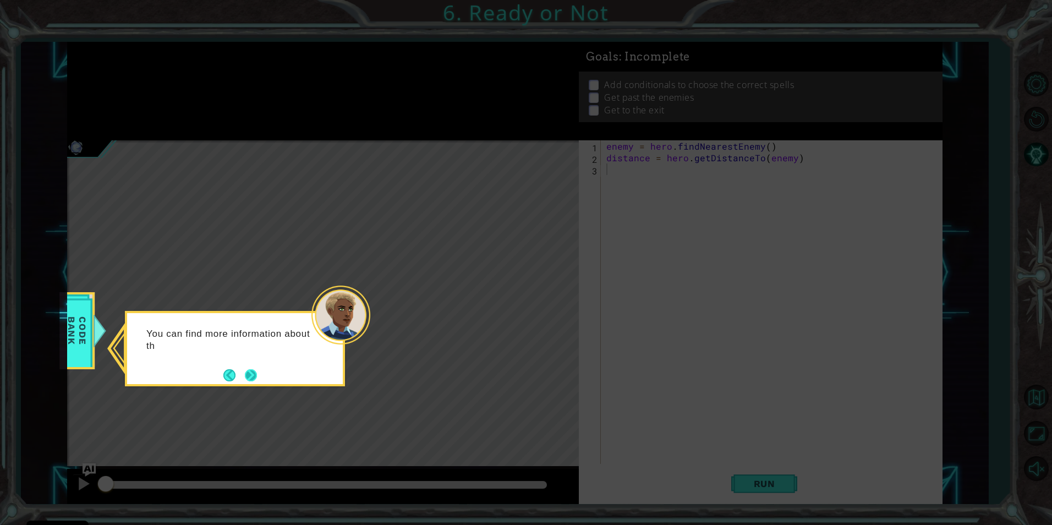
click at [252, 379] on button "Next" at bounding box center [251, 375] width 19 height 19
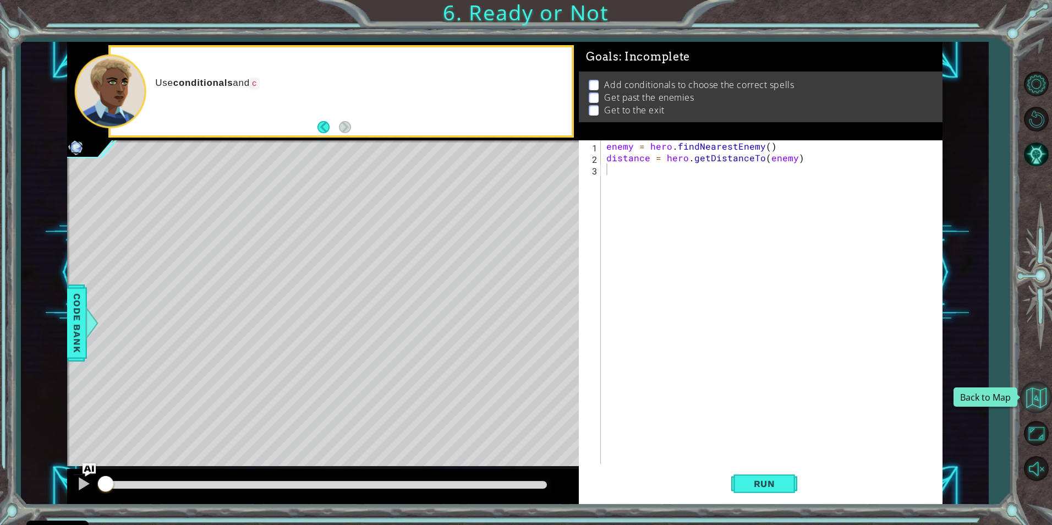
click at [1043, 392] on button "Back to Map" at bounding box center [1036, 397] width 32 height 32
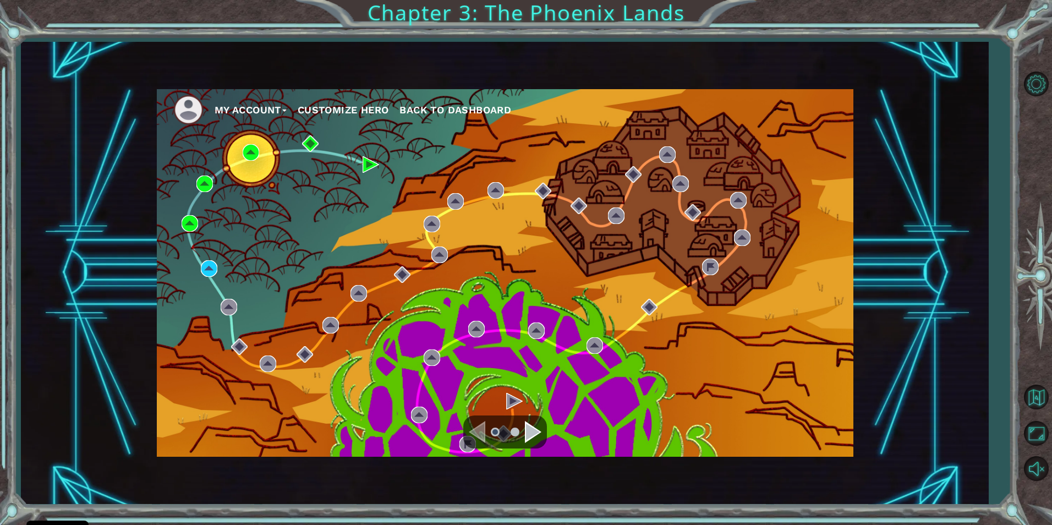
click at [258, 111] on button "My Account" at bounding box center [251, 110] width 72 height 17
click at [227, 149] on button "Logout" at bounding box center [241, 150] width 39 height 12
